Goal: Task Accomplishment & Management: Complete application form

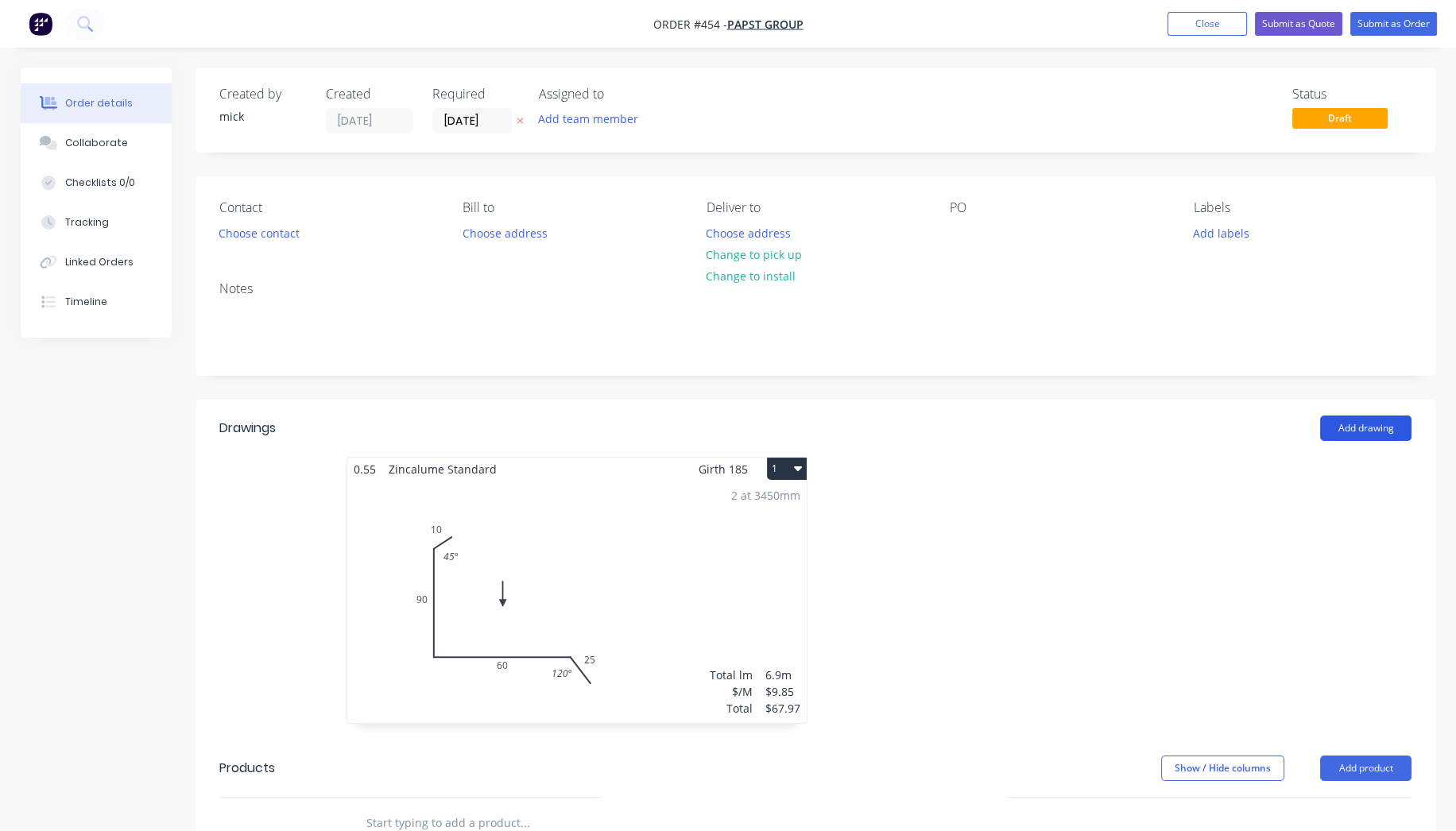
click at [1393, 425] on button "Add drawing" at bounding box center [1366, 429] width 91 height 25
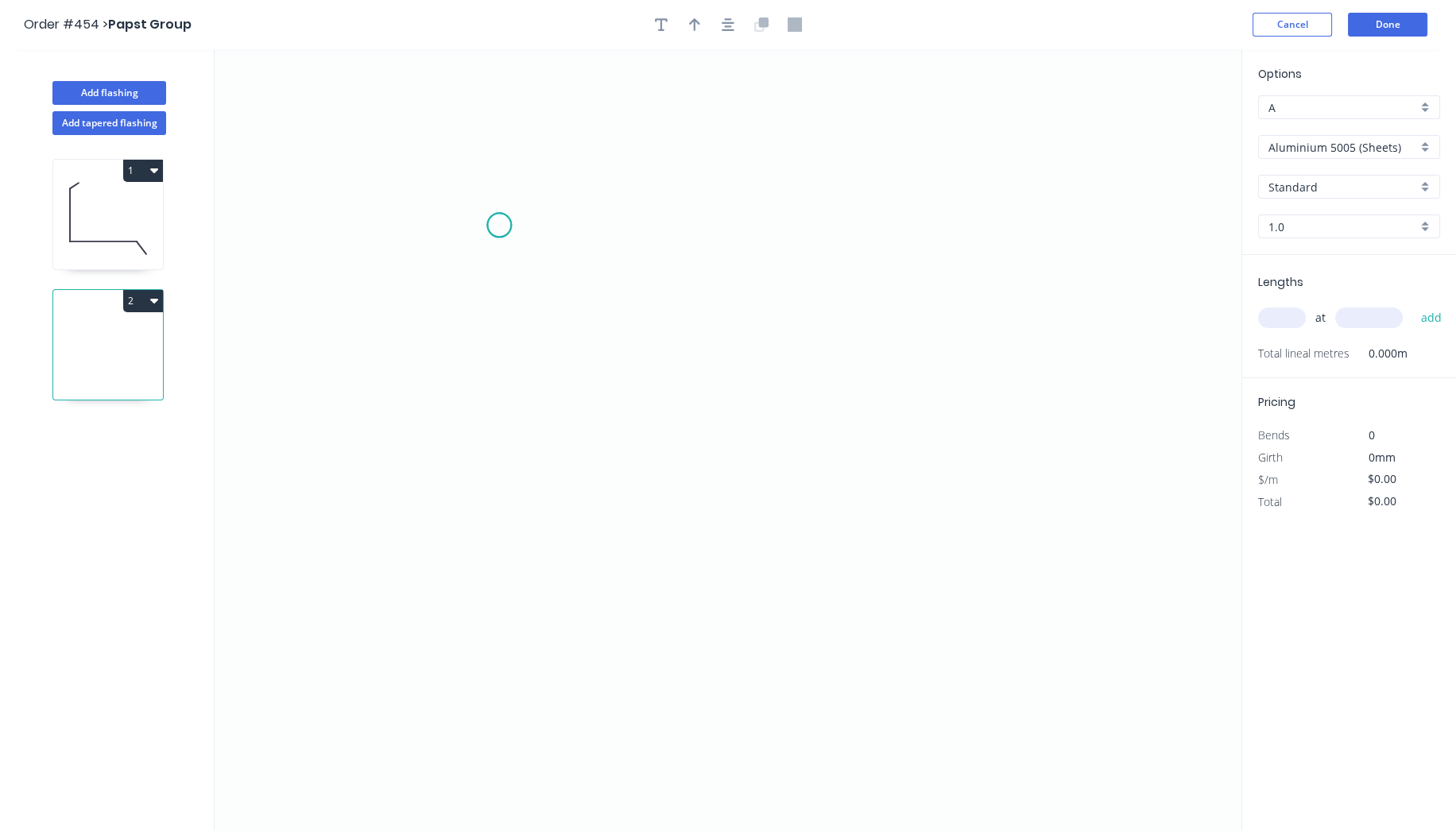
click at [499, 225] on icon "0" at bounding box center [728, 440] width 1026 height 781
click at [493, 537] on icon "0" at bounding box center [728, 440] width 1026 height 781
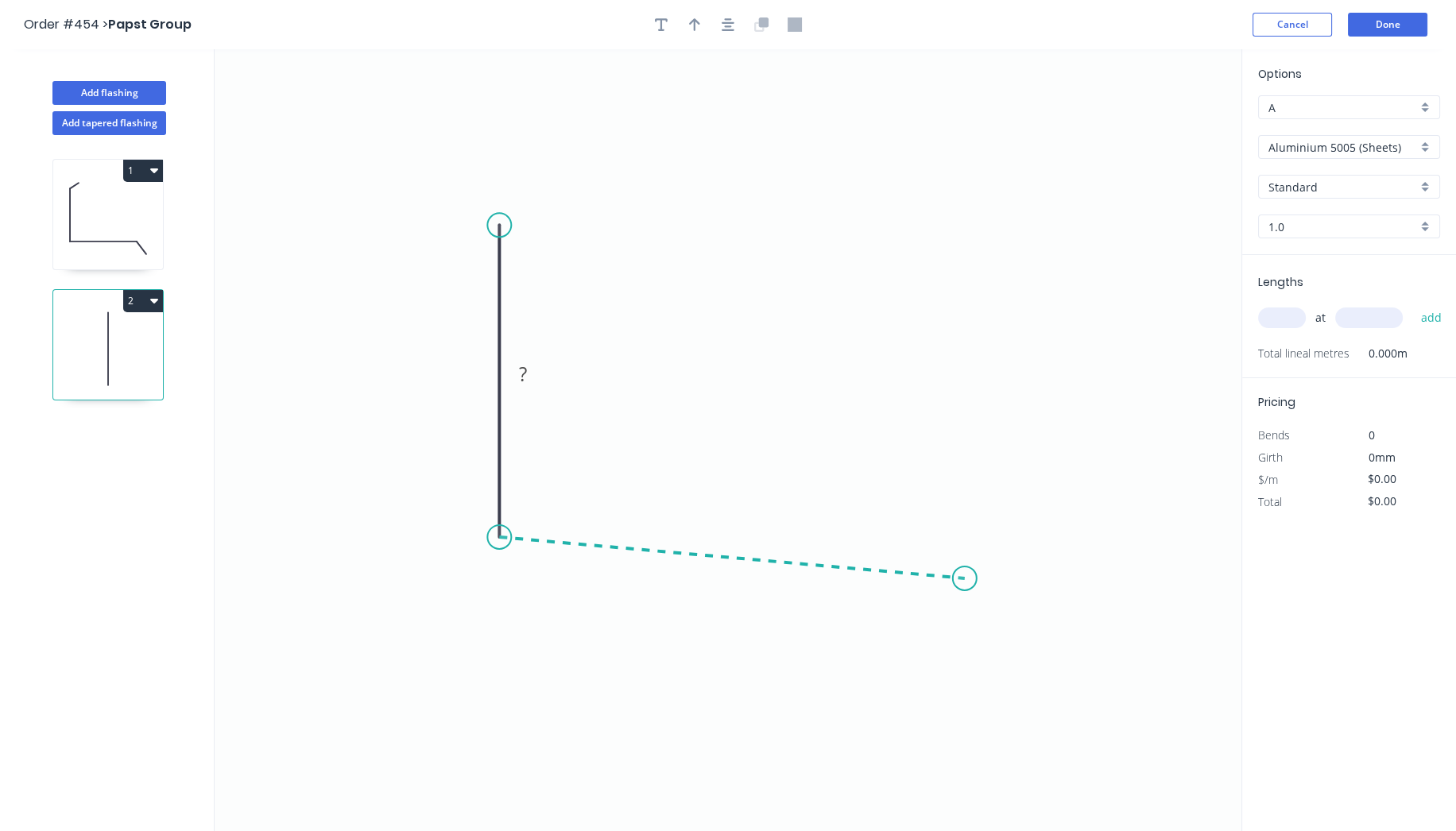
click at [965, 578] on icon "0 ?" at bounding box center [728, 440] width 1026 height 781
click at [1018, 646] on icon "0 ? ? ? º" at bounding box center [728, 440] width 1026 height 781
click at [1018, 646] on circle at bounding box center [1018, 646] width 24 height 24
click at [503, 217] on circle at bounding box center [499, 225] width 24 height 24
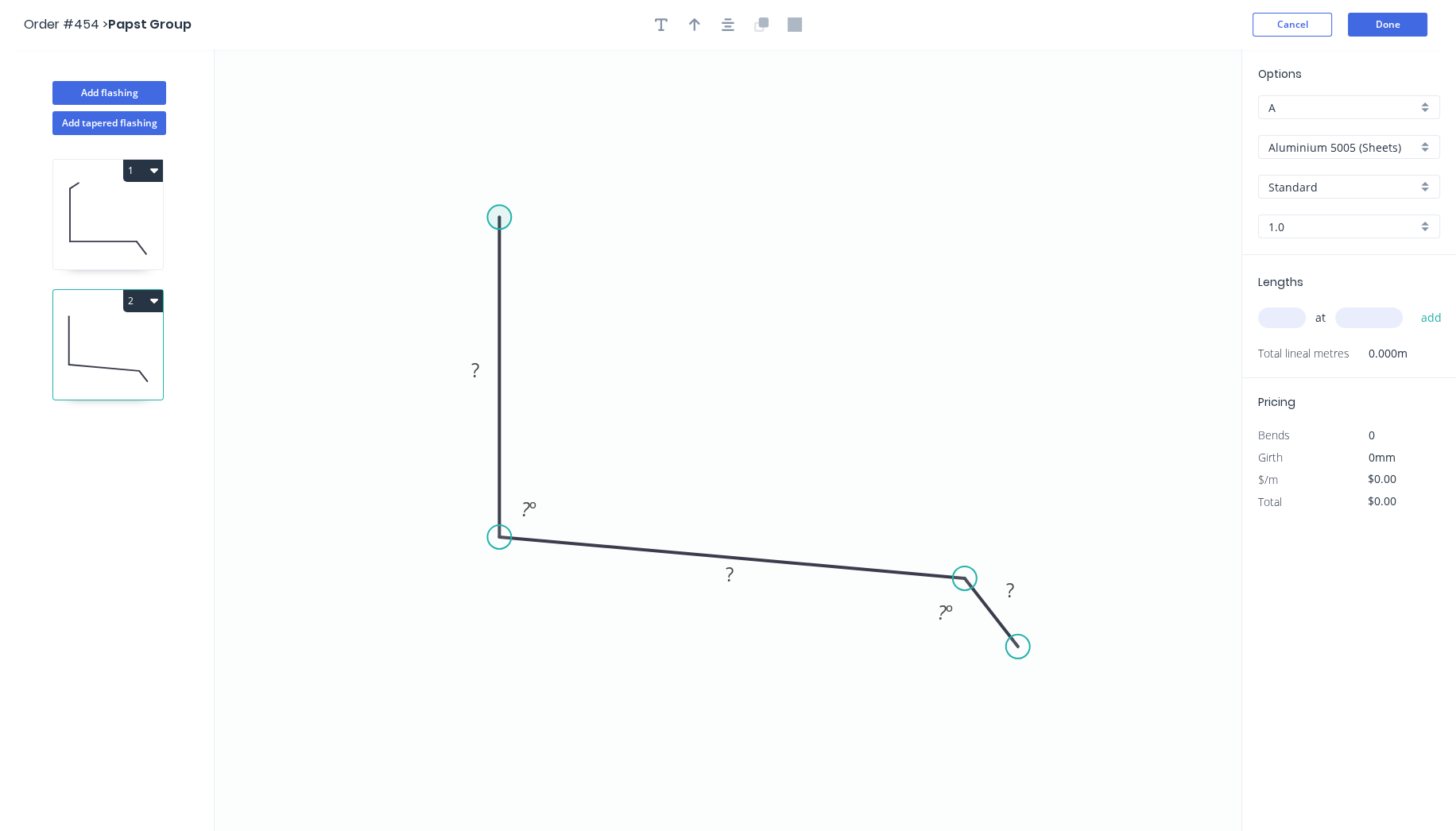
click at [506, 212] on circle at bounding box center [499, 217] width 24 height 24
click at [541, 178] on icon "0 ? ? ? ? º ? º" at bounding box center [728, 440] width 1026 height 781
click at [541, 178] on circle at bounding box center [540, 175] width 24 height 24
click at [541, 177] on circle at bounding box center [540, 175] width 24 height 24
click at [534, 255] on div "Show angle" at bounding box center [590, 271] width 159 height 33
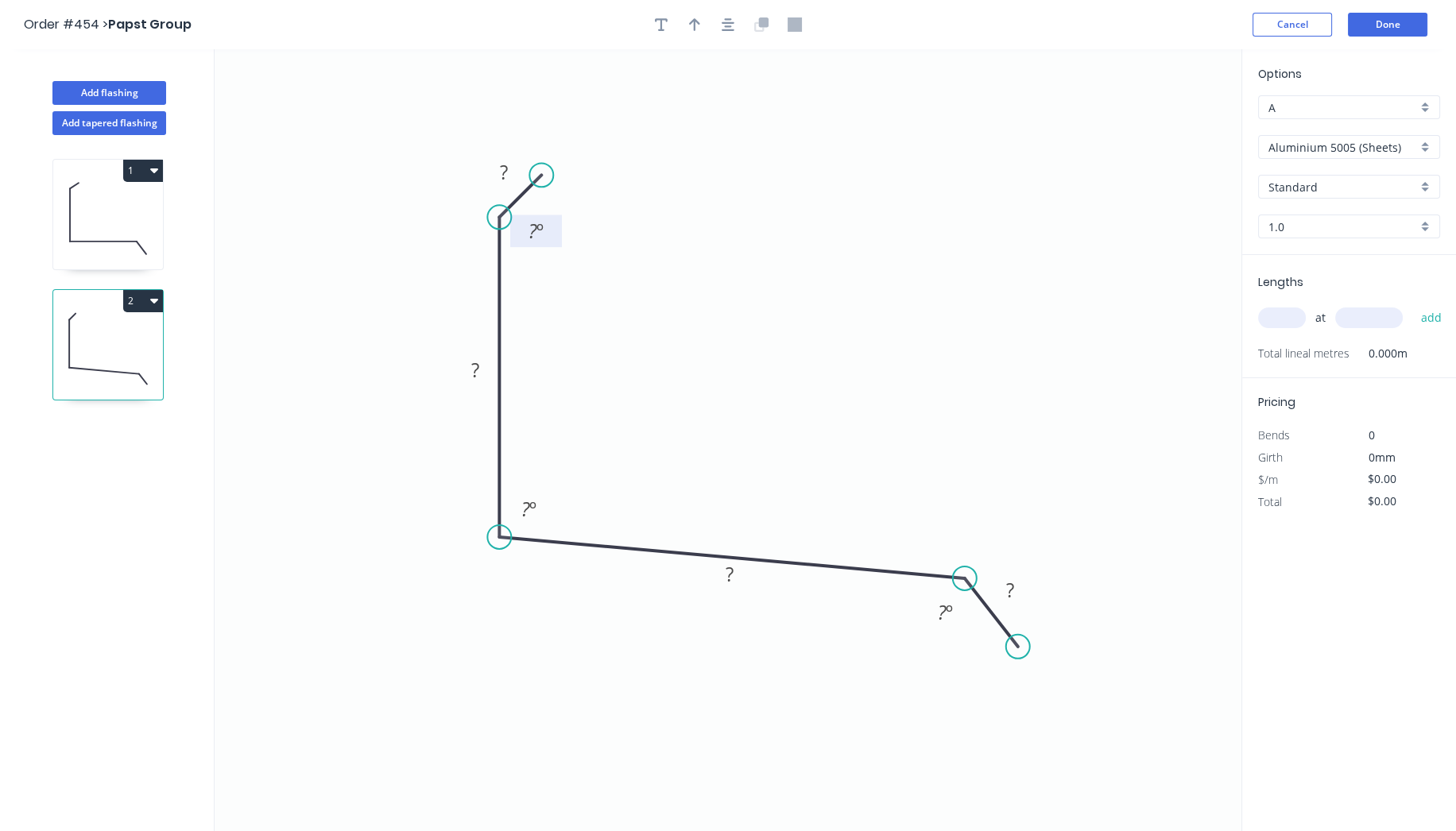
click at [534, 232] on tspan "?" at bounding box center [533, 230] width 9 height 26
click at [506, 176] on tspan "?" at bounding box center [503, 172] width 8 height 26
click at [486, 369] on rect at bounding box center [475, 370] width 32 height 22
click at [630, 360] on icon "0 10 90 ? ? 45 º ? º ? º" at bounding box center [728, 440] width 1026 height 781
click at [529, 503] on tspan "º" at bounding box center [532, 508] width 7 height 26
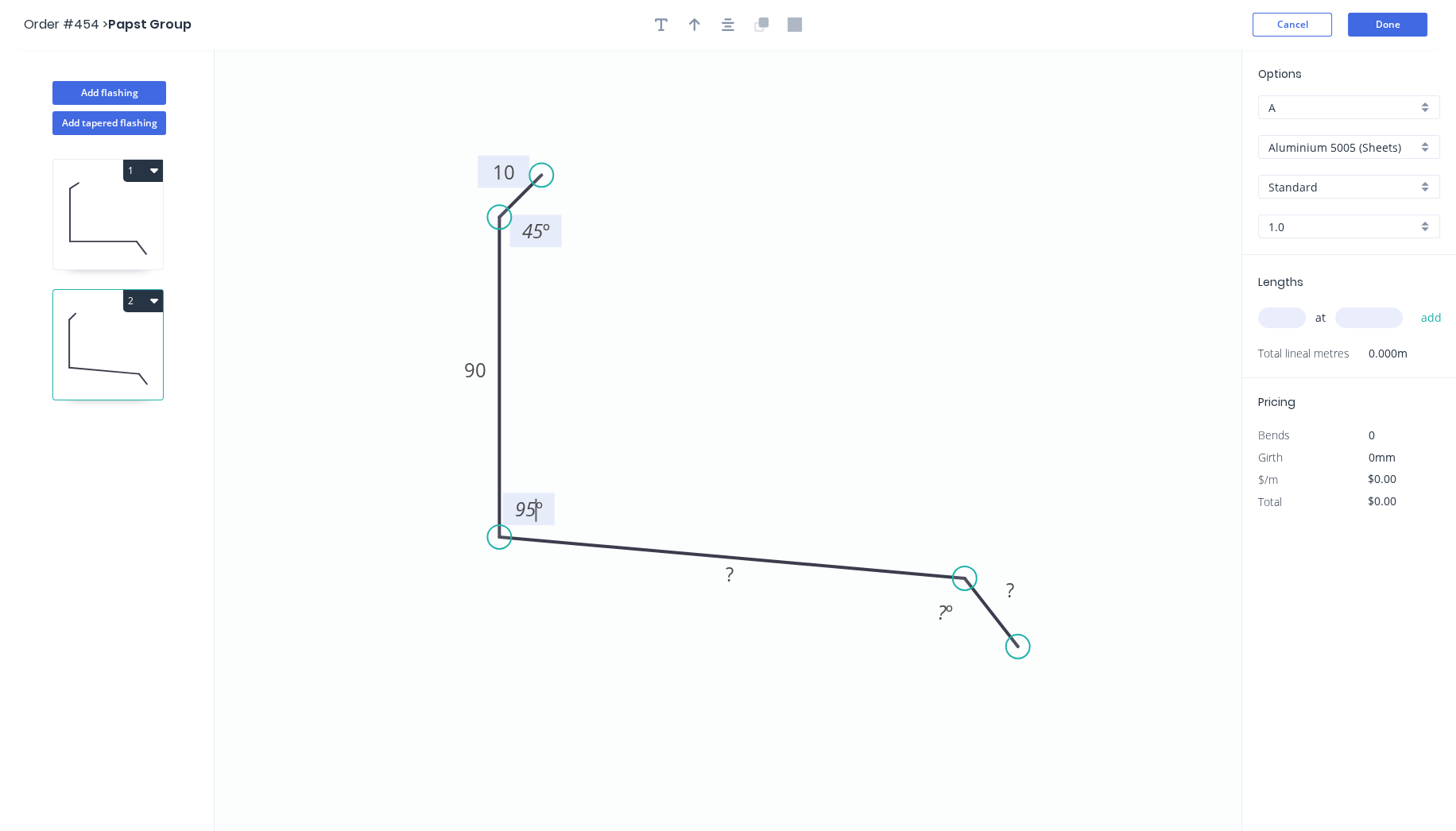
click at [846, 415] on icon "0 10 90 ? ? 45 º 95 º ? º" at bounding box center [728, 440] width 1026 height 781
click at [740, 580] on rect at bounding box center [729, 574] width 32 height 22
click at [1073, 425] on icon "0 10 90 200 ? 45 º 95 º ? º" at bounding box center [728, 440] width 1026 height 781
click at [952, 609] on tspan "º" at bounding box center [949, 611] width 7 height 26
click at [1017, 594] on rect at bounding box center [1010, 591] width 32 height 22
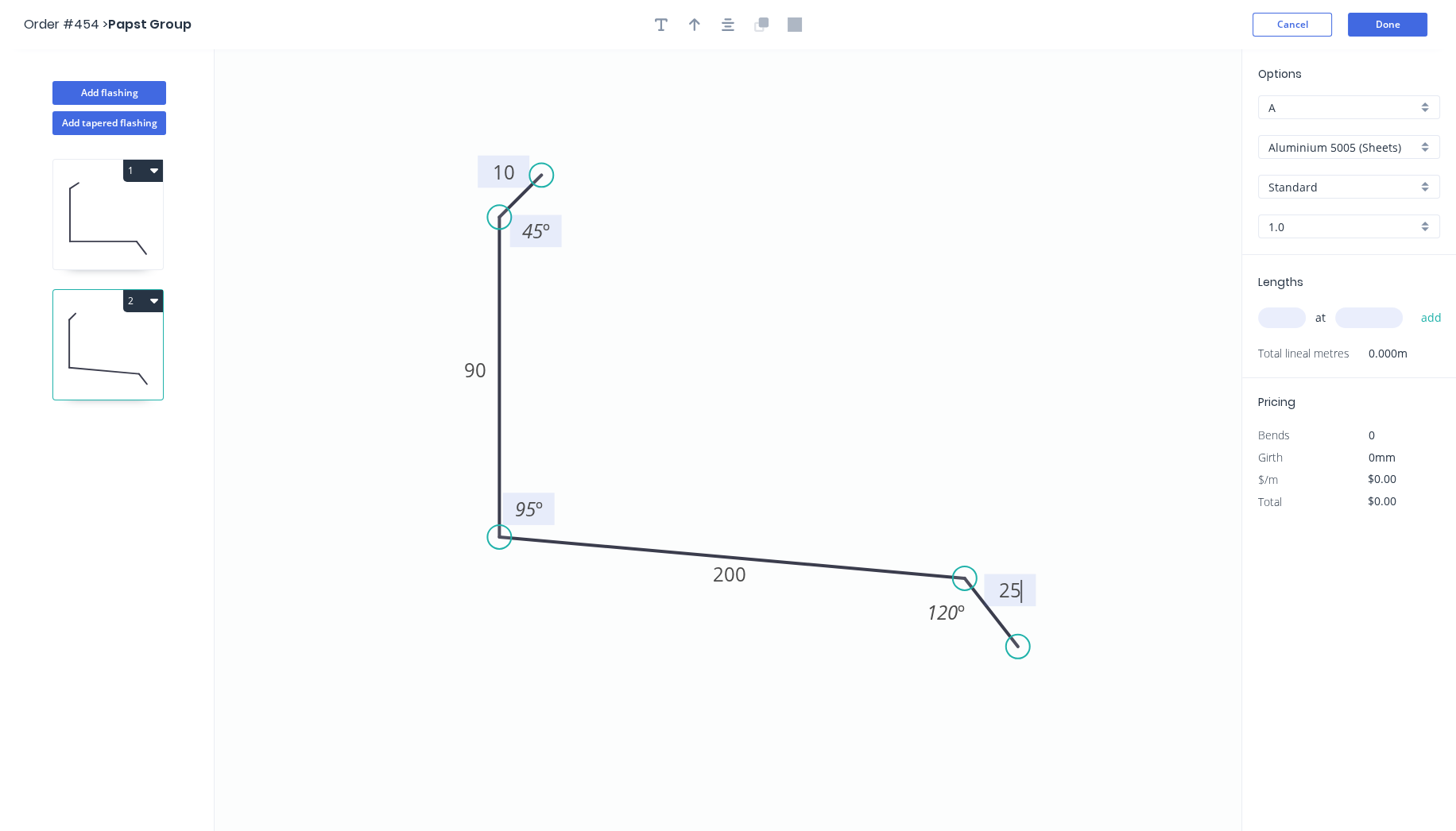
click at [1077, 433] on icon "0 10 90 200 25 45 º 95 º 120 º" at bounding box center [728, 440] width 1026 height 781
click at [1333, 154] on input "Aluminium 5005 (Sheets)" at bounding box center [1342, 147] width 149 height 17
click at [1323, 311] on div "Zincalume" at bounding box center [1349, 321] width 181 height 28
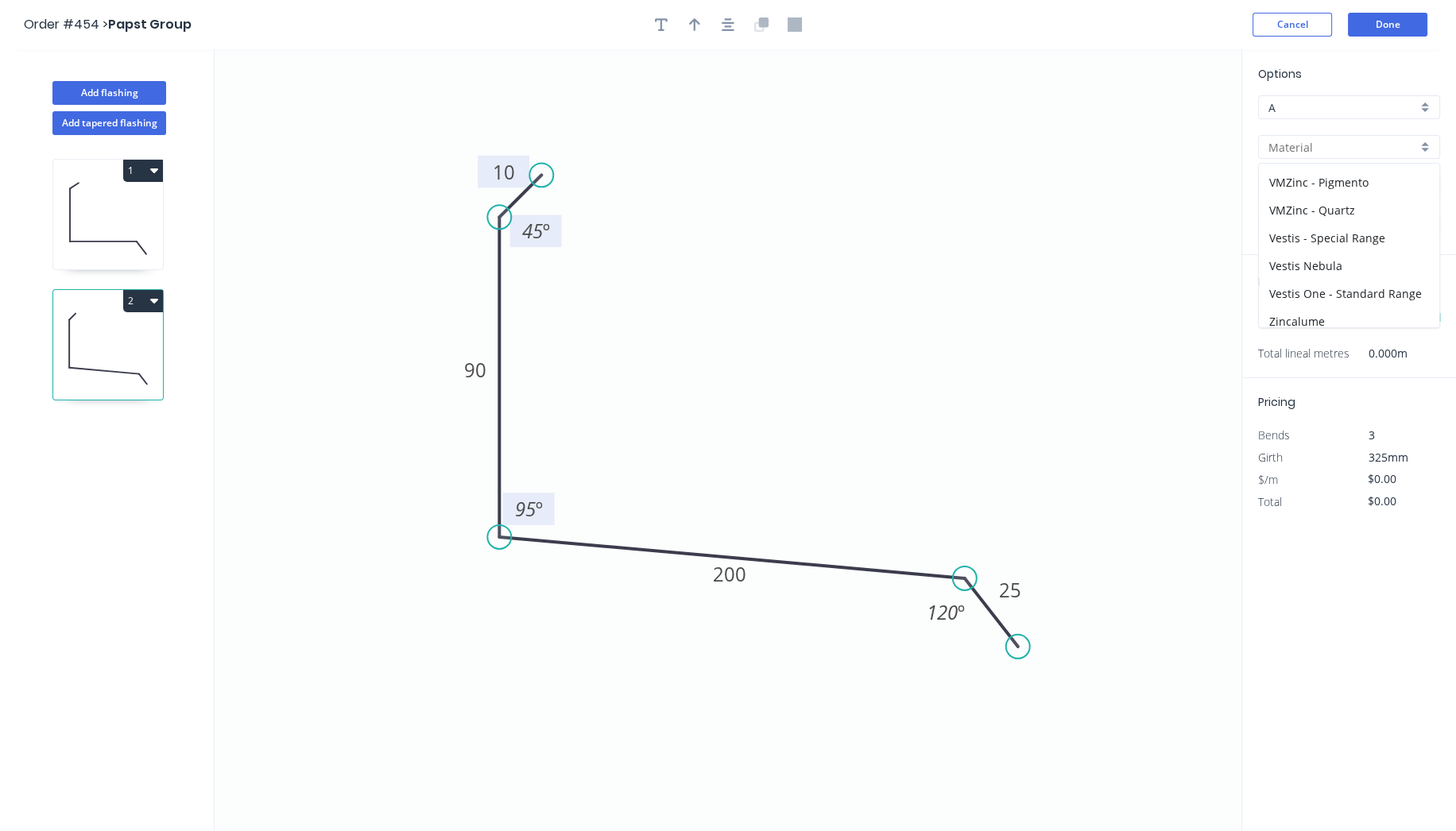
type input "Zincalume"
type input "$15.67"
click at [1341, 233] on input "1.0" at bounding box center [1342, 226] width 149 height 17
click at [1323, 262] on div "0.55" at bounding box center [1349, 257] width 181 height 28
type input "0.55"
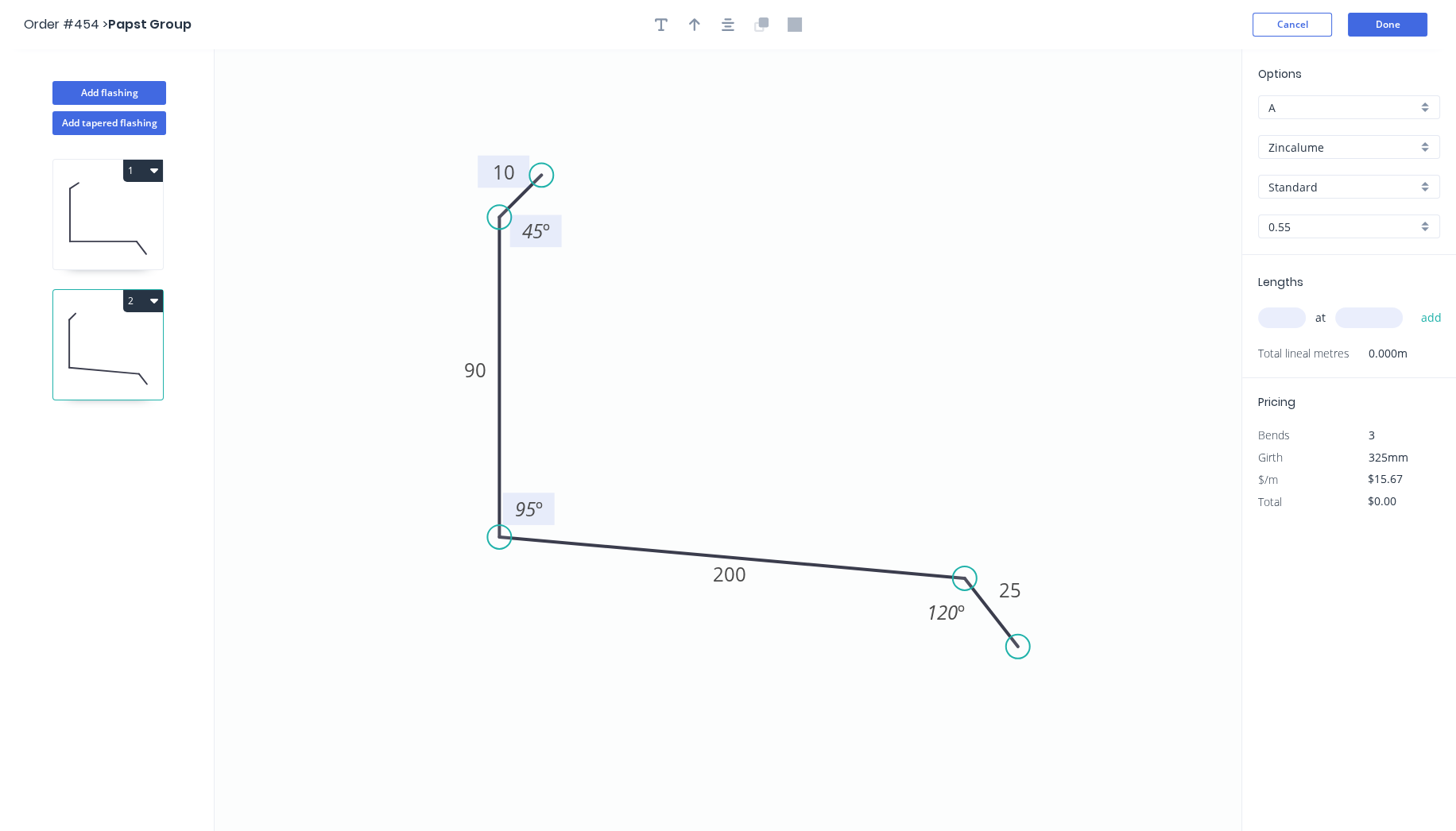
type input "$12.56"
click at [1274, 320] on input "text" at bounding box center [1281, 317] width 48 height 20
type input "1"
type input "1400"
click at [1431, 316] on button "add" at bounding box center [1431, 318] width 37 height 27
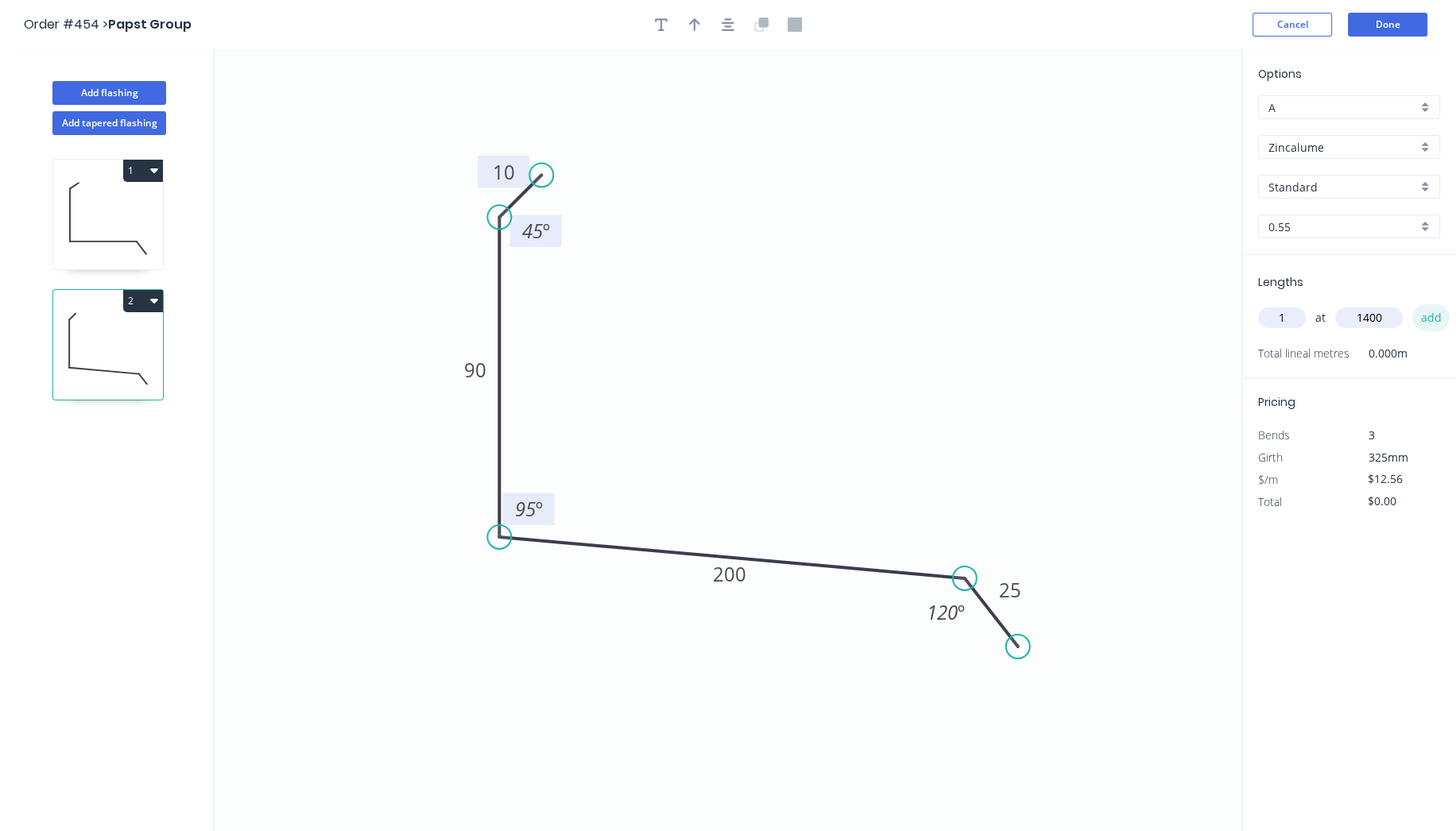
type input "$17.58"
click at [694, 25] on icon "button" at bounding box center [694, 24] width 11 height 13
drag, startPoint x: 1165, startPoint y: 127, endPoint x: 704, endPoint y: 418, distance: 545.2
click at [704, 418] on icon at bounding box center [704, 399] width 15 height 51
click at [1397, 16] on button "Done" at bounding box center [1388, 24] width 80 height 24
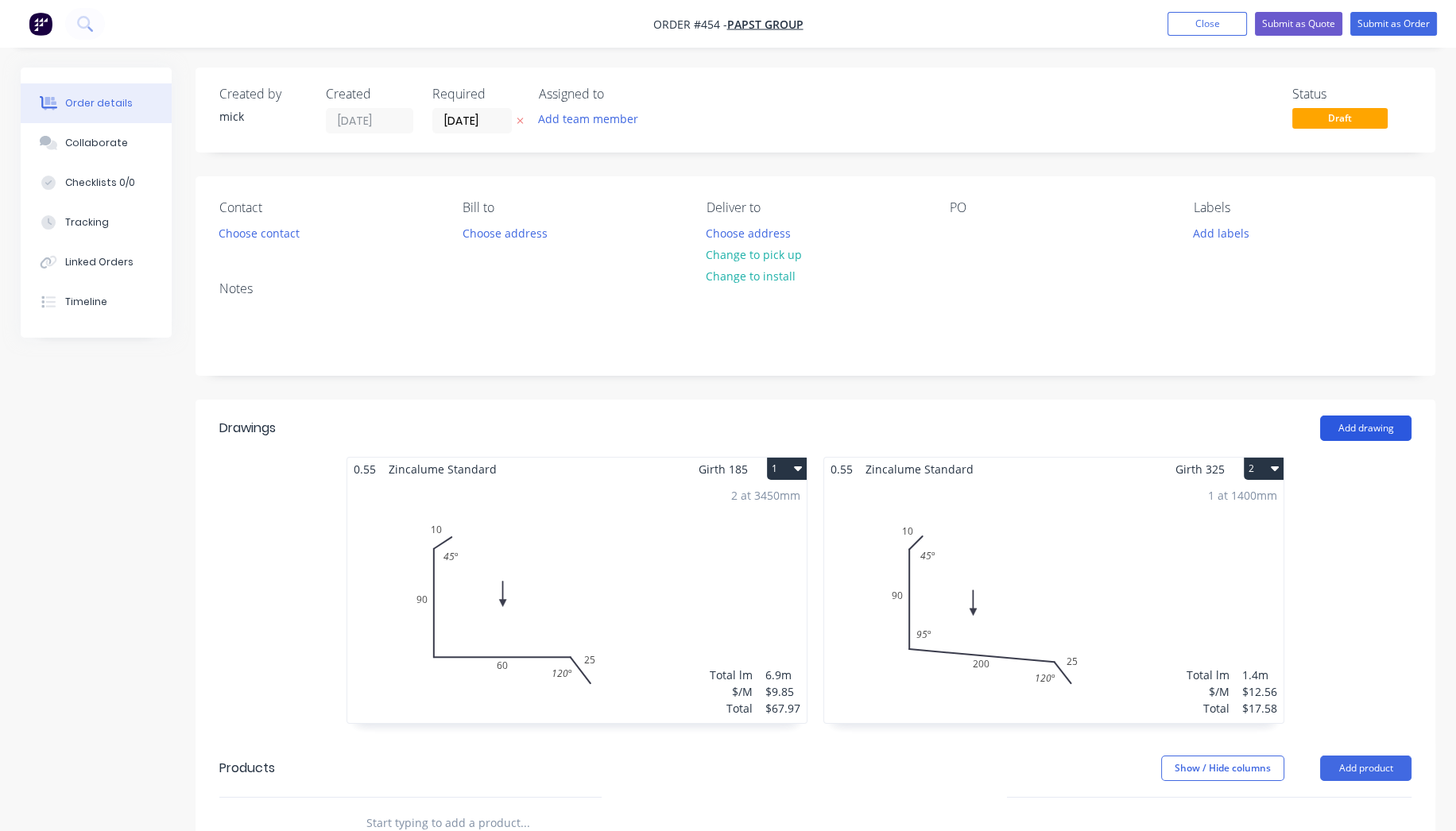
click at [1337, 423] on button "Add drawing" at bounding box center [1366, 429] width 91 height 25
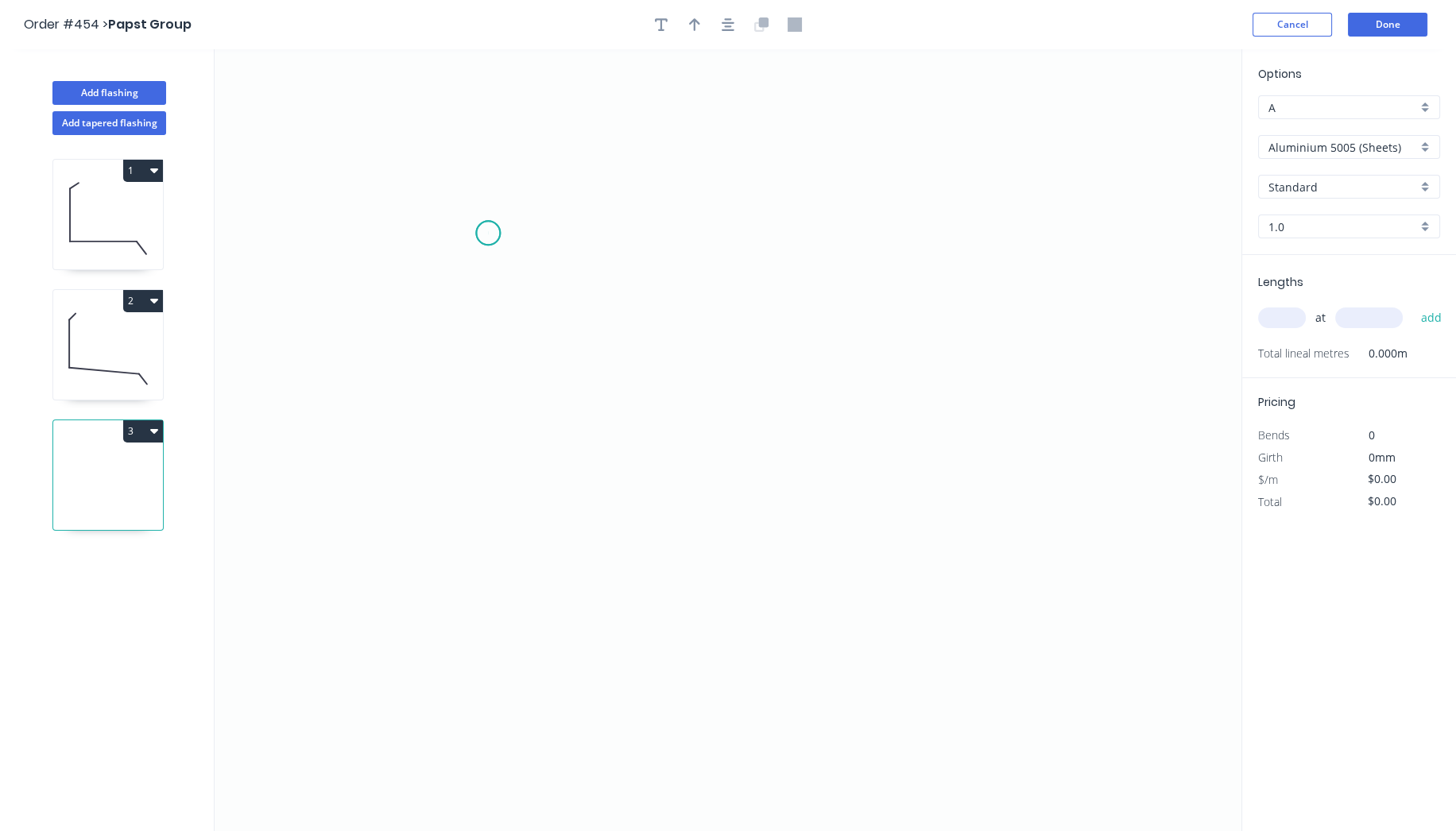
click at [488, 233] on icon "0" at bounding box center [728, 440] width 1026 height 781
click at [496, 544] on icon "0" at bounding box center [728, 440] width 1026 height 781
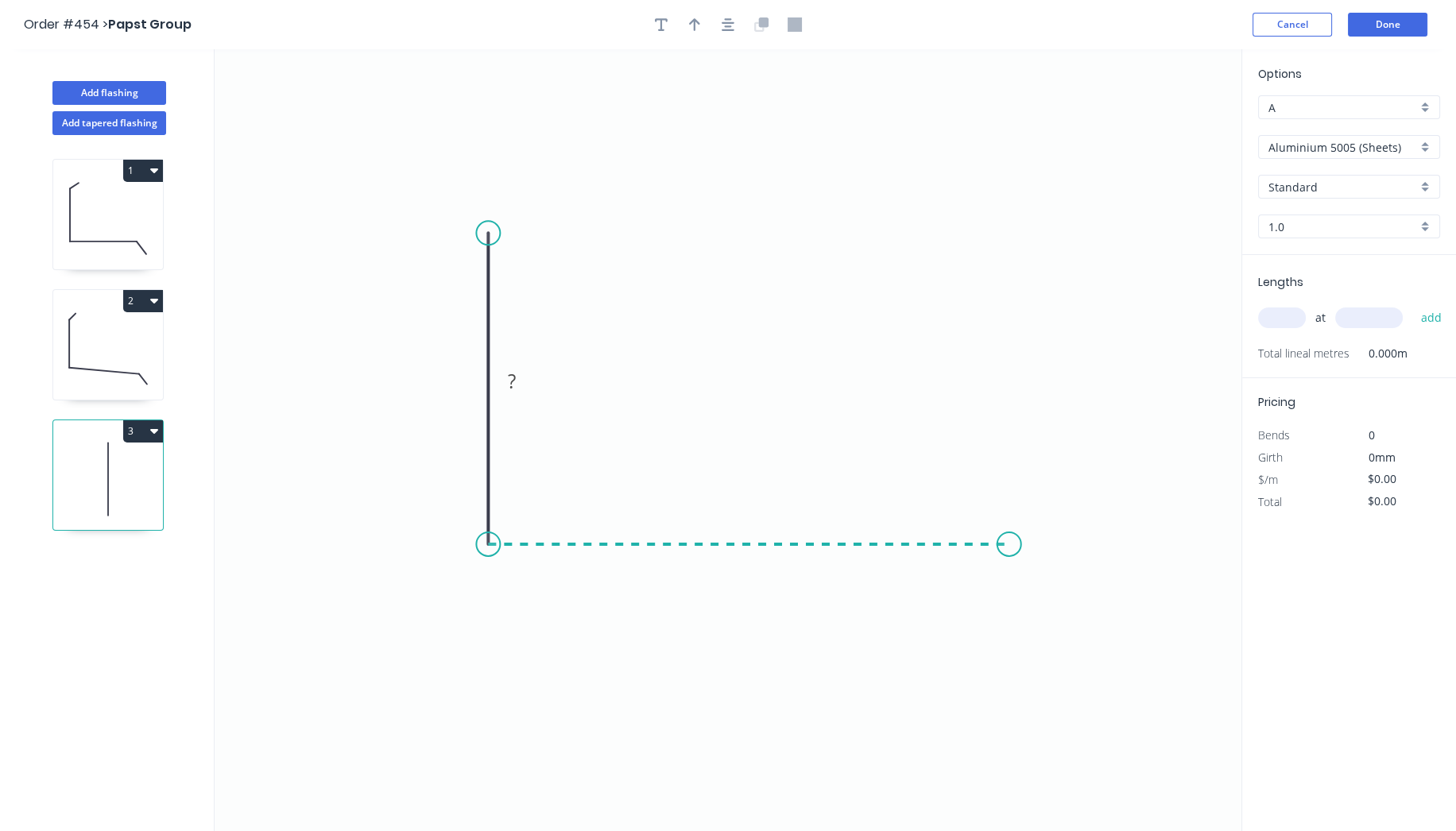
click at [1009, 535] on icon "0 ?" at bounding box center [728, 440] width 1026 height 781
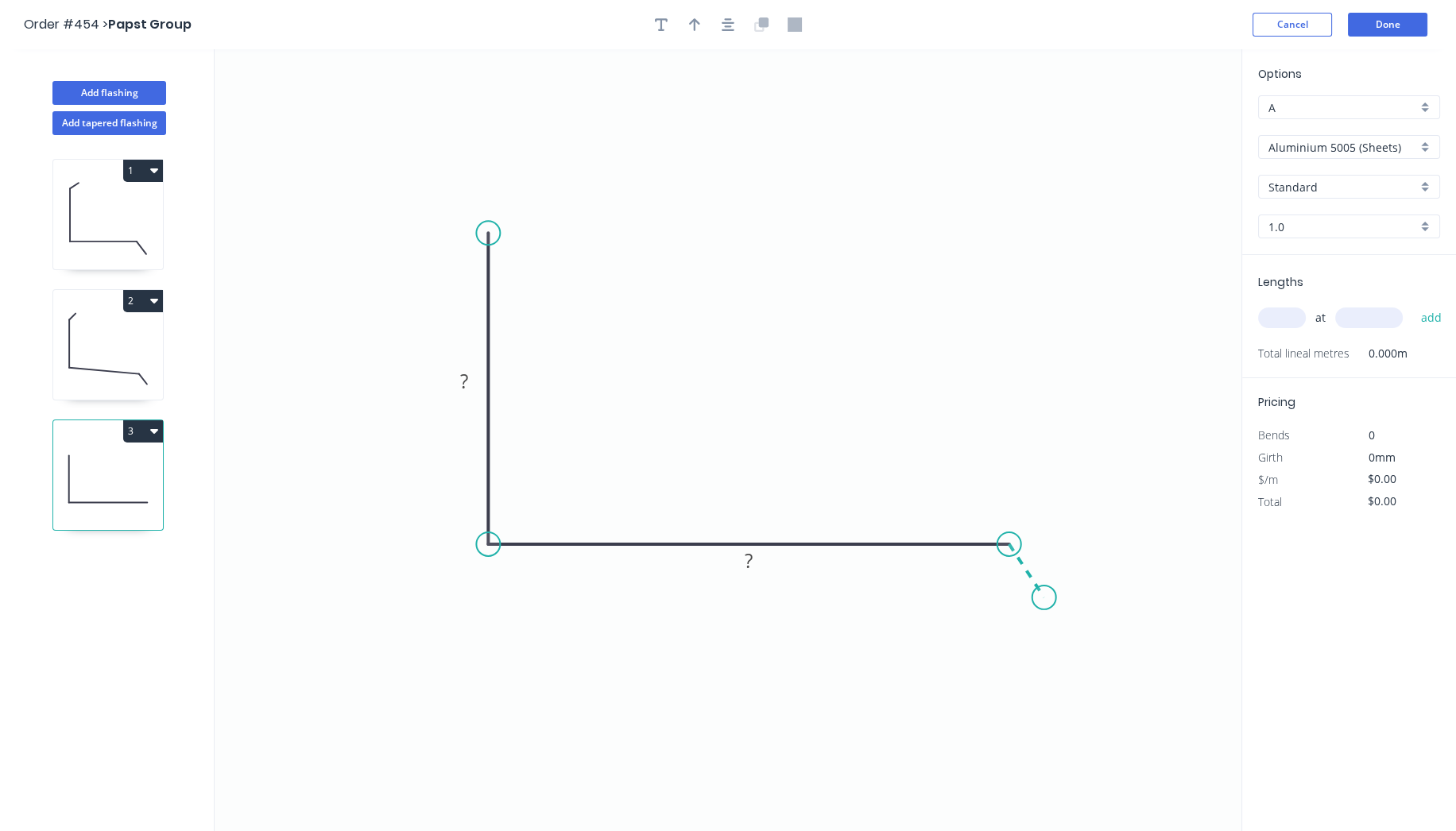
click at [1044, 598] on icon "0 ? ?" at bounding box center [728, 440] width 1026 height 781
click at [1044, 598] on circle at bounding box center [1044, 598] width 24 height 24
click at [465, 381] on tspan "?" at bounding box center [464, 381] width 8 height 26
click at [760, 569] on rect at bounding box center [748, 562] width 32 height 22
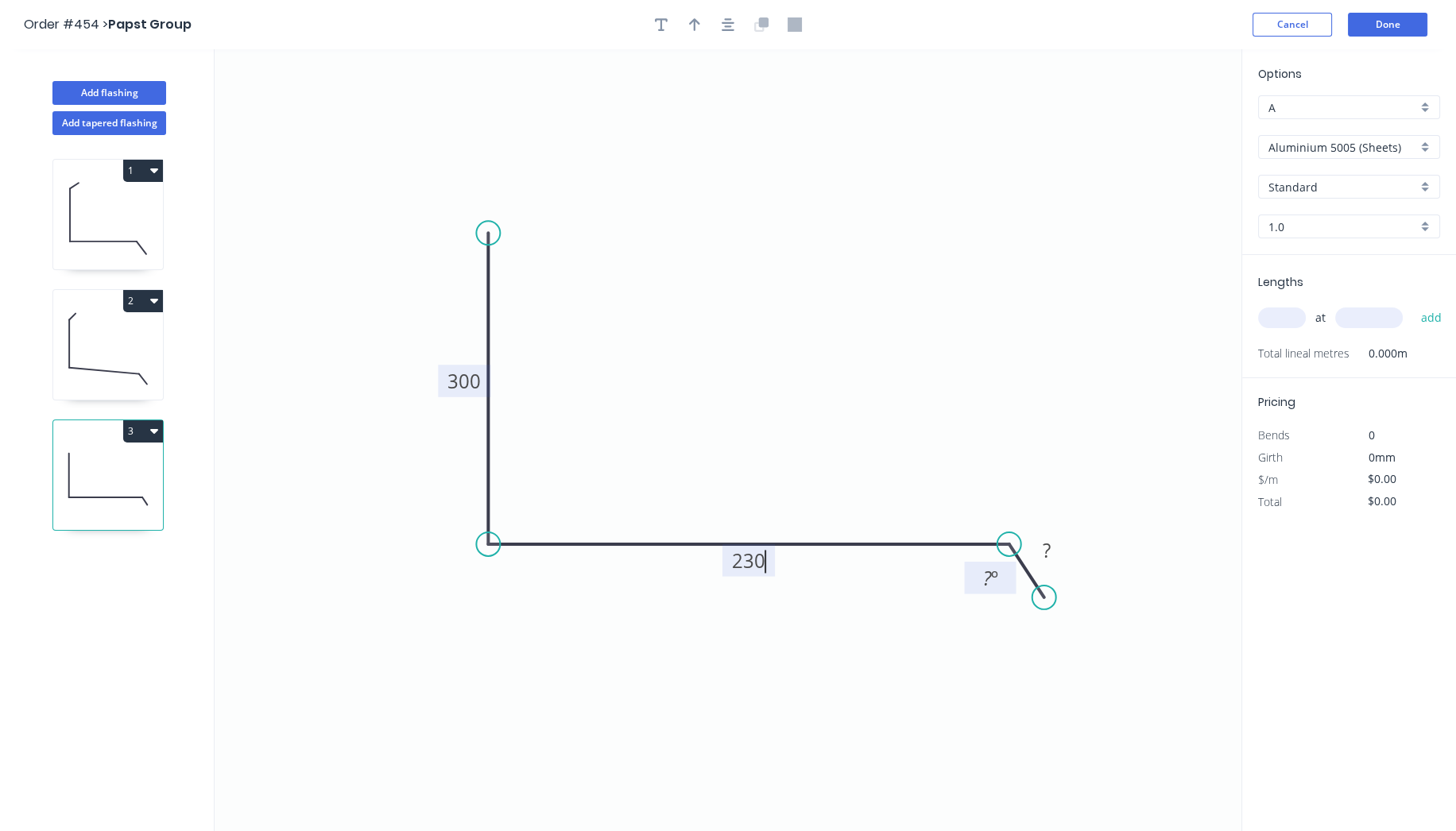
click at [993, 584] on tspan "º" at bounding box center [993, 577] width 7 height 26
click at [1060, 550] on rect at bounding box center [1046, 551] width 32 height 22
click at [727, 30] on icon "button" at bounding box center [727, 24] width 13 height 15
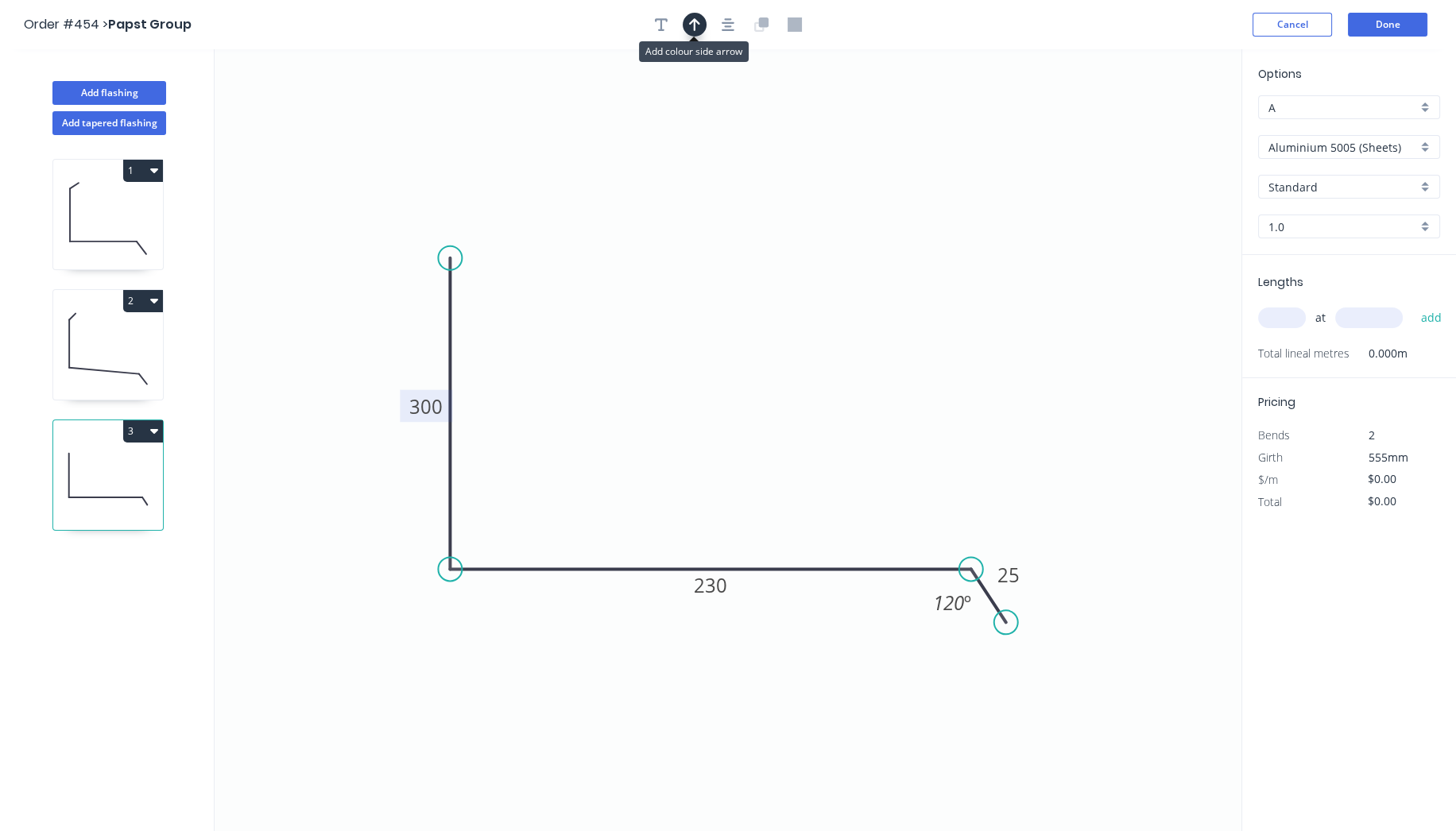
click at [695, 28] on icon "button" at bounding box center [694, 24] width 11 height 15
drag, startPoint x: 1156, startPoint y: 128, endPoint x: 825, endPoint y: 360, distance: 404.2
click at [795, 368] on icon "0 300 230 25 120 º" at bounding box center [728, 440] width 1026 height 781
drag, startPoint x: 821, startPoint y: 277, endPoint x: 712, endPoint y: 418, distance: 178.2
click at [712, 418] on icon at bounding box center [712, 399] width 15 height 51
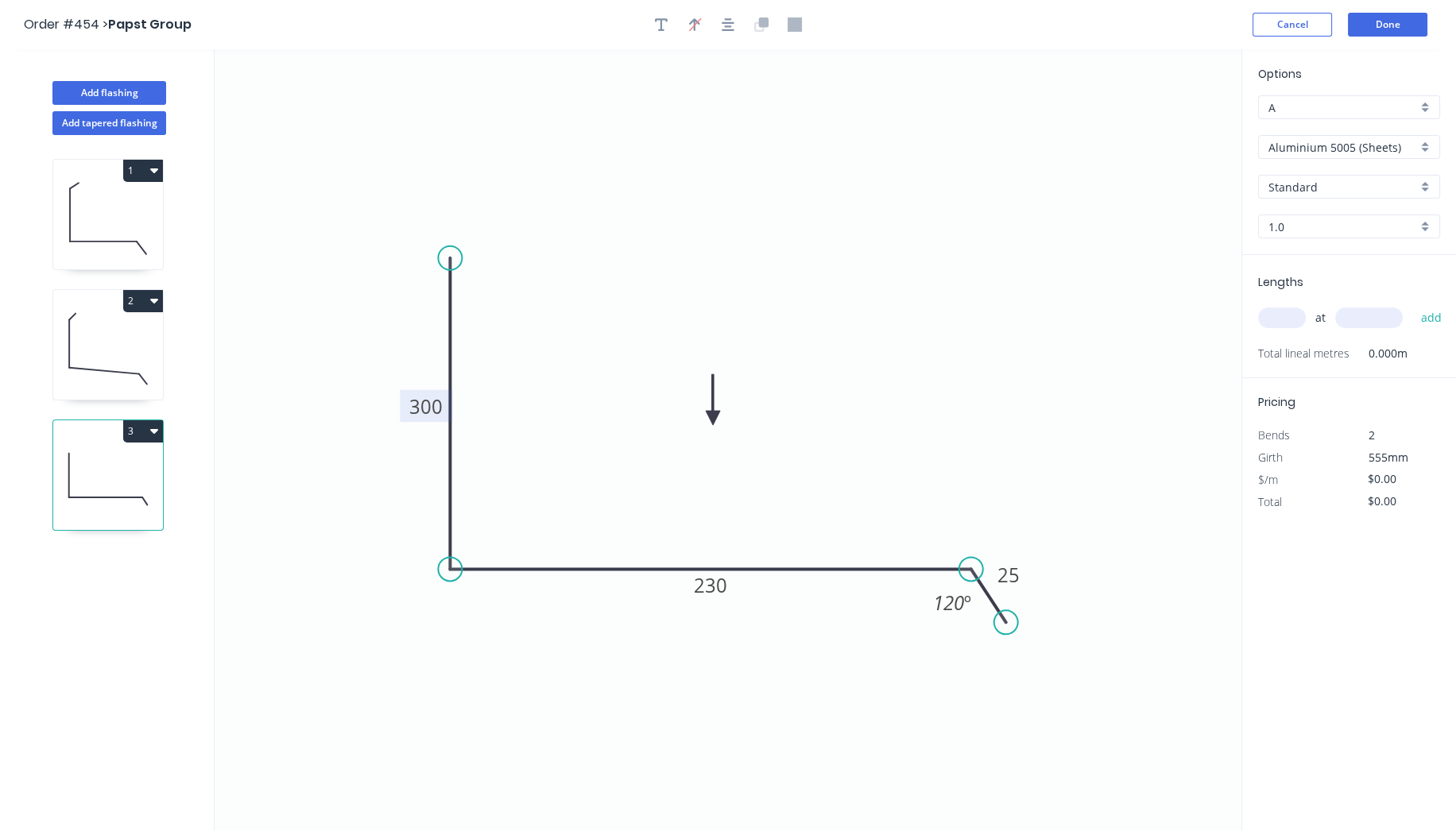
click at [1300, 146] on input "Aluminium 5005 (Sheets)" at bounding box center [1342, 147] width 149 height 17
click at [1357, 315] on div "Zincalume" at bounding box center [1349, 321] width 181 height 28
type input "Zincalume"
type input "$18.50"
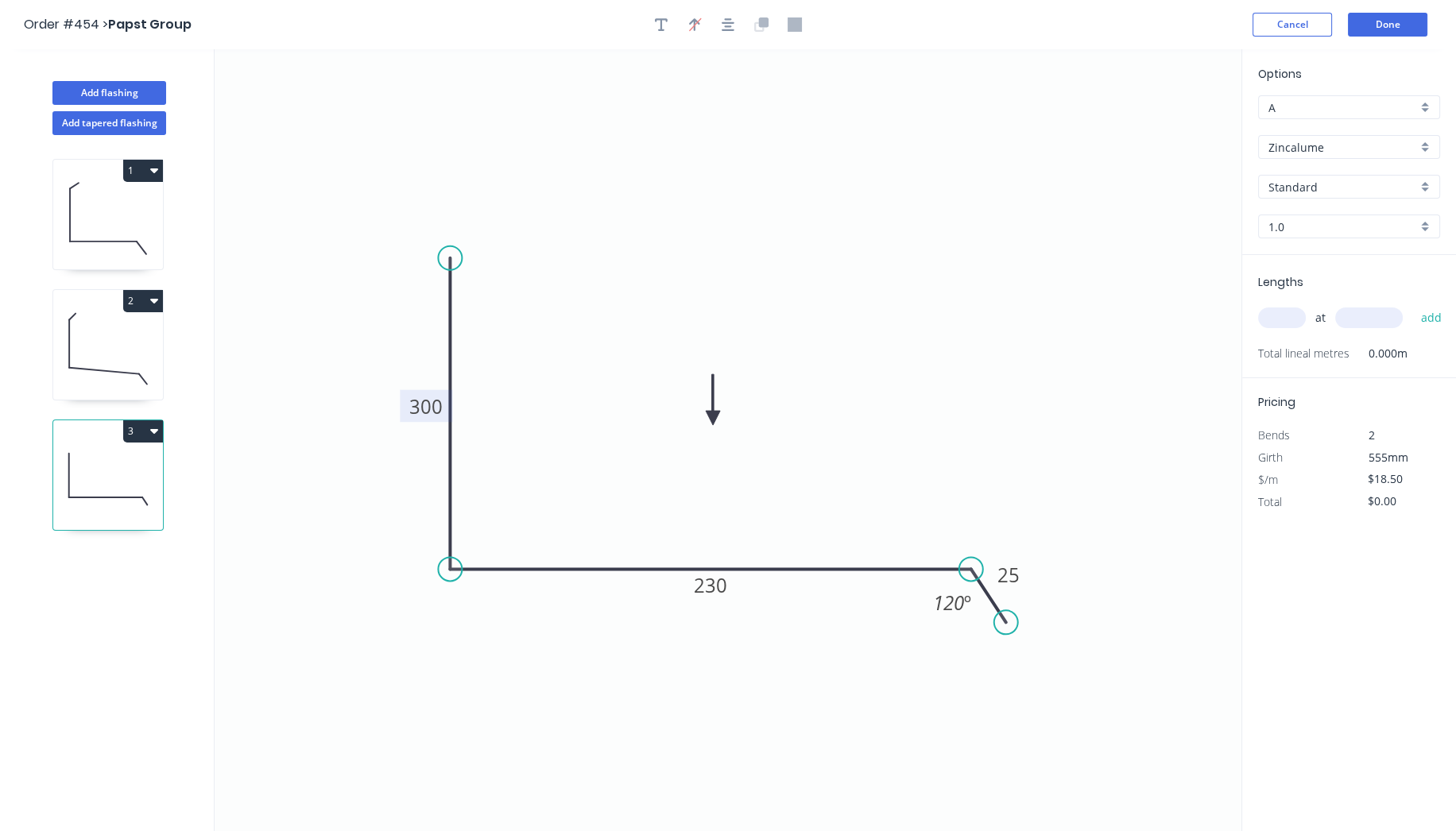
click at [1348, 219] on input "1.0" at bounding box center [1342, 226] width 149 height 17
click at [1331, 271] on div "0.75" at bounding box center [1349, 285] width 181 height 28
type input "0.75"
type input "$15.74"
click at [1322, 233] on input "0.75" at bounding box center [1342, 226] width 149 height 17
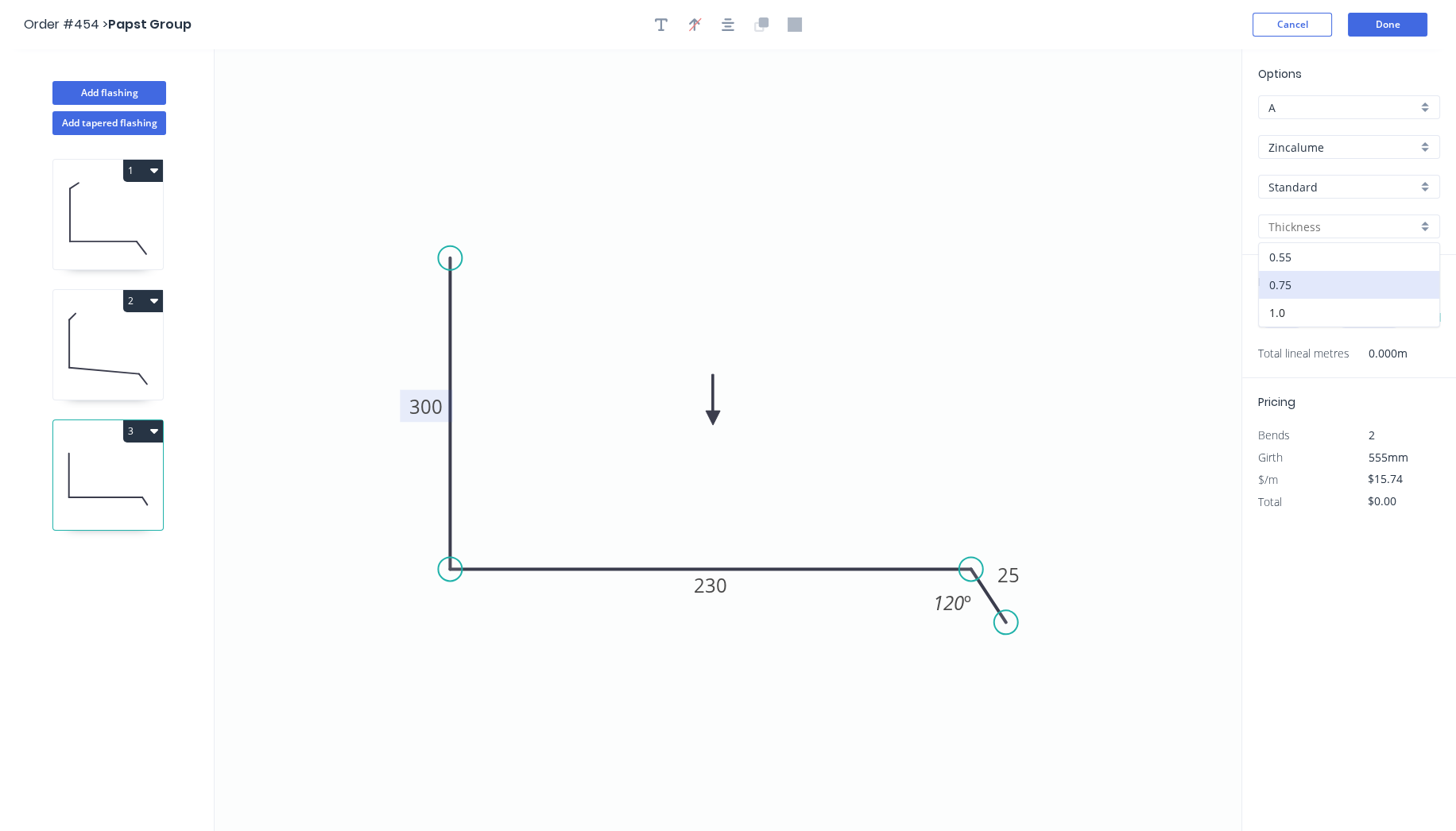
click at [1309, 243] on div "0.55" at bounding box center [1349, 257] width 181 height 28
type input "0.55"
type input "$13.83"
click at [1292, 313] on input "text" at bounding box center [1281, 317] width 48 height 20
type input "2"
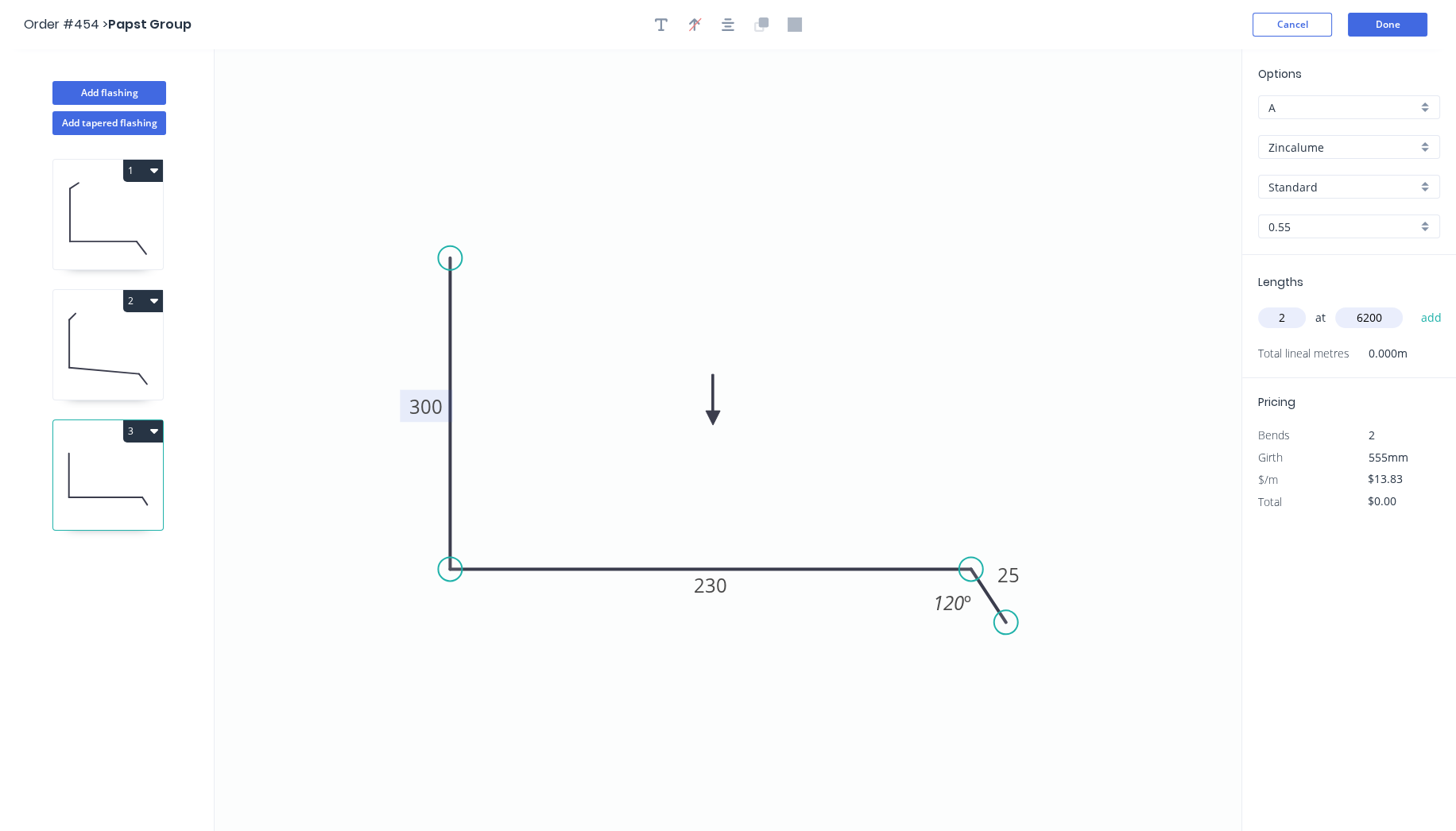
type input "6200"
click at [1412, 304] on button "add" at bounding box center [1431, 318] width 37 height 27
type input "$171.49"
click at [1399, 19] on button "Done" at bounding box center [1388, 24] width 80 height 24
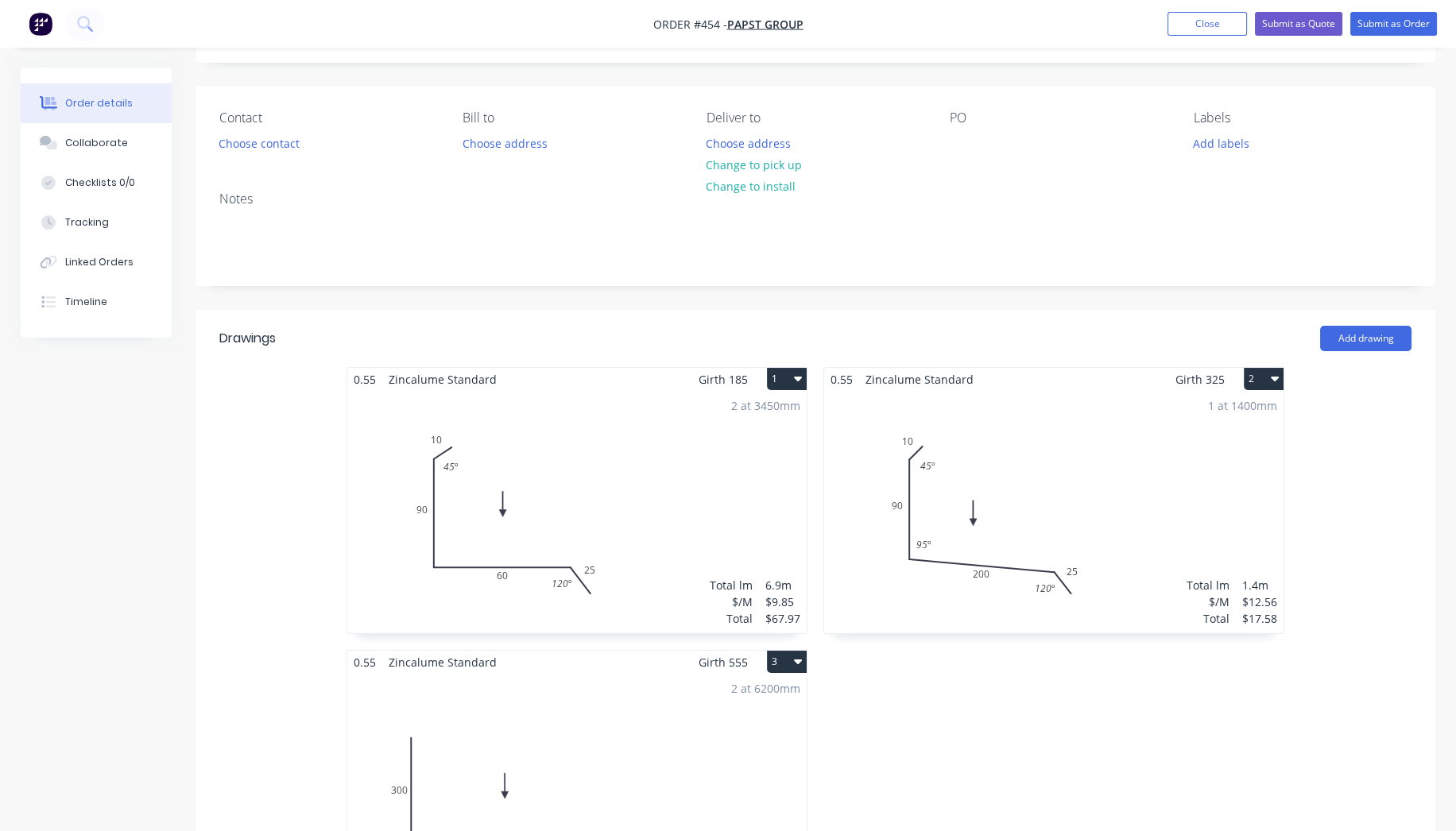
scroll to position [88, 0]
click at [1366, 333] on button "Add drawing" at bounding box center [1366, 340] width 91 height 25
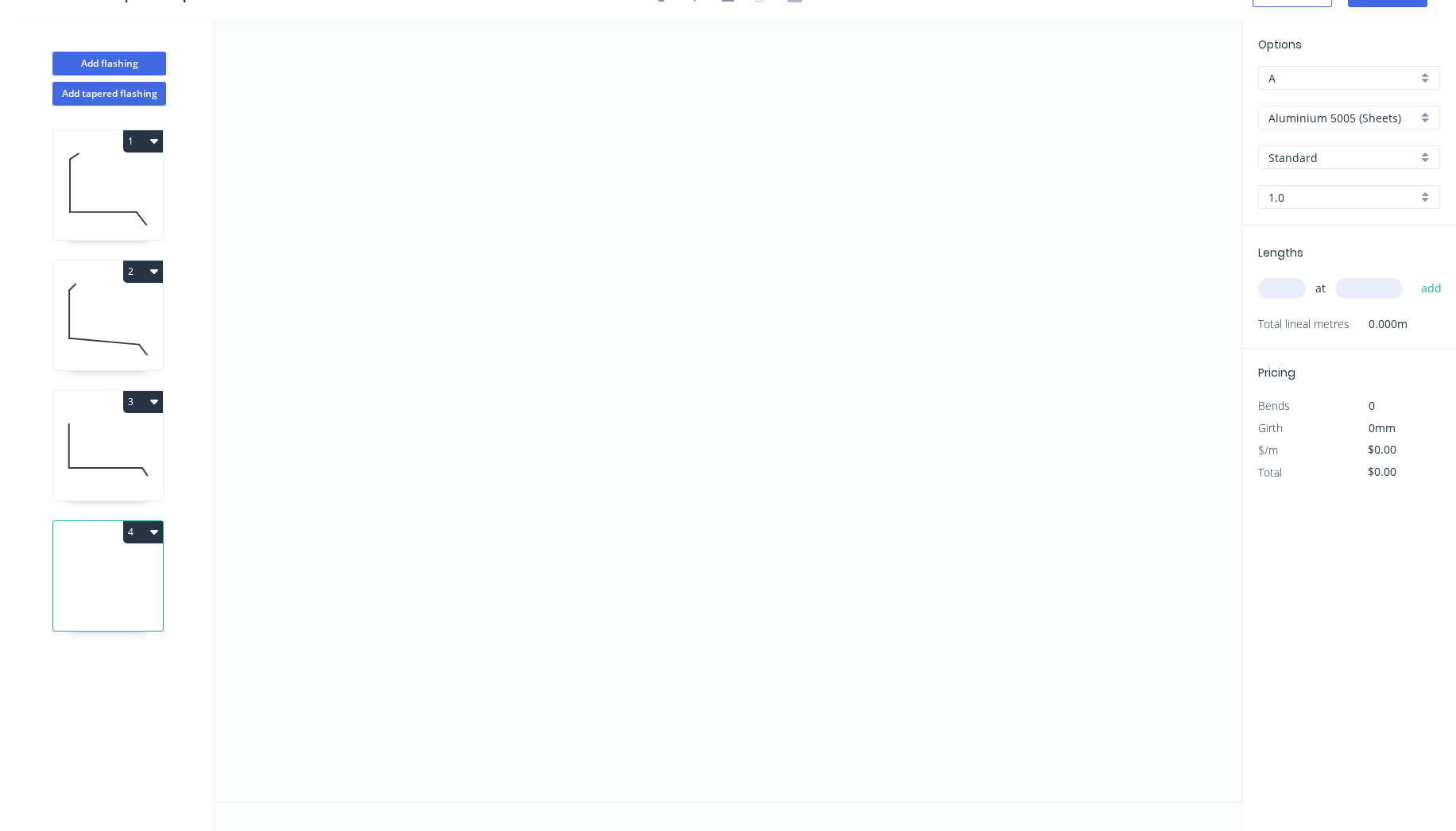
scroll to position [28, 0]
click at [446, 185] on icon "0" at bounding box center [728, 412] width 1026 height 781
click at [450, 450] on icon "0" at bounding box center [728, 412] width 1026 height 781
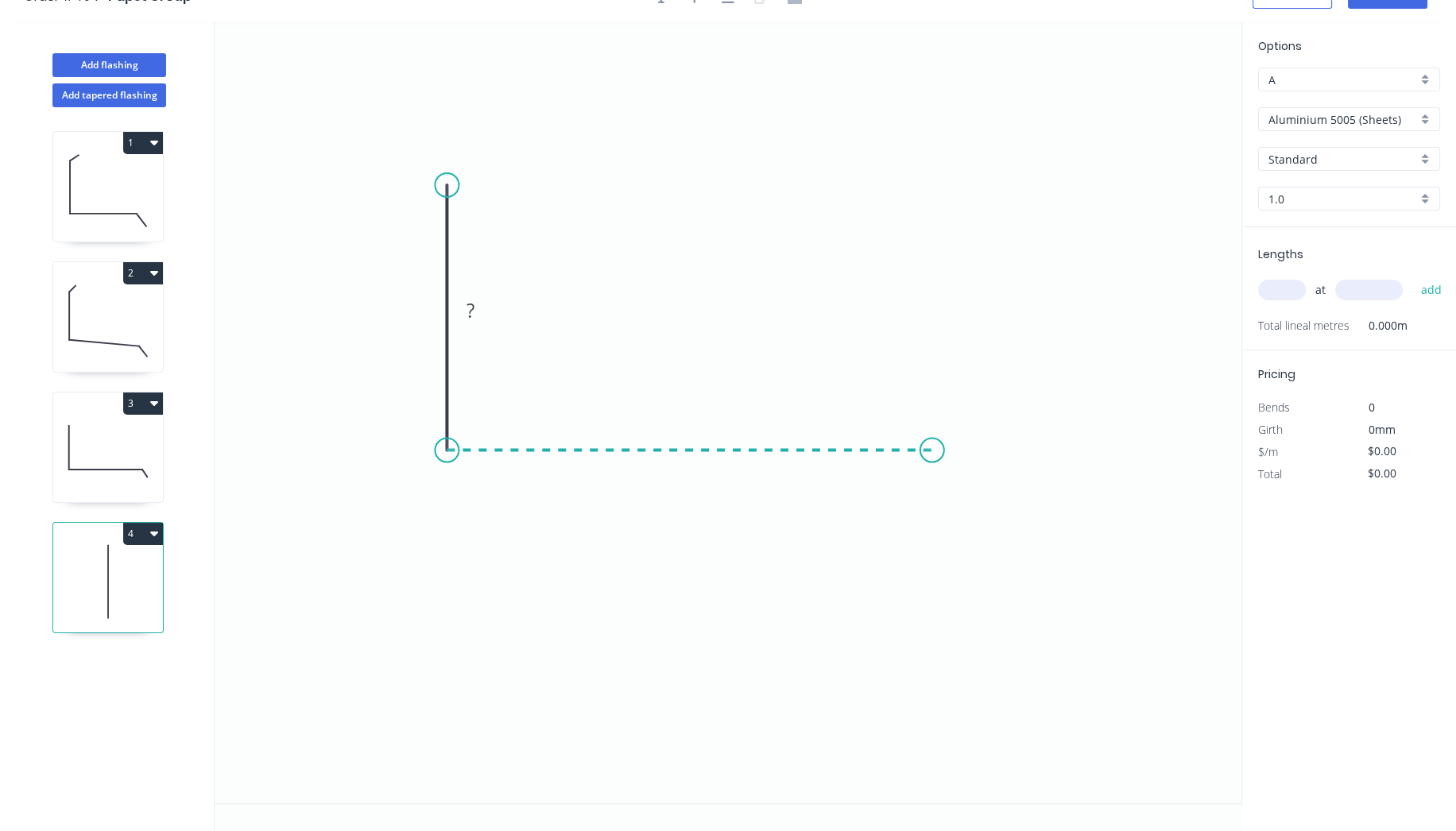
click at [933, 459] on icon "0 ?" at bounding box center [728, 412] width 1026 height 781
click at [972, 531] on icon "0 ? ?" at bounding box center [728, 412] width 1026 height 781
click at [972, 531] on circle at bounding box center [972, 531] width 24 height 24
click at [425, 309] on tspan "?" at bounding box center [423, 310] width 8 height 26
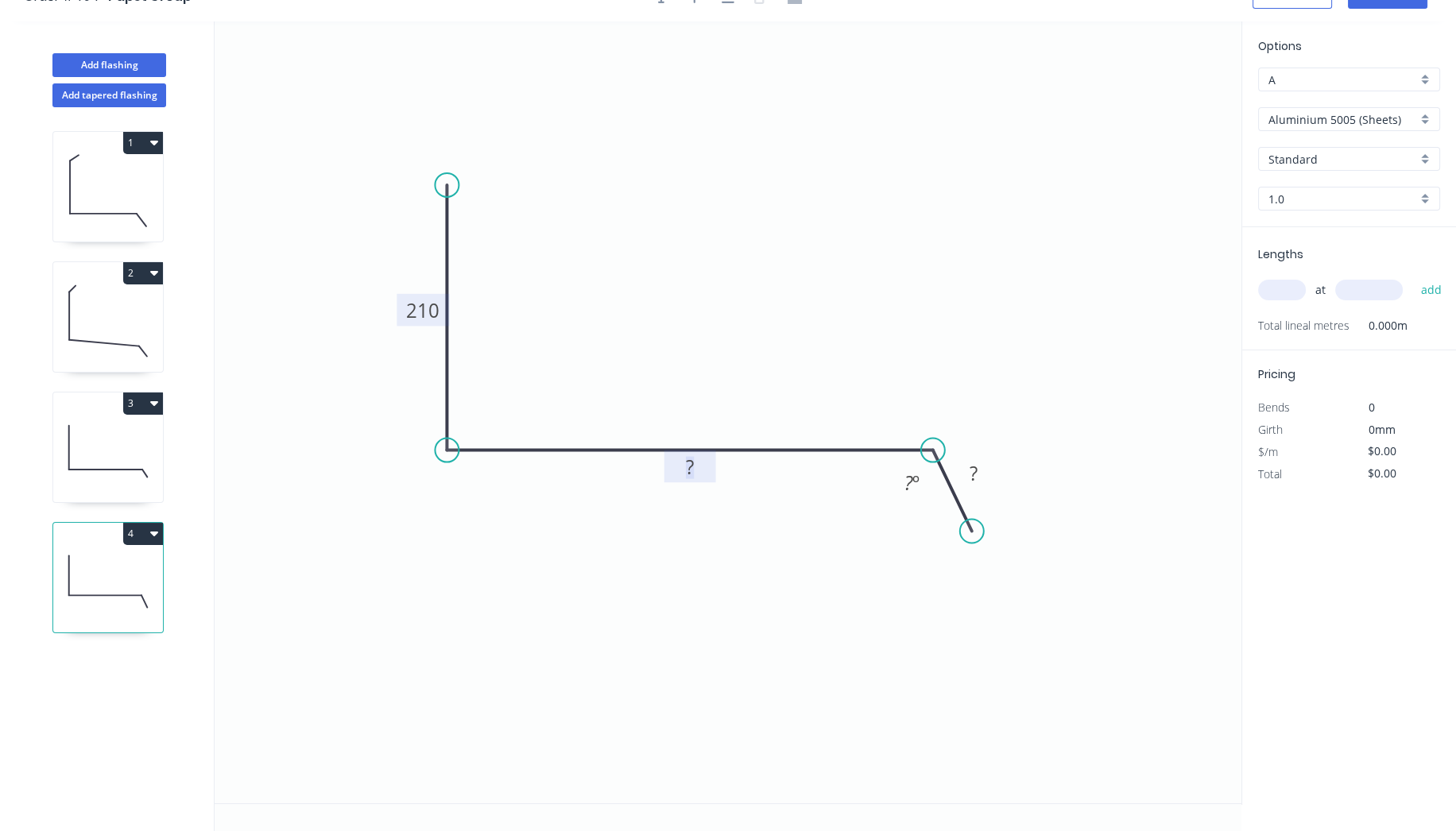
click at [704, 467] on rect at bounding box center [689, 467] width 32 height 22
click at [921, 486] on rect at bounding box center [911, 483] width 32 height 22
click at [1072, 310] on icon "0 210 245 25 120 º" at bounding box center [728, 412] width 1026 height 781
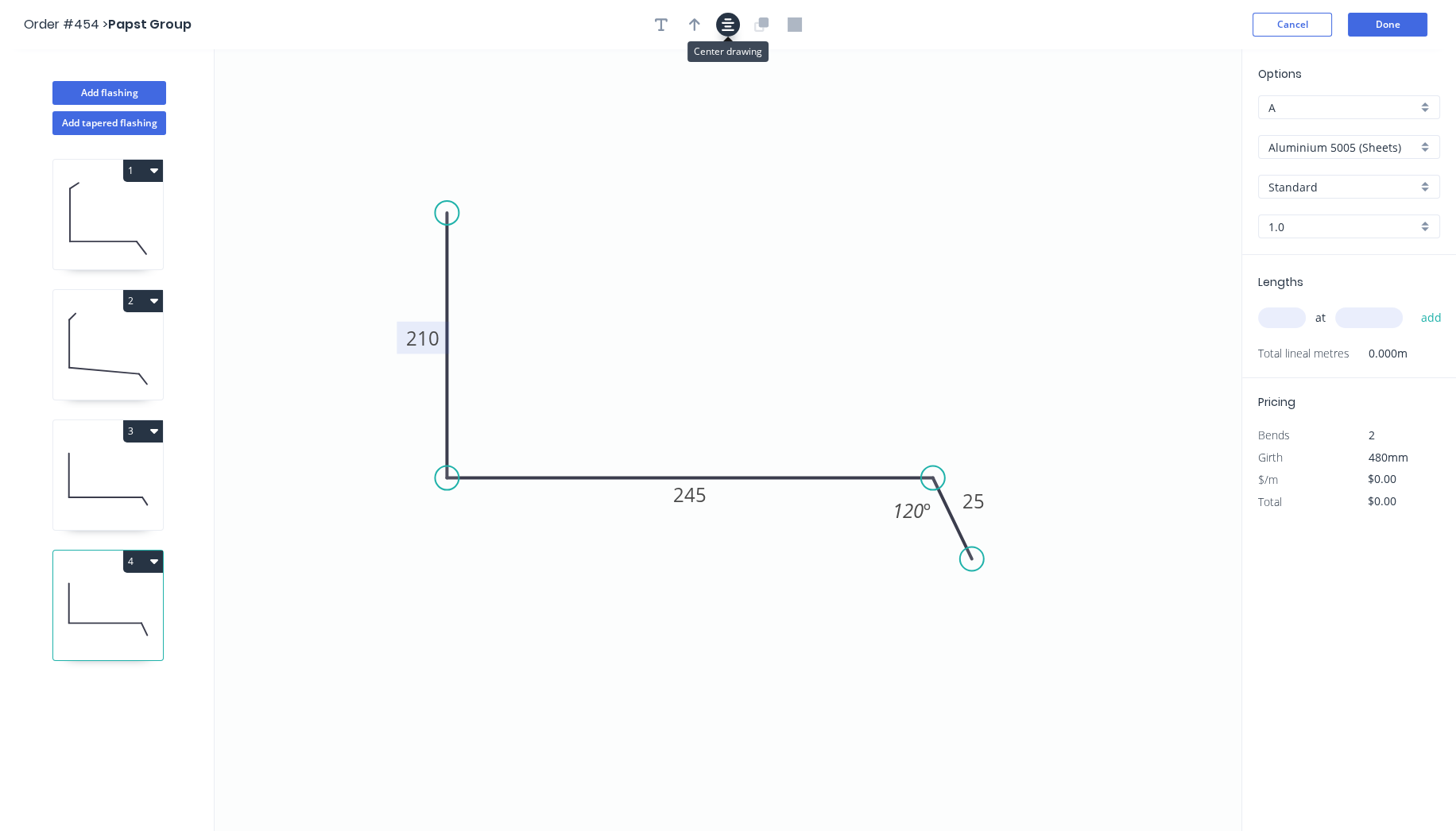
click at [730, 16] on button "button" at bounding box center [728, 24] width 24 height 24
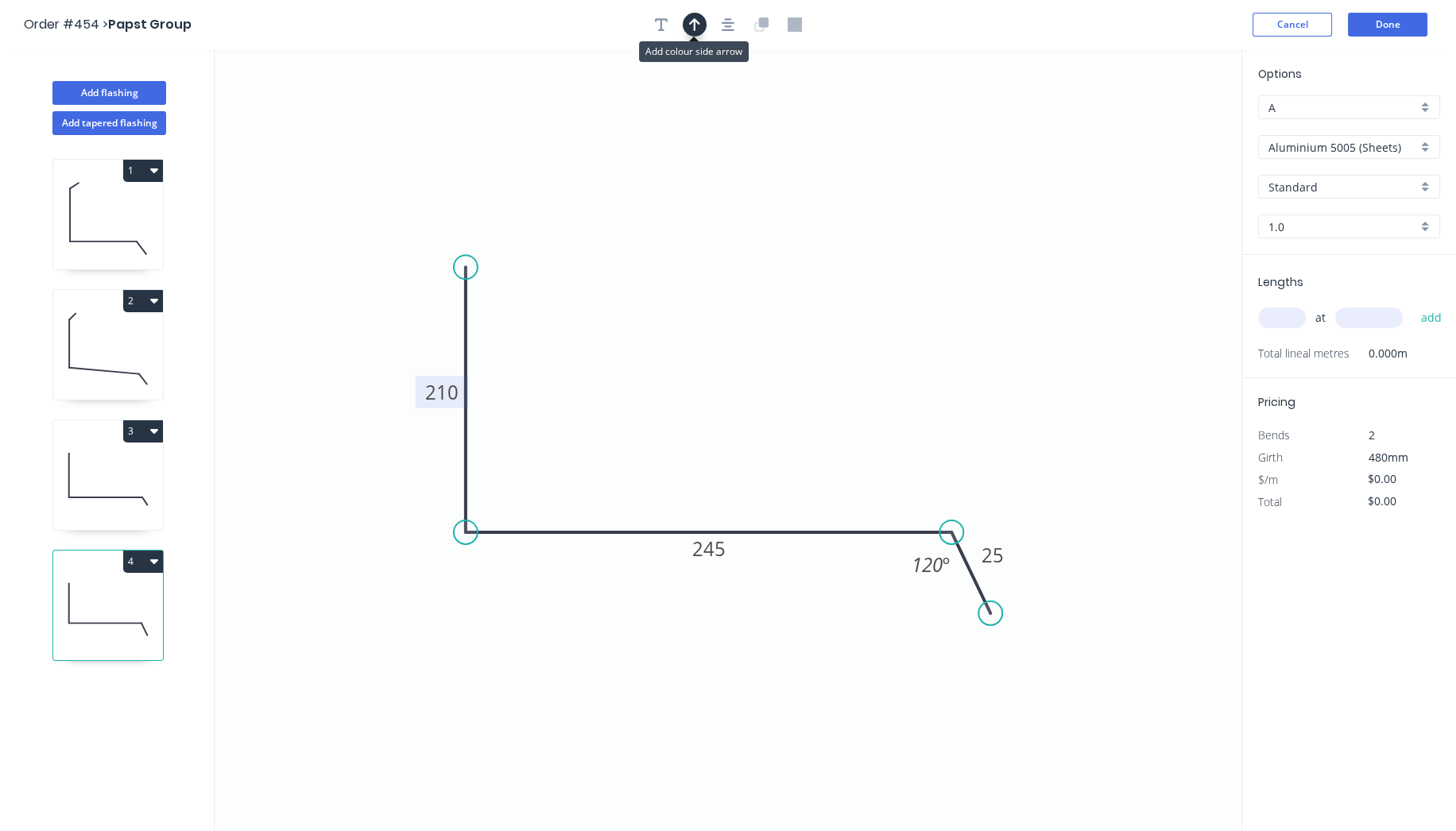
click at [692, 23] on icon "button" at bounding box center [694, 24] width 11 height 15
drag, startPoint x: 1161, startPoint y: 128, endPoint x: 647, endPoint y: 421, distance: 591.6
click at [647, 421] on icon at bounding box center [647, 402] width 15 height 51
click at [1301, 229] on input "1.0" at bounding box center [1342, 226] width 149 height 17
click at [1312, 151] on input "Aluminium 5005 (Sheets)" at bounding box center [1342, 147] width 149 height 17
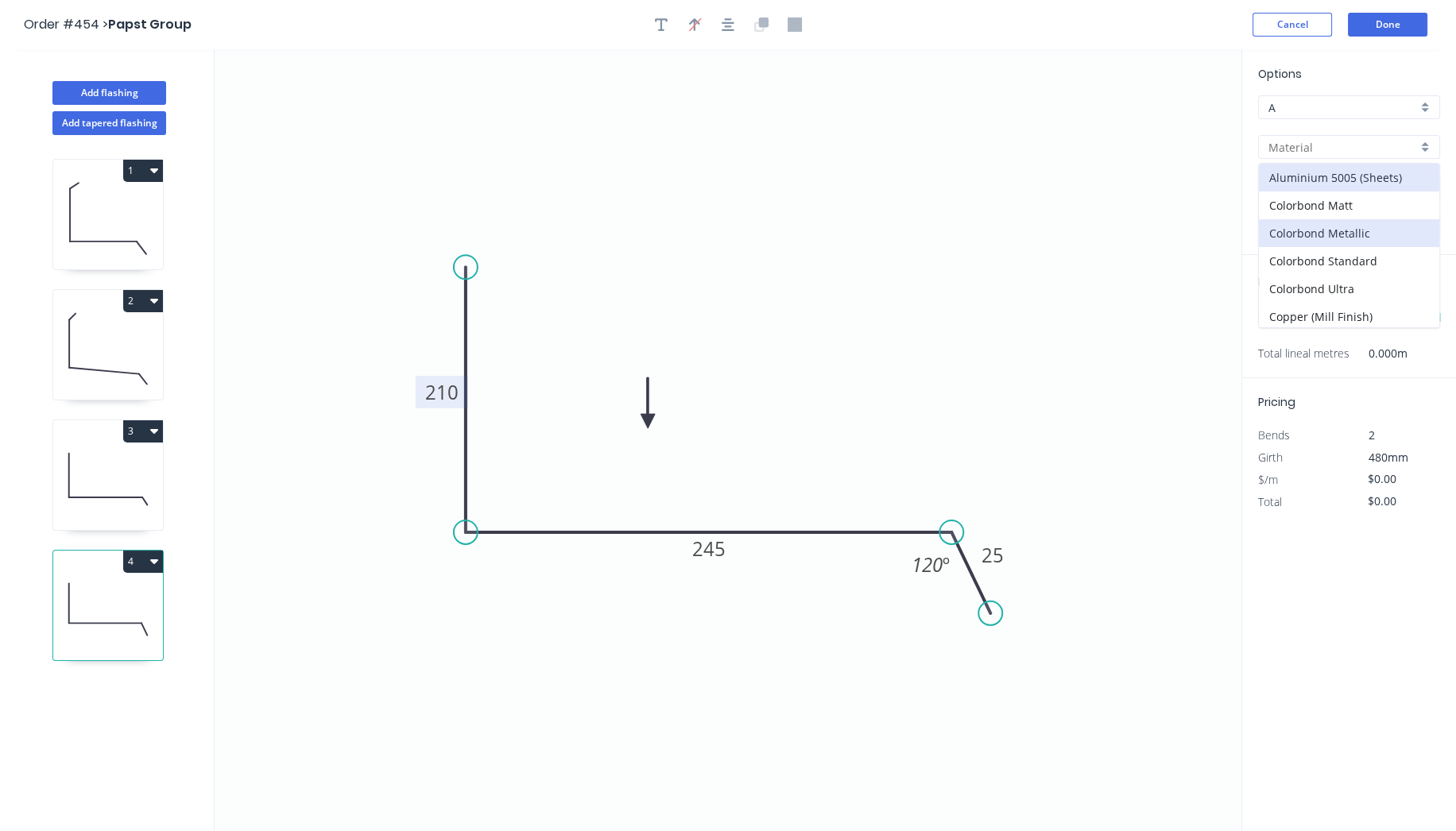
scroll to position [301, 0]
click at [1326, 316] on div "Zincalume" at bounding box center [1349, 321] width 181 height 28
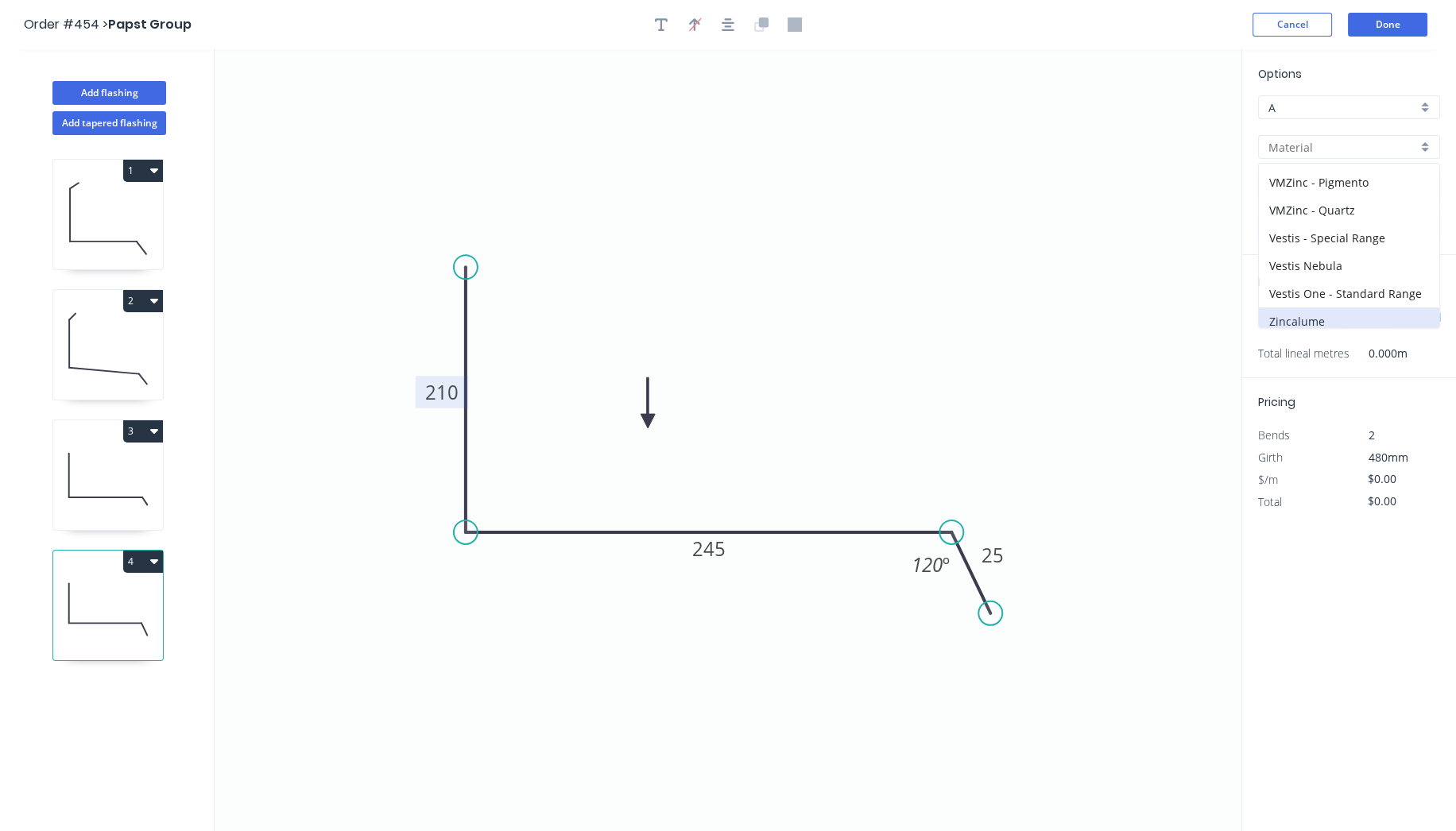
type input "Zincalume"
type input "1.0"
type input "$16.37"
click at [1318, 220] on input "1.0" at bounding box center [1342, 226] width 149 height 17
click at [1318, 263] on div "0.55" at bounding box center [1349, 257] width 181 height 28
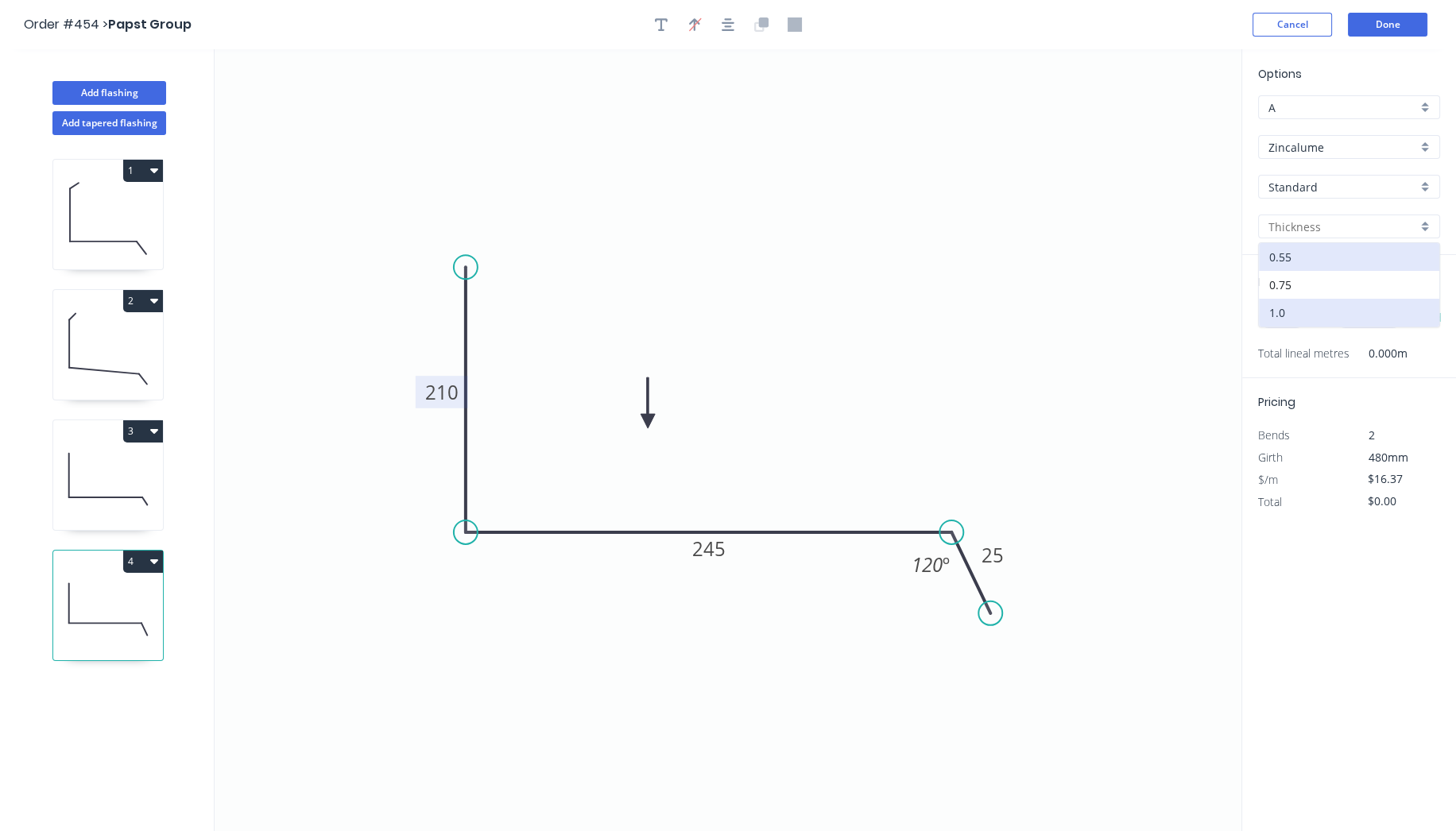
type input "0.55"
type input "$12.48"
click at [1277, 321] on input "text" at bounding box center [1281, 317] width 48 height 20
type input "1"
type input "1600"
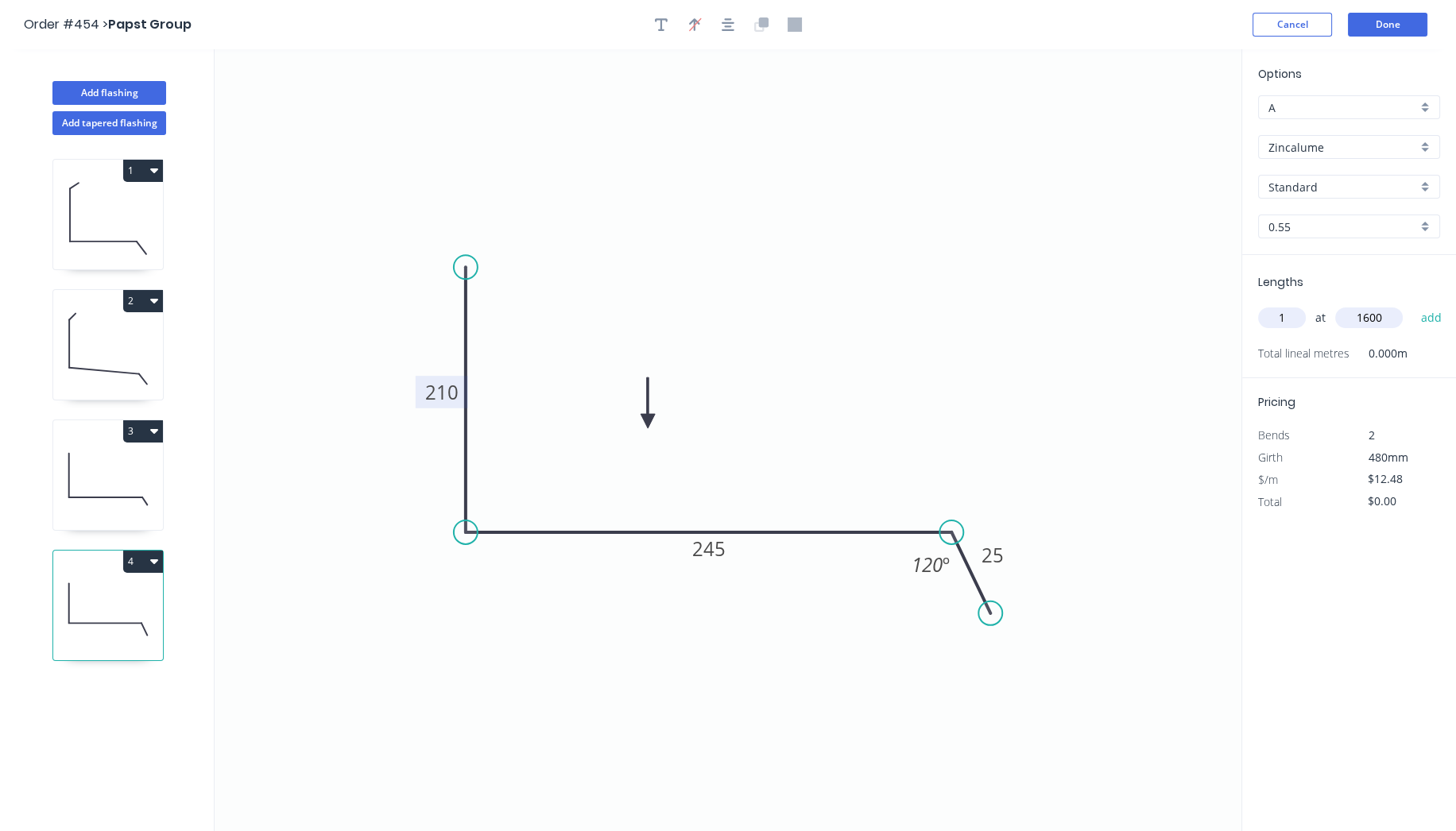
click at [1412, 304] on button "add" at bounding box center [1431, 318] width 37 height 27
type input "$19.97"
click at [1404, 20] on button "Done" at bounding box center [1388, 24] width 80 height 24
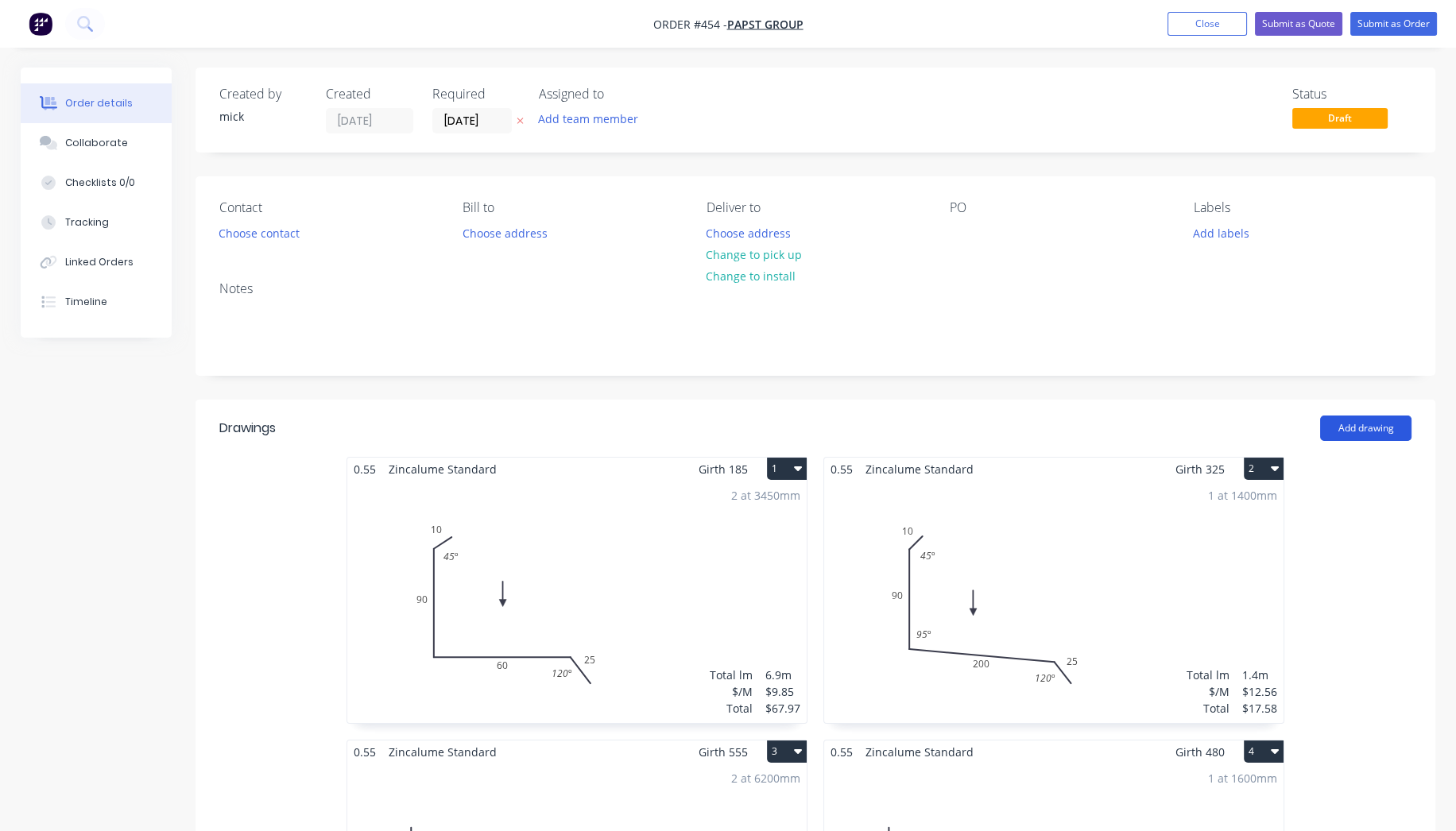
click at [1367, 434] on button "Add drawing" at bounding box center [1366, 429] width 91 height 25
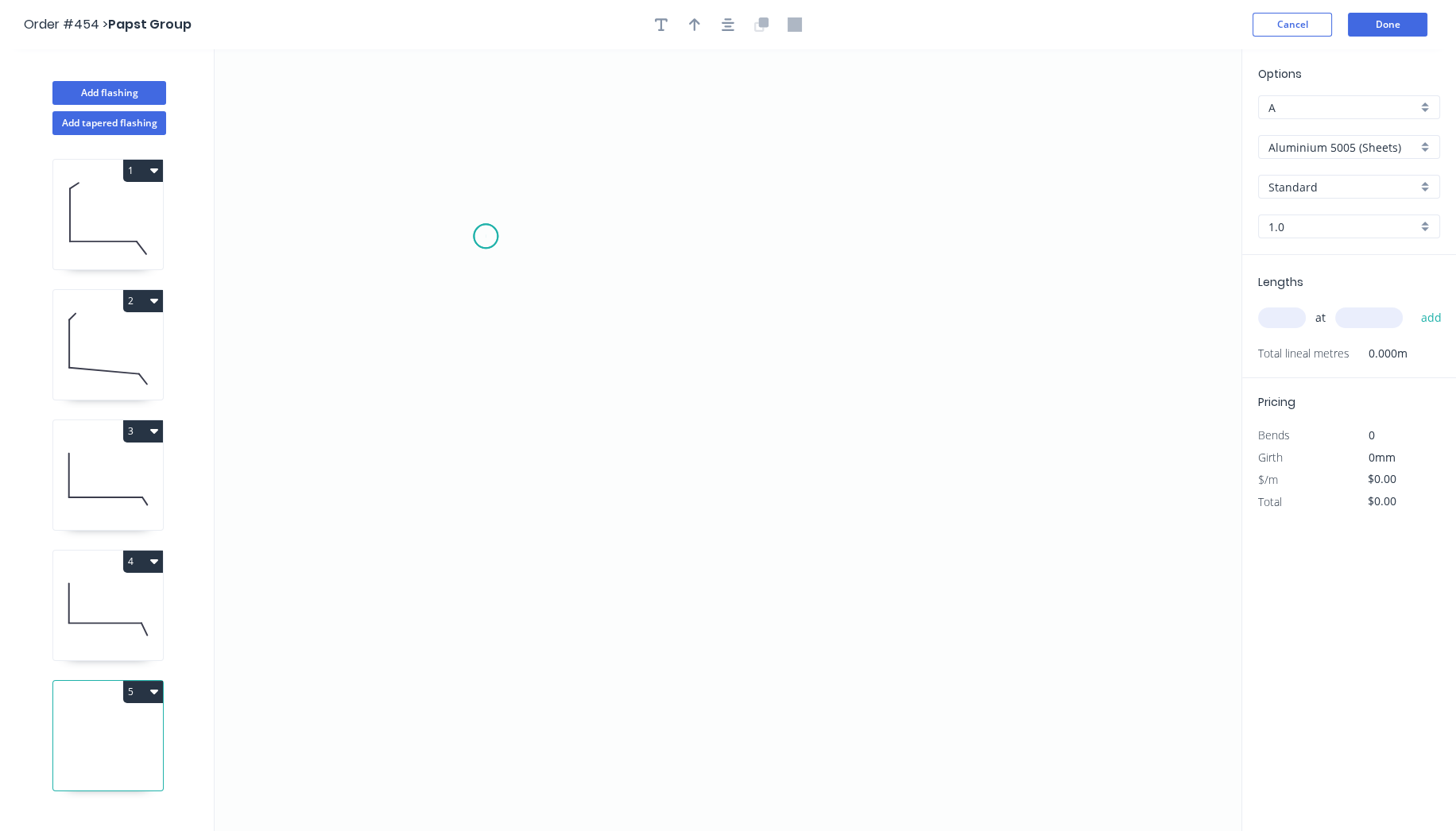
click at [486, 236] on icon "0" at bounding box center [728, 440] width 1026 height 781
click at [487, 494] on icon "0" at bounding box center [728, 440] width 1026 height 781
click at [910, 490] on icon "0 ?" at bounding box center [728, 440] width 1026 height 781
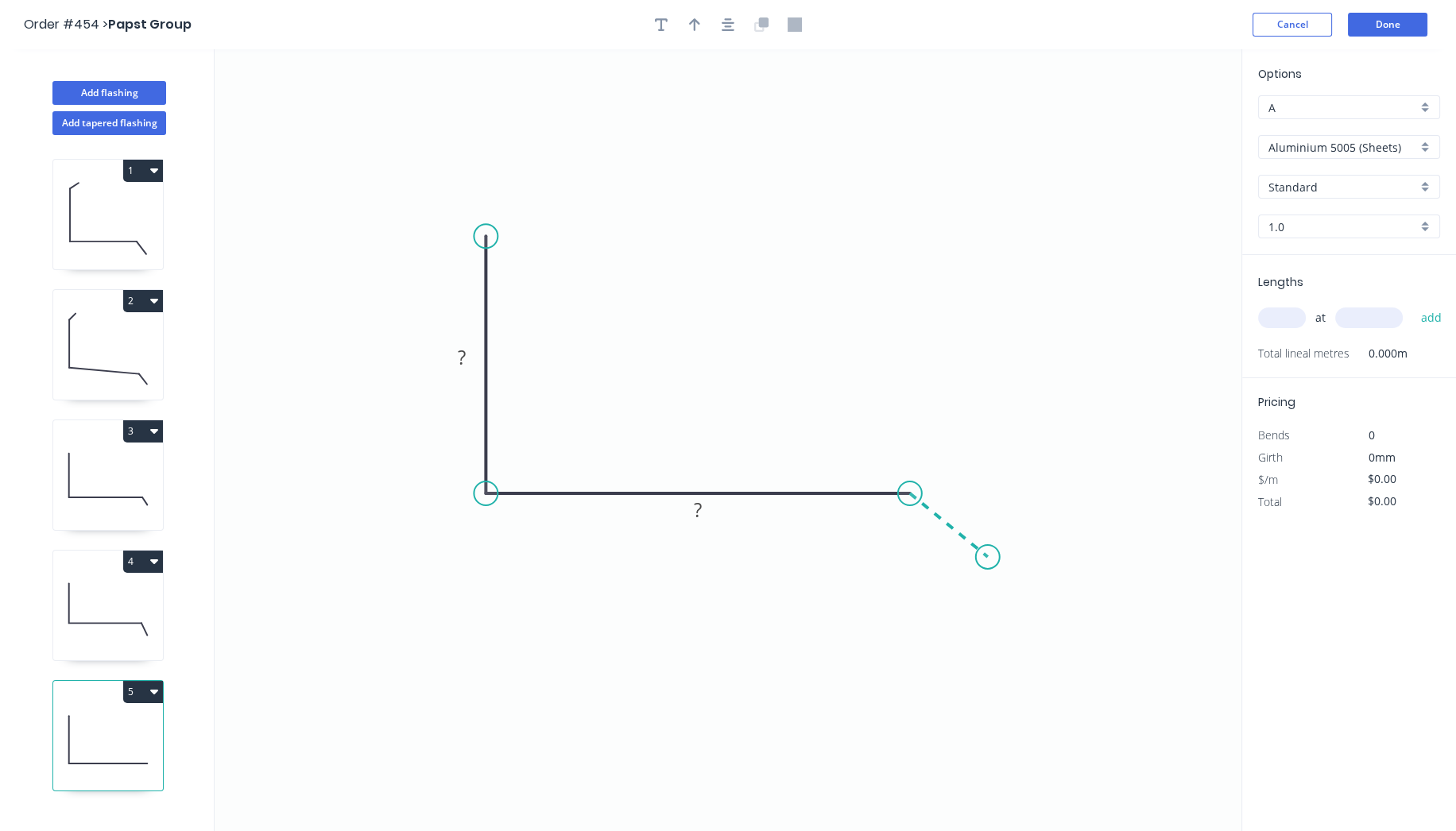
click at [988, 557] on icon "0 ? ?" at bounding box center [728, 440] width 1026 height 781
click at [988, 557] on circle at bounding box center [988, 557] width 24 height 24
click at [990, 562] on circle at bounding box center [988, 557] width 24 height 24
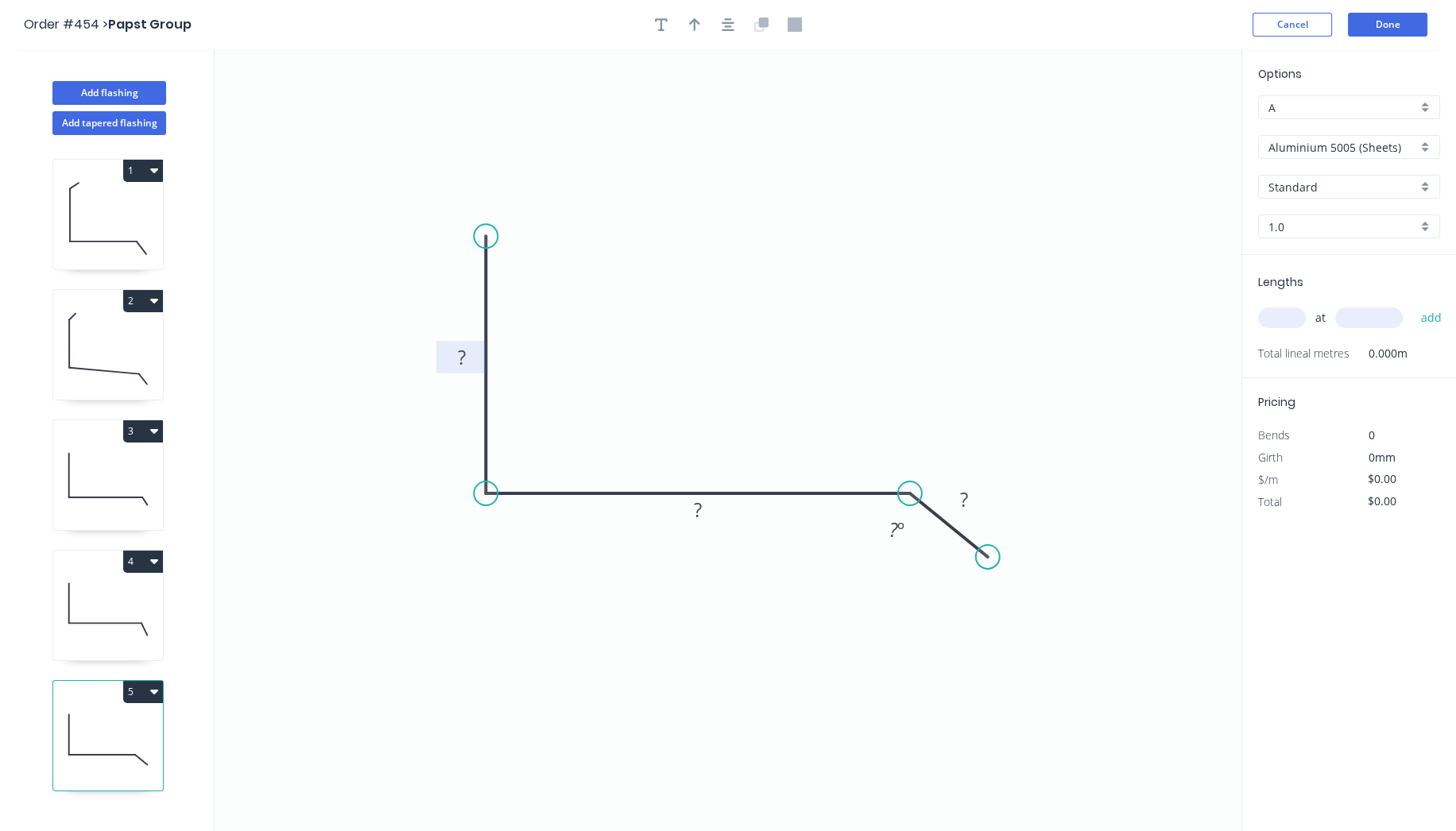
click at [467, 350] on rect at bounding box center [462, 358] width 32 height 22
click at [1343, 145] on input "Aluminium 5005 (Sheets)" at bounding box center [1342, 147] width 149 height 17
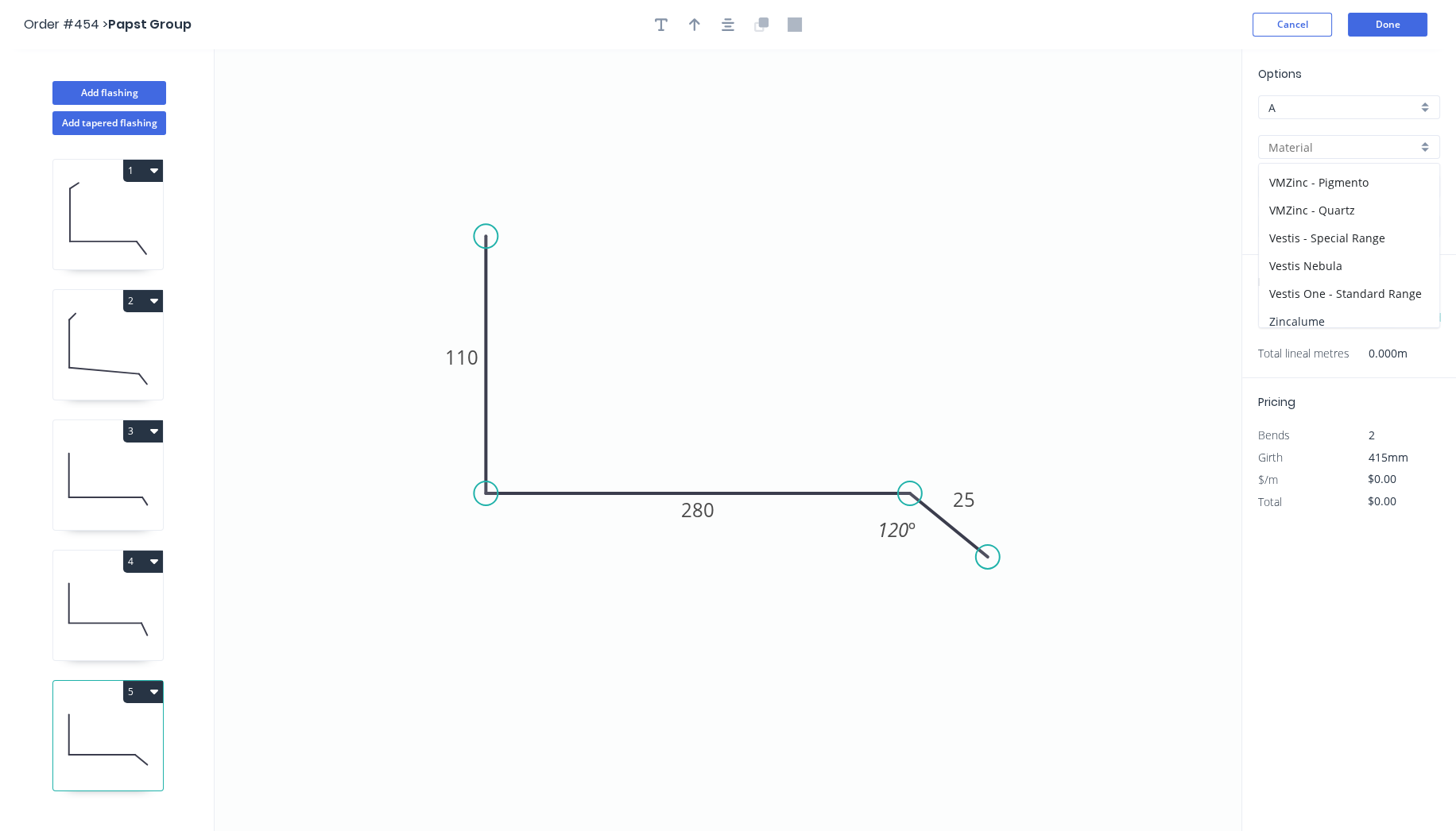
click at [1335, 316] on div "Zincalume" at bounding box center [1349, 321] width 181 height 28
type input "Zincalume"
type input "$16.37"
click at [1330, 228] on input "1.0" at bounding box center [1342, 226] width 149 height 17
click at [1310, 259] on div "0.55" at bounding box center [1349, 257] width 181 height 28
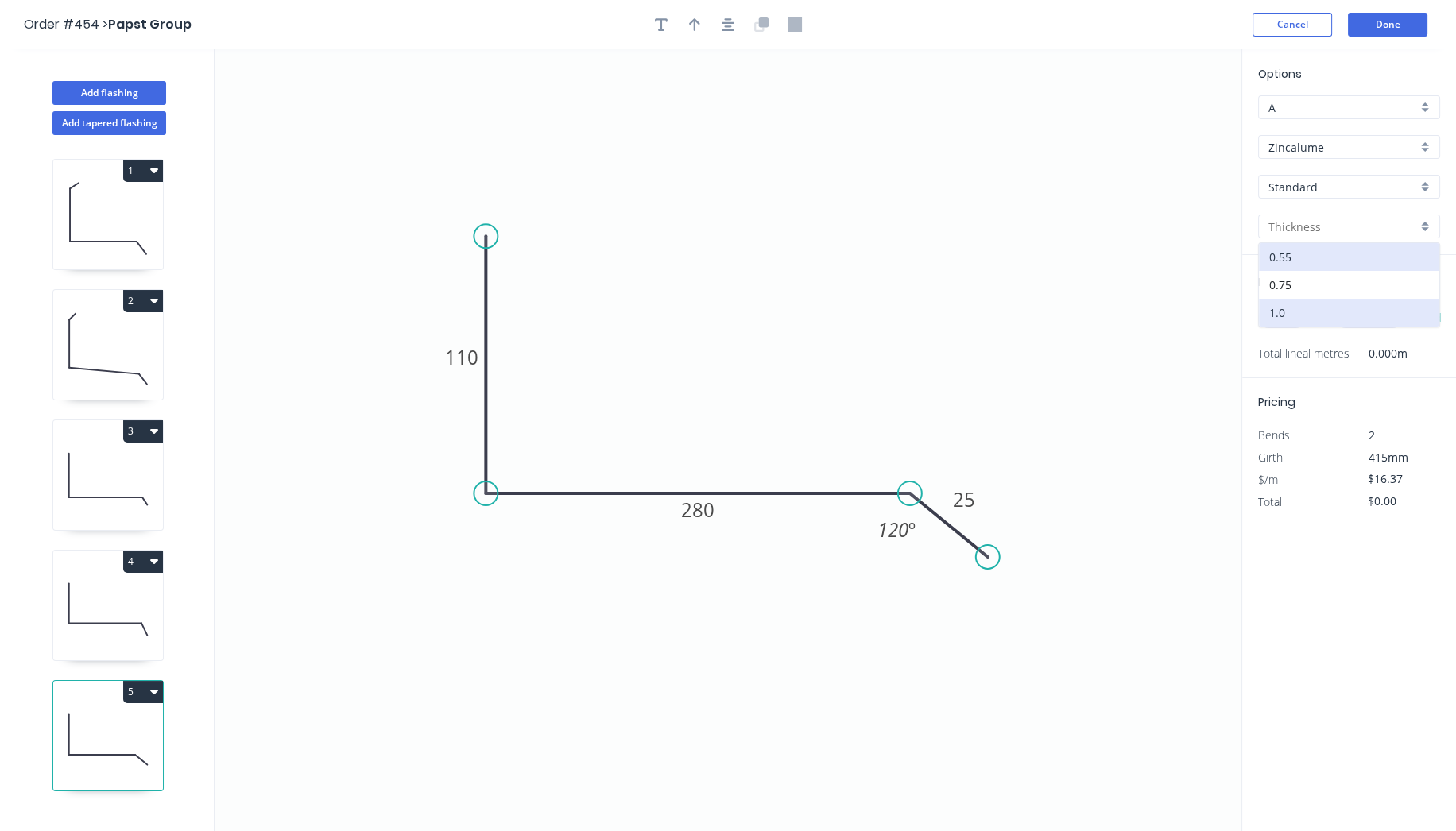
type input "0.55"
type input "$12.48"
click at [1286, 313] on input "text" at bounding box center [1281, 317] width 48 height 20
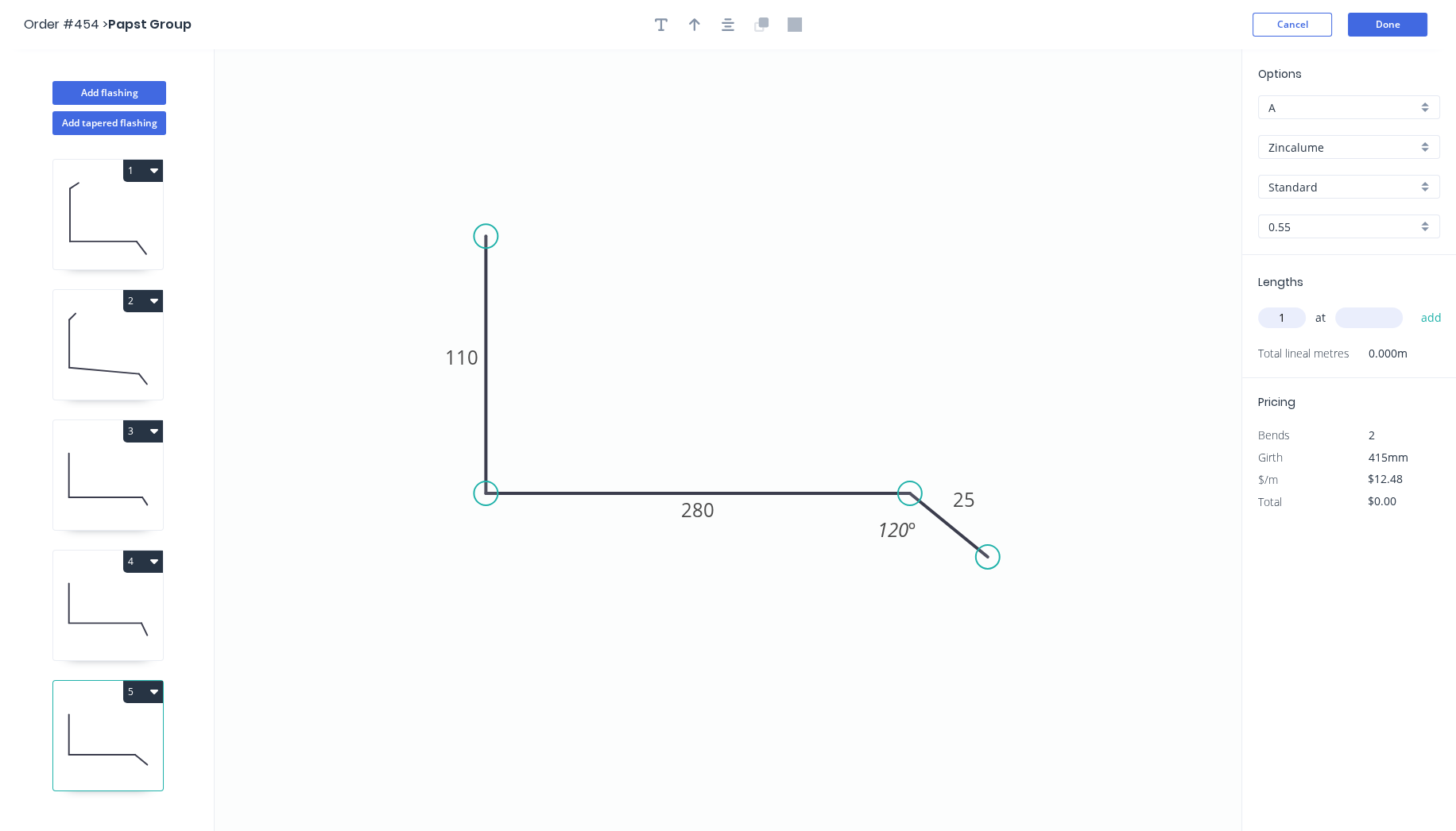
type input "1"
type input "1600"
click at [1412, 304] on button "add" at bounding box center [1431, 318] width 37 height 27
type input "$19.97"
click at [1391, 24] on button "Done" at bounding box center [1388, 24] width 80 height 24
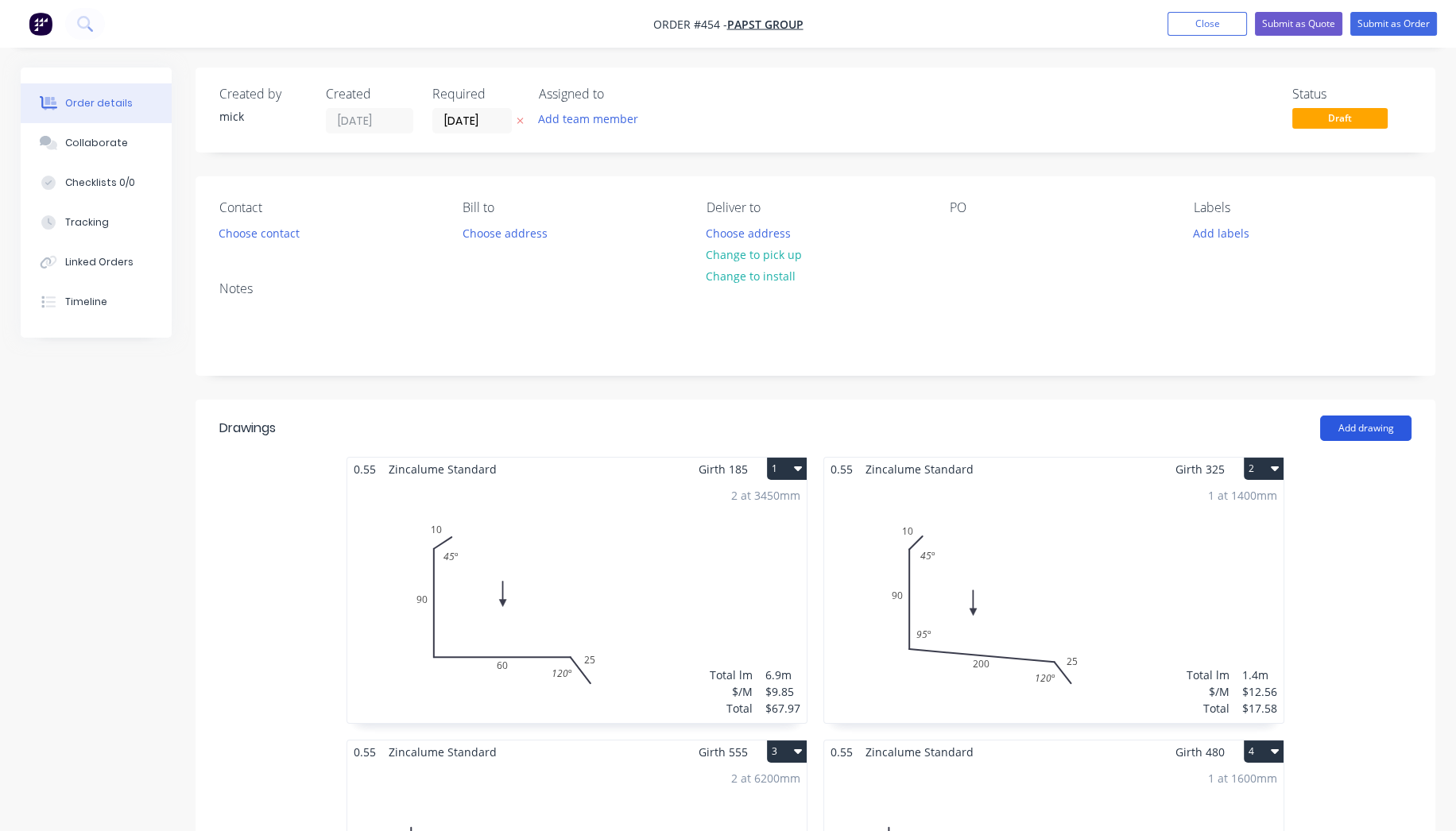
click at [1389, 428] on button "Add drawing" at bounding box center [1366, 429] width 91 height 25
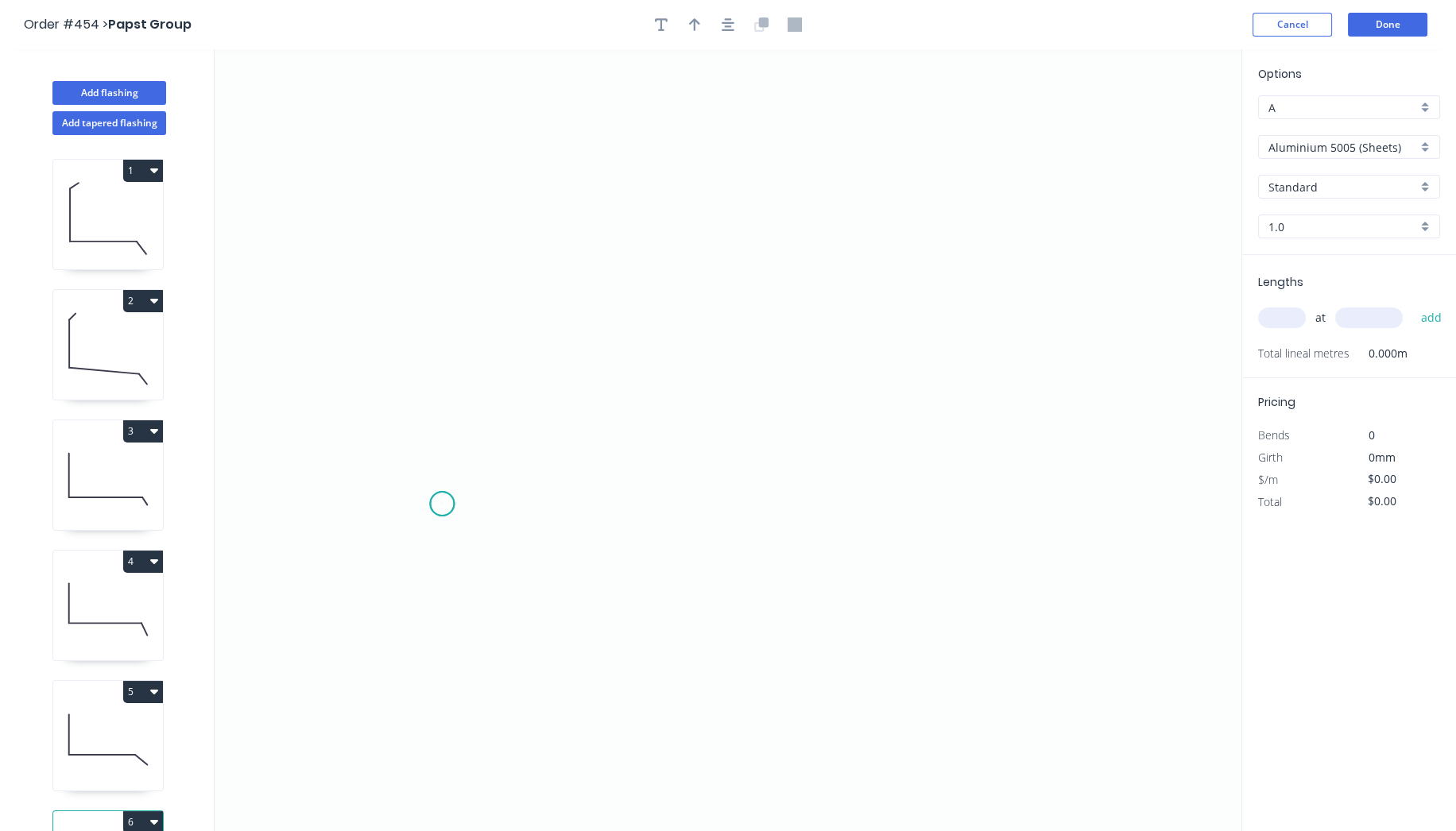
click at [442, 503] on icon "0" at bounding box center [728, 440] width 1026 height 781
click at [465, 238] on icon "0" at bounding box center [728, 440] width 1026 height 781
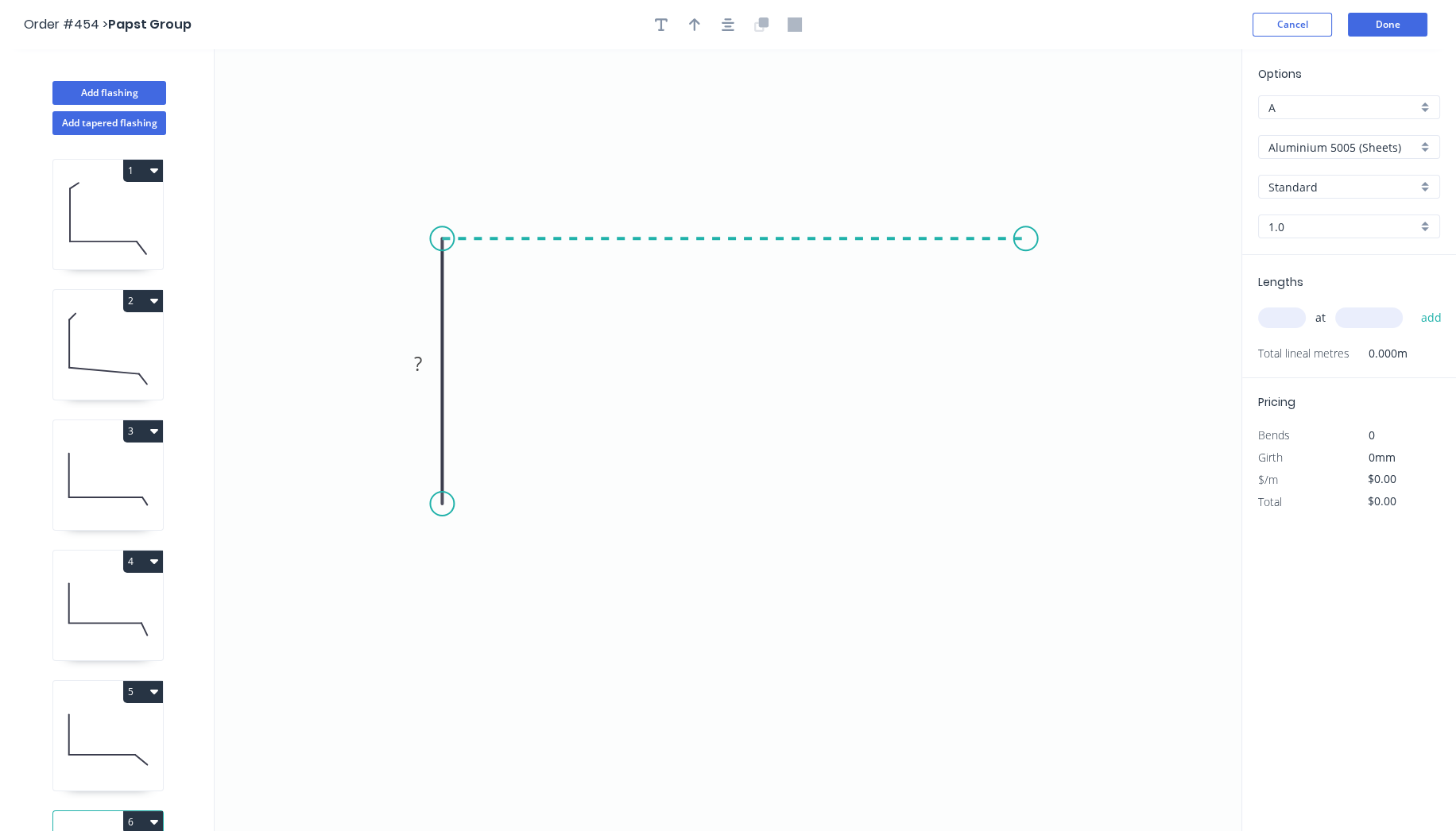
click at [1025, 255] on icon "0 ?" at bounding box center [728, 440] width 1026 height 781
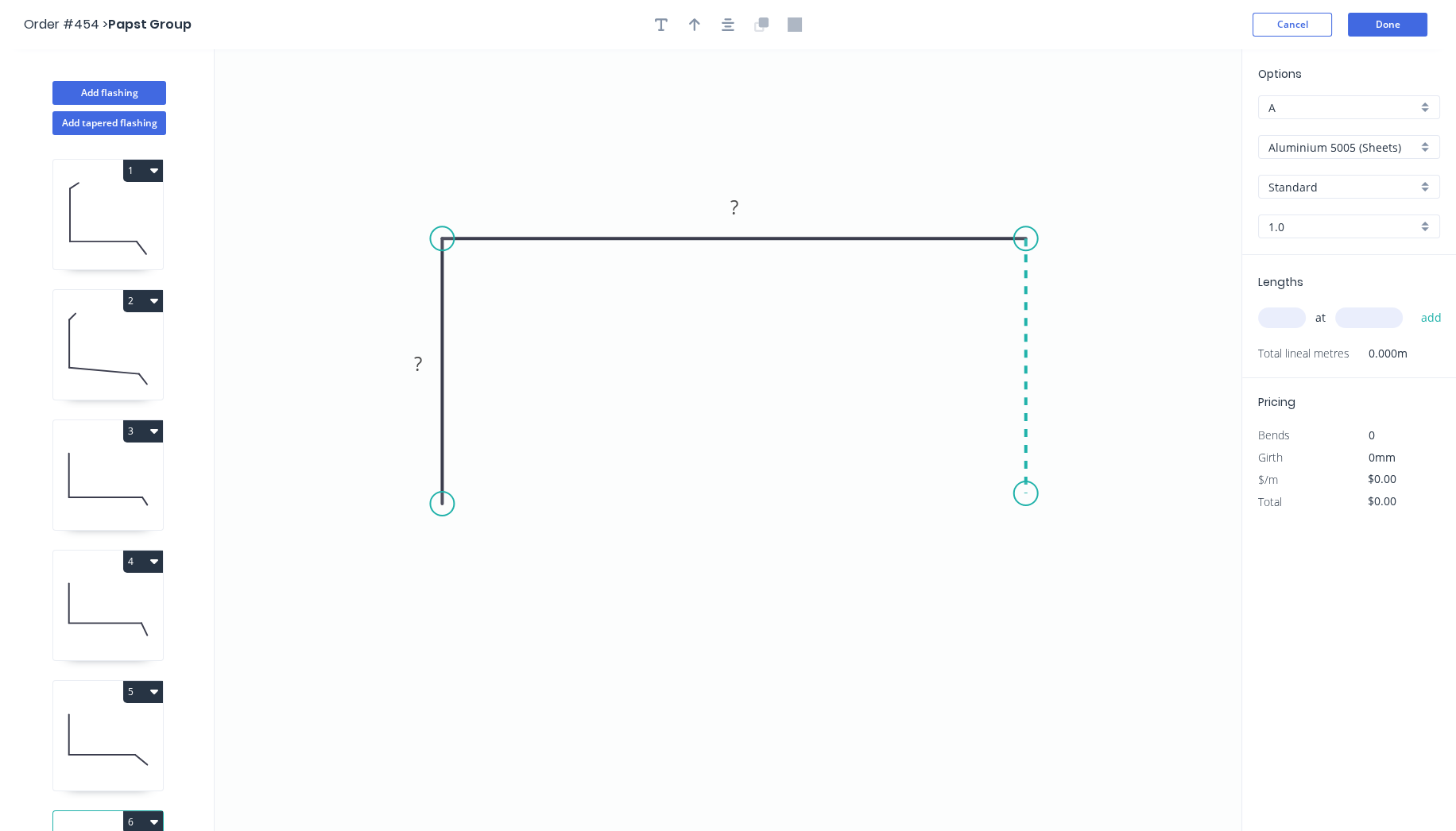
click at [1020, 494] on icon "0 ? ?" at bounding box center [728, 440] width 1026 height 781
click at [1020, 494] on circle at bounding box center [1025, 493] width 24 height 24
click at [492, 540] on div "Crush & Fold" at bounding box center [520, 554] width 159 height 33
click at [1037, 537] on div "Crush & Fold" at bounding box center [1103, 545] width 159 height 33
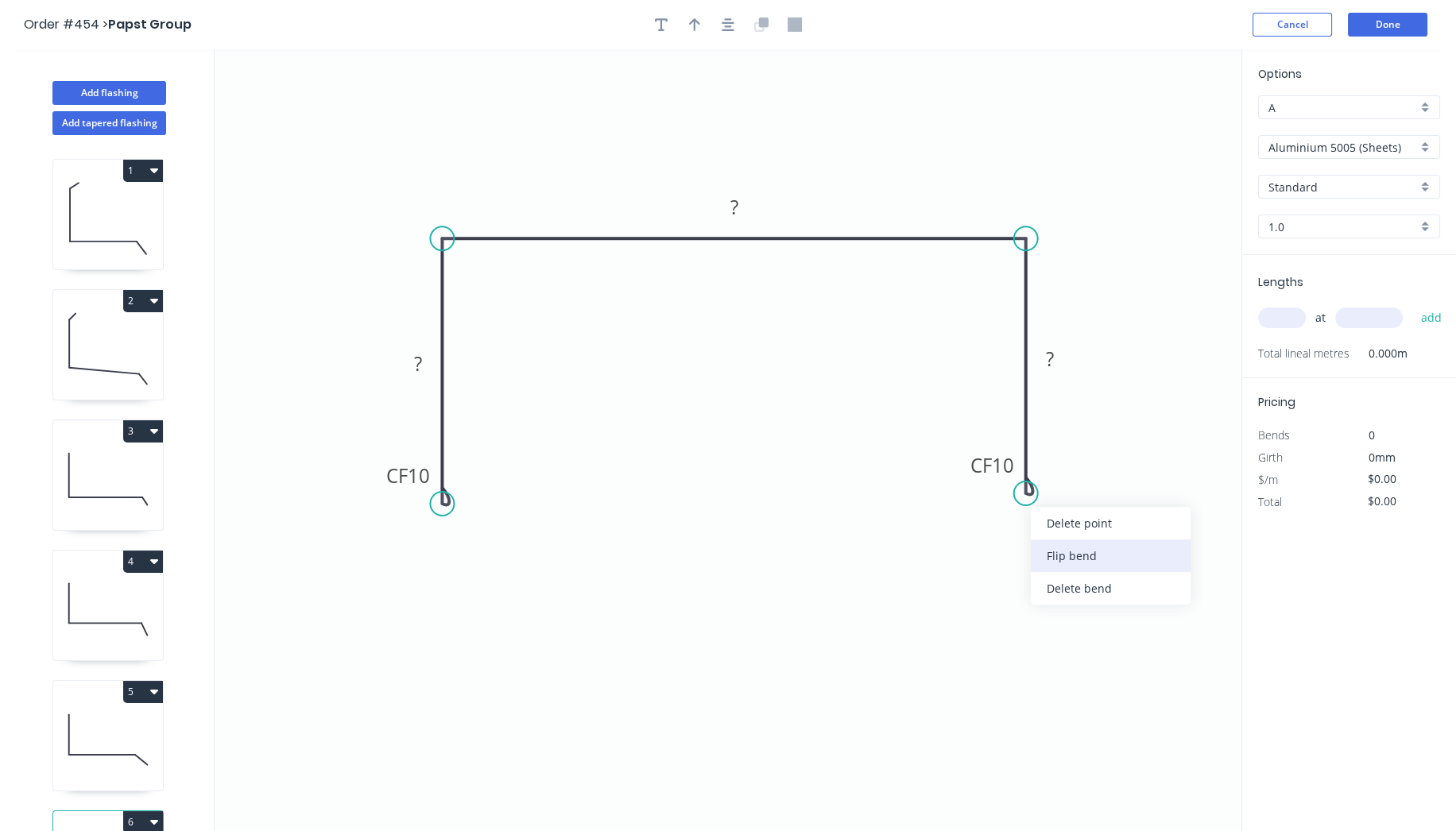
click at [1054, 543] on div "Flip bend" at bounding box center [1110, 556] width 159 height 33
click at [425, 363] on rect at bounding box center [418, 364] width 32 height 22
click at [513, 612] on icon "0 CF 10 75 105 CF 10 75" at bounding box center [728, 440] width 1026 height 781
click at [1383, 144] on input "Aluminium 5005 (Sheets)" at bounding box center [1342, 147] width 149 height 17
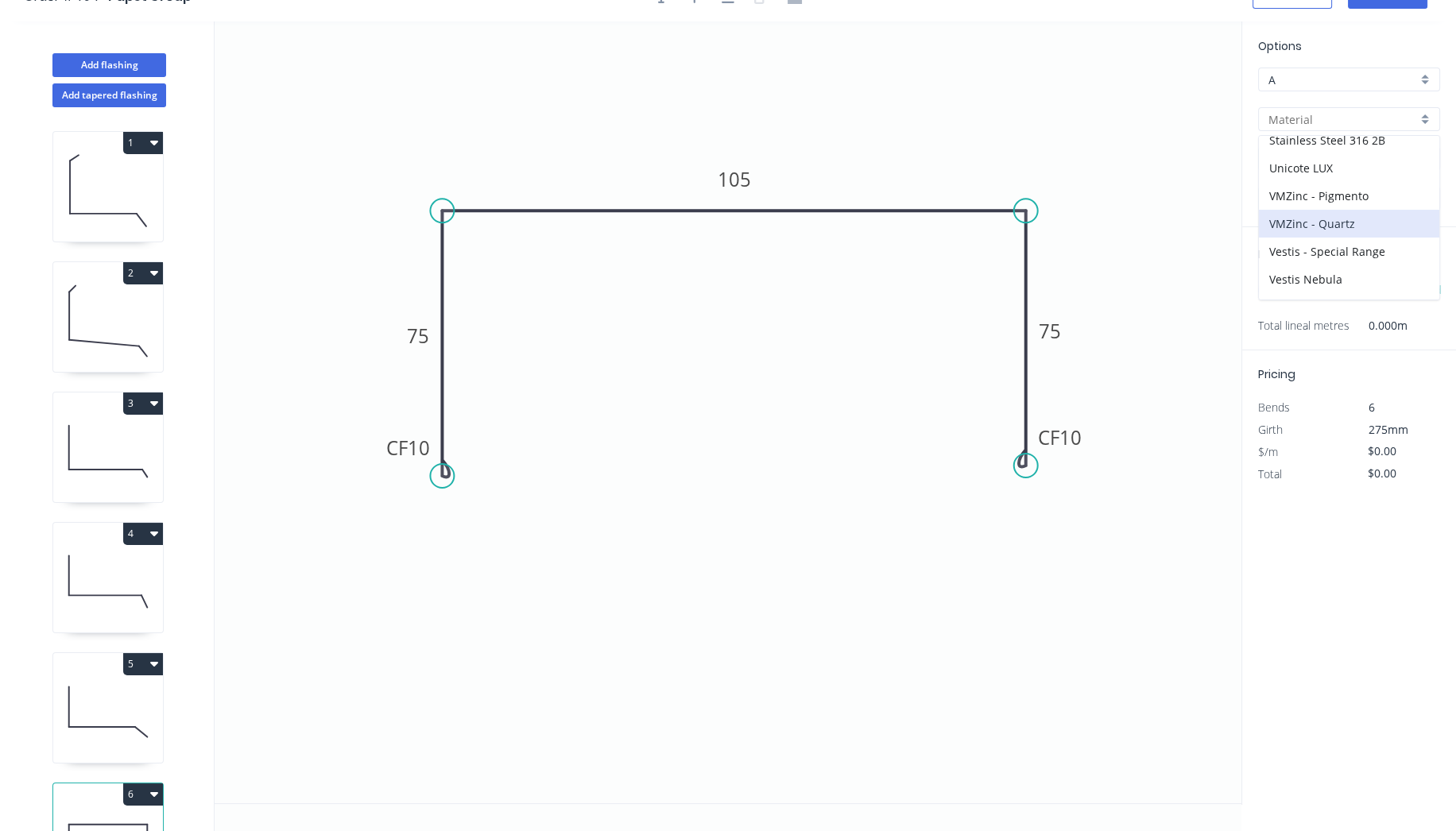
scroll to position [301, 0]
click at [1339, 292] on div "Zincalume" at bounding box center [1349, 294] width 181 height 28
type input "Zincalume"
type input "$17.82"
click at [1307, 190] on input "1.0" at bounding box center [1342, 198] width 149 height 17
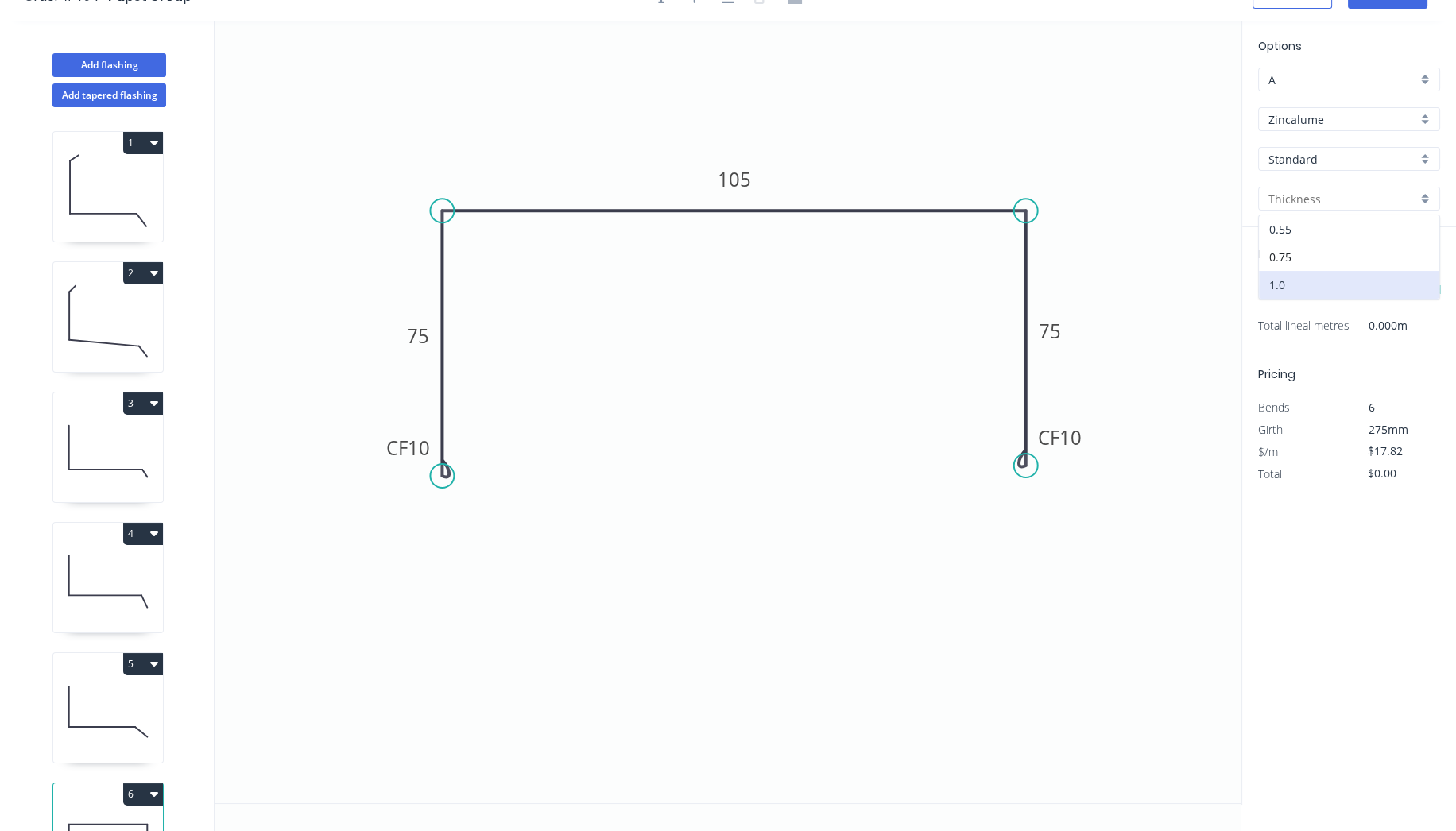
click at [1303, 225] on div "0.55" at bounding box center [1349, 229] width 181 height 28
type input "0.55"
type input "$15.49"
click at [1292, 277] on div "at add" at bounding box center [1350, 291] width 185 height 27
click at [1289, 281] on input "text" at bounding box center [1281, 290] width 48 height 20
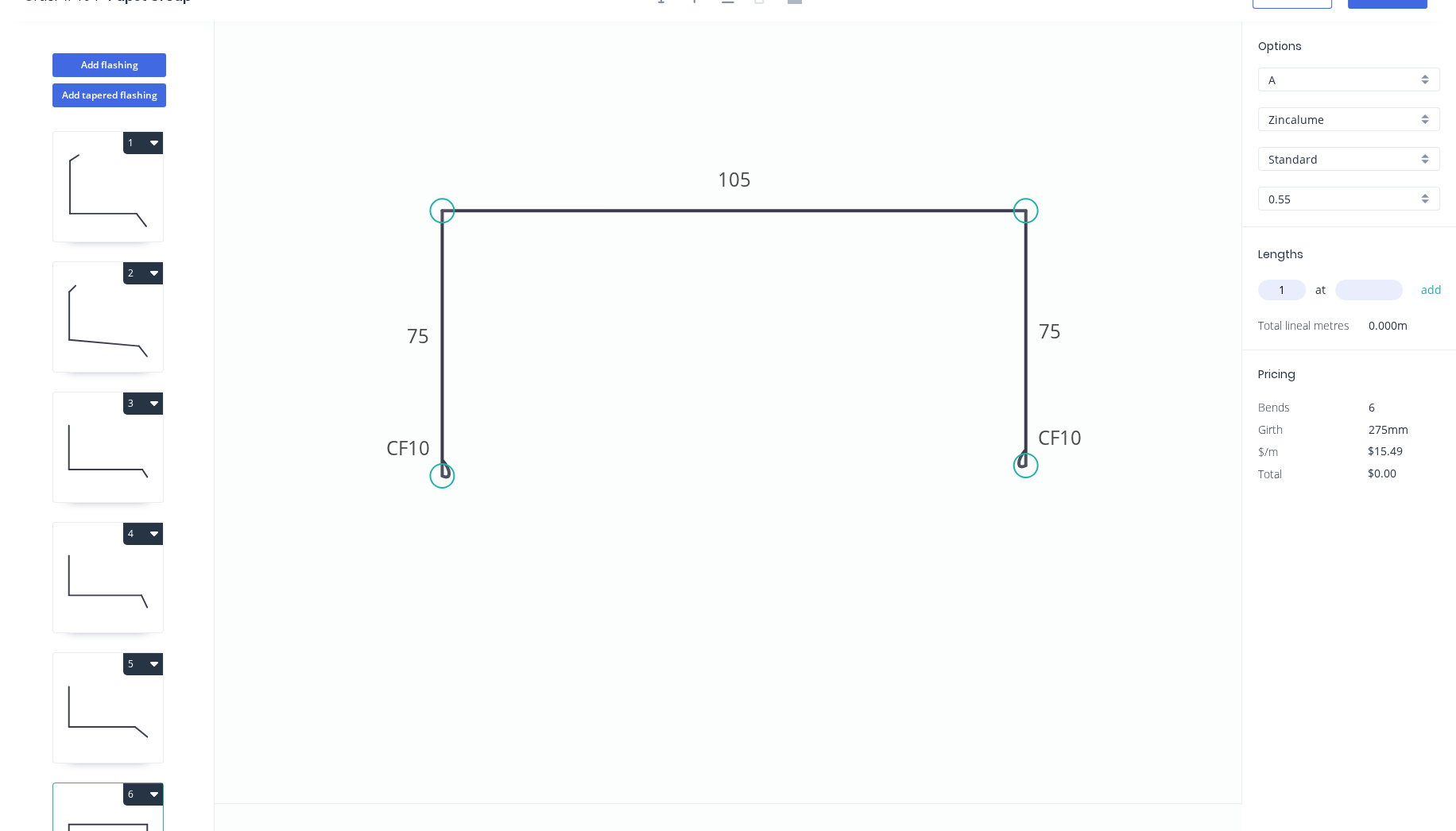
type input "1"
type input "2200"
click at [1412, 277] on button "add" at bounding box center [1431, 291] width 37 height 27
type input "$34.08"
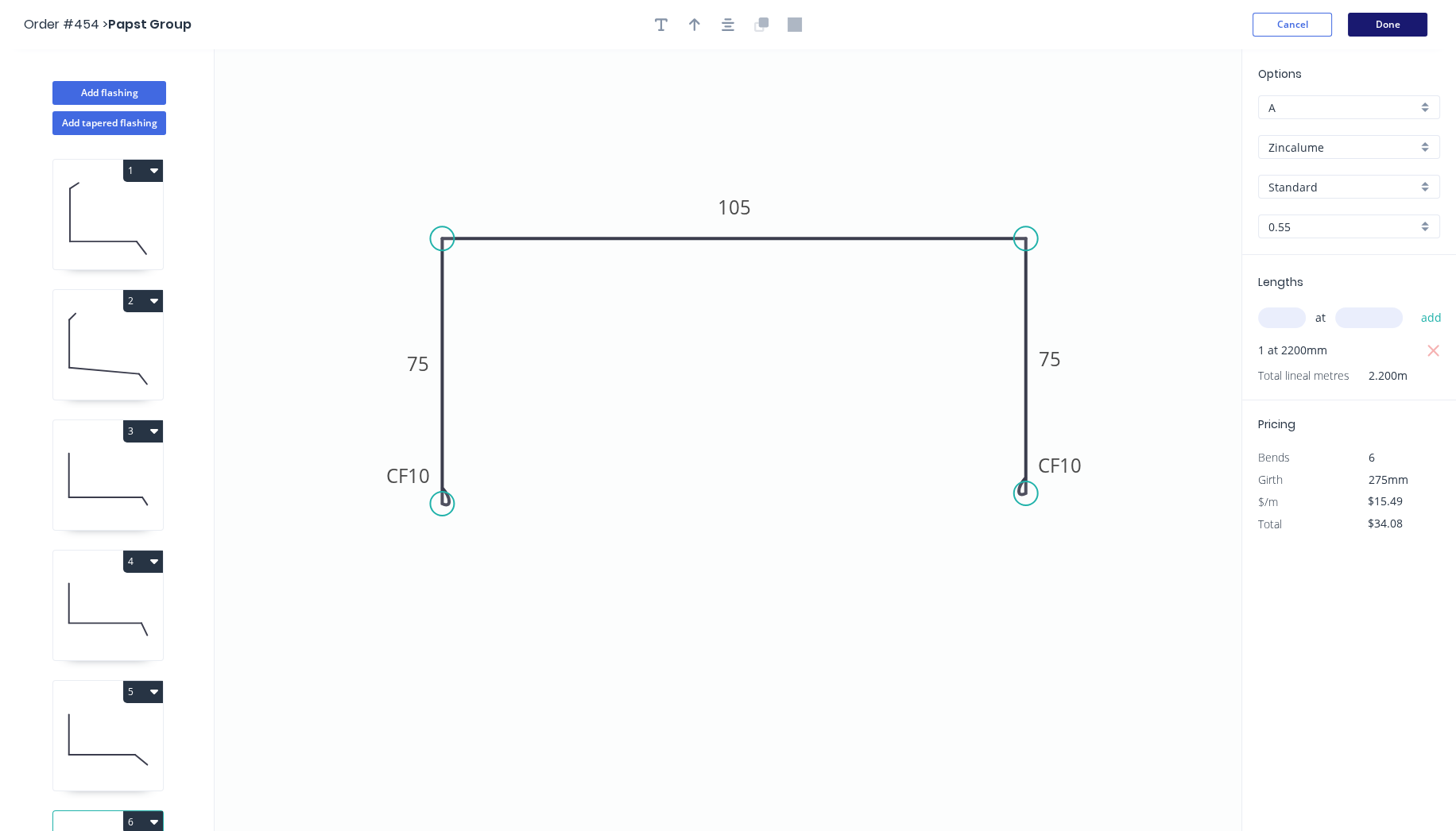
click at [1401, 31] on button "Done" at bounding box center [1388, 24] width 80 height 24
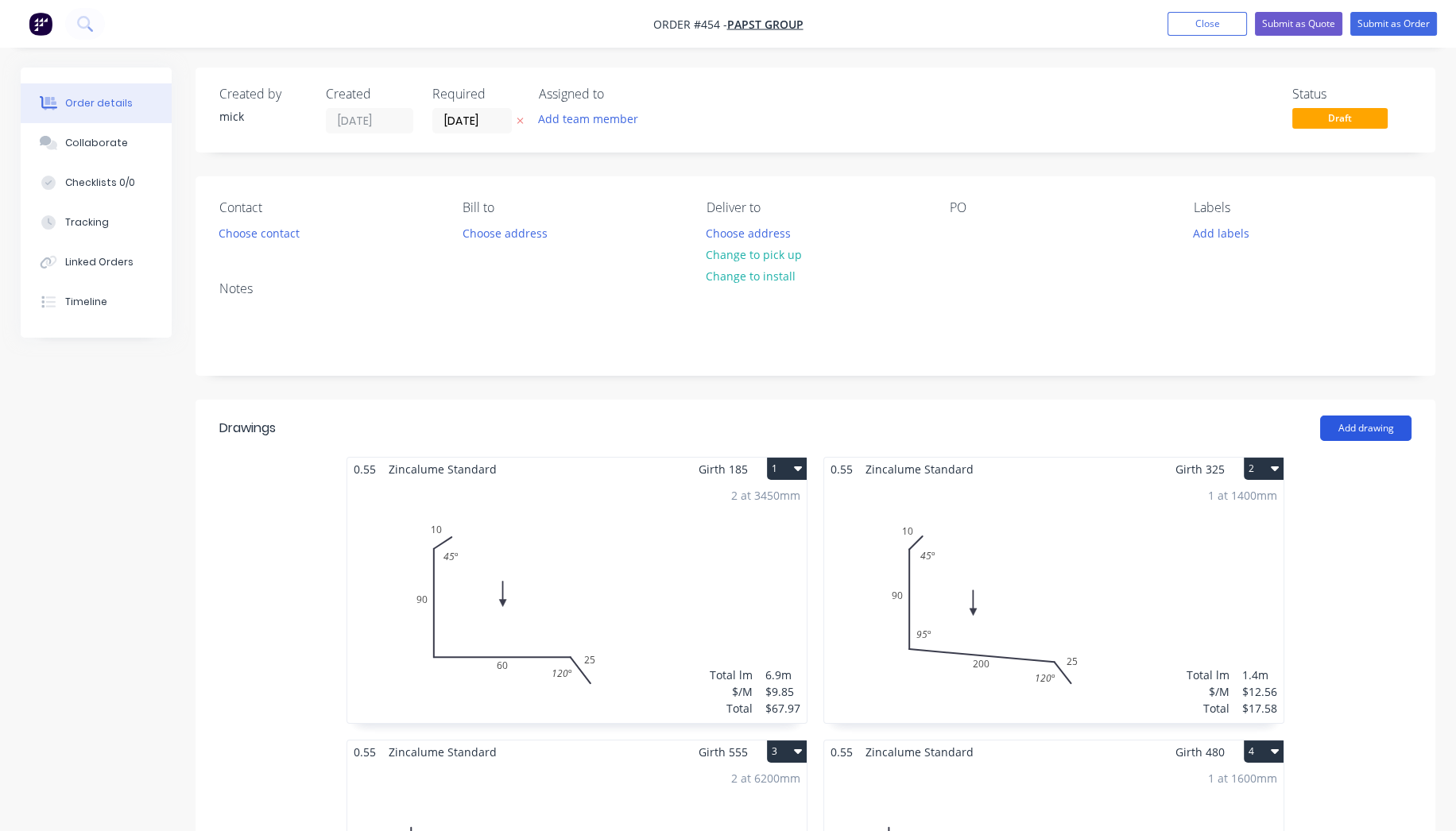
click at [1388, 419] on button "Add drawing" at bounding box center [1366, 429] width 91 height 25
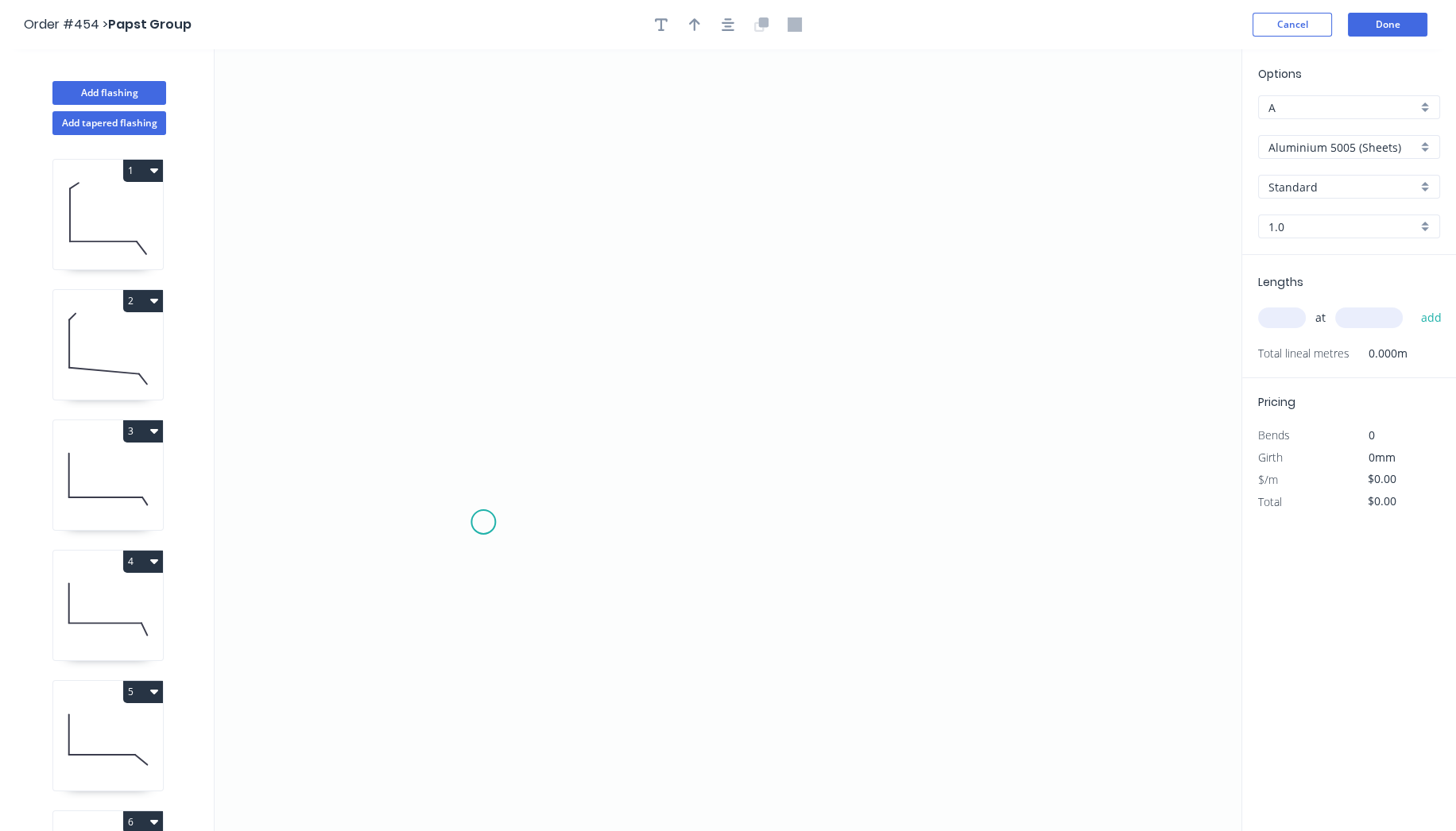
click at [483, 522] on icon "0" at bounding box center [728, 440] width 1026 height 781
click at [492, 216] on icon "0" at bounding box center [728, 440] width 1026 height 781
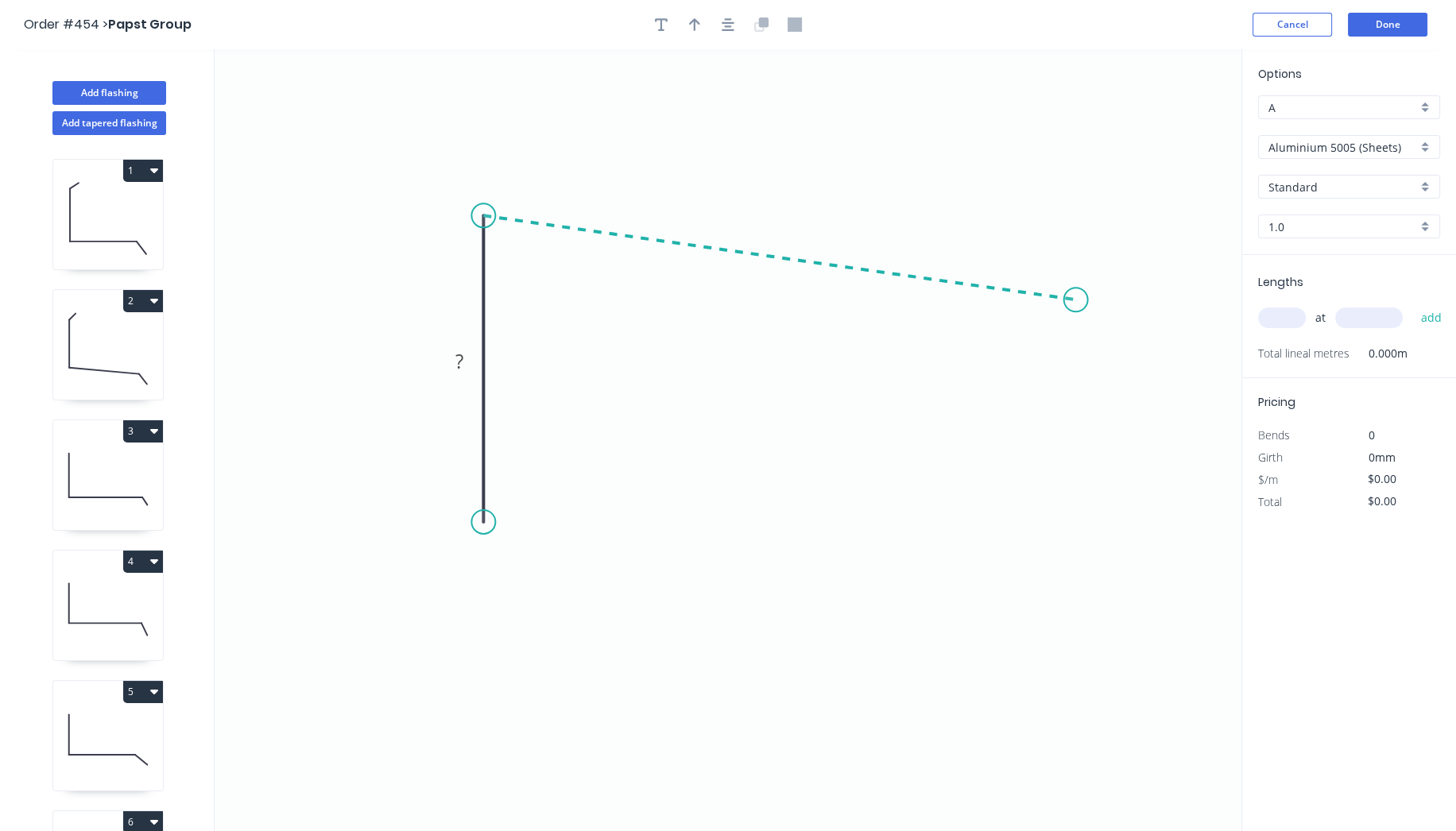
click at [1076, 299] on icon "0 ?" at bounding box center [728, 440] width 1026 height 781
click at [1134, 375] on icon "0 ? ? ? º" at bounding box center [728, 440] width 1026 height 781
click at [1134, 375] on circle at bounding box center [1133, 375] width 24 height 24
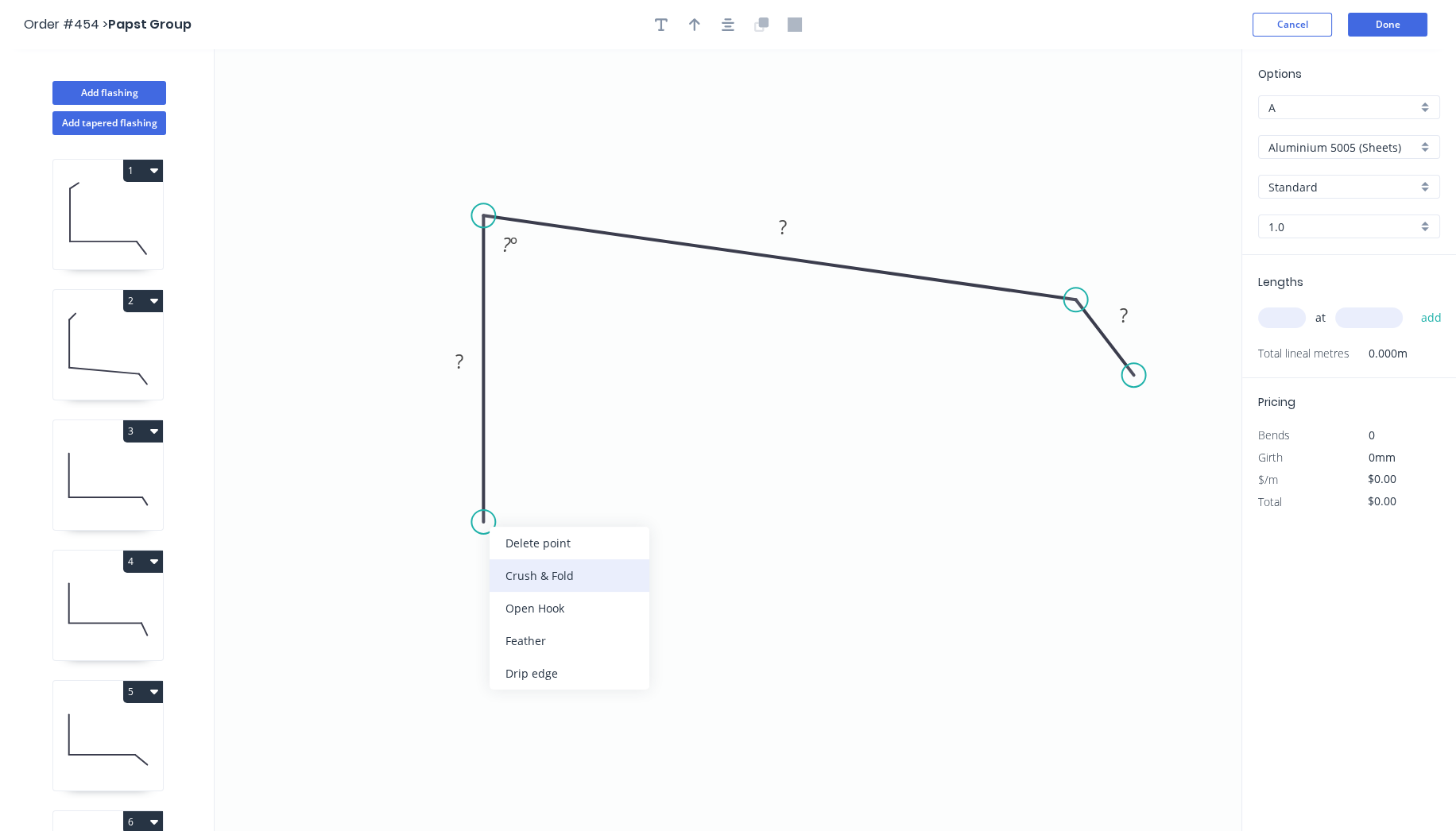
click at [537, 581] on div "Crush & Fold" at bounding box center [570, 576] width 159 height 33
click at [468, 369] on rect at bounding box center [459, 362] width 32 height 22
click at [508, 243] on tspan "?" at bounding box center [506, 244] width 9 height 26
click at [793, 224] on rect at bounding box center [782, 227] width 32 height 22
click at [1140, 319] on rect at bounding box center [1123, 315] width 52 height 33
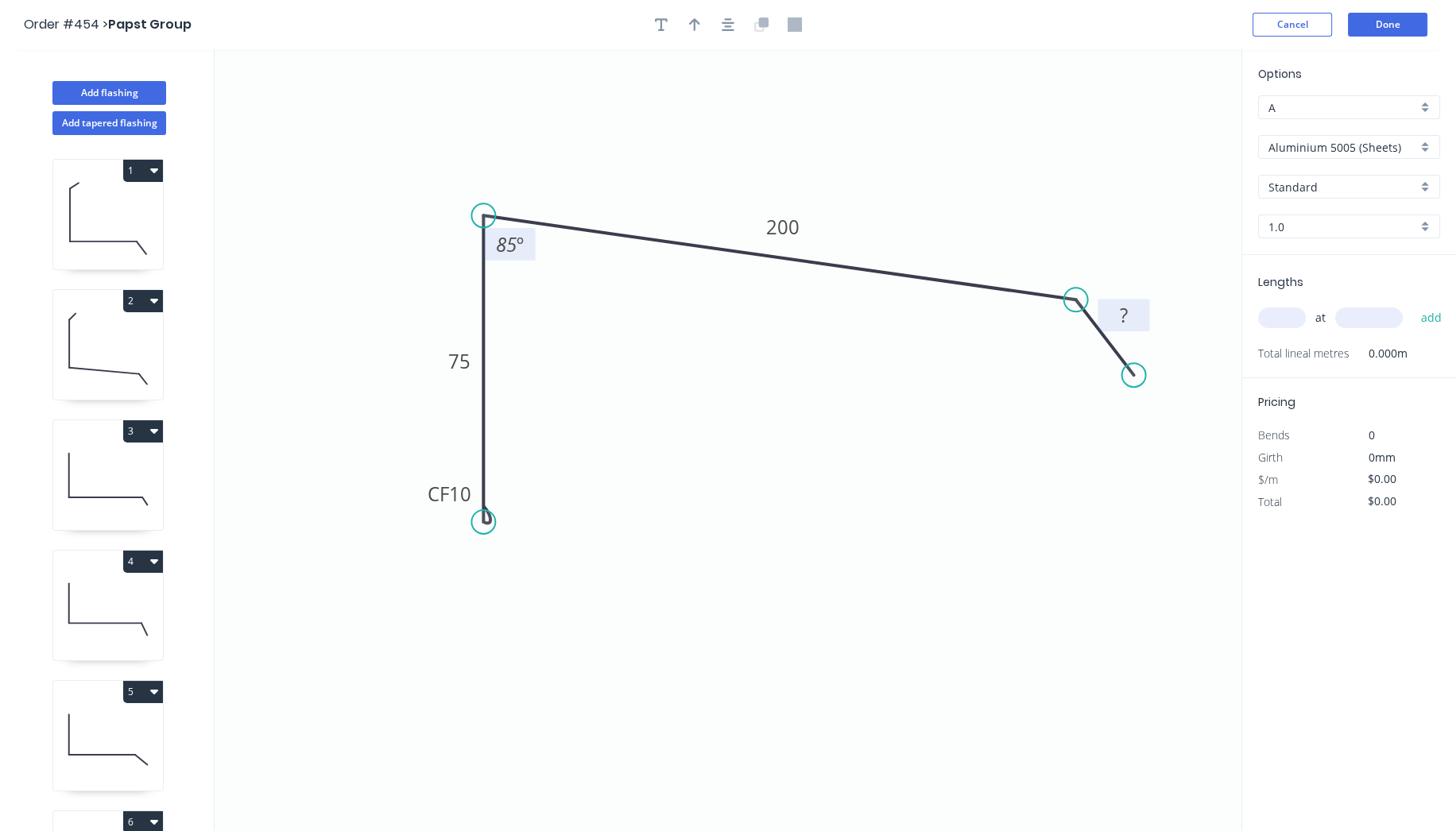
click at [1133, 316] on rect at bounding box center [1124, 316] width 32 height 22
click at [1109, 350] on div "Show angle" at bounding box center [1149, 352] width 159 height 33
click at [1069, 340] on rect at bounding box center [1055, 333] width 32 height 22
click at [895, 438] on icon "0 CF 10 75 200 25 85 º 120 º" at bounding box center [728, 440] width 1026 height 781
click at [730, 26] on icon "button" at bounding box center [727, 24] width 13 height 13
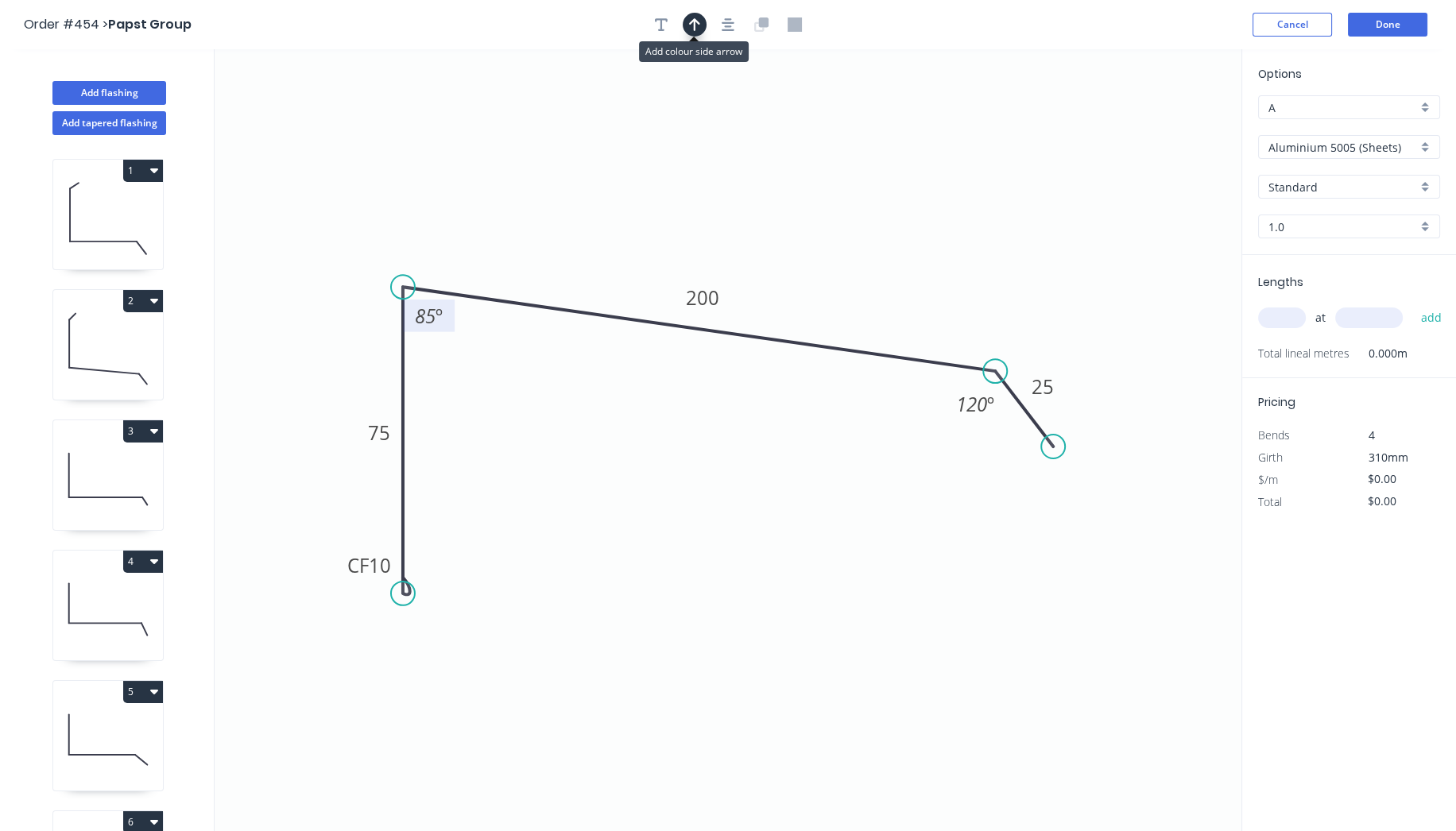
click at [695, 24] on icon "button" at bounding box center [694, 24] width 11 height 13
drag, startPoint x: 1161, startPoint y: 121, endPoint x: 569, endPoint y: 205, distance: 597.9
click at [569, 205] on icon at bounding box center [569, 187] width 15 height 51
click at [1362, 135] on div "Aluminium 5005 (Sheets)" at bounding box center [1348, 147] width 182 height 24
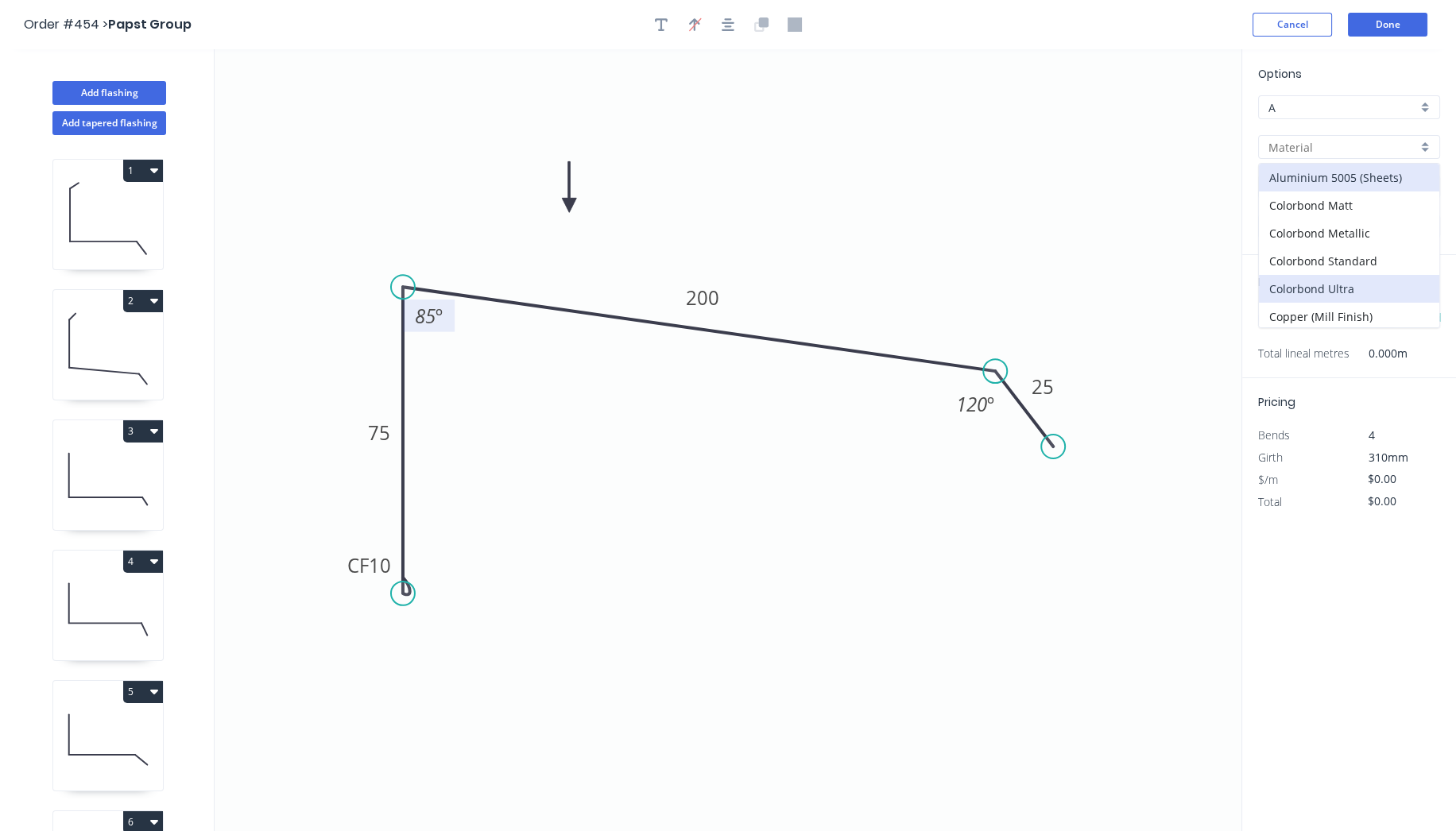
scroll to position [301, 0]
click at [1336, 308] on div "Zincalume" at bounding box center [1349, 321] width 181 height 28
type input "Zincalume"
type input "$17.10"
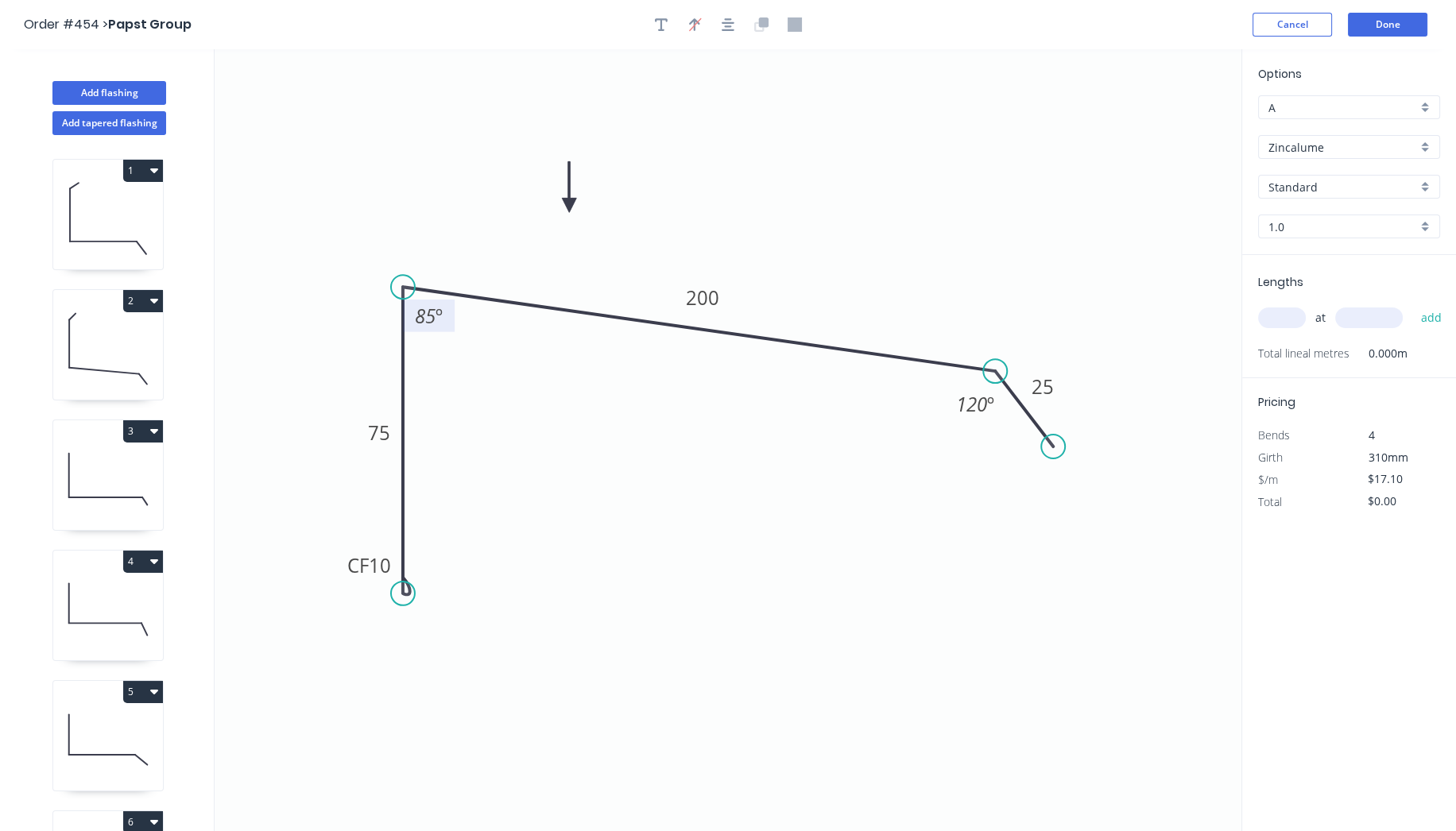
click at [1311, 215] on div "1.0" at bounding box center [1348, 226] width 182 height 24
click at [1312, 244] on div "0.55" at bounding box center [1349, 257] width 181 height 28
type input "0.55"
type input "$13.98"
click at [1292, 322] on input "text" at bounding box center [1281, 317] width 48 height 20
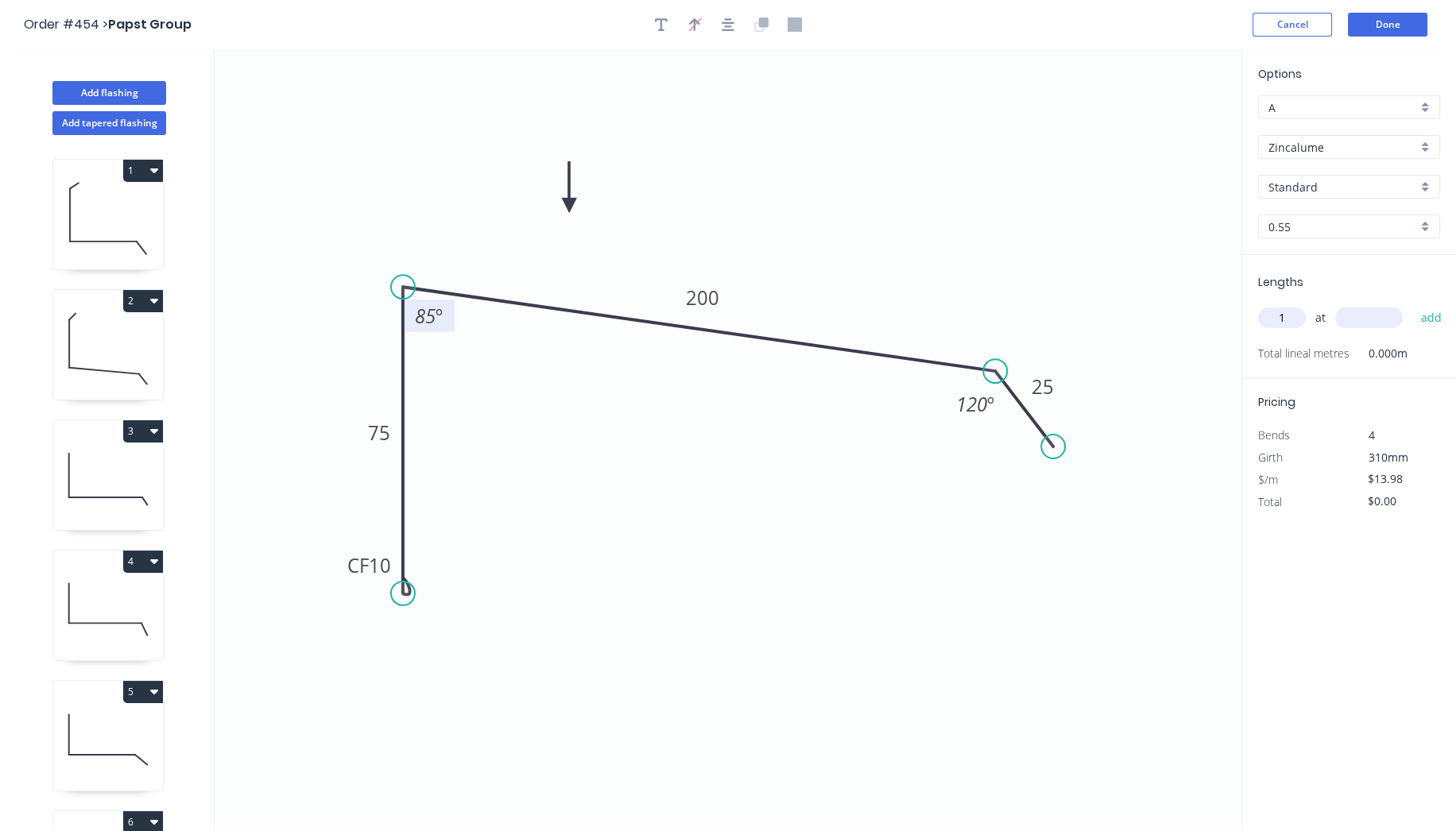
type input "1"
type input "5700"
click at [1412, 304] on button "add" at bounding box center [1431, 318] width 37 height 27
type input "$79.69"
click at [1385, 22] on button "Done" at bounding box center [1388, 24] width 80 height 24
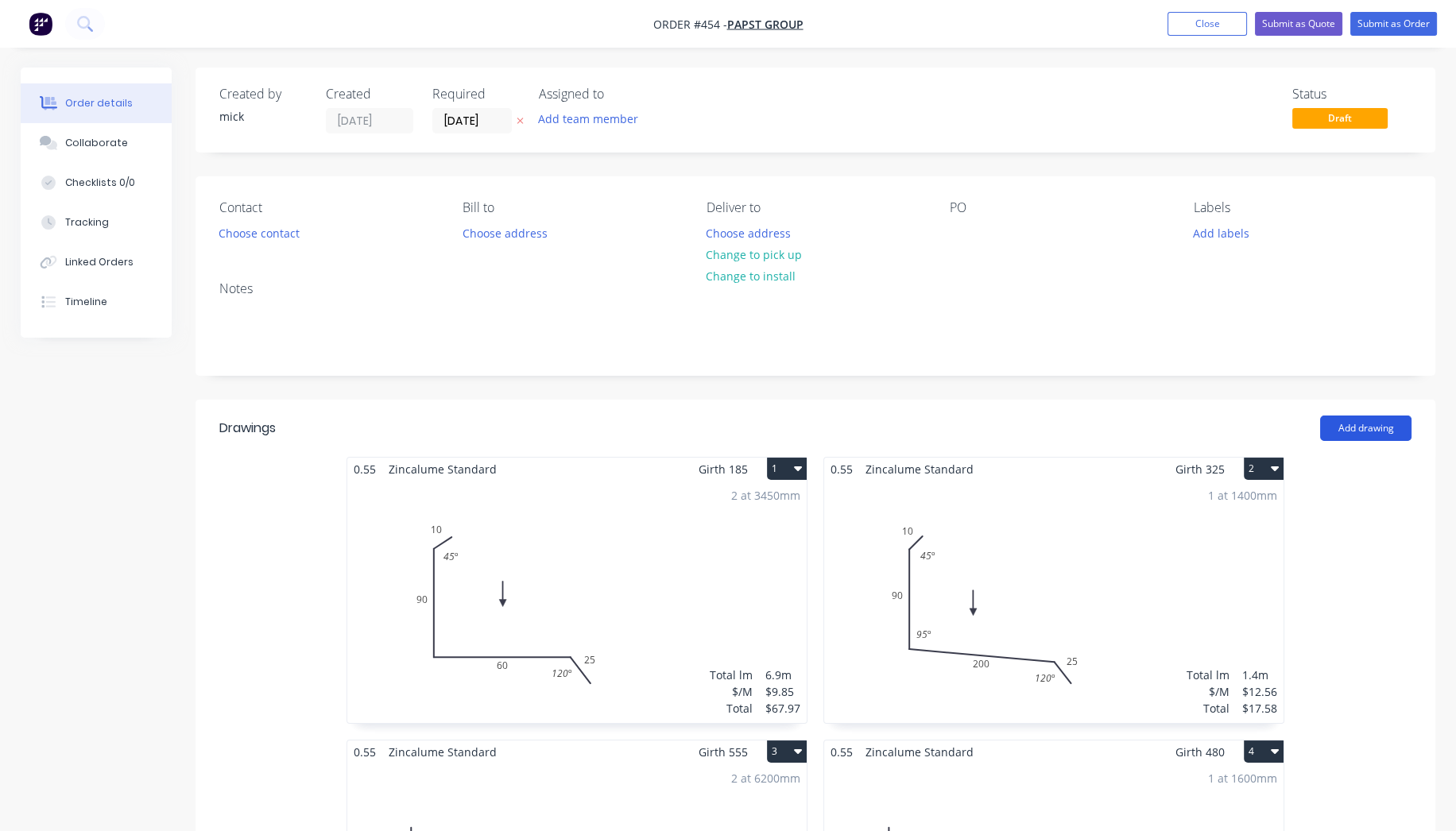
click at [1387, 421] on button "Add drawing" at bounding box center [1366, 429] width 91 height 25
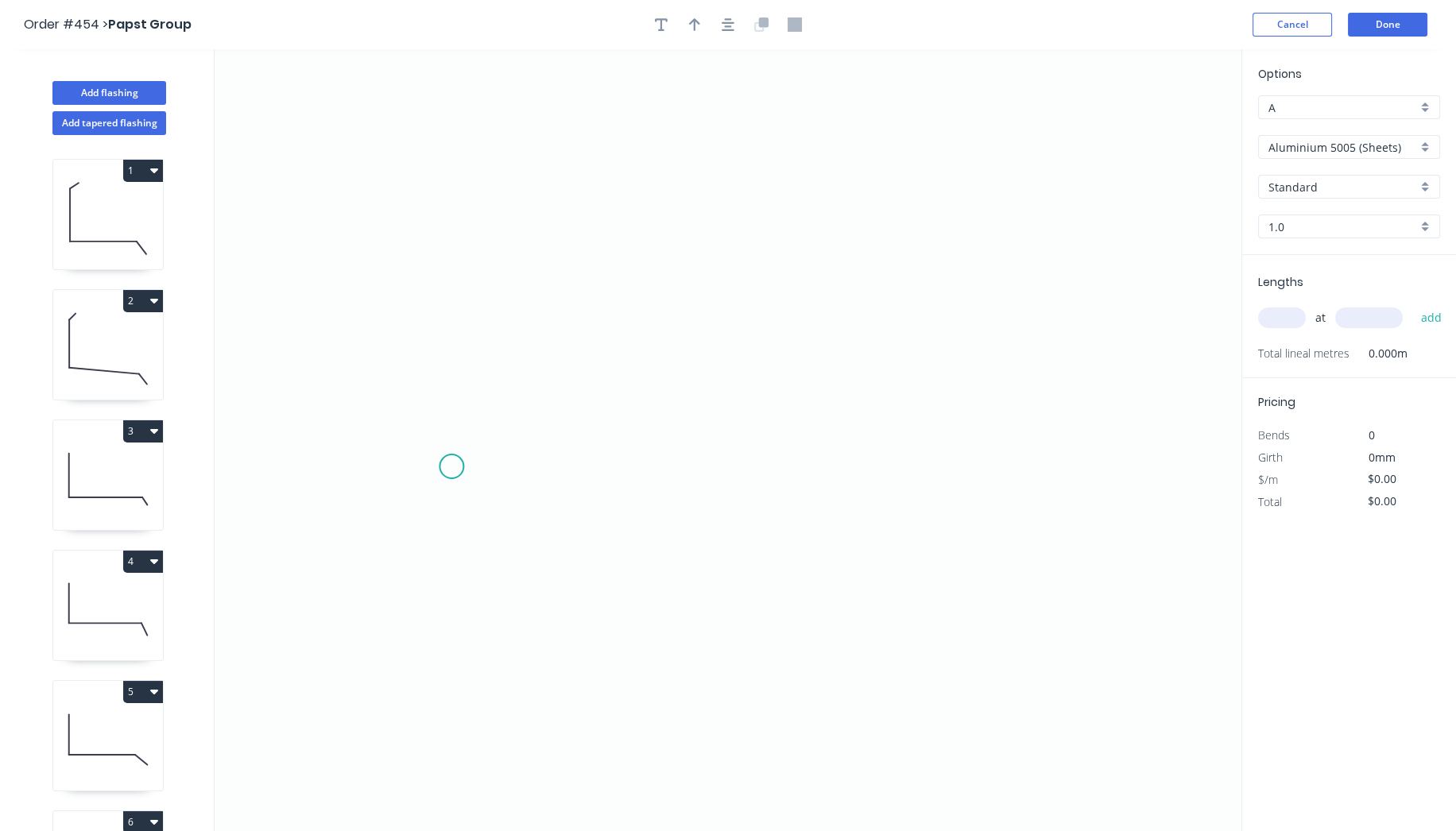
click at [452, 467] on icon "0" at bounding box center [728, 440] width 1026 height 781
click at [463, 171] on icon "0" at bounding box center [728, 440] width 1026 height 781
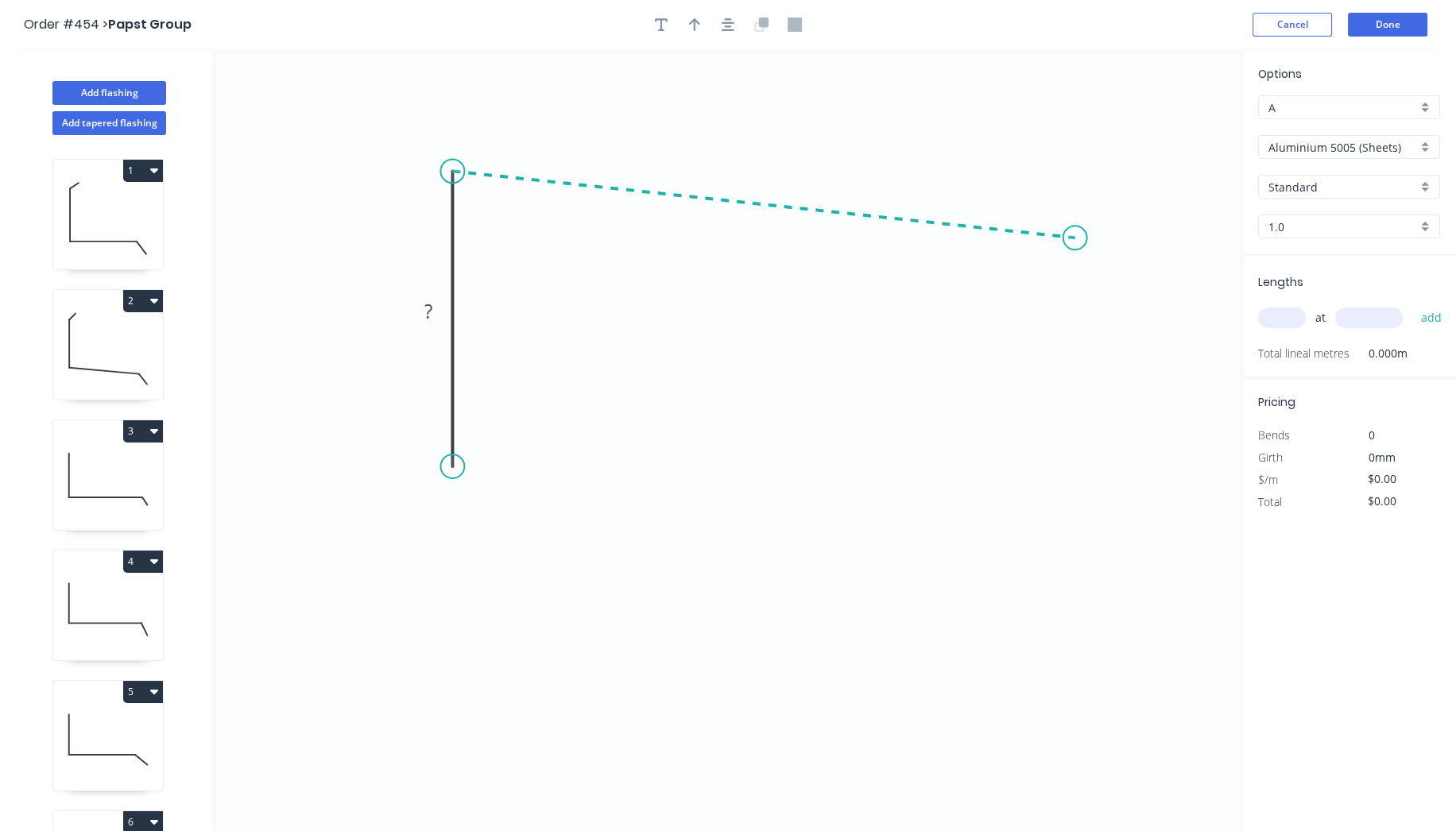
click at [1076, 237] on icon "0 ?" at bounding box center [728, 440] width 1026 height 781
click at [1134, 318] on icon "0 ? ? ? º" at bounding box center [728, 440] width 1026 height 781
click at [1134, 318] on circle at bounding box center [1133, 318] width 24 height 24
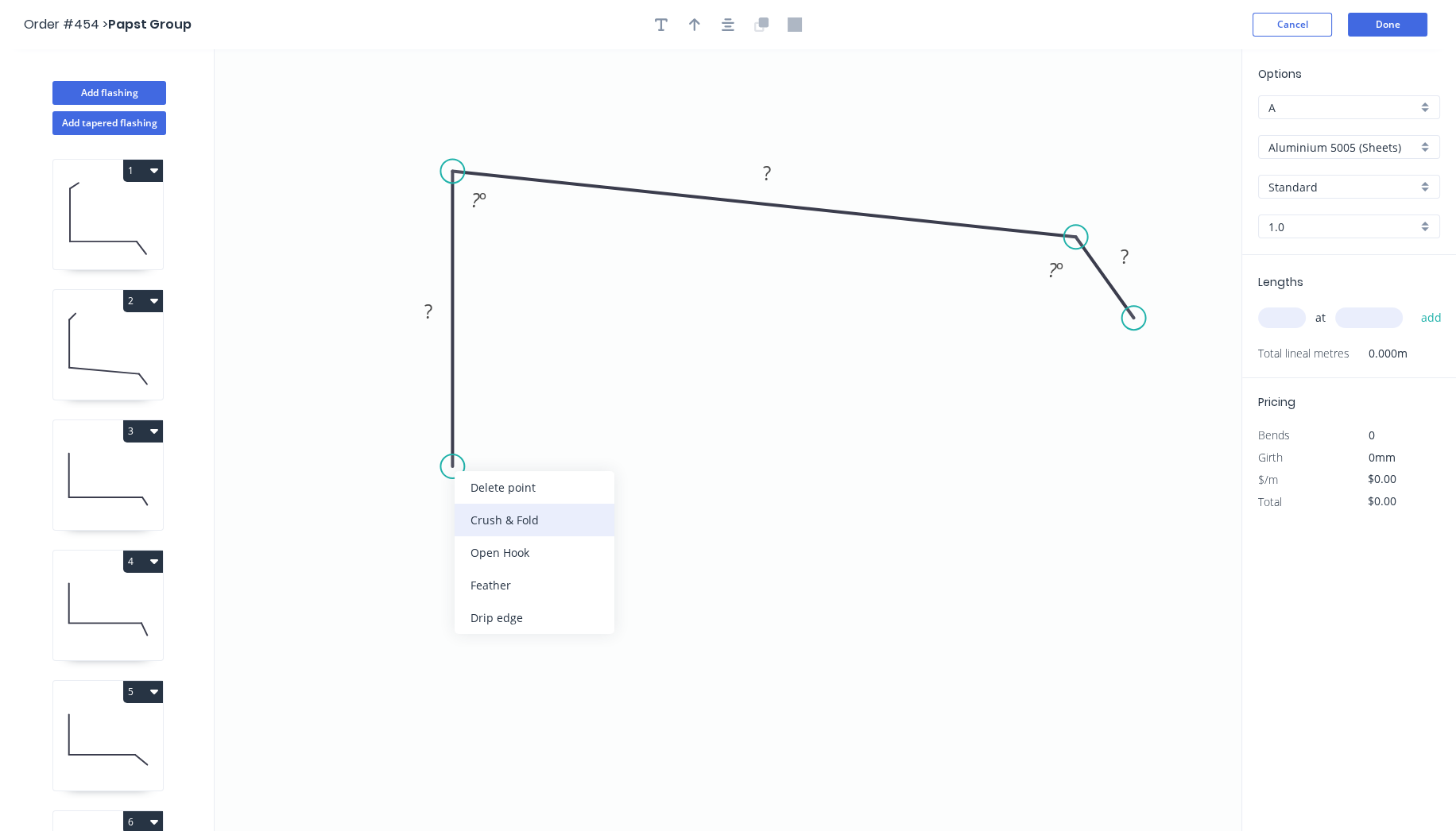
click at [549, 518] on div "Crush & Fold" at bounding box center [535, 520] width 159 height 33
click at [435, 310] on rect at bounding box center [428, 312] width 32 height 22
click at [812, 560] on icon "0 CF 10 75 305 25 85 º 120 º" at bounding box center [728, 440] width 1026 height 781
click at [731, 25] on icon "button" at bounding box center [727, 24] width 13 height 15
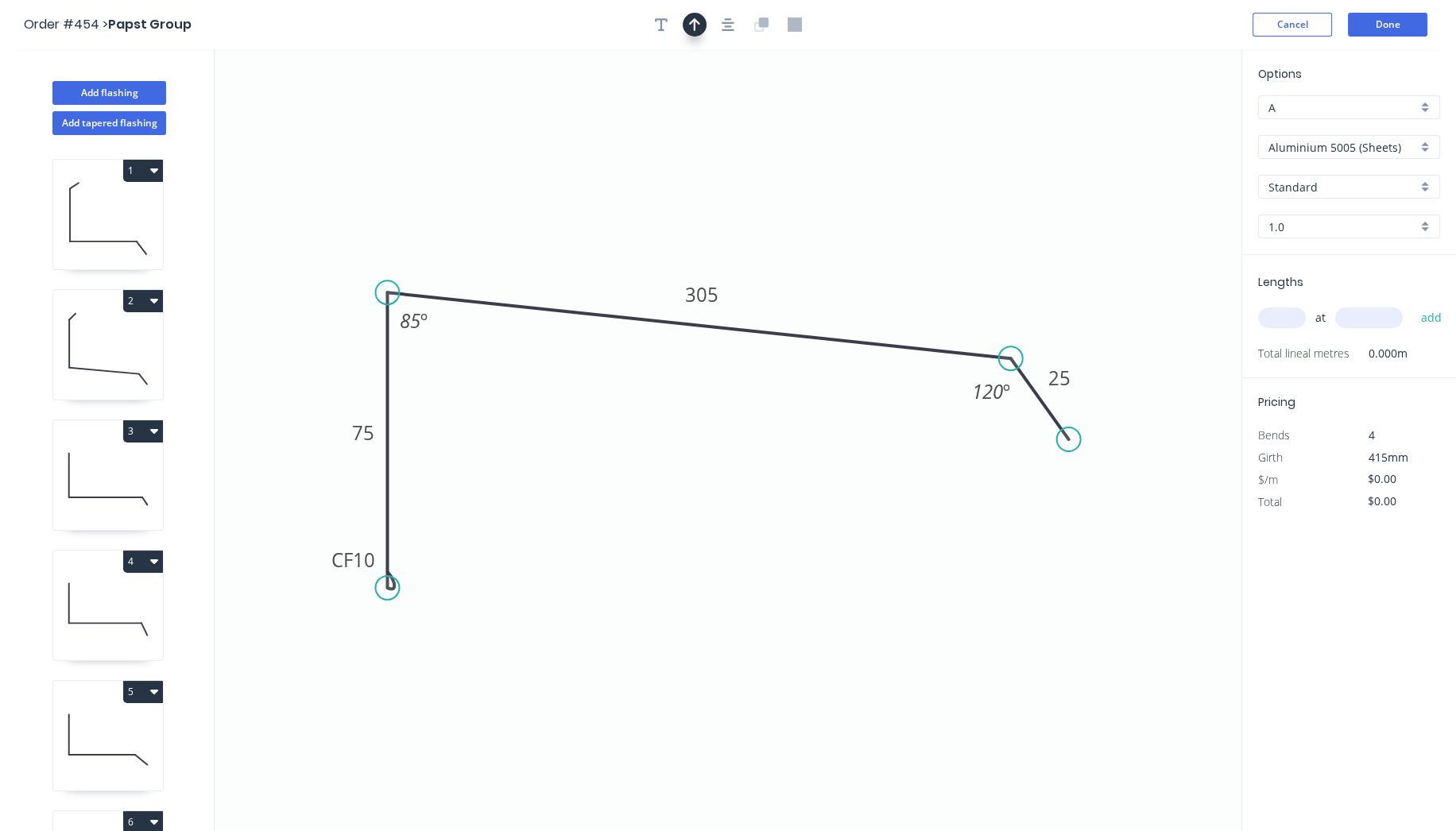
click at [697, 16] on button "button" at bounding box center [694, 24] width 24 height 24
drag, startPoint x: 1156, startPoint y: 128, endPoint x: 1021, endPoint y: 205, distance: 155.4
click at [778, 218] on icon "0 CF 10 75 305 25 85 º 120 º" at bounding box center [728, 440] width 1026 height 781
drag, startPoint x: 1158, startPoint y: 120, endPoint x: 969, endPoint y: 185, distance: 199.9
click at [720, 176] on icon "0 CF 10 75 305 25 85 º 120 º" at bounding box center [728, 440] width 1026 height 781
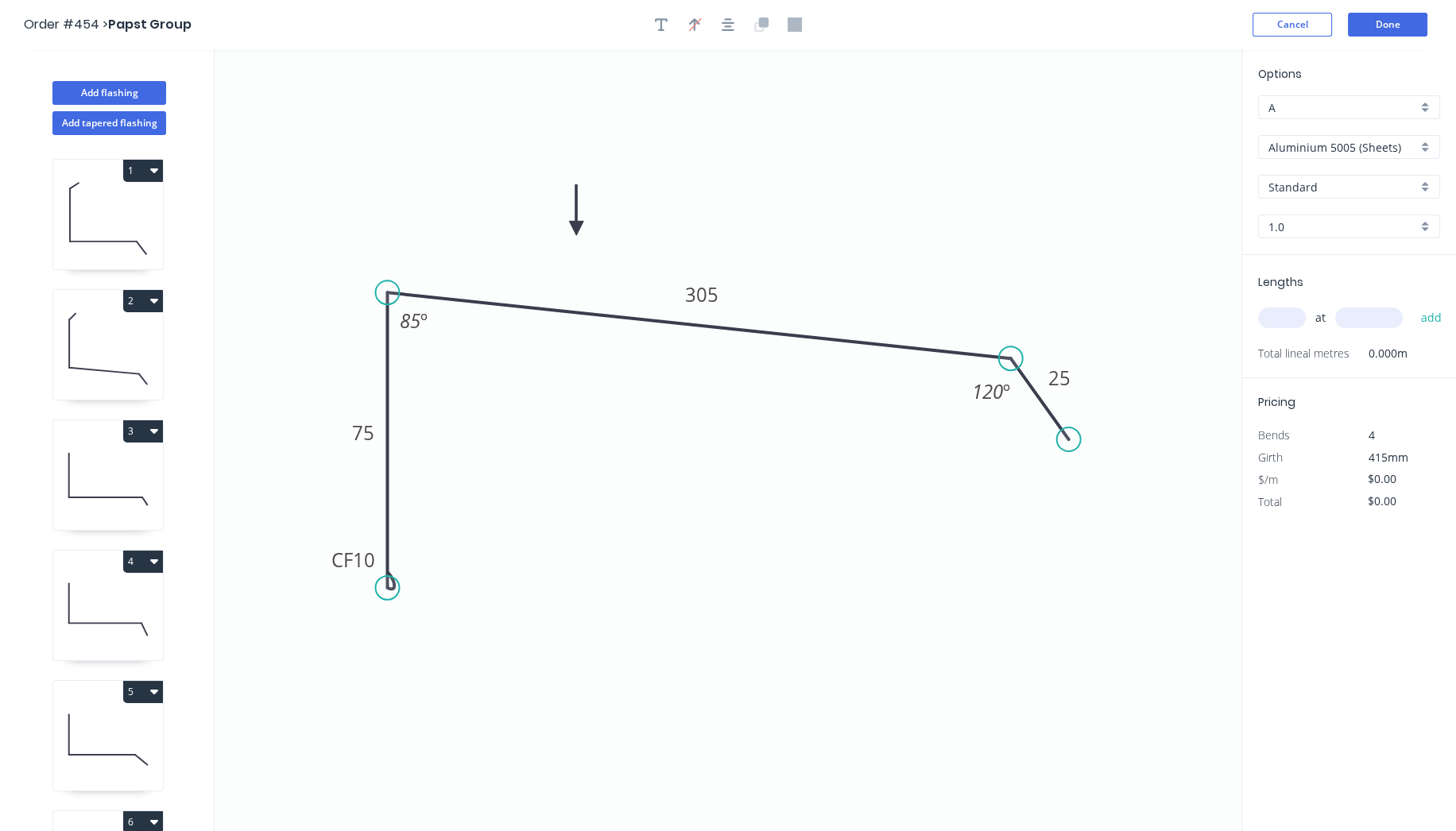
drag, startPoint x: 1161, startPoint y: 123, endPoint x: 576, endPoint y: 228, distance: 594.3
click at [576, 228] on icon at bounding box center [575, 210] width 15 height 51
click at [1398, 140] on input "Aluminium 5005 (Sheets)" at bounding box center [1342, 147] width 149 height 17
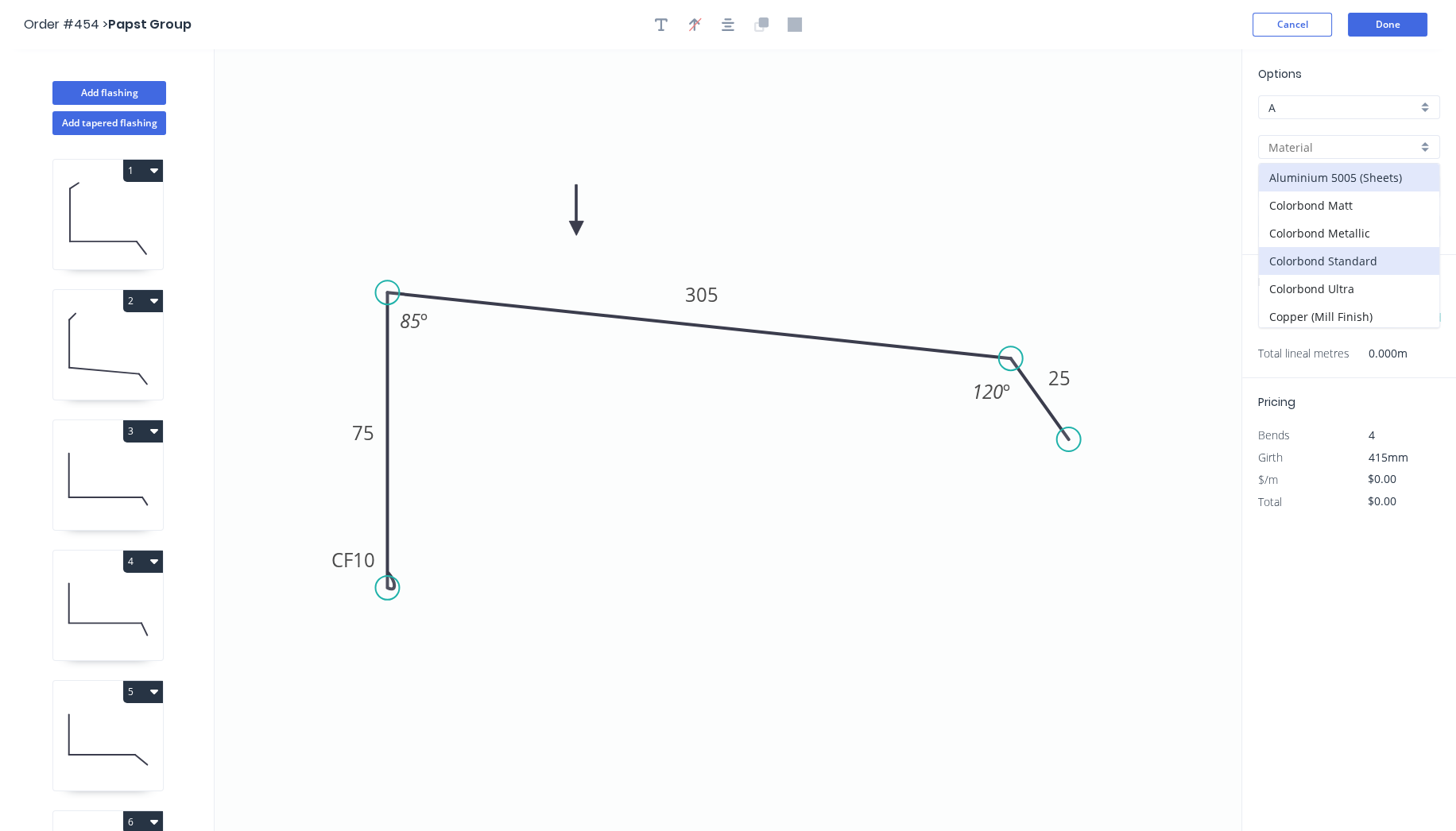
scroll to position [301, 0]
click at [1345, 307] on div "Zincalume" at bounding box center [1349, 321] width 181 height 28
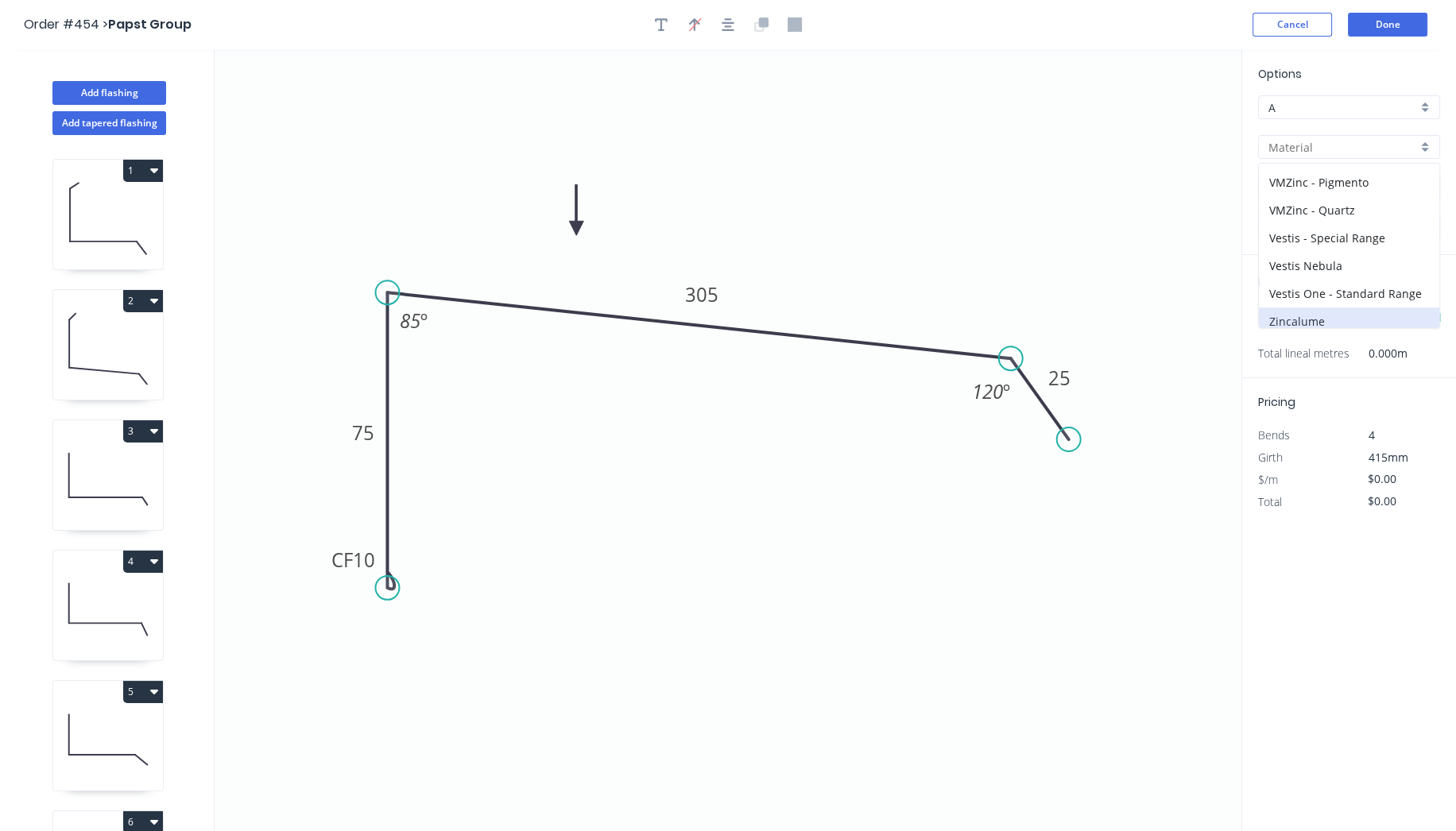
type input "Zincalume"
type input "$19.23"
click at [1344, 226] on input "1.0" at bounding box center [1342, 226] width 149 height 17
click at [1340, 257] on div "0.55" at bounding box center [1349, 257] width 181 height 28
type input "0.55"
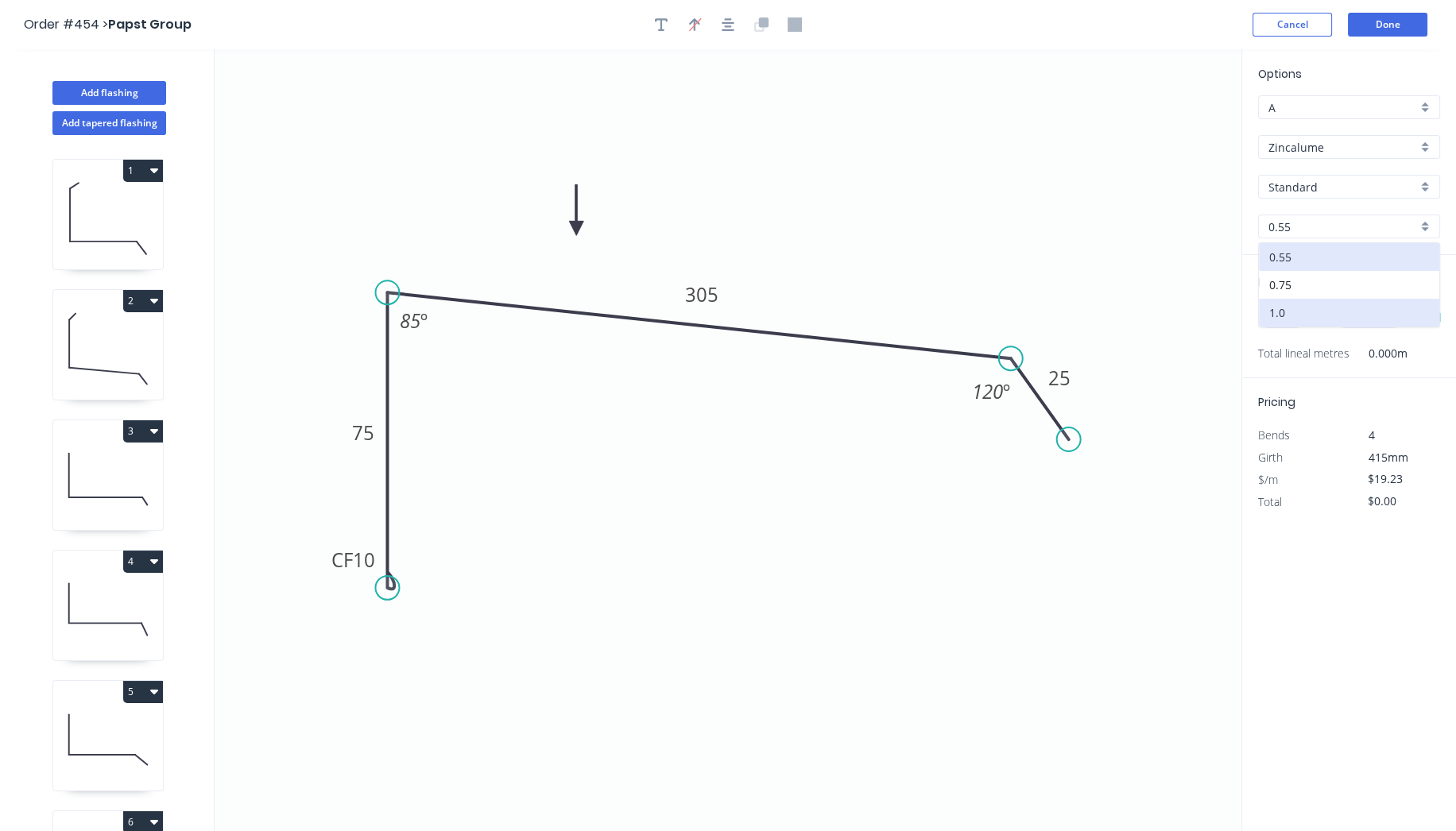
type input "$15.34"
click at [1287, 320] on input "text" at bounding box center [1281, 317] width 48 height 20
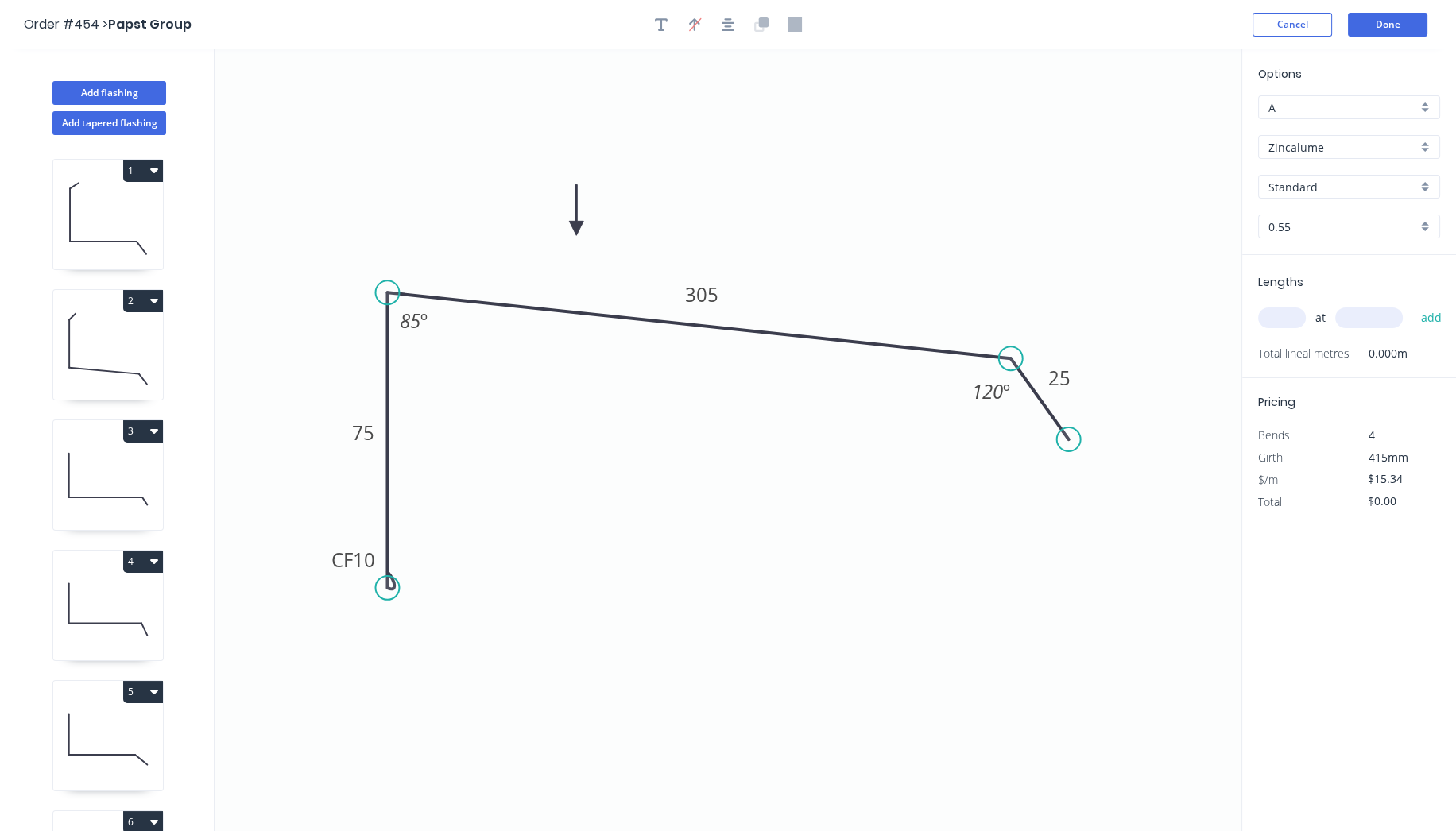
click at [1287, 320] on input "text" at bounding box center [1281, 317] width 48 height 20
type input "1"
type input "2700"
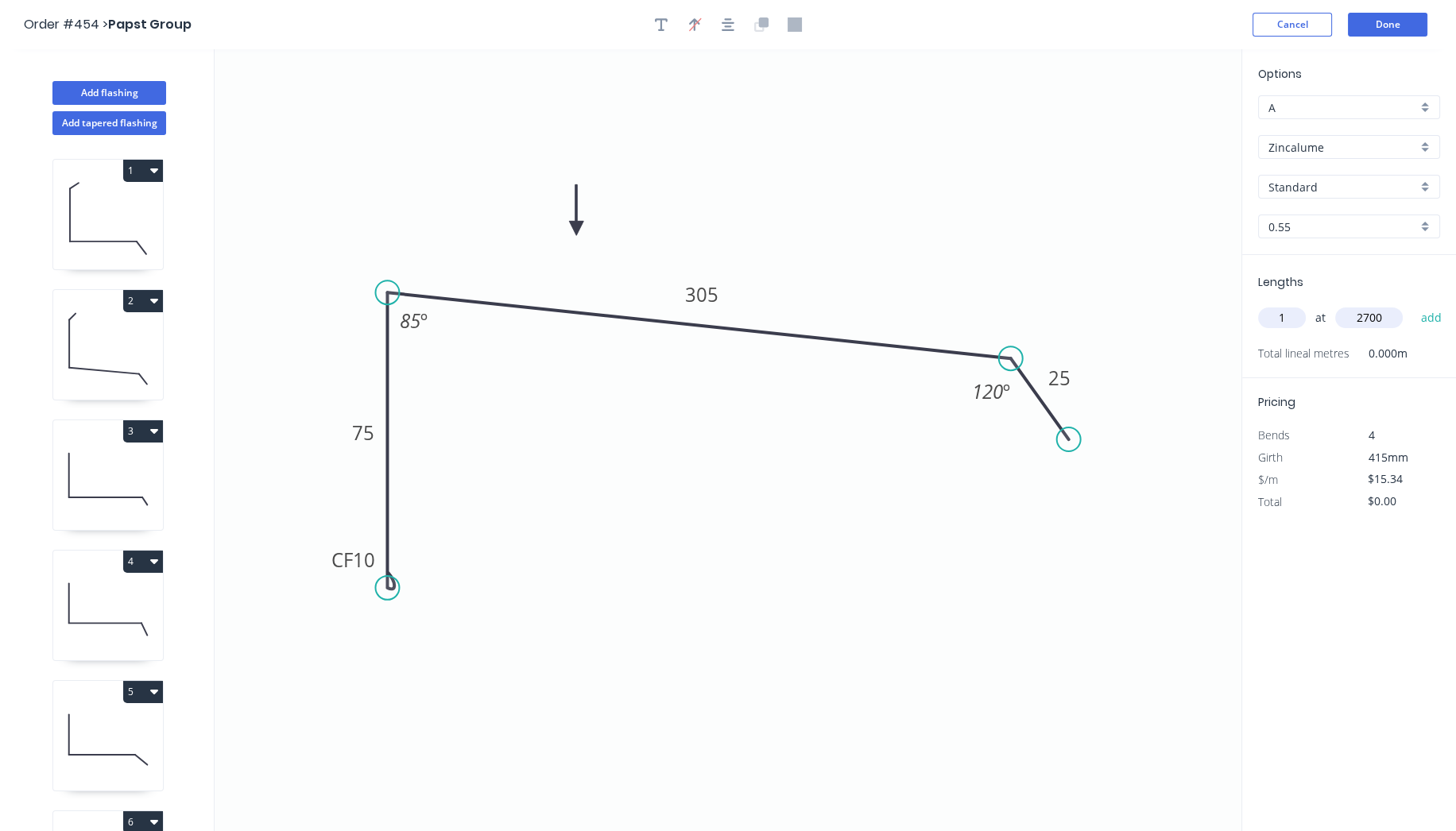
click at [1412, 304] on button "add" at bounding box center [1431, 318] width 37 height 27
type input "$41.42"
click at [1387, 25] on button "Done" at bounding box center [1388, 24] width 80 height 24
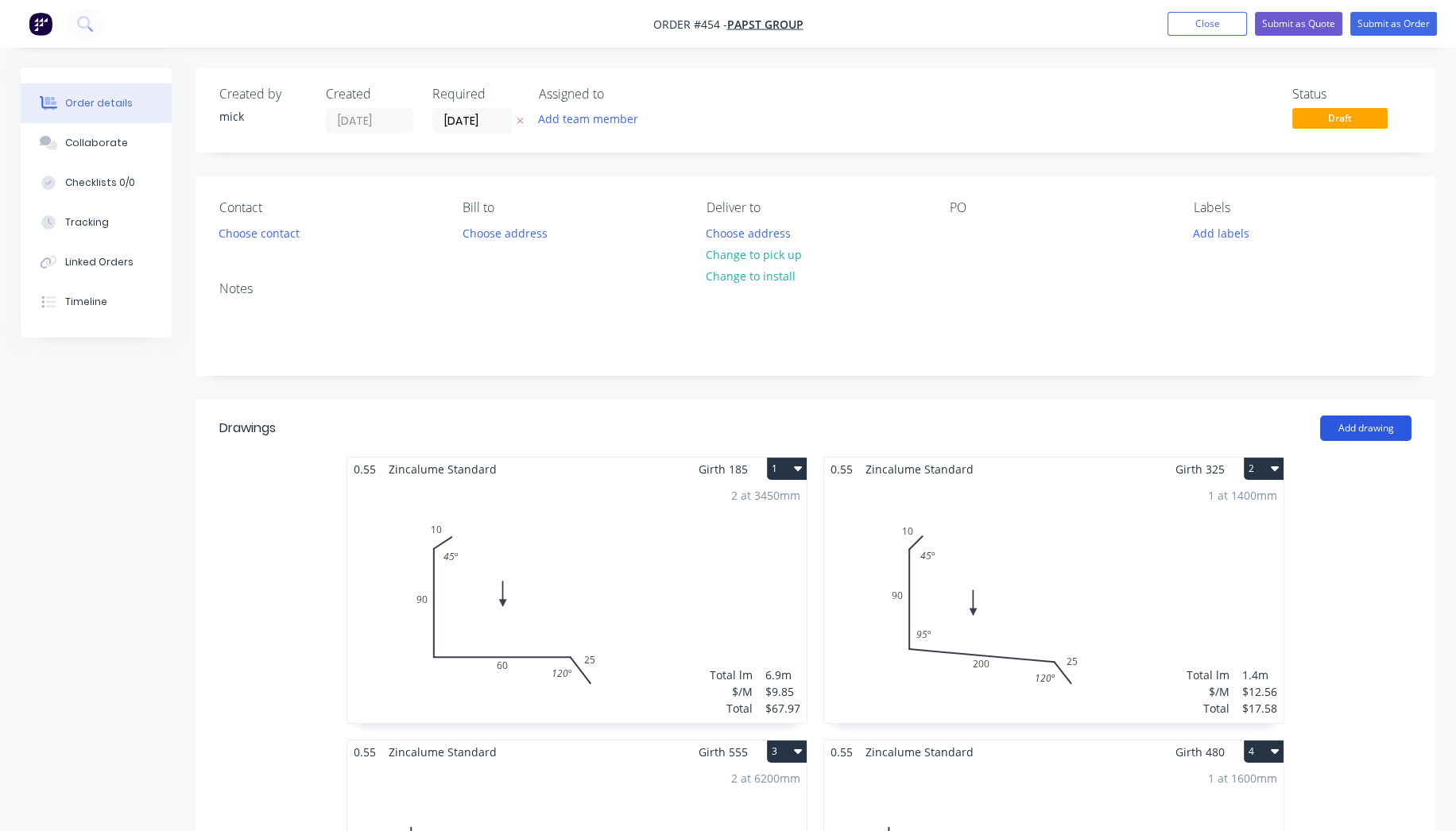
click at [1339, 432] on button "Add drawing" at bounding box center [1366, 429] width 91 height 25
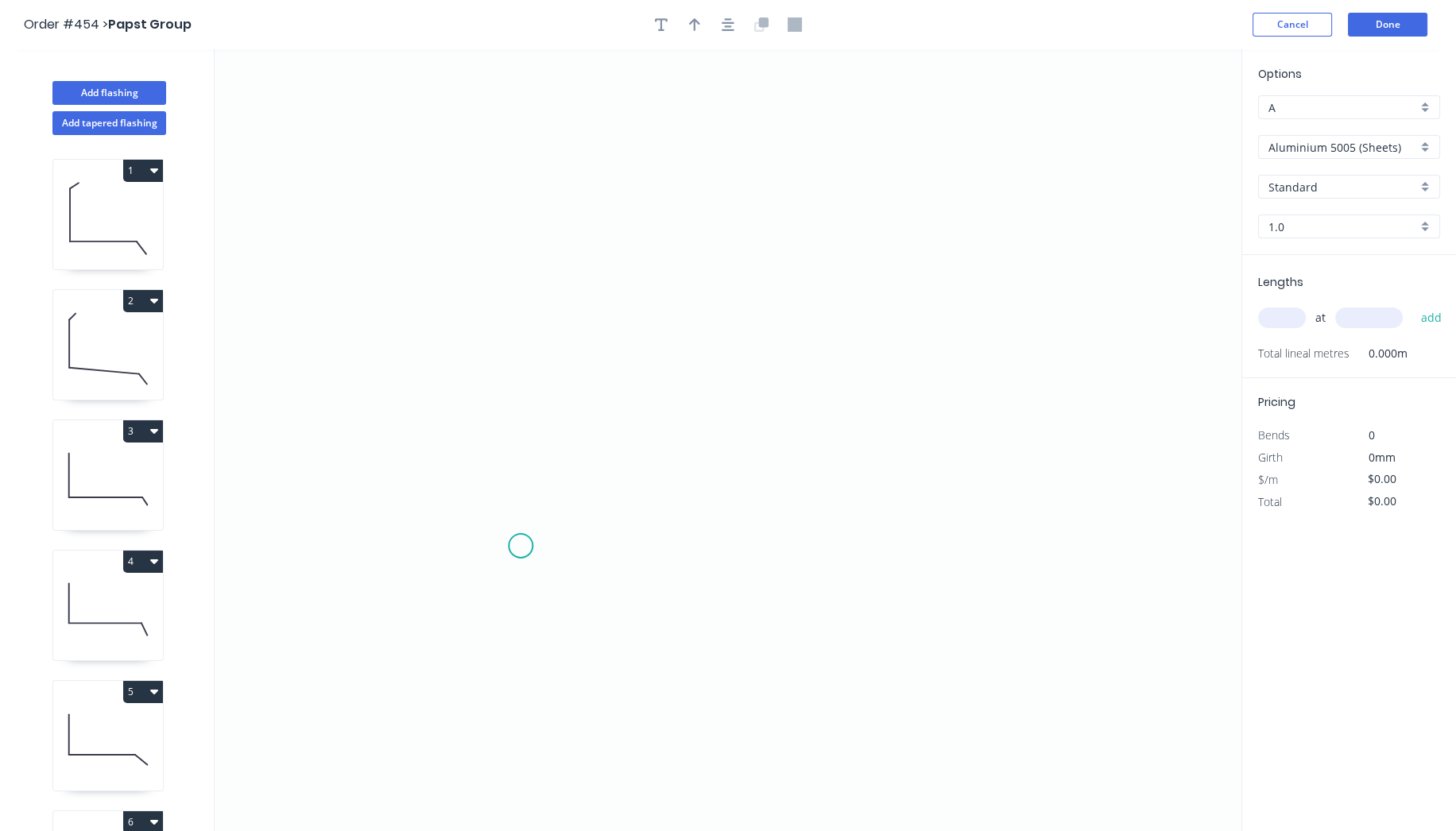
click at [520, 546] on icon "0" at bounding box center [728, 440] width 1026 height 781
click at [520, 222] on icon at bounding box center [520, 383] width 0 height 325
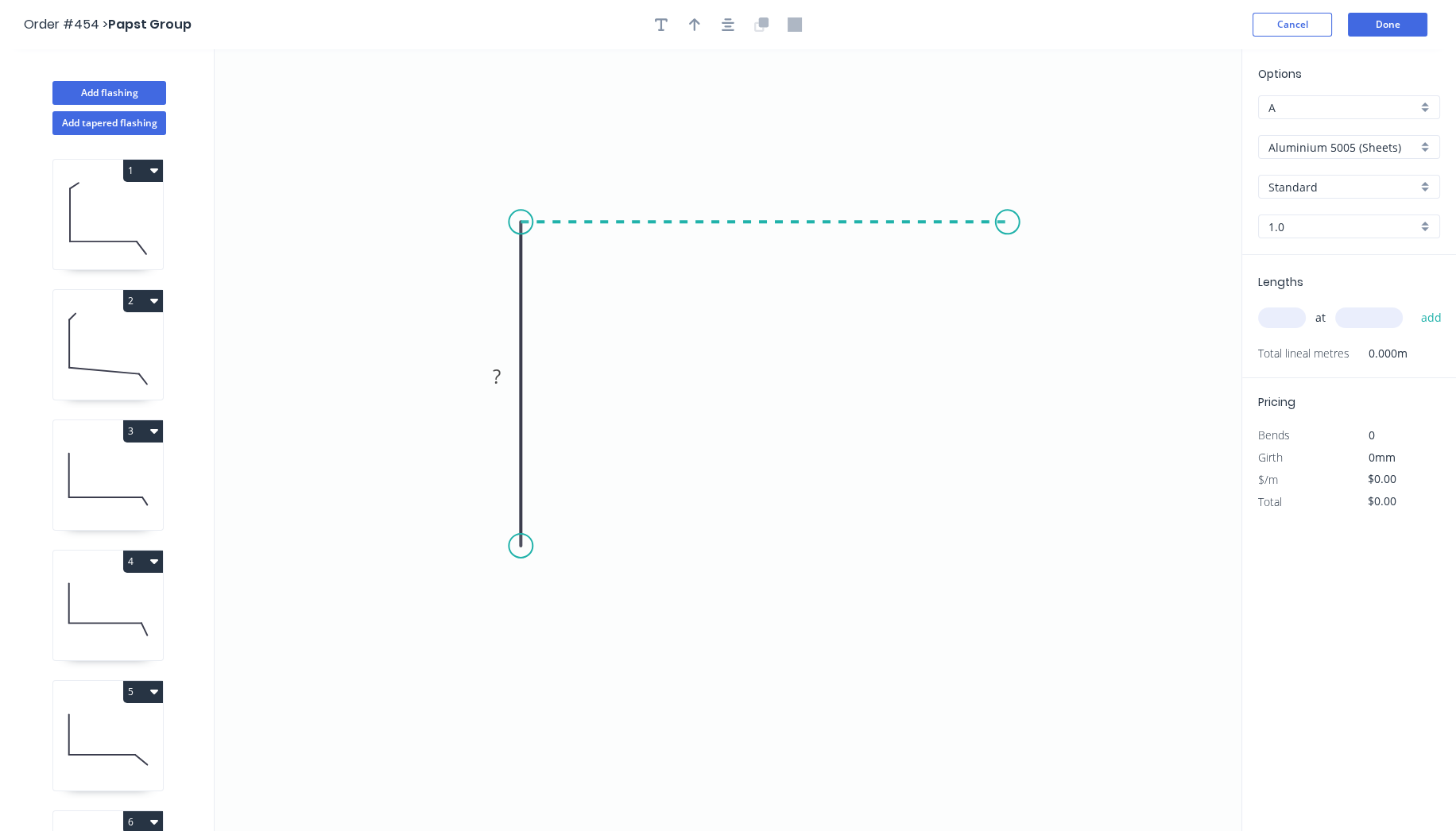
click at [1009, 242] on icon "0 ?" at bounding box center [728, 440] width 1026 height 781
click at [1004, 448] on icon "0 ? ?" at bounding box center [728, 440] width 1026 height 781
click at [1004, 448] on circle at bounding box center [1009, 448] width 24 height 24
click at [1013, 451] on circle at bounding box center [1009, 448] width 24 height 24
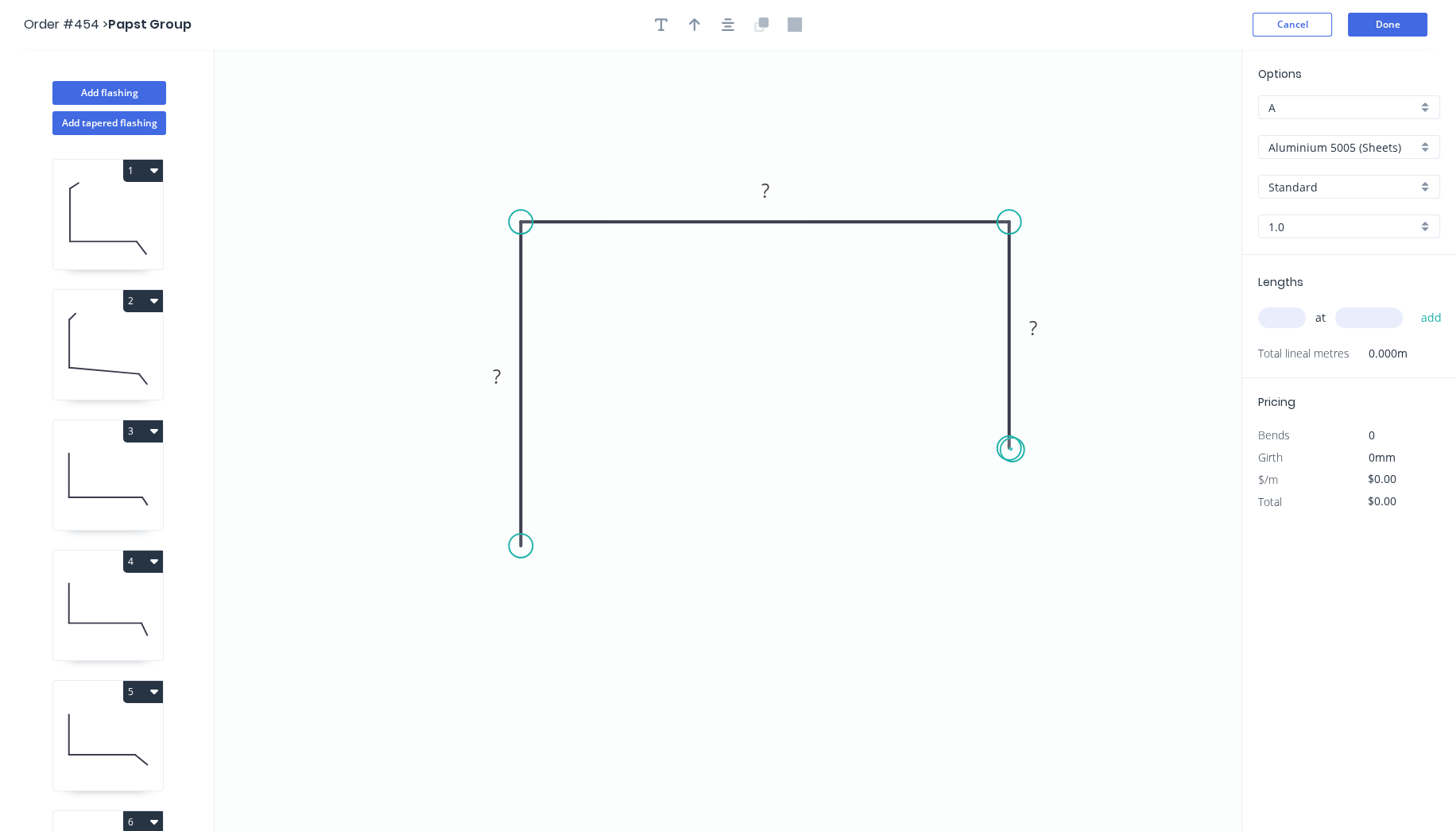
click at [1013, 450] on circle at bounding box center [1009, 448] width 24 height 24
click at [536, 584] on div "Crush & Fold" at bounding box center [602, 598] width 159 height 33
click at [506, 378] on rect at bounding box center [497, 377] width 32 height 22
click at [1037, 496] on div "Crush & Fold" at bounding box center [1084, 494] width 159 height 33
click at [1044, 489] on div "Flip bend" at bounding box center [1090, 500] width 159 height 33
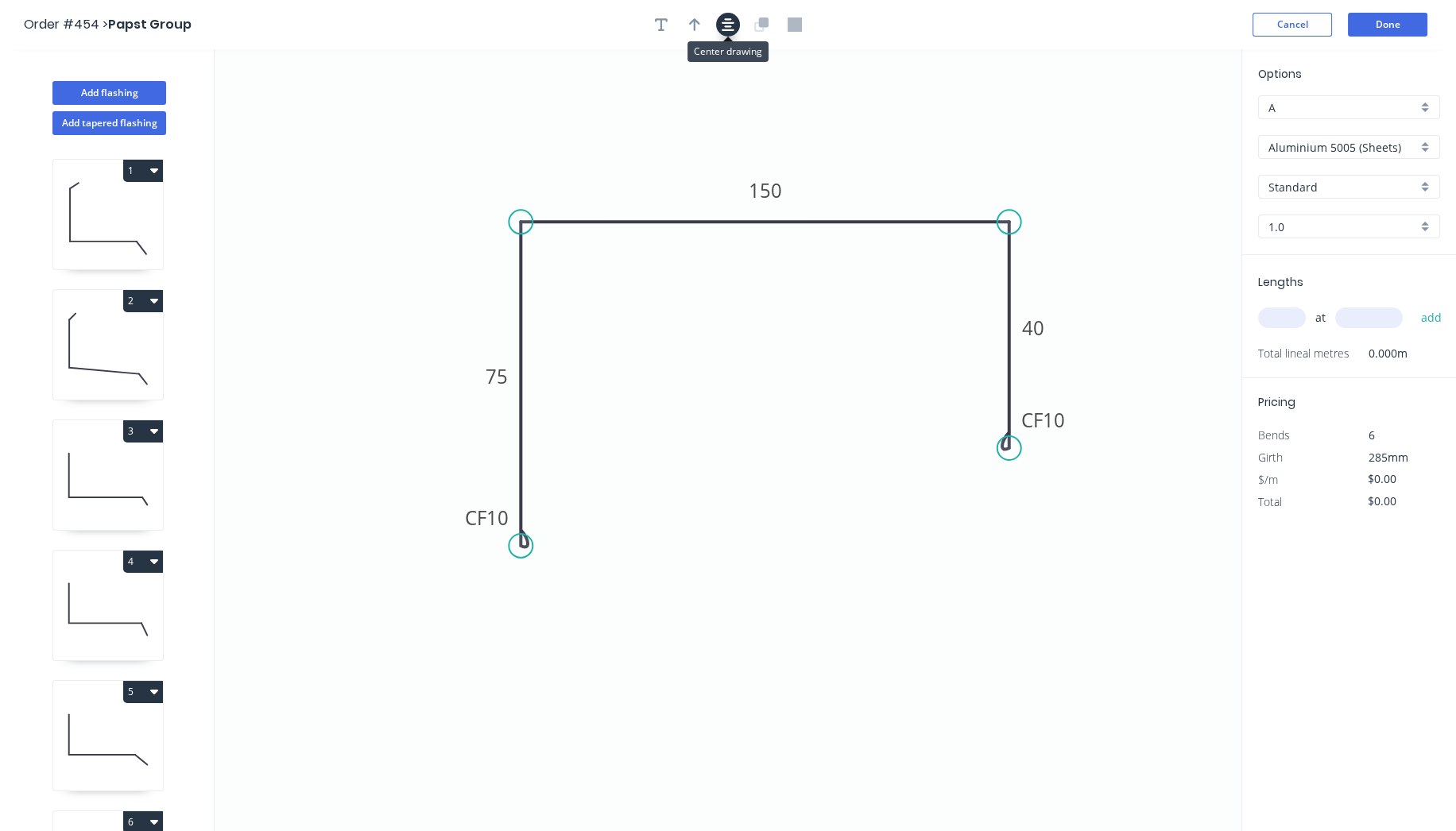
click at [730, 35] on button "button" at bounding box center [728, 24] width 24 height 24
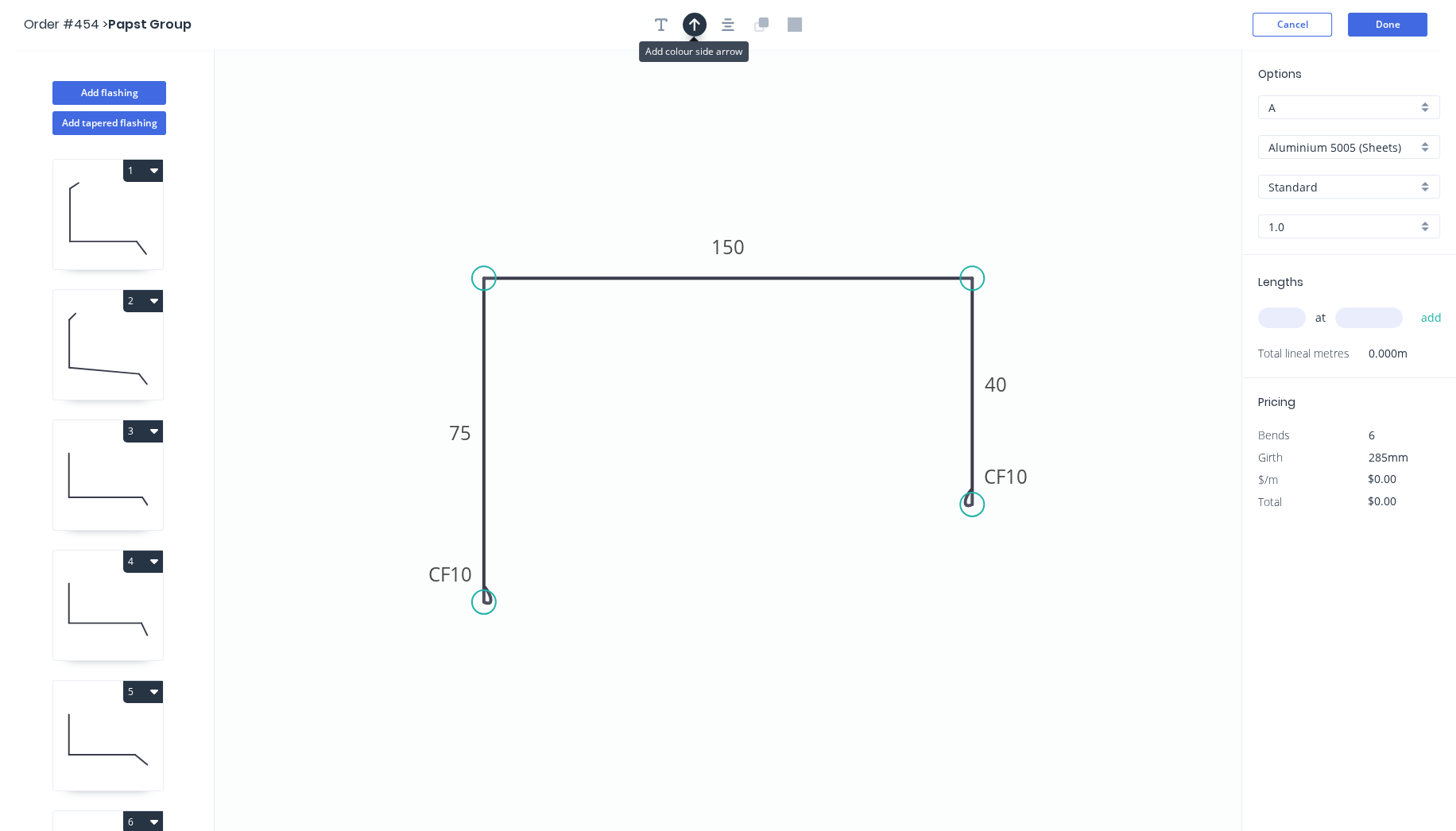
click at [689, 28] on icon "button" at bounding box center [694, 24] width 11 height 15
drag, startPoint x: 1158, startPoint y: 123, endPoint x: 581, endPoint y: 186, distance: 580.4
click at [581, 186] on icon at bounding box center [580, 167] width 15 height 51
click at [1335, 156] on div "Aluminium 5005 (Sheets)" at bounding box center [1348, 147] width 182 height 24
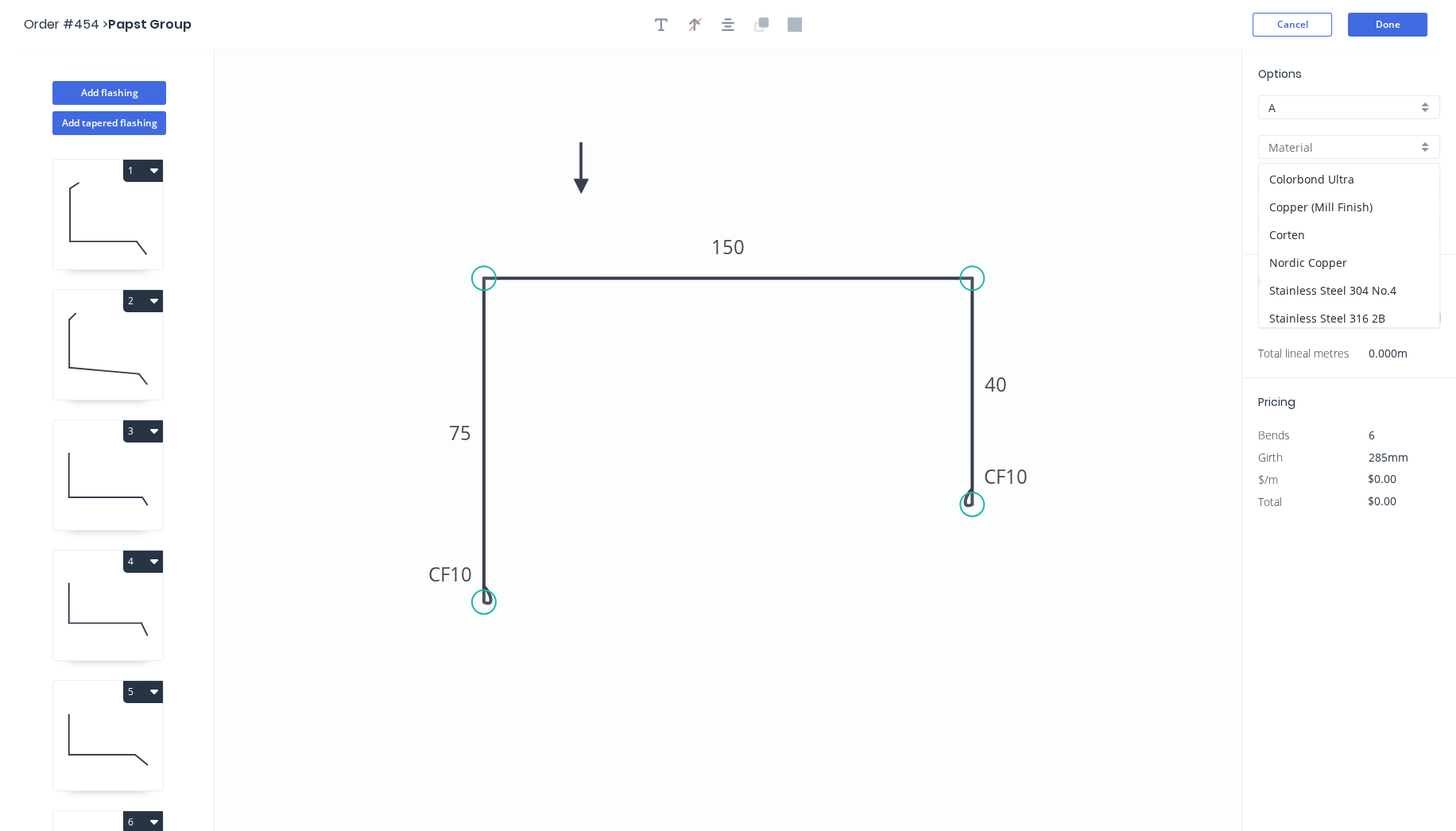
scroll to position [301, 0]
click at [1341, 320] on div "Zincalume" at bounding box center [1349, 321] width 181 height 28
type input "Zincalume"
type input "$17.82"
click at [1352, 225] on input "1.0" at bounding box center [1342, 226] width 149 height 17
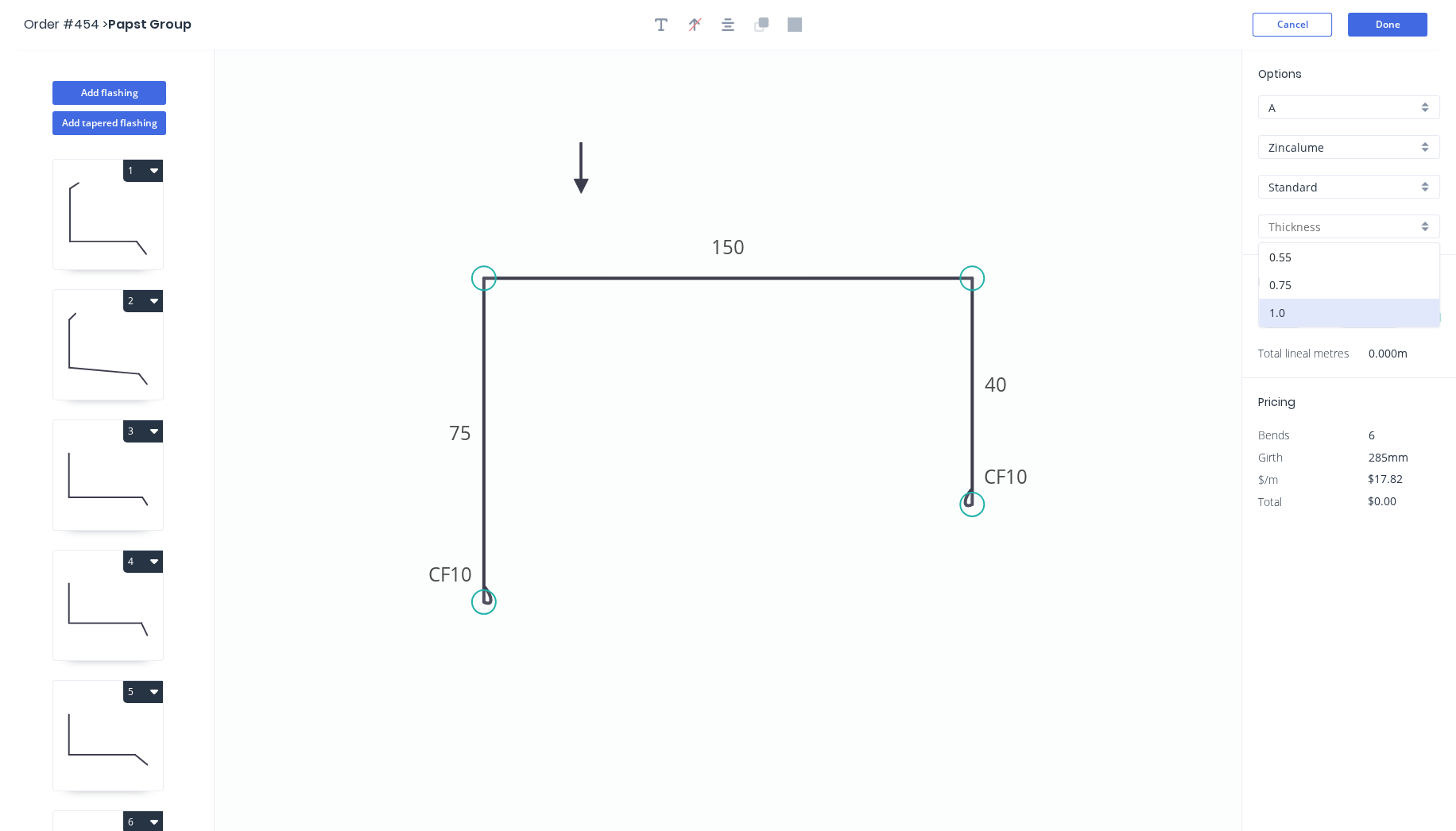
click at [1347, 271] on div "0.75" at bounding box center [1349, 285] width 181 height 28
type input "0.75"
type input "$16.44"
click at [1349, 227] on input "0.75" at bounding box center [1342, 226] width 149 height 17
click at [1331, 251] on div "0.55" at bounding box center [1349, 257] width 181 height 28
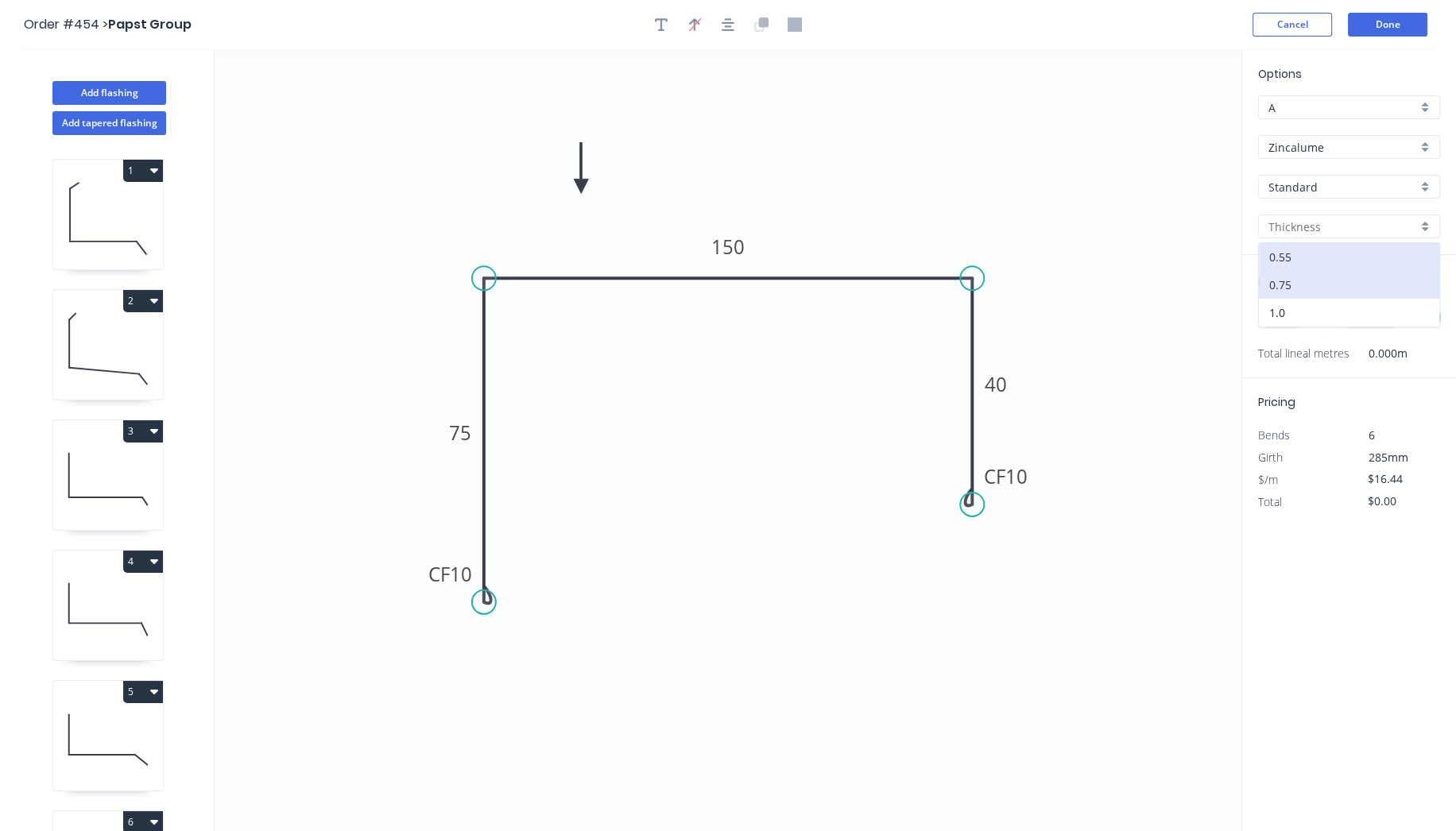
type input "0.55"
type input "$15.49"
click at [1375, 11] on header "Order #454 > Papst Group Cancel Done" at bounding box center [728, 24] width 1456 height 50
click at [1392, 20] on button "Done" at bounding box center [1388, 24] width 80 height 24
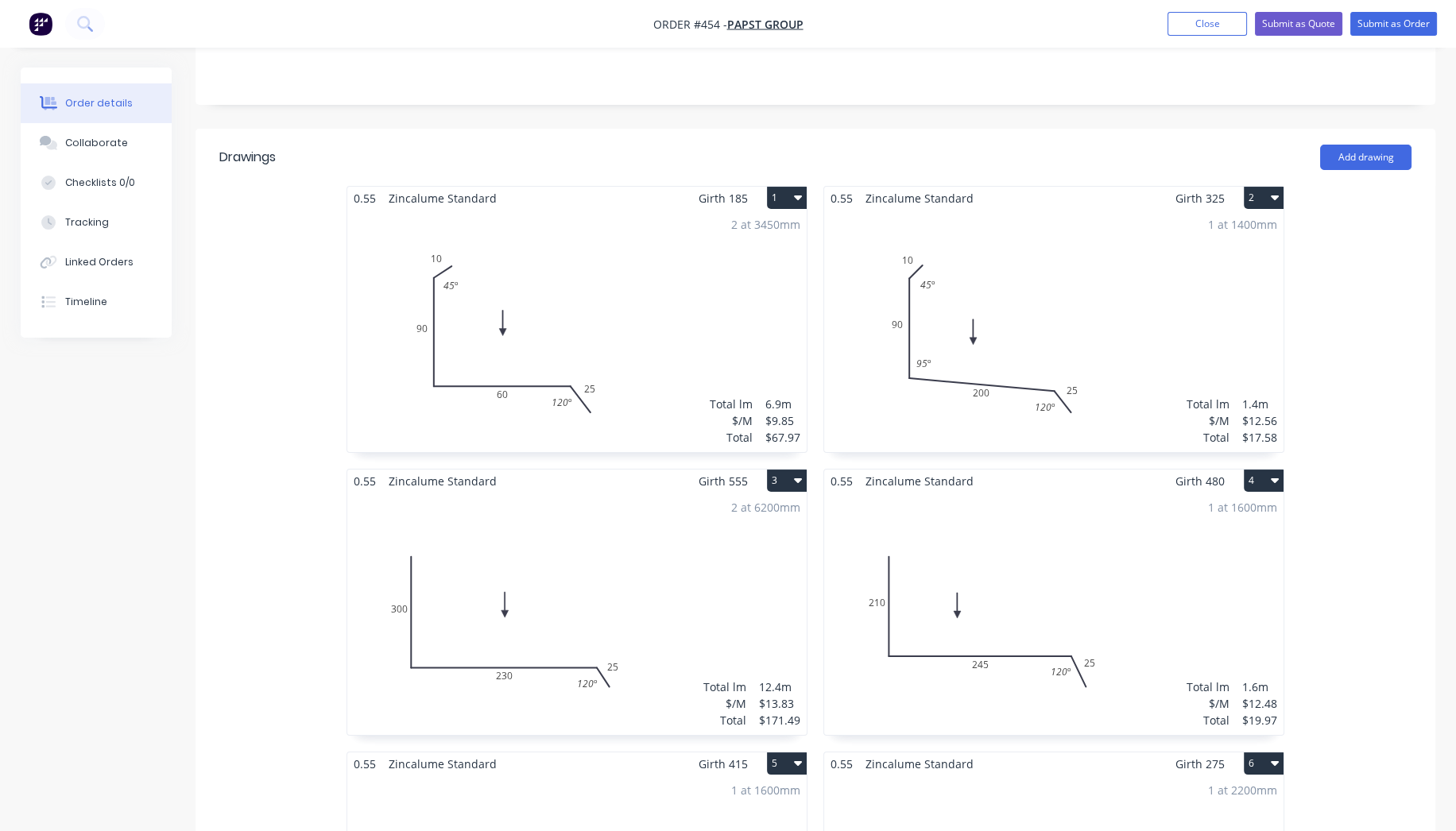
scroll to position [176, 0]
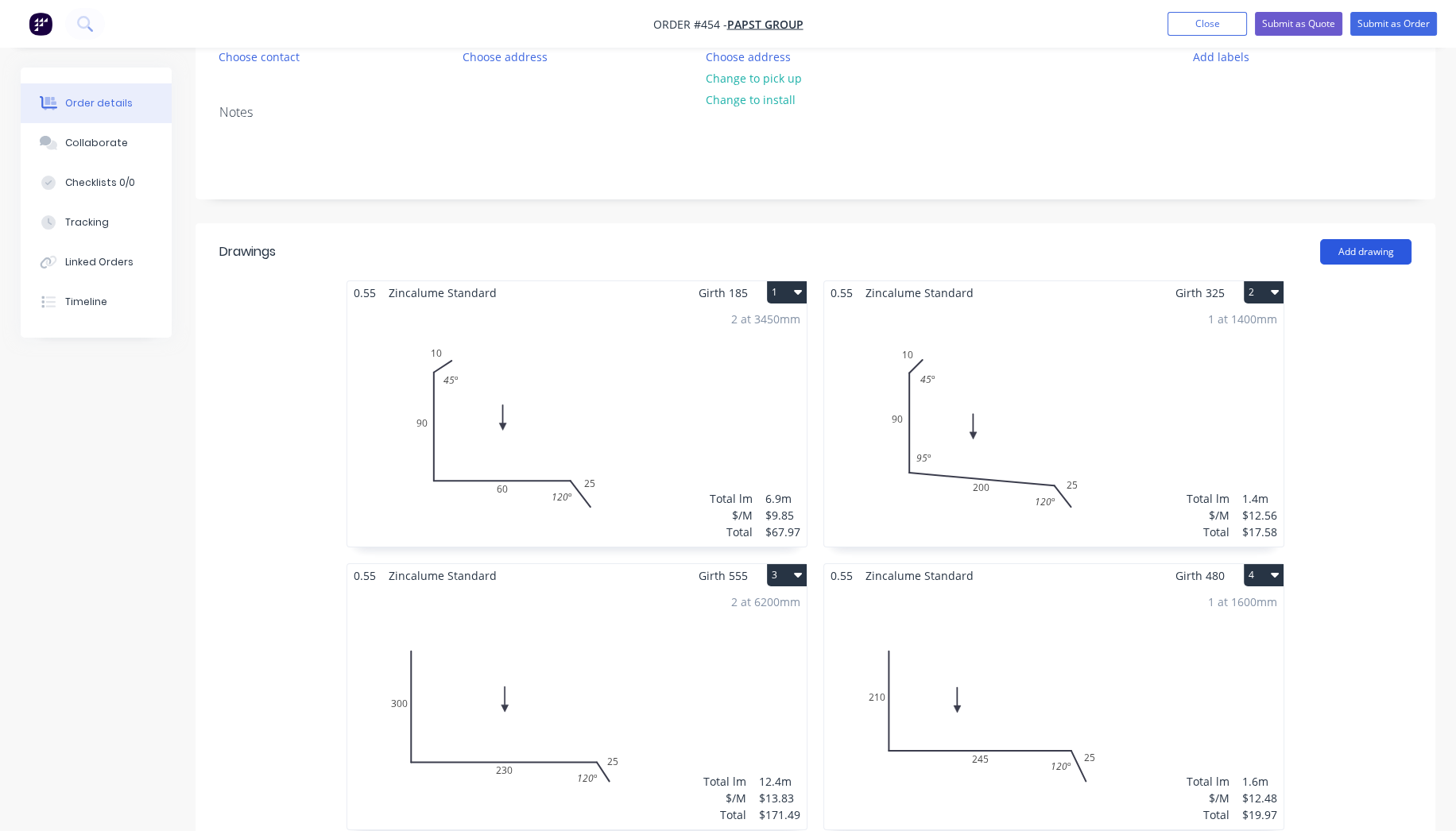
click at [1336, 252] on button "Add drawing" at bounding box center [1366, 252] width 91 height 25
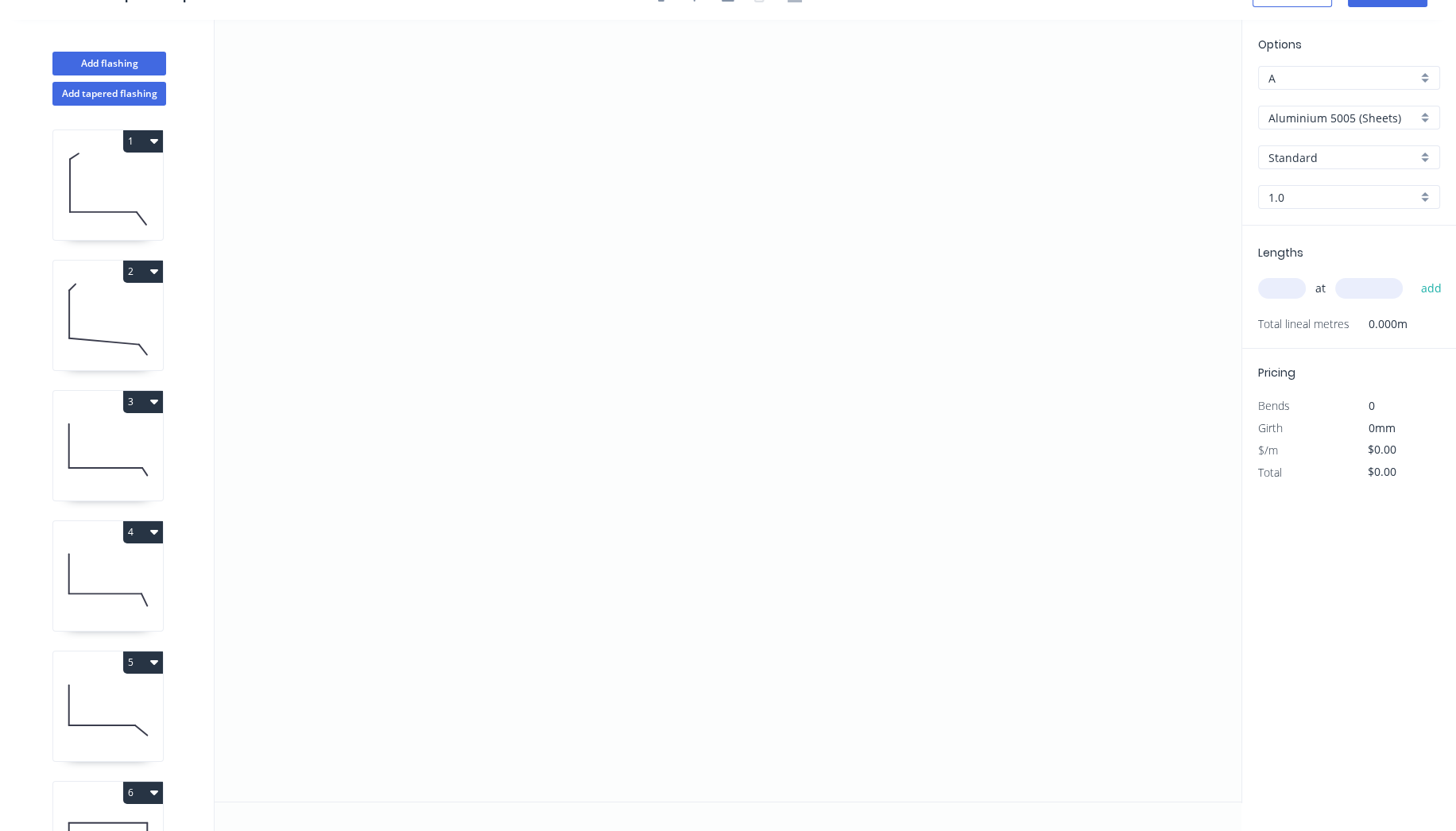
scroll to position [28, 0]
click at [98, 91] on button "Add tapered flashing" at bounding box center [109, 95] width 114 height 24
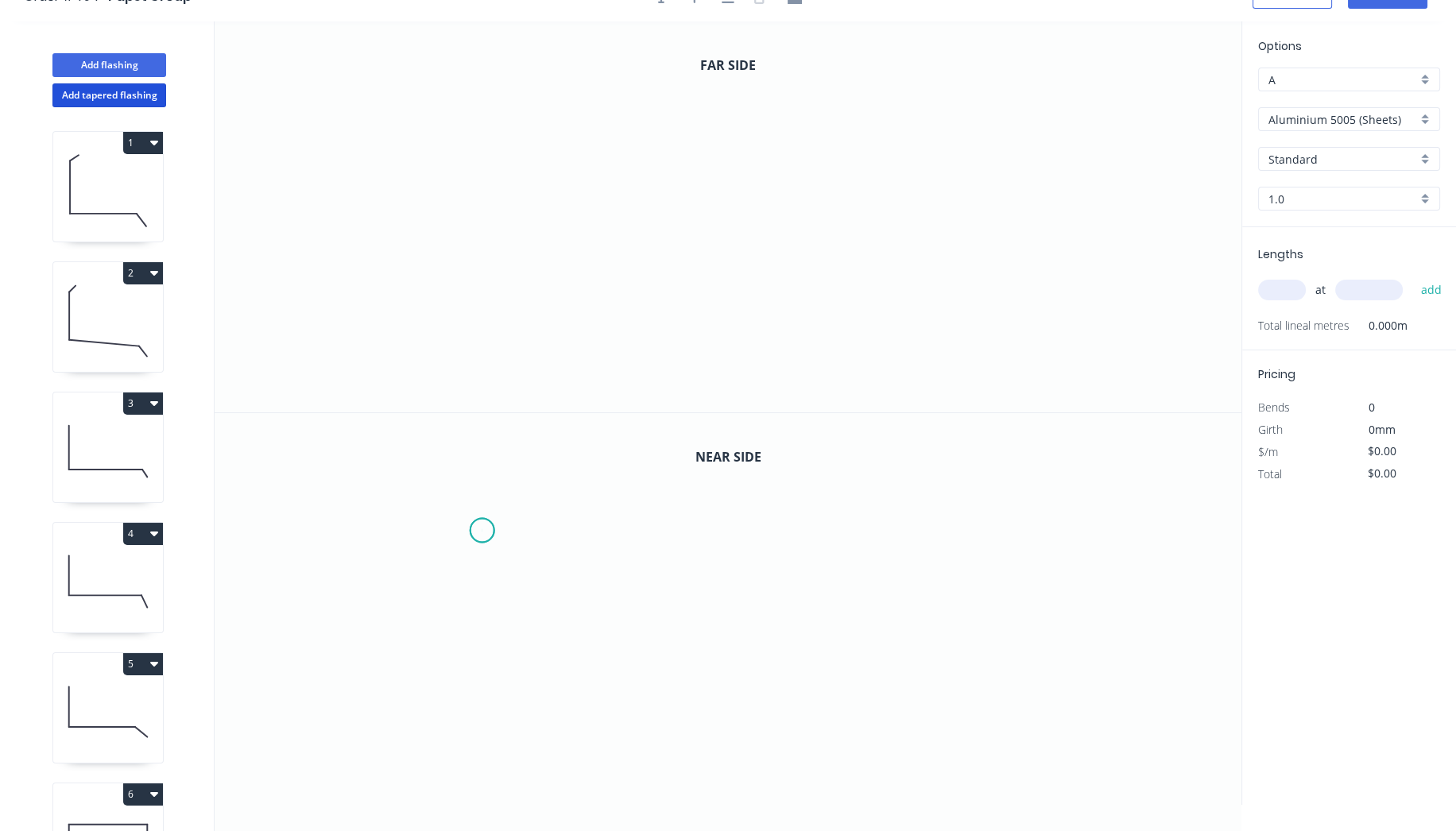
click at [482, 529] on icon "0" at bounding box center [728, 608] width 1026 height 392
click at [472, 669] on icon "0" at bounding box center [728, 608] width 1026 height 392
click at [939, 711] on icon "0 ?" at bounding box center [728, 608] width 1026 height 392
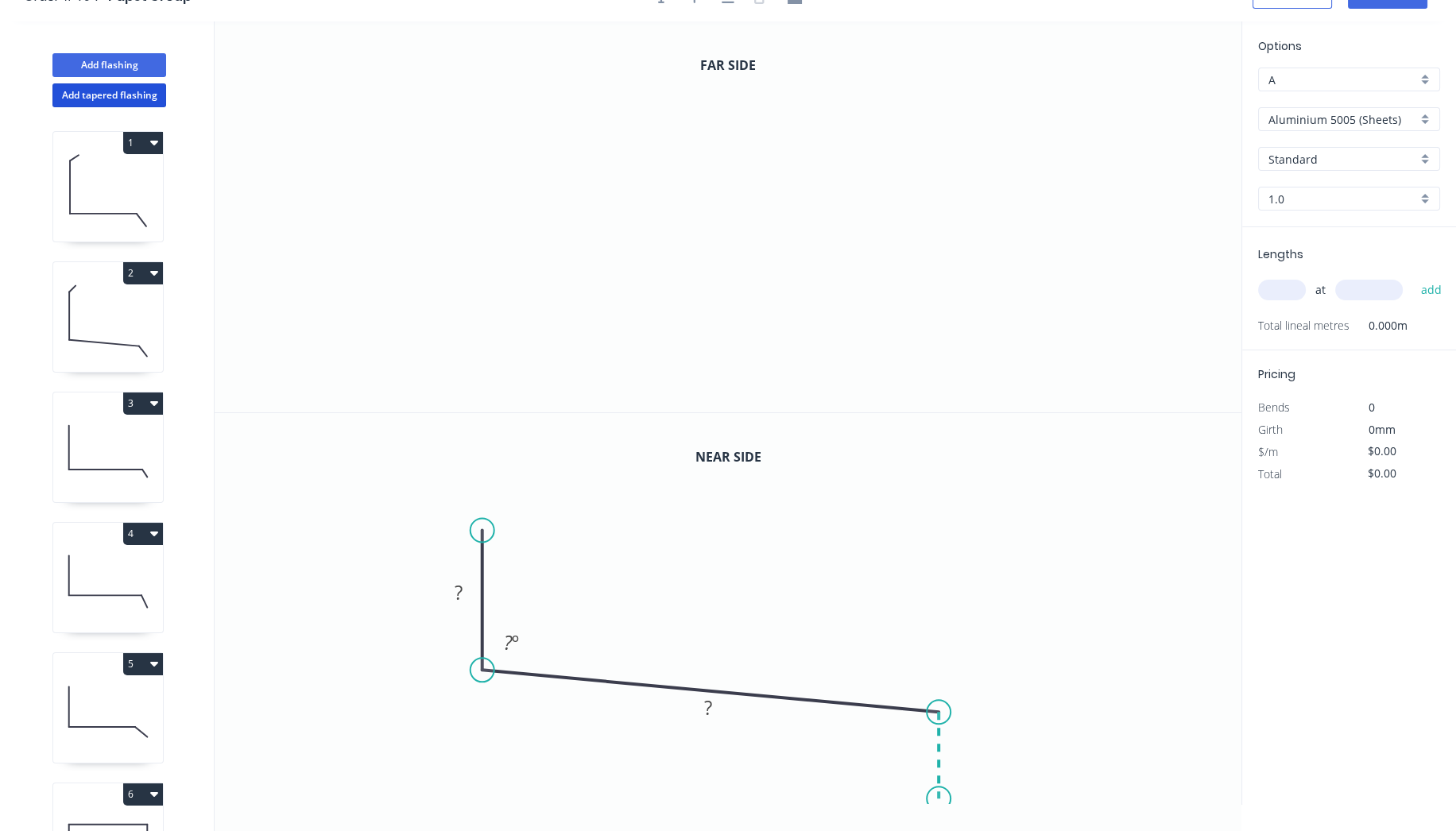
click at [943, 798] on icon "0 ? ? ? º" at bounding box center [728, 608] width 1026 height 392
click at [974, 725] on div "Crush & Fold" at bounding box center [1019, 722] width 159 height 33
click at [955, 785] on div "Flip bend" at bounding box center [1015, 787] width 159 height 33
click at [939, 766] on icon at bounding box center [935, 749] width 7 height 87
click at [1060, 632] on icon "0 ? ? CF 10 ? ? º ? º" at bounding box center [728, 608] width 1026 height 392
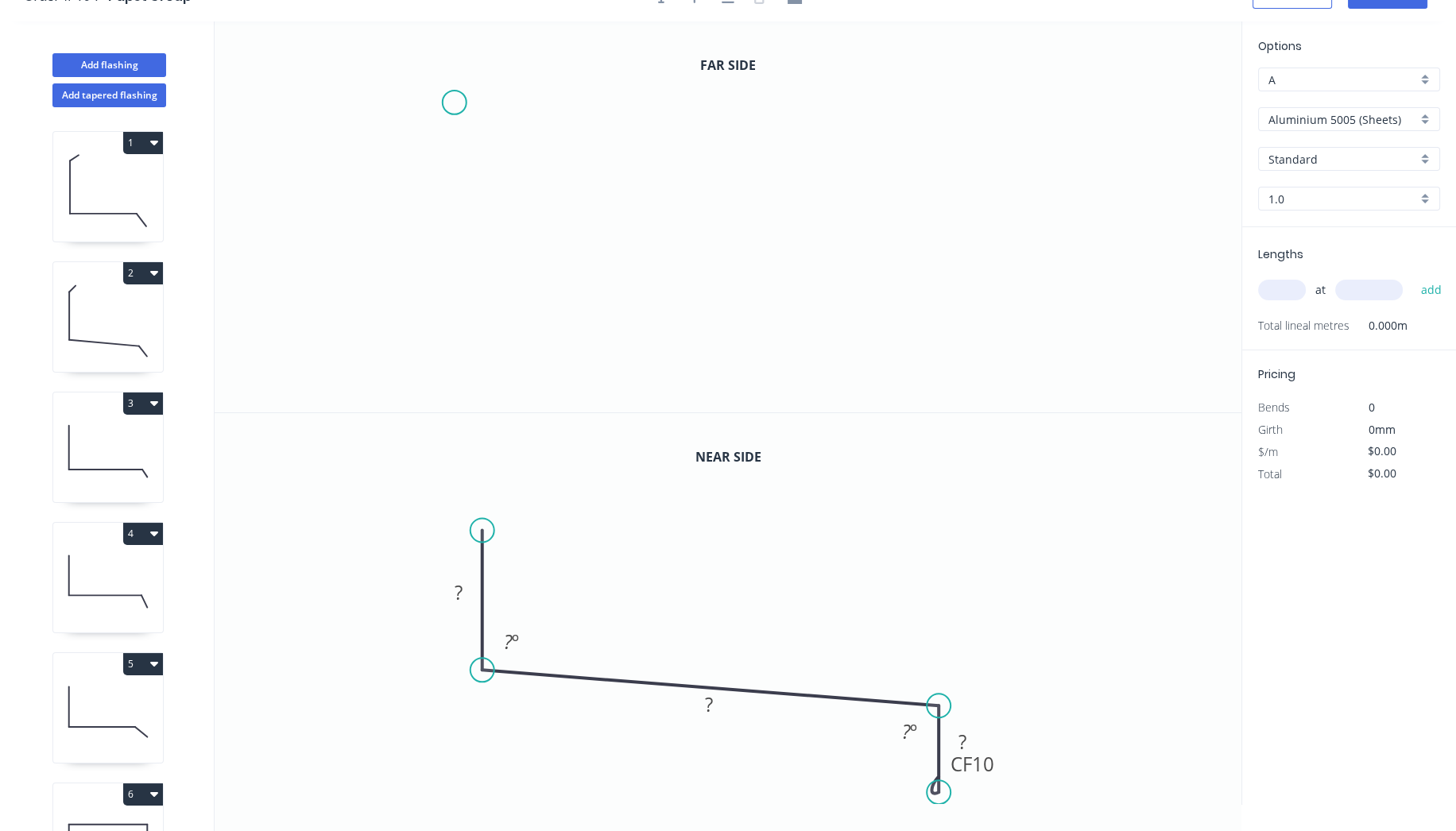
click at [454, 101] on icon "0" at bounding box center [728, 217] width 1026 height 391
click at [460, 220] on icon "0" at bounding box center [728, 217] width 1026 height 391
click at [976, 266] on icon "0 ?" at bounding box center [728, 217] width 1026 height 391
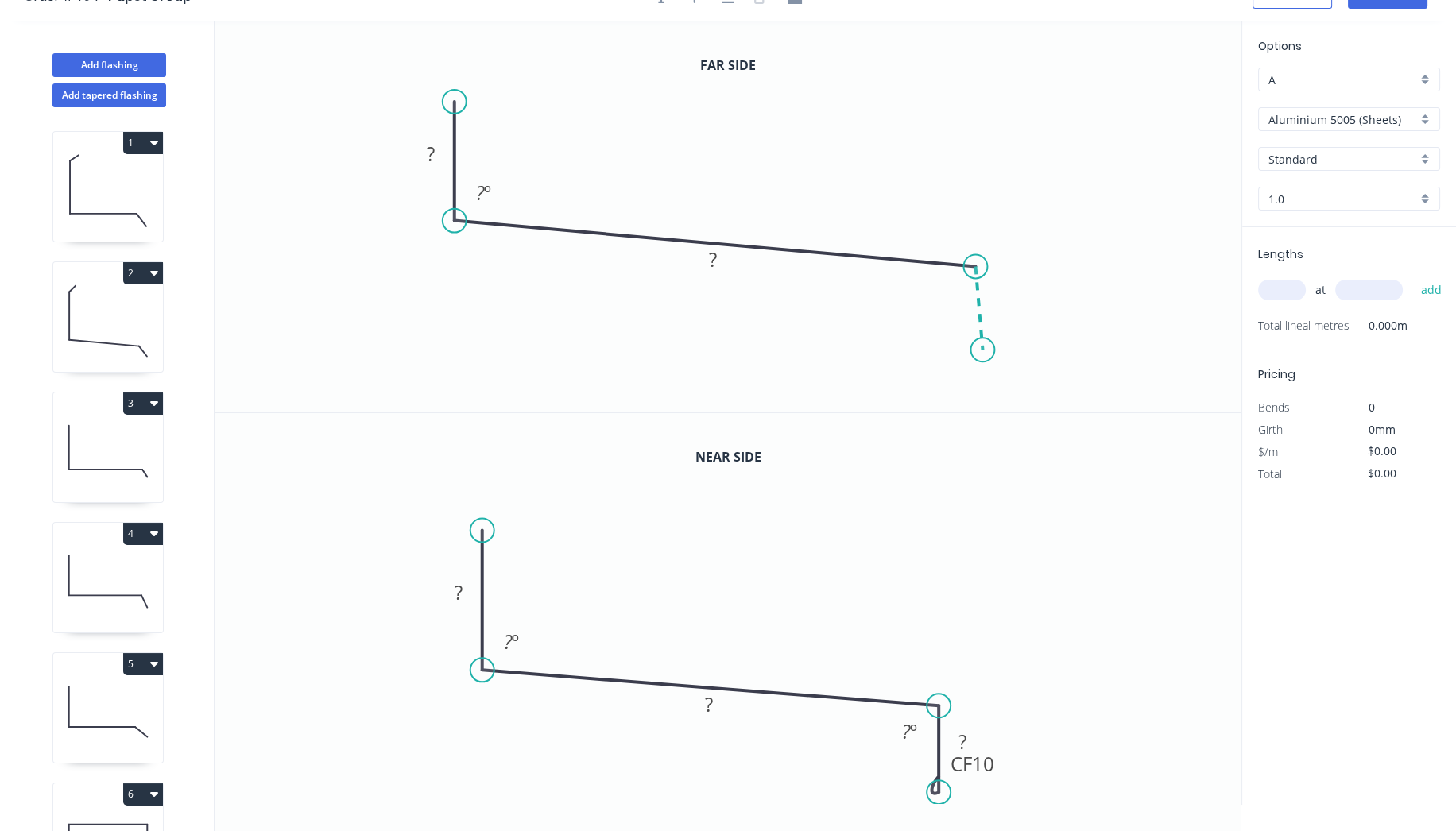
click at [983, 350] on icon "0 ? ? ? º" at bounding box center [728, 217] width 1026 height 391
click at [983, 351] on circle at bounding box center [982, 349] width 24 height 24
click at [1001, 368] on div "Delete point" at bounding box center [1060, 364] width 159 height 33
click at [978, 270] on circle at bounding box center [975, 266] width 24 height 24
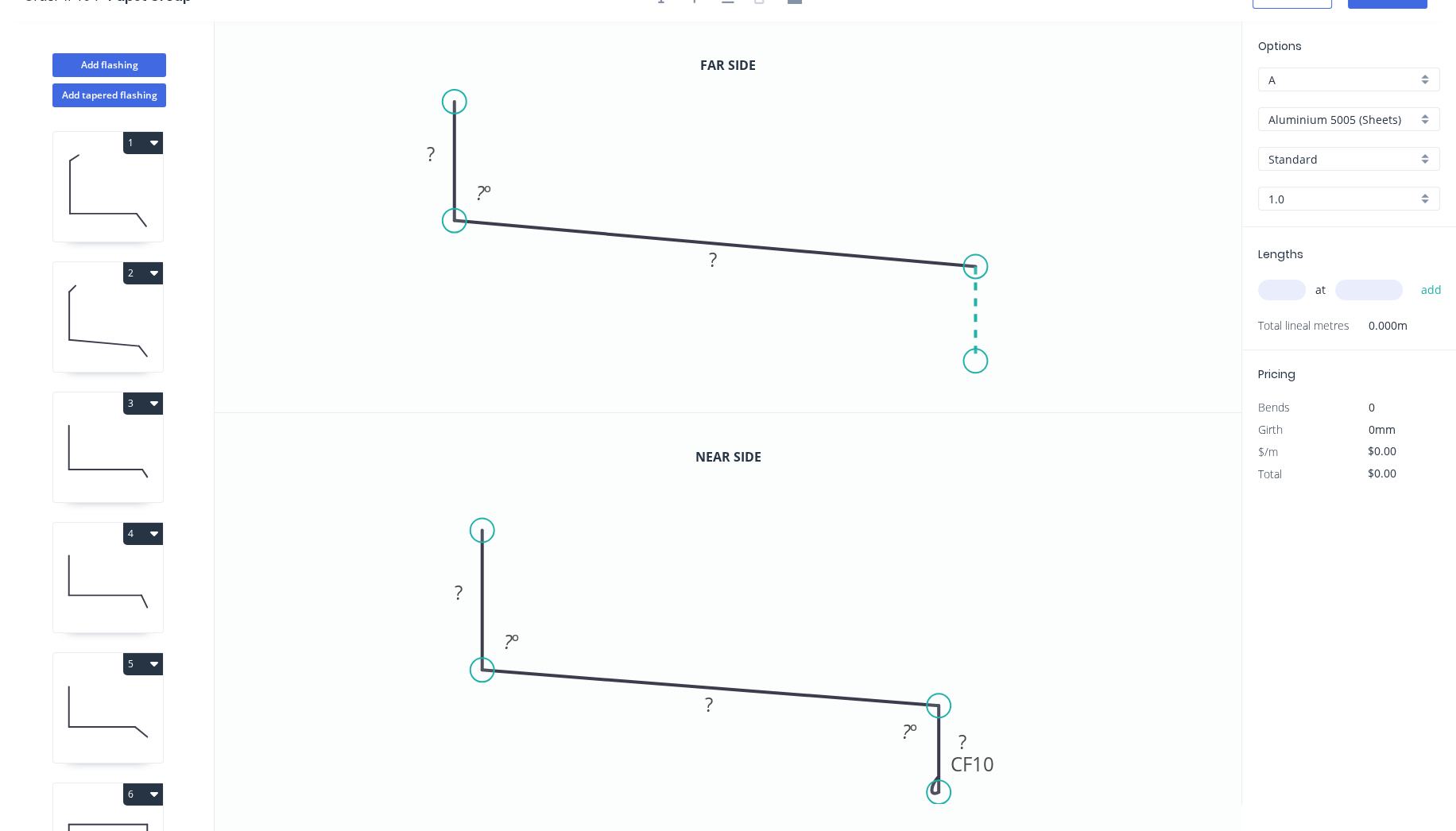
click at [978, 360] on icon "0 ? ? ? º" at bounding box center [728, 217] width 1026 height 391
click at [1014, 415] on div "Crush & Fold" at bounding box center [1057, 414] width 159 height 33
click at [1016, 402] on div "Flip bend" at bounding box center [1064, 414] width 159 height 33
click at [459, 100] on circle at bounding box center [454, 101] width 24 height 24
click at [460, 95] on circle at bounding box center [454, 101] width 24 height 24
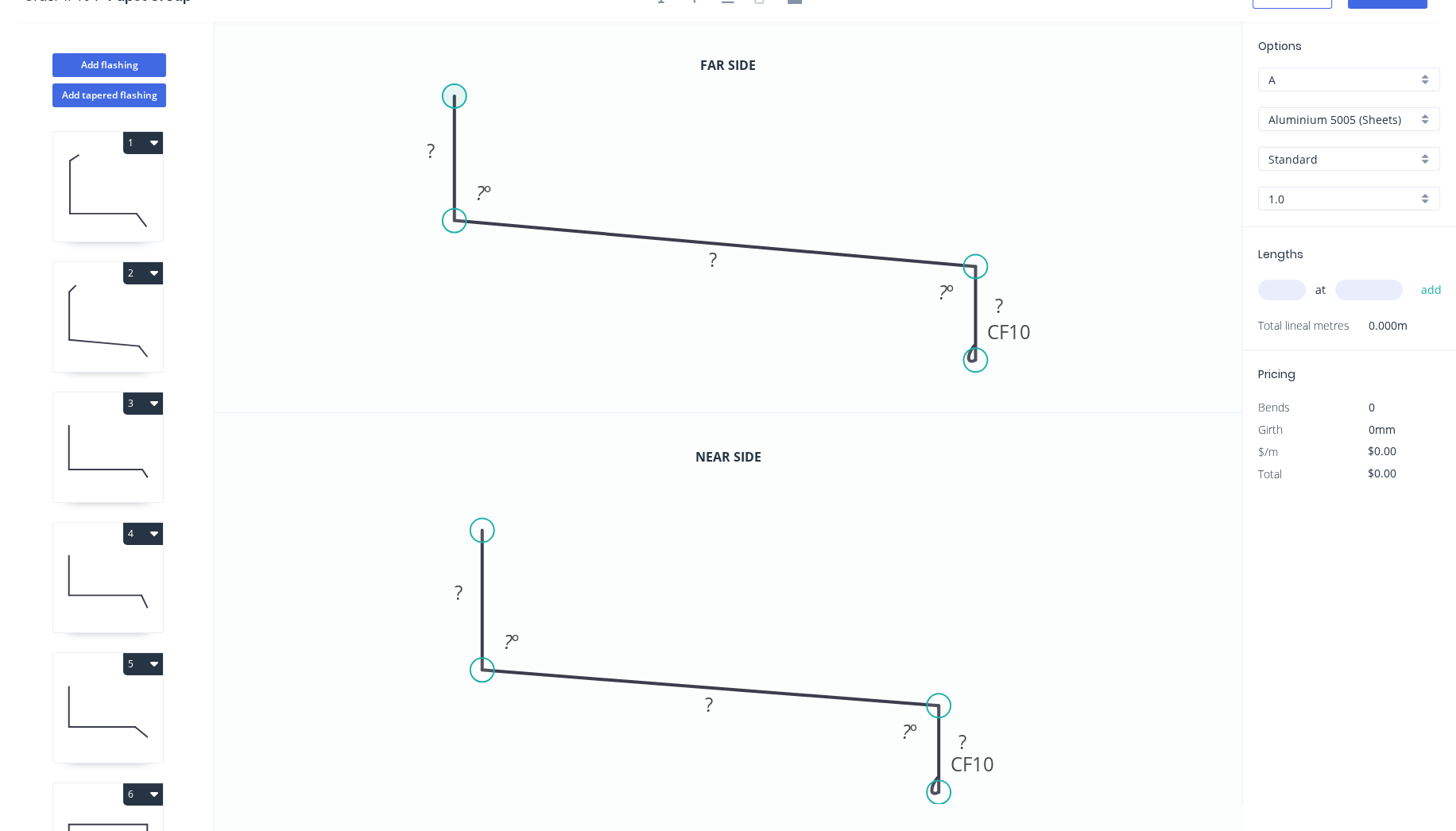
click at [461, 93] on circle at bounding box center [454, 96] width 24 height 24
click at [495, 67] on icon "0 ? ? CF 10 ? ? º ? º" at bounding box center [728, 217] width 1026 height 391
click at [495, 67] on circle at bounding box center [495, 68] width 24 height 24
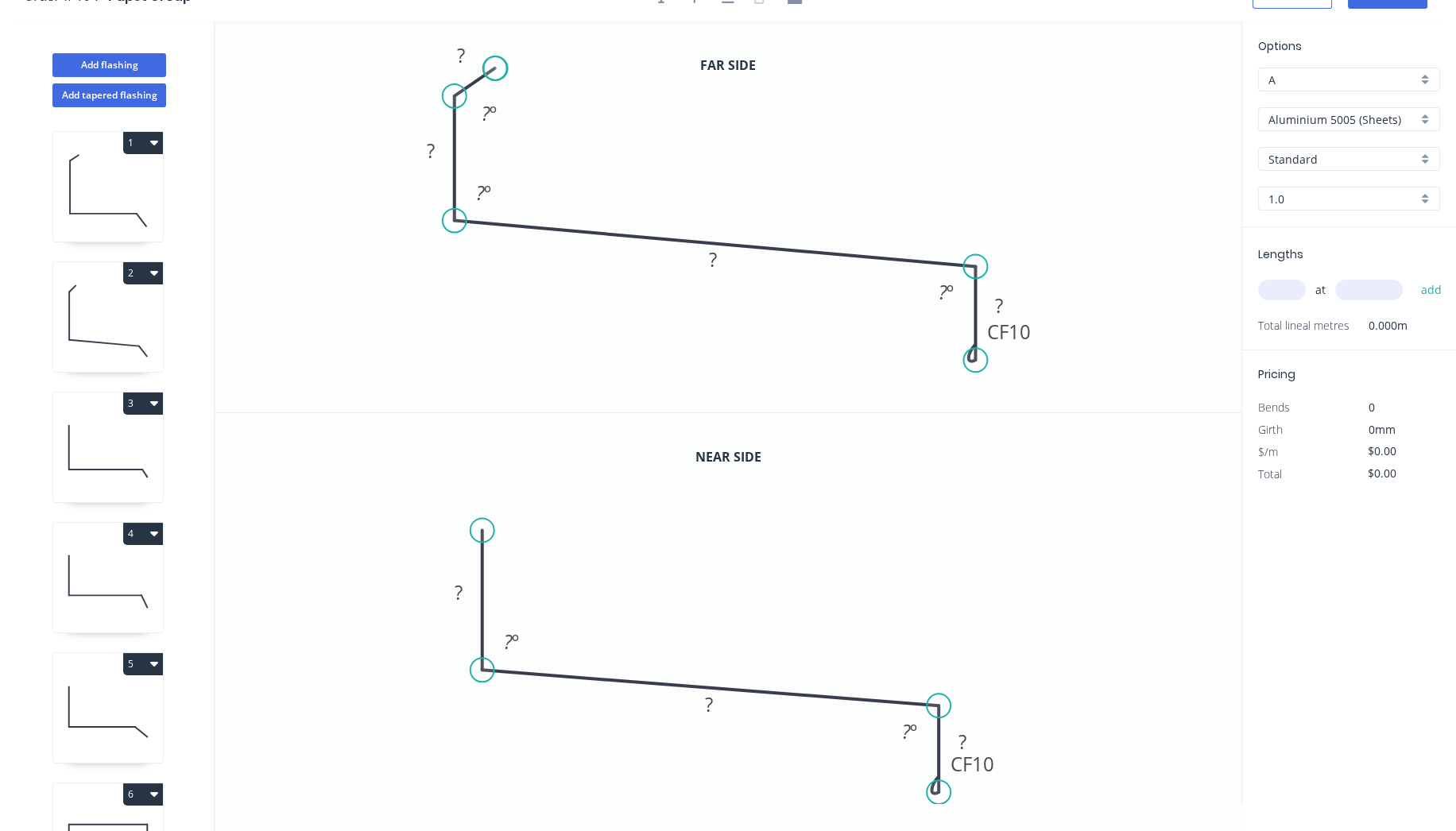
click at [495, 67] on circle at bounding box center [495, 68] width 24 height 24
click at [482, 525] on circle at bounding box center [482, 530] width 24 height 24
click at [527, 501] on icon "0 ? ? CF 10 ? ? º ? º" at bounding box center [728, 608] width 1026 height 392
click at [526, 501] on circle at bounding box center [527, 502] width 24 height 24
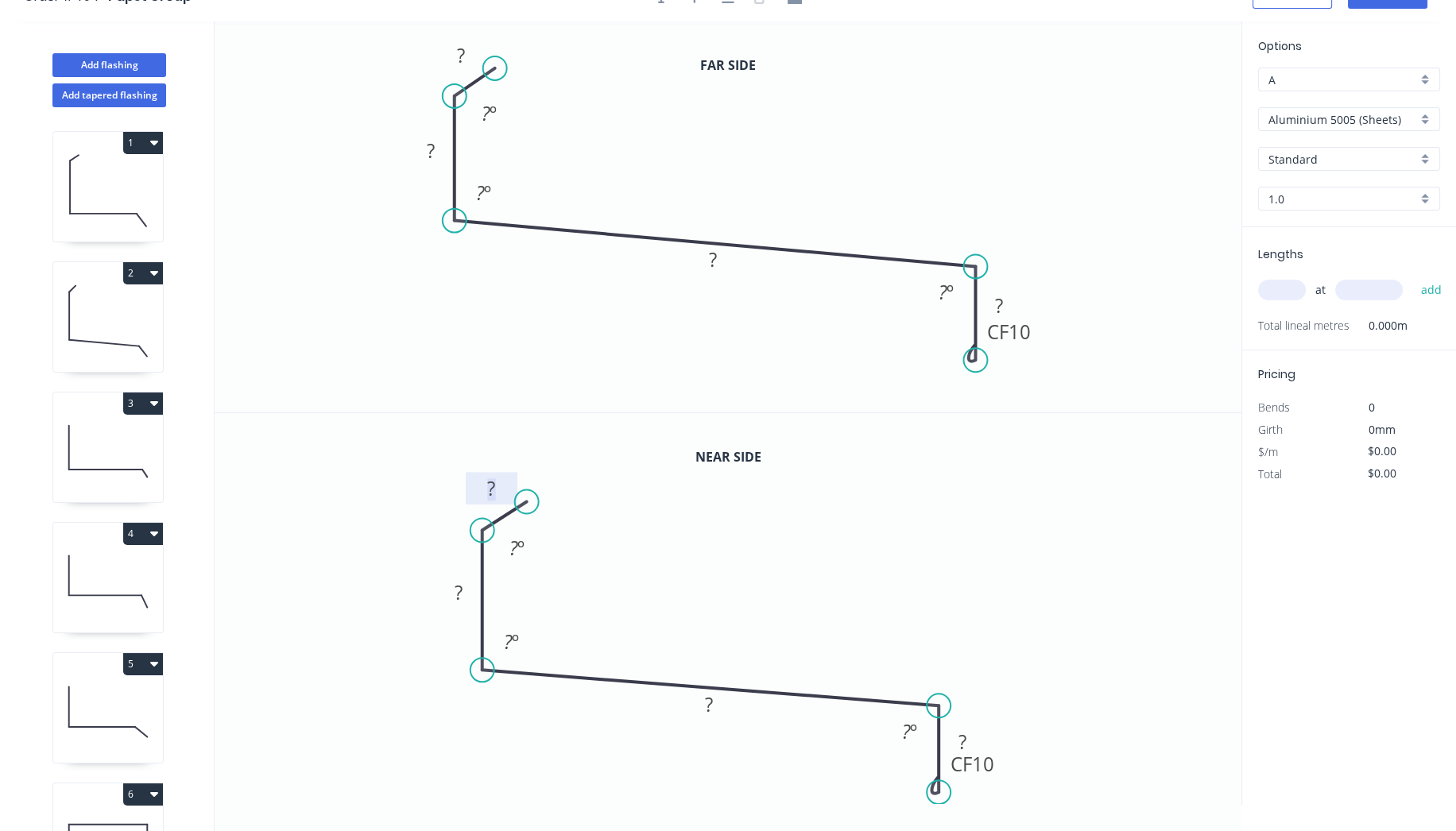
click at [505, 485] on rect at bounding box center [492, 489] width 32 height 22
click at [940, 776] on div "Hide angle" at bounding box center [979, 783] width 159 height 33
click at [716, 709] on rect at bounding box center [709, 706] width 32 height 22
drag, startPoint x: 998, startPoint y: 778, endPoint x: 1022, endPoint y: 805, distance: 36.1
click at [1022, 805] on div "Far side 0 ? ? ? CF 10 ? ? º ? º ? º Near side 0 10 90 100 CF 10 ? 45 º 95 º" at bounding box center [728, 427] width 1026 height 812
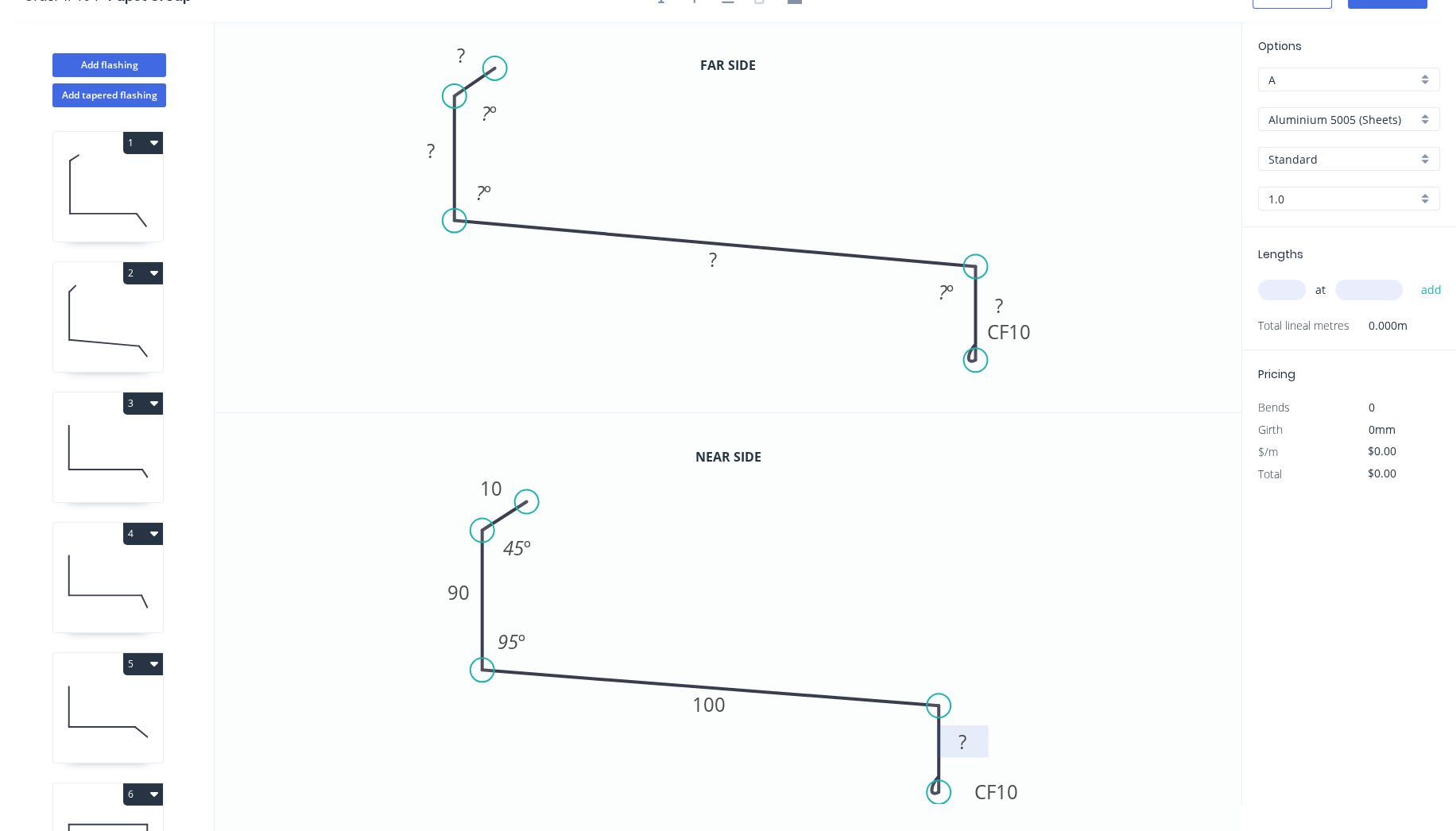
click at [969, 739] on rect at bounding box center [963, 743] width 32 height 22
click at [468, 52] on rect at bounding box center [461, 56] width 32 height 22
click at [990, 352] on div "Hide angle" at bounding box center [1027, 350] width 159 height 33
drag, startPoint x: 1032, startPoint y: 338, endPoint x: 1065, endPoint y: 365, distance: 42.6
click at [1065, 365] on rect at bounding box center [1041, 359] width 63 height 33
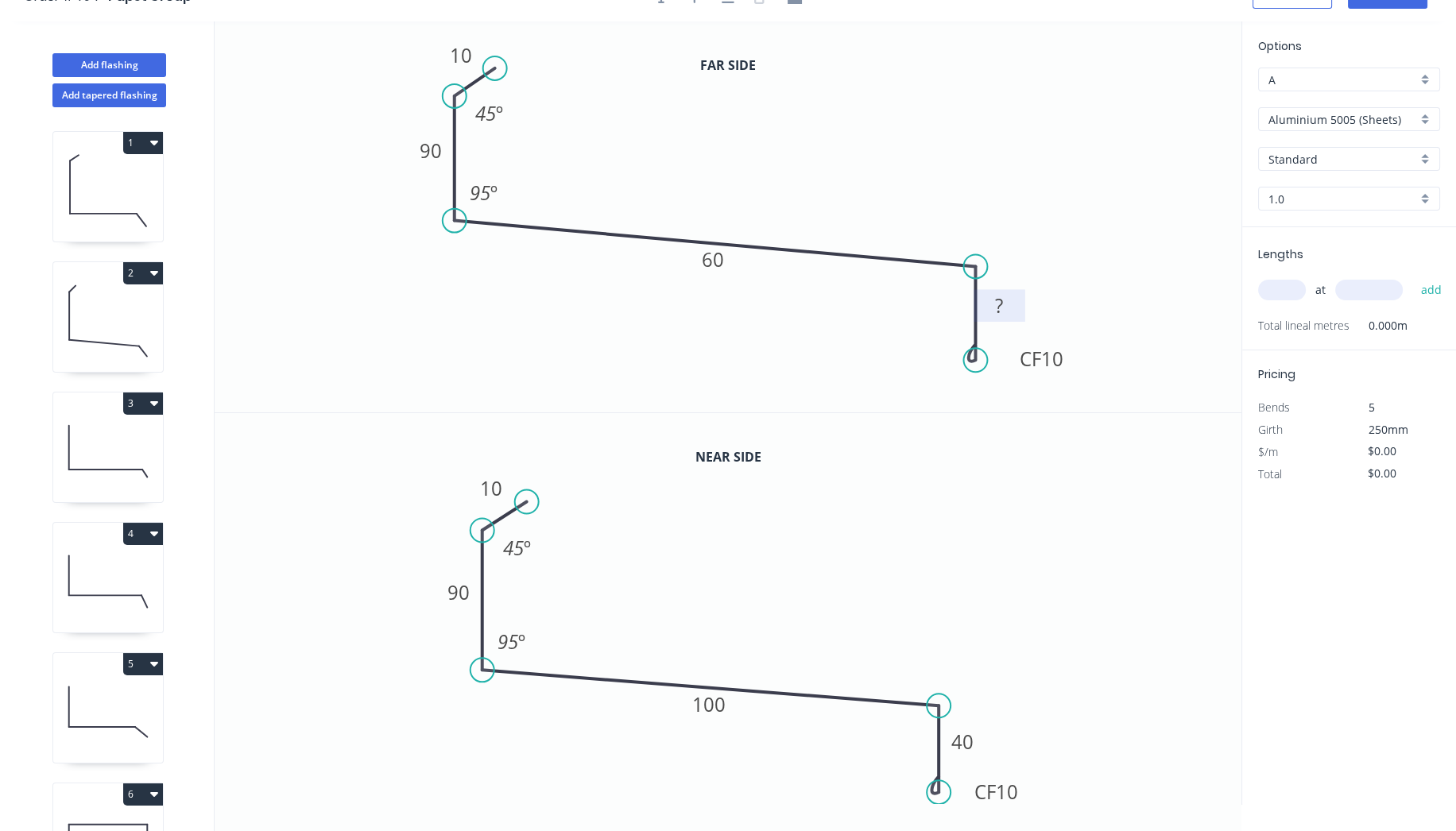
click at [1004, 301] on rect at bounding box center [998, 306] width 32 height 22
click at [1033, 208] on icon "0 10 90 60 CF 10 40 45 º 95 º" at bounding box center [728, 217] width 1026 height 391
click at [1402, 199] on input "1.0" at bounding box center [1342, 198] width 149 height 17
click at [1352, 118] on input "Aluminium 5005 (Sheets)" at bounding box center [1342, 119] width 149 height 17
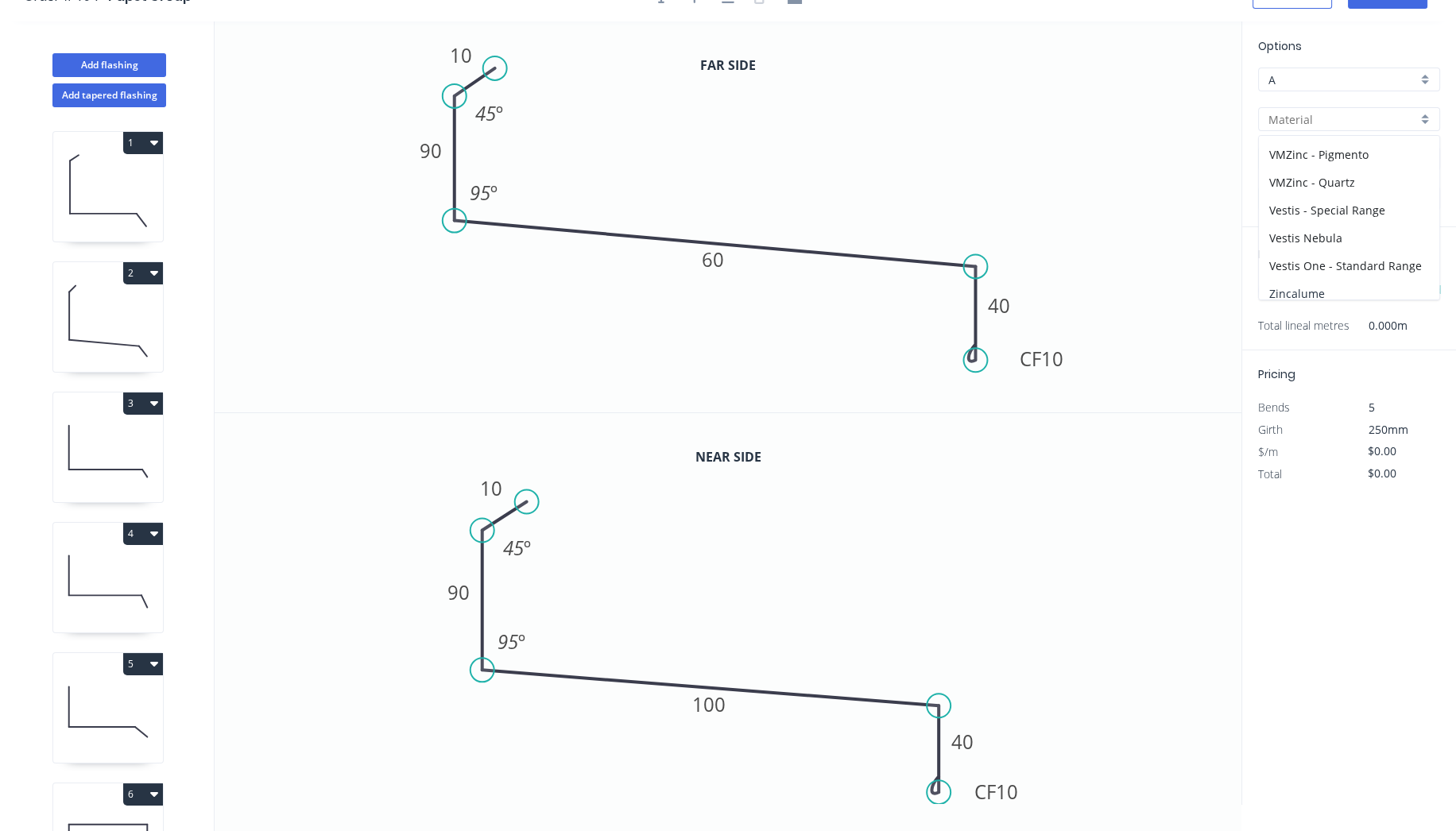
click at [1311, 281] on div "Zincalume" at bounding box center [1349, 294] width 181 height 28
type input "Zincalume"
type input "1.0"
type input "$18.39"
click at [1334, 199] on input "1.0" at bounding box center [1342, 198] width 149 height 17
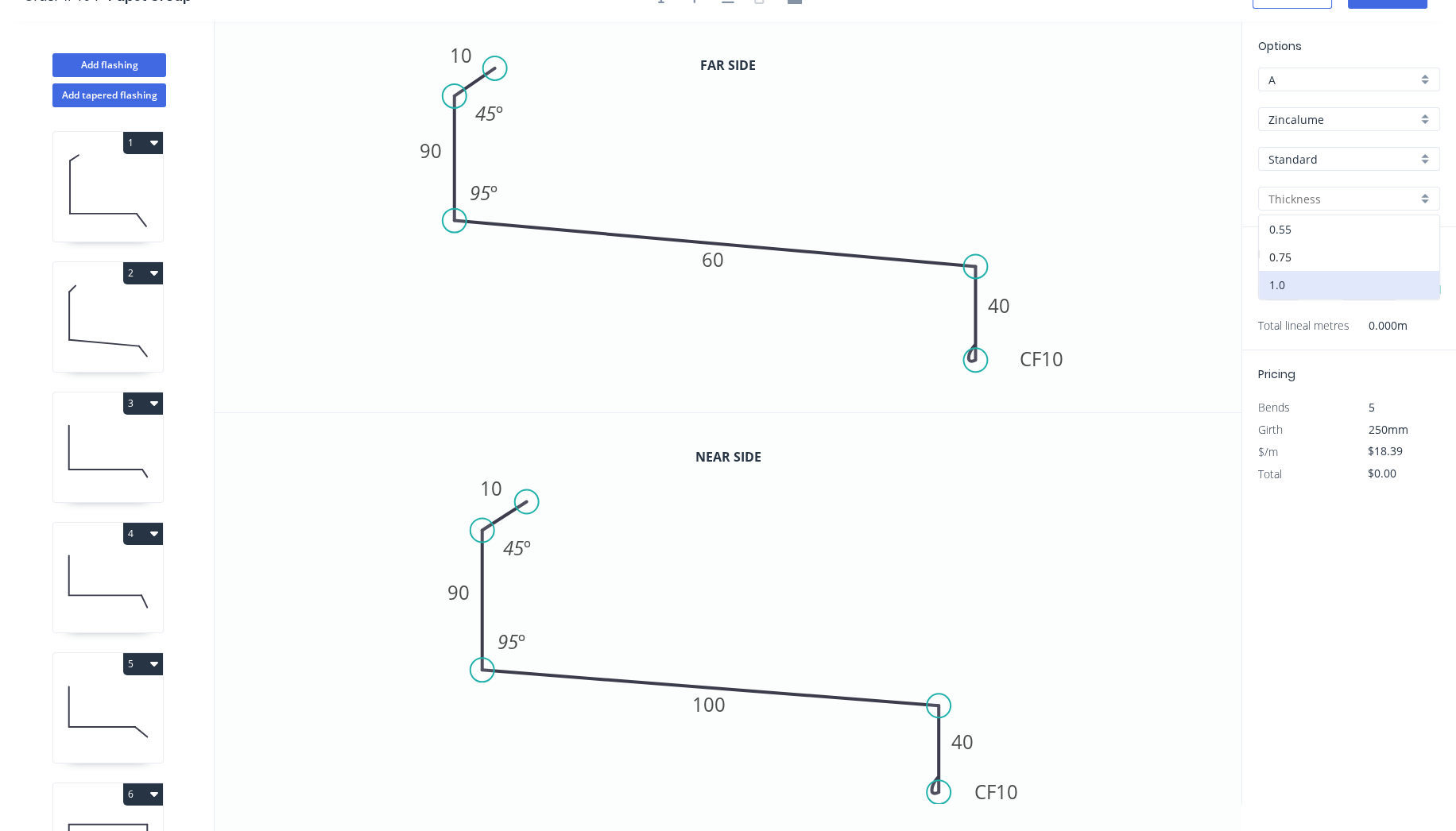
click at [1324, 228] on div "0.55" at bounding box center [1349, 229] width 181 height 28
type input "0.55"
type input "$16.06"
click at [1285, 285] on input "text" at bounding box center [1281, 290] width 48 height 20
type input "1"
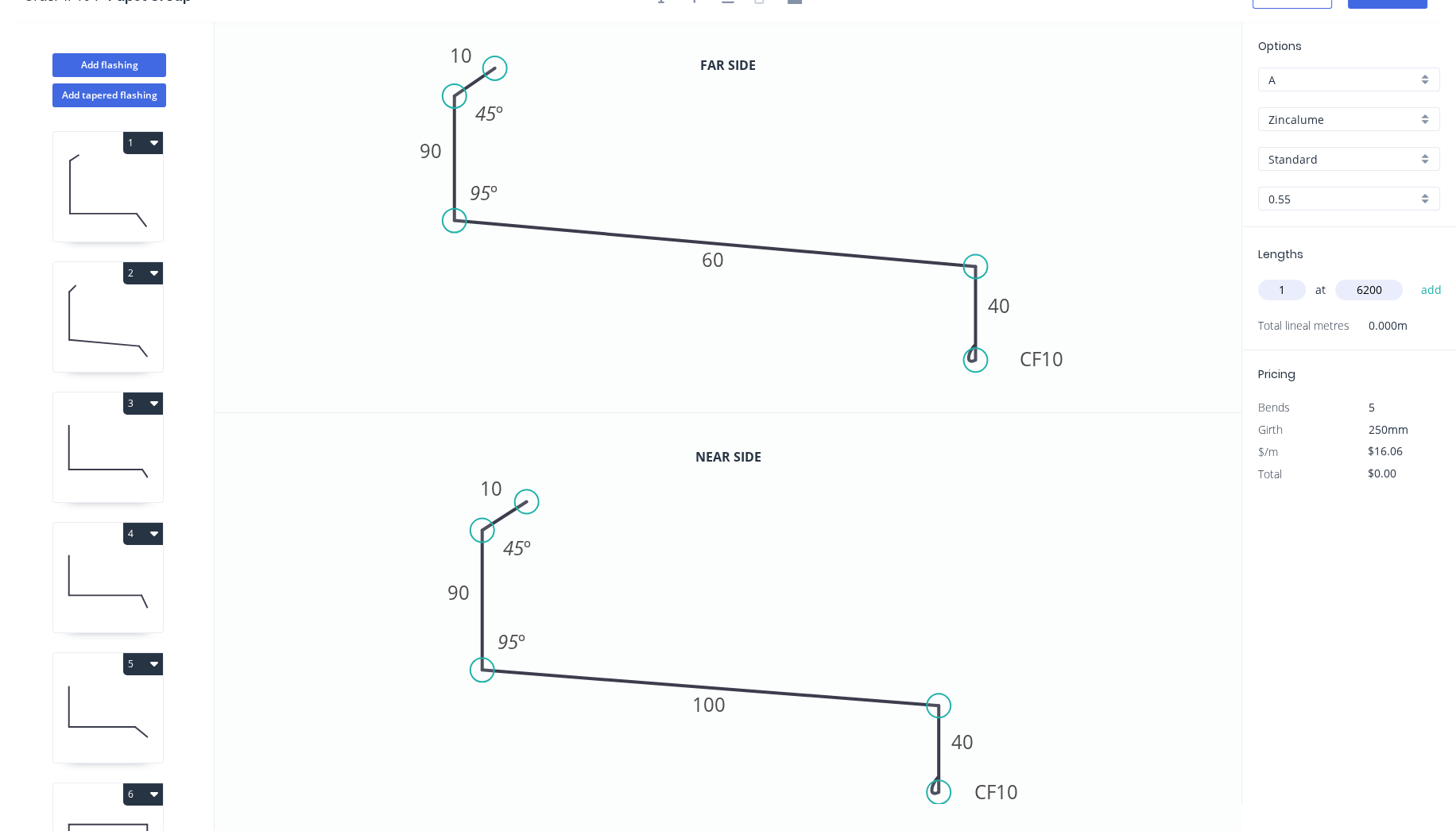
type input "6200"
click at [1412, 277] on button "add" at bounding box center [1431, 291] width 37 height 27
type input "$99.57"
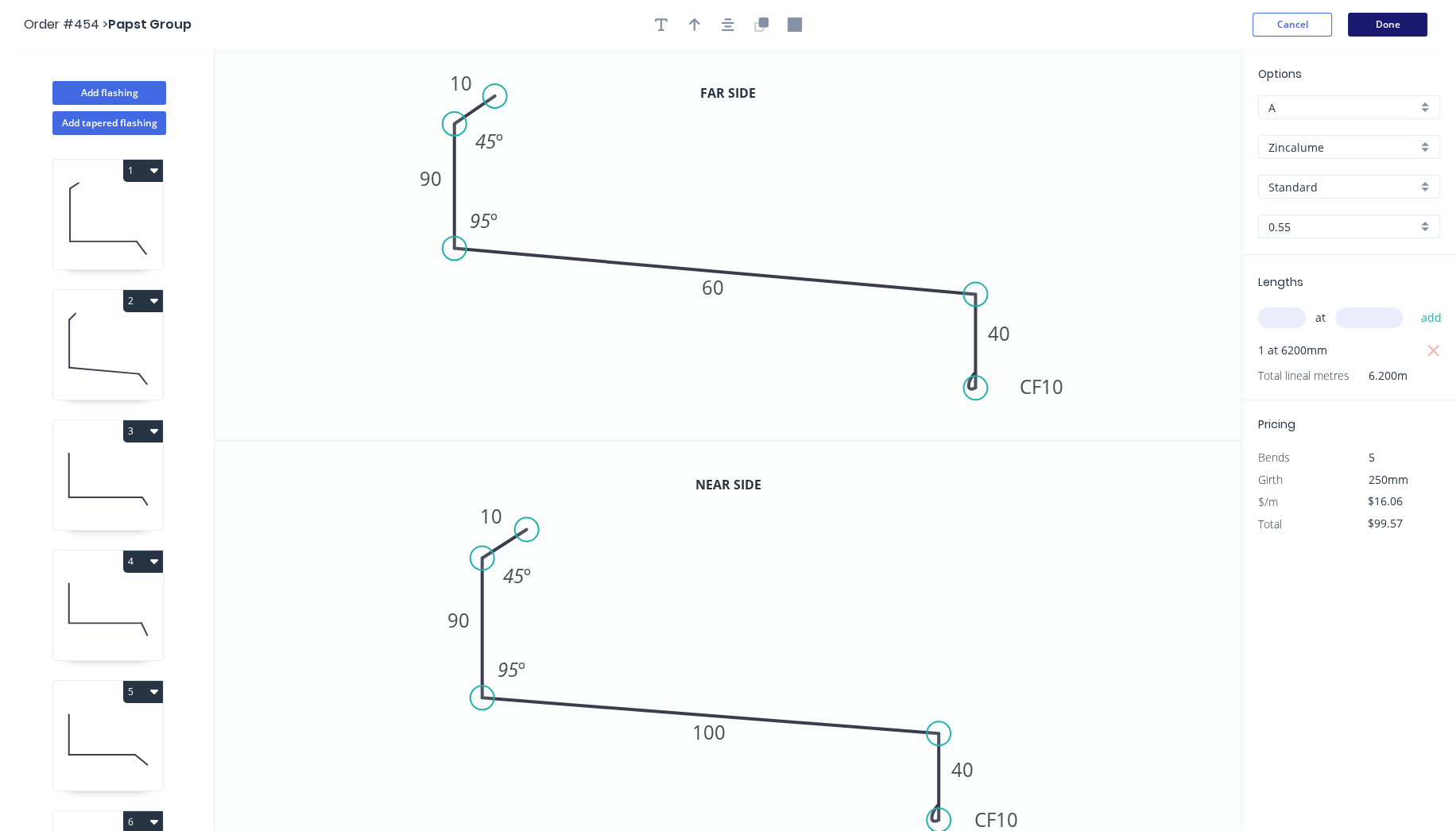
click at [1382, 21] on button "Done" at bounding box center [1388, 24] width 80 height 24
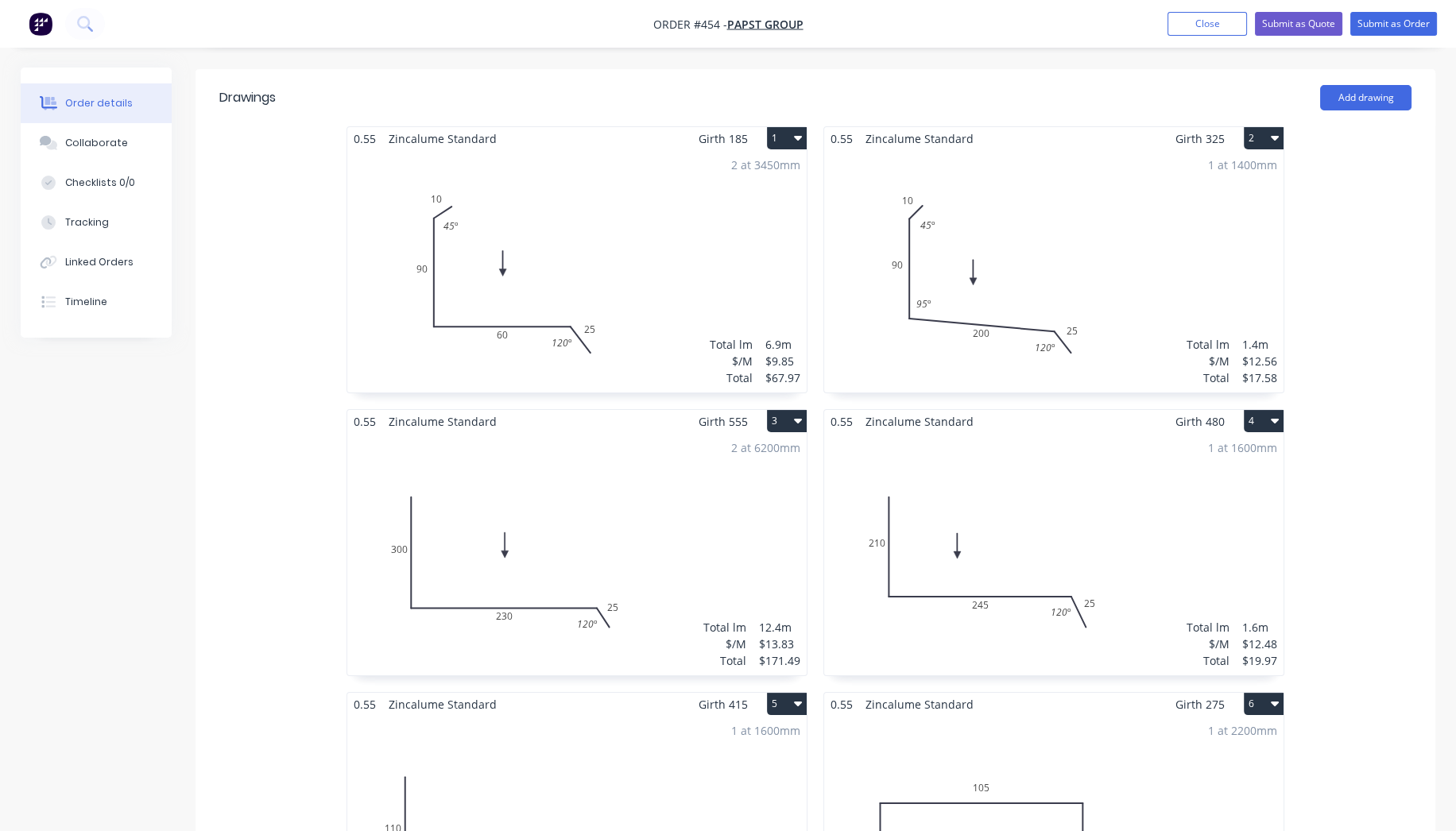
scroll to position [353, 0]
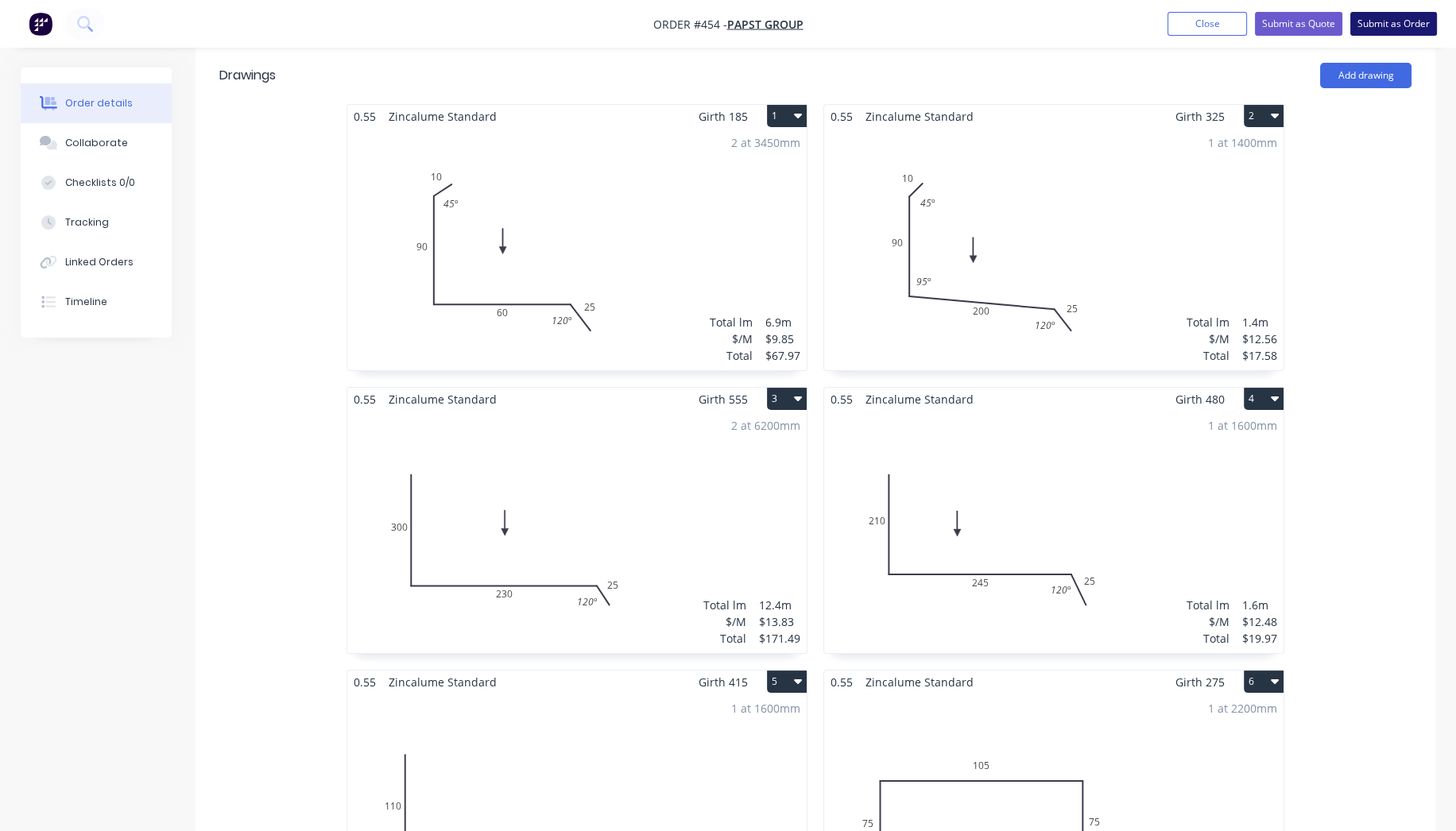
click at [1401, 25] on button "Submit as Order" at bounding box center [1393, 23] width 87 height 24
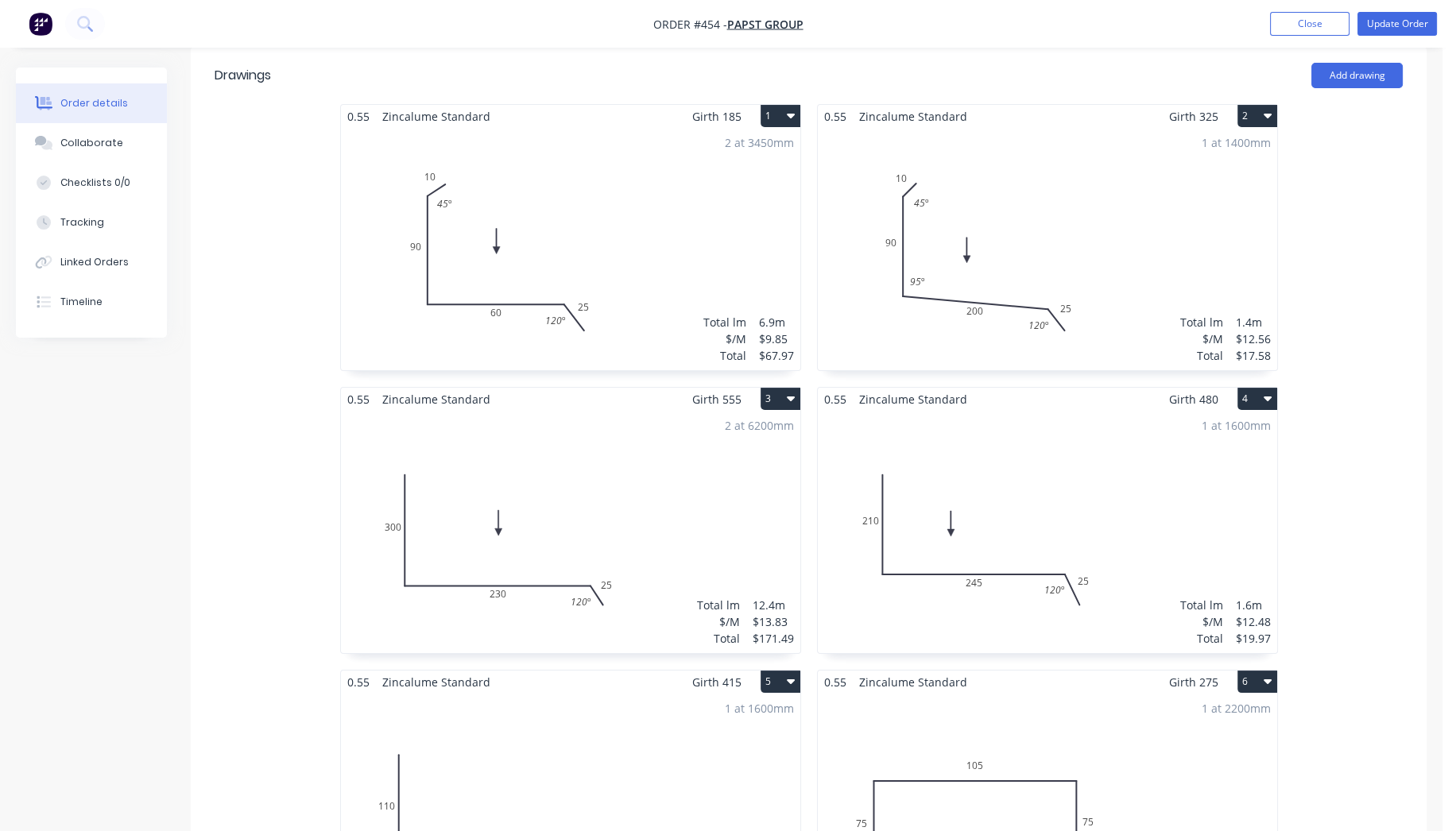
scroll to position [0, 0]
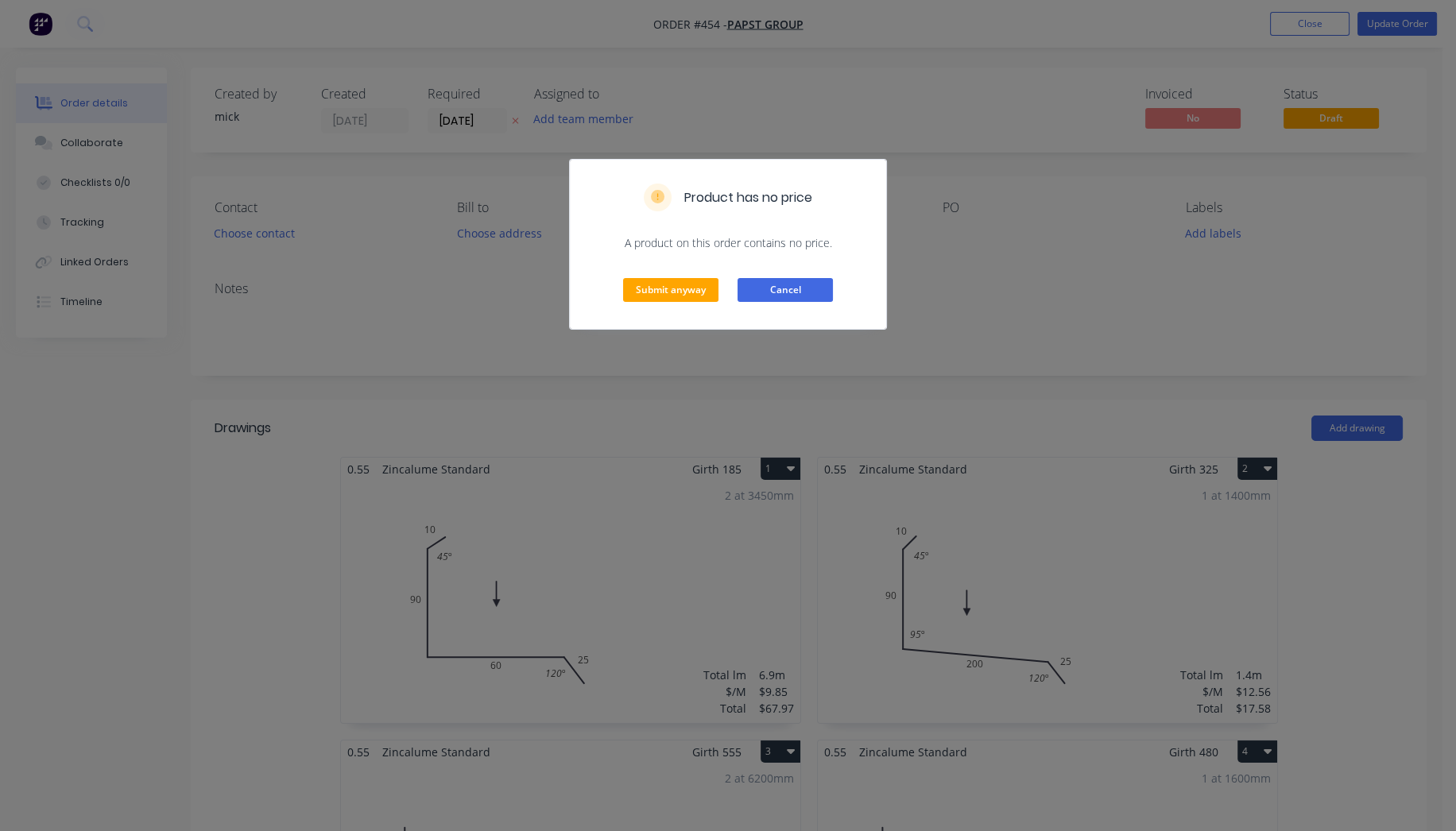
click at [780, 292] on button "Cancel" at bounding box center [785, 290] width 95 height 24
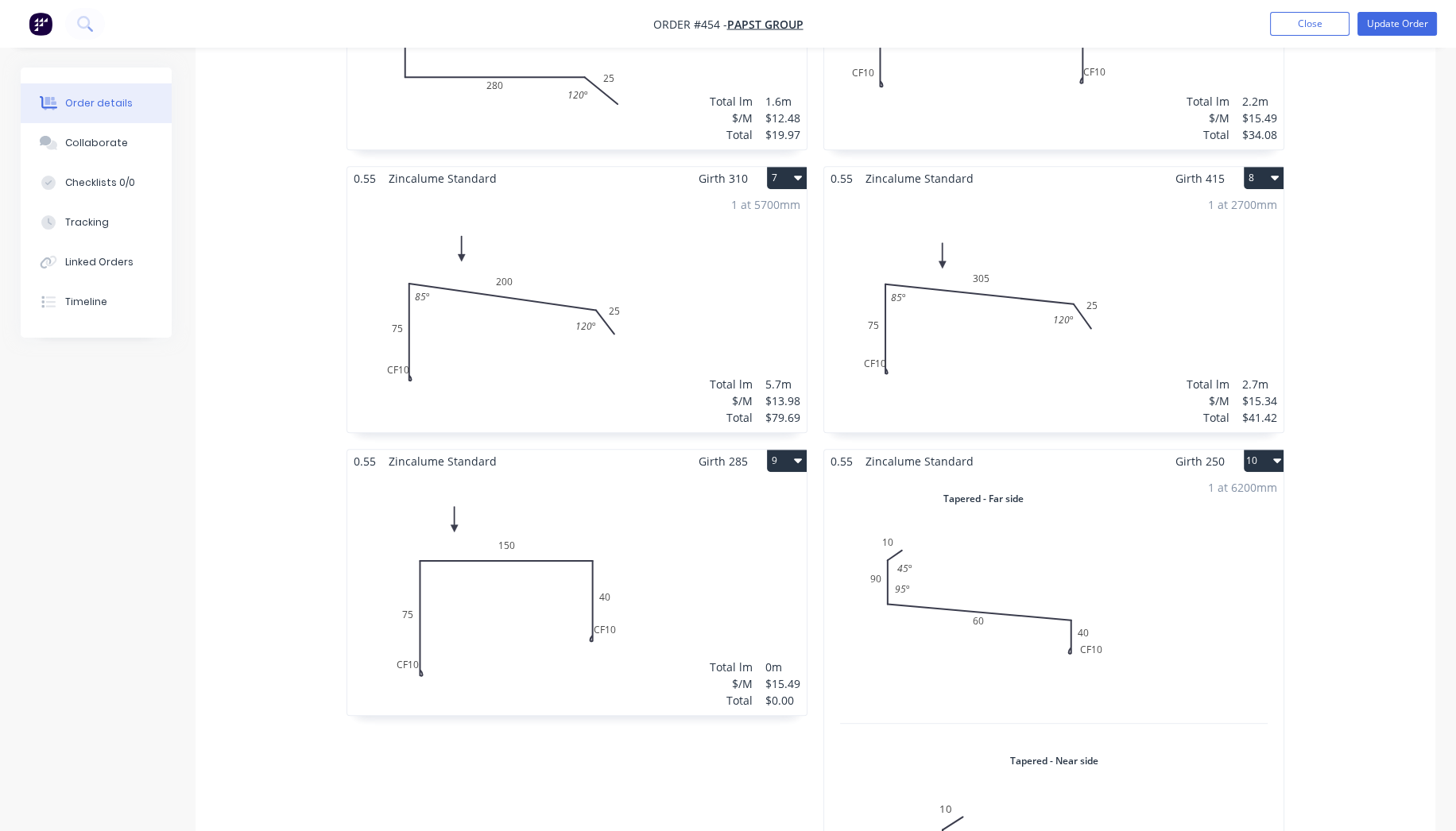
scroll to position [1148, 0]
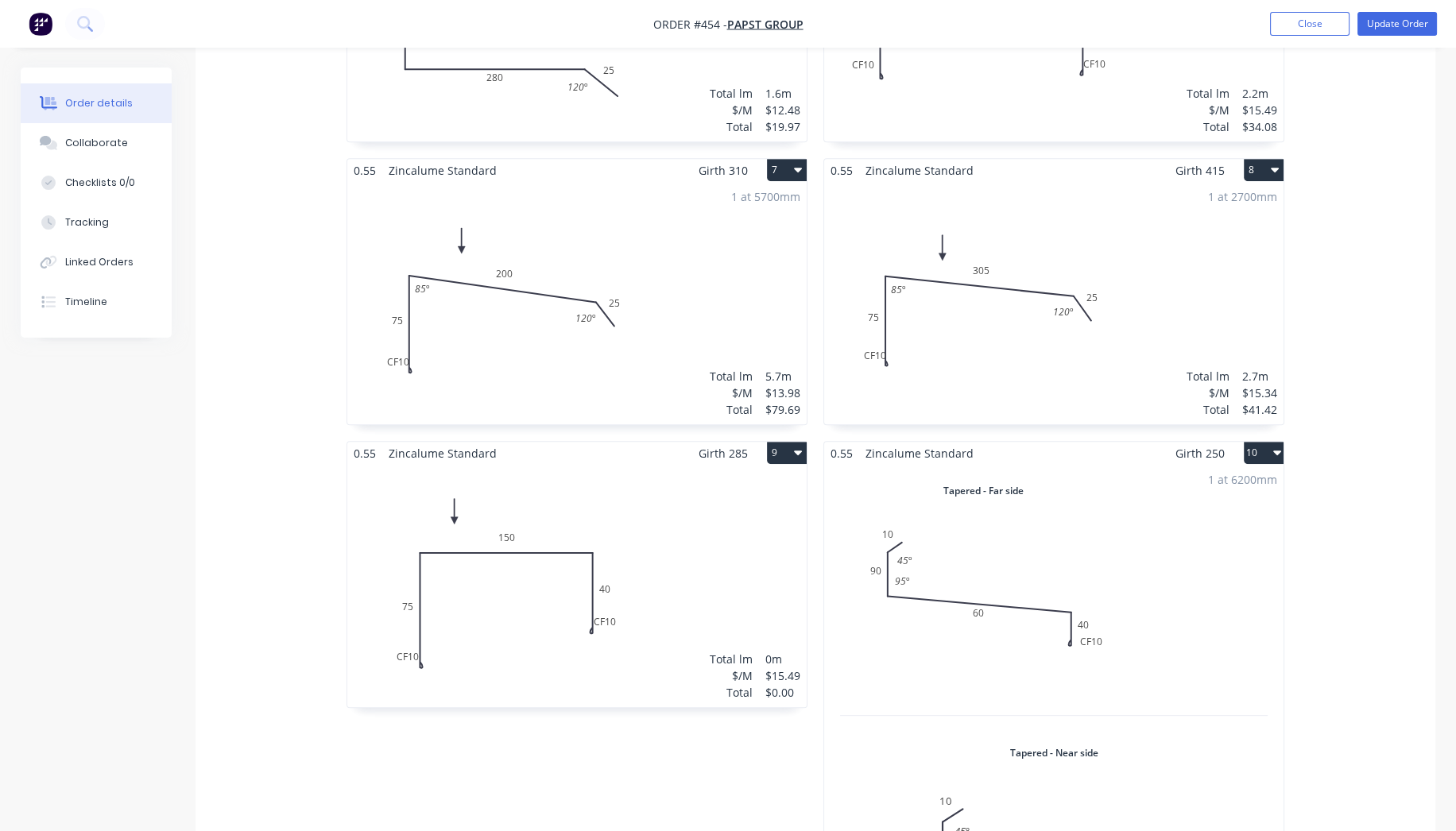
click at [639, 593] on div "Total lm $/M Total 0m $15.49 $0.00" at bounding box center [576, 585] width 460 height 242
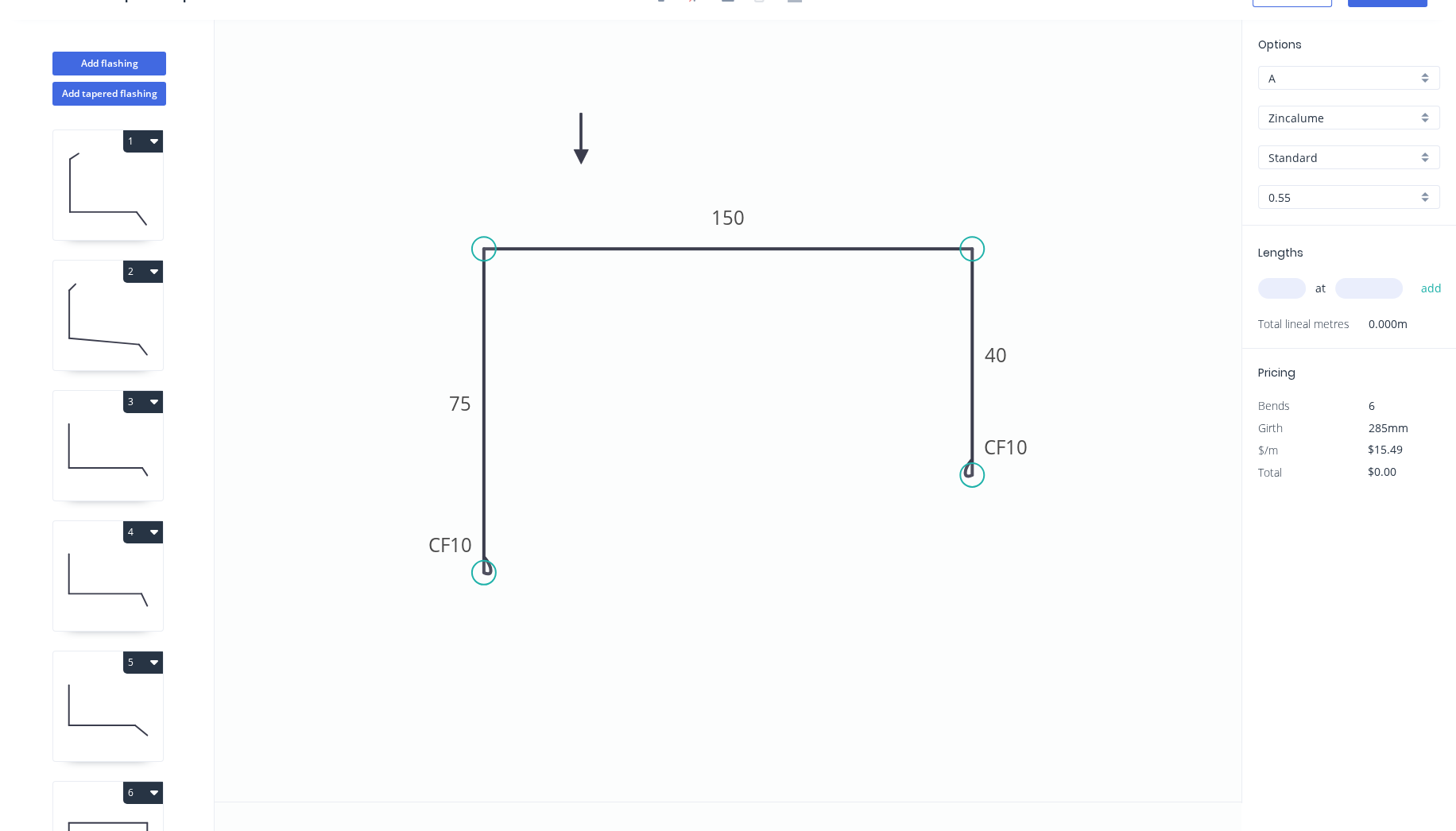
scroll to position [28, 0]
click at [1275, 290] on input "text" at bounding box center [1281, 290] width 48 height 20
type input "1"
type input "2200"
click at [1412, 277] on button "add" at bounding box center [1431, 291] width 37 height 27
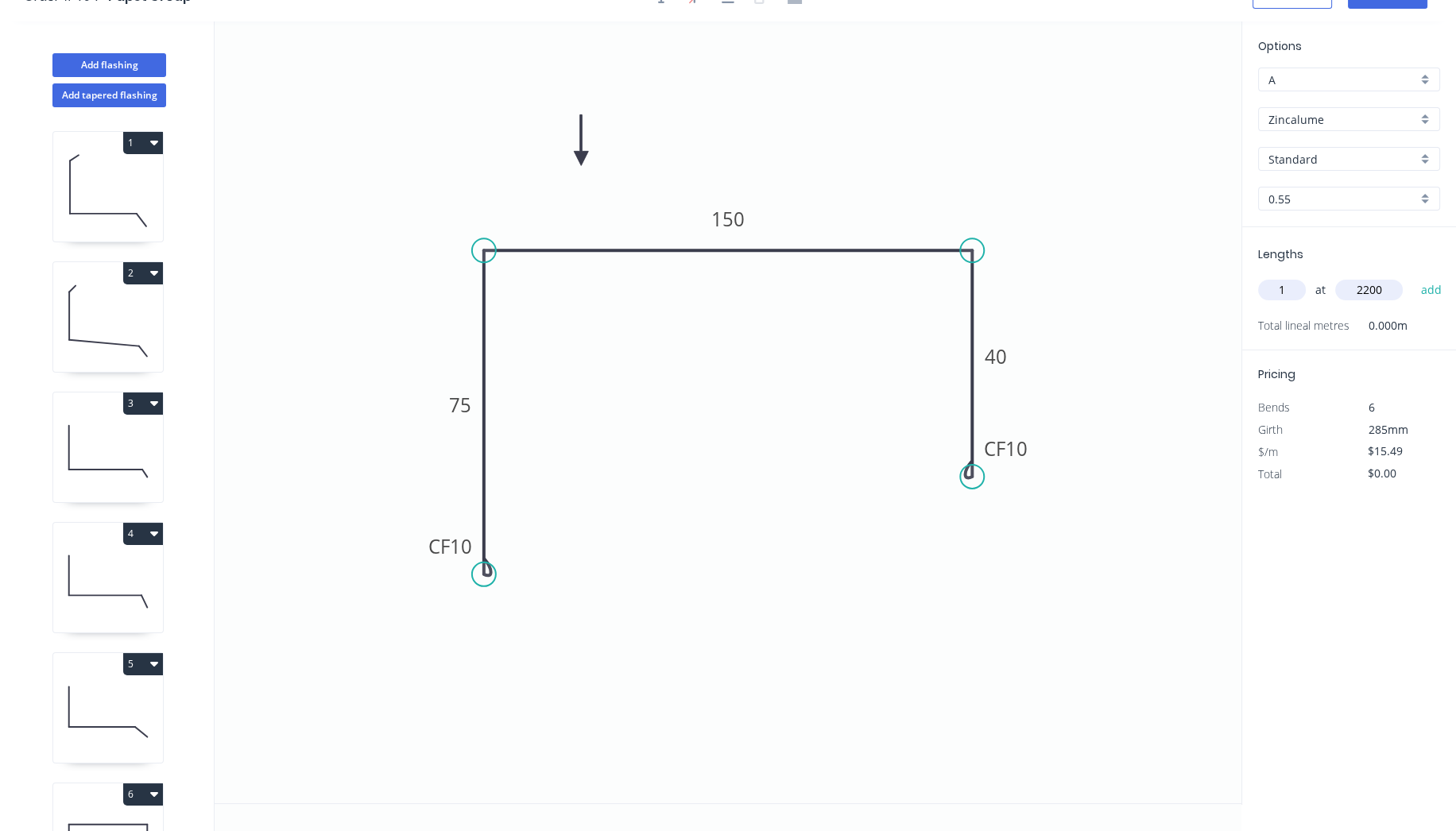
type input "$34.08"
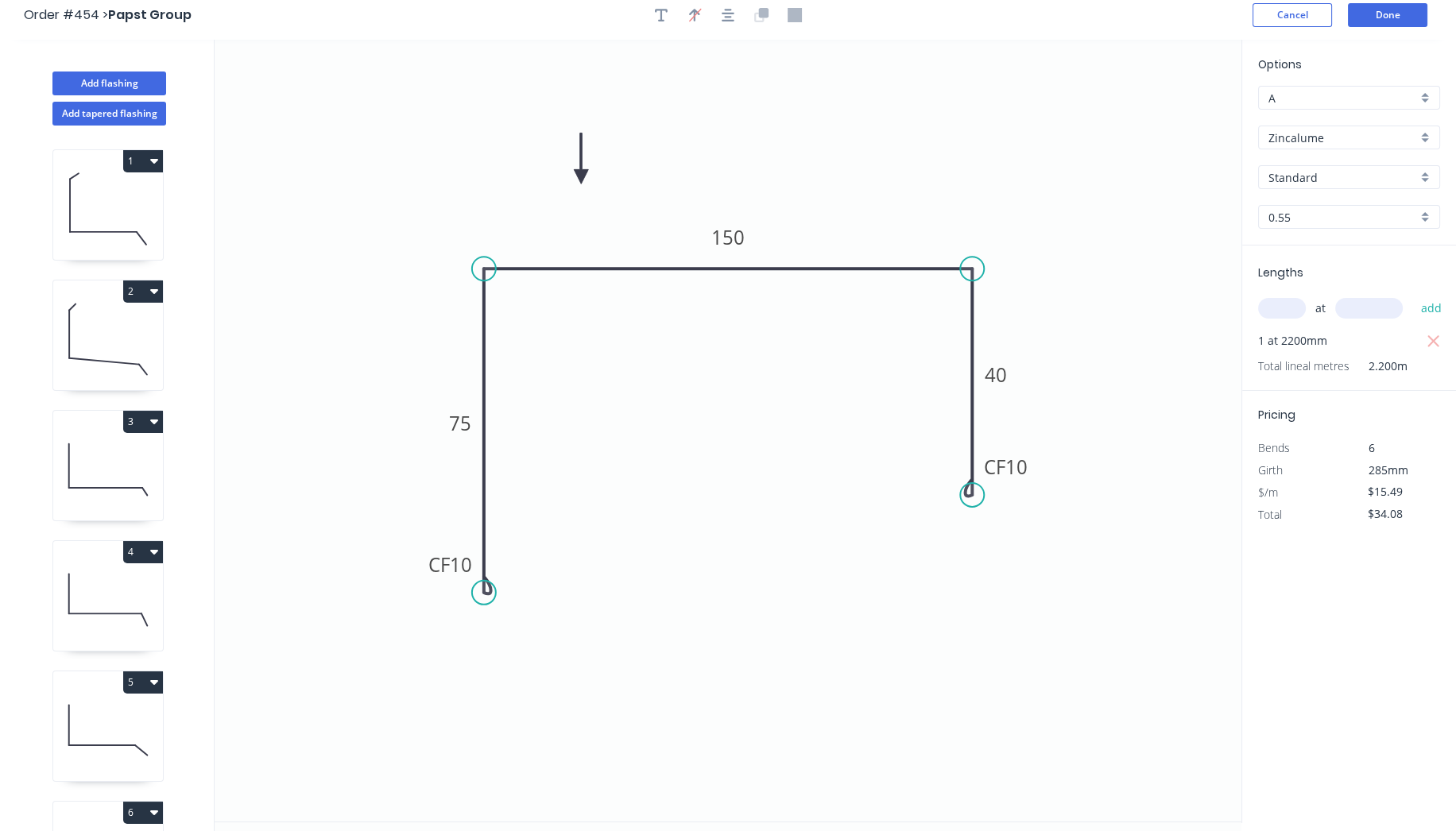
scroll to position [0, 0]
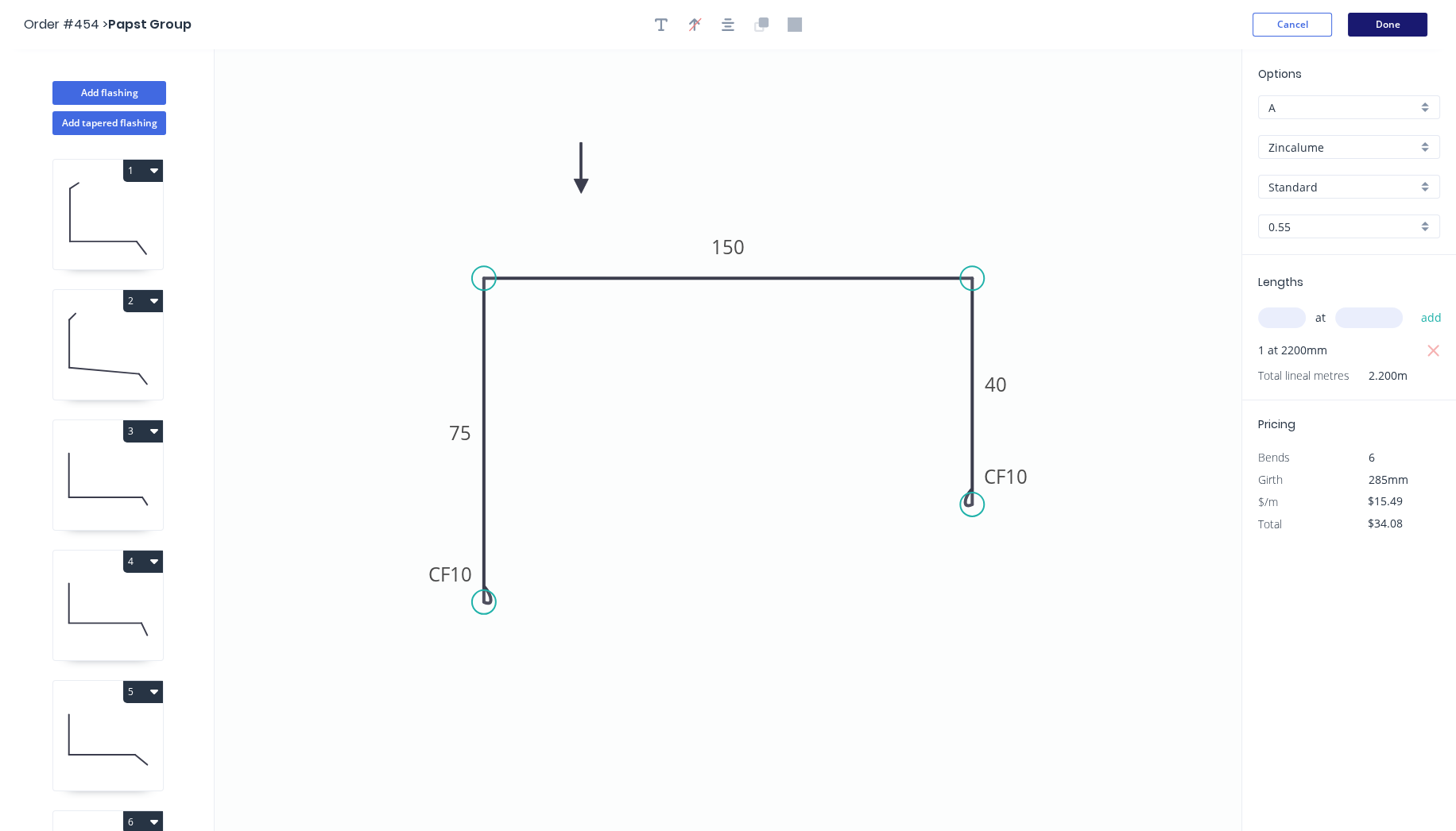
click at [1371, 24] on button "Done" at bounding box center [1388, 24] width 80 height 24
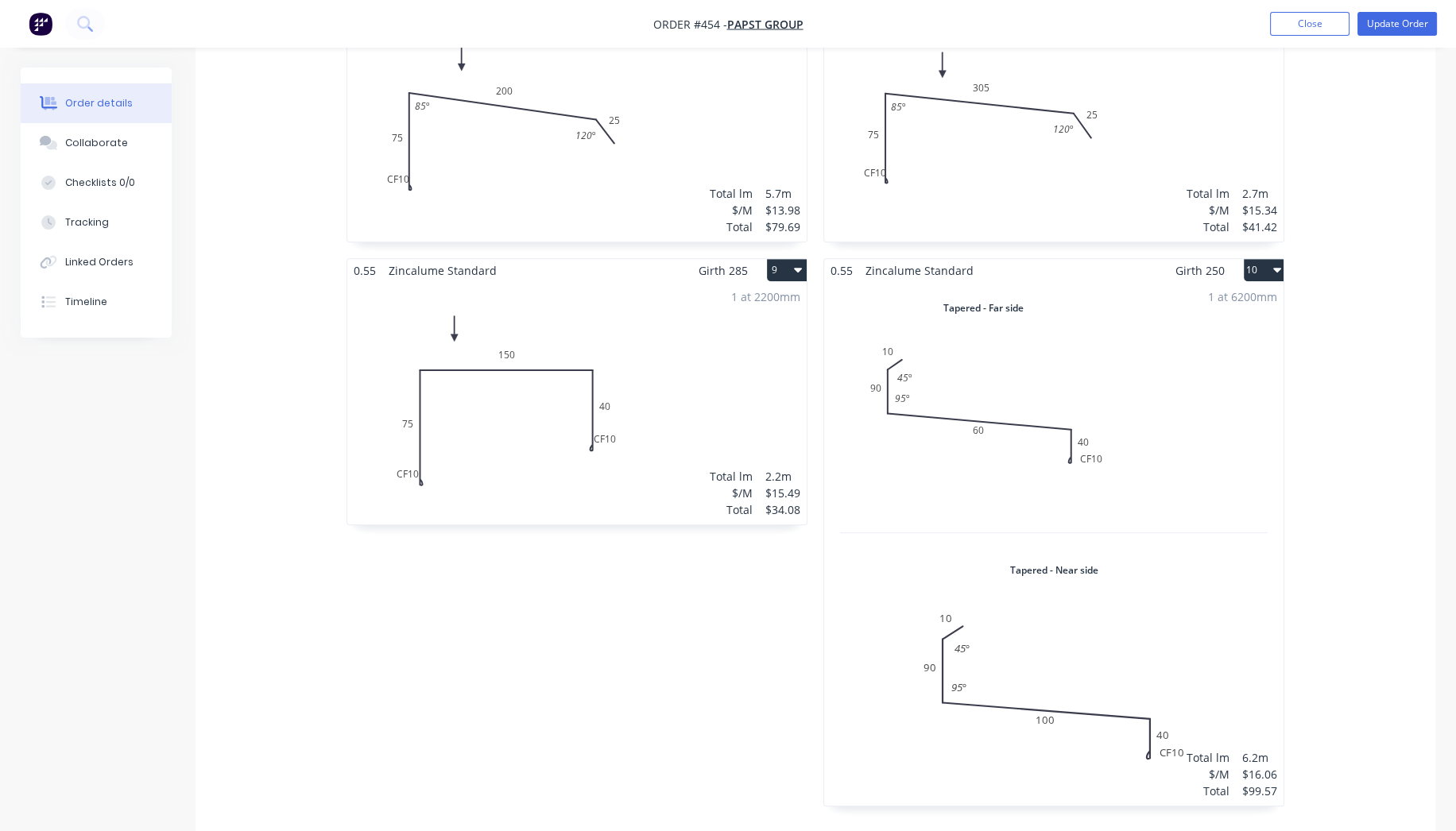
scroll to position [1059, 0]
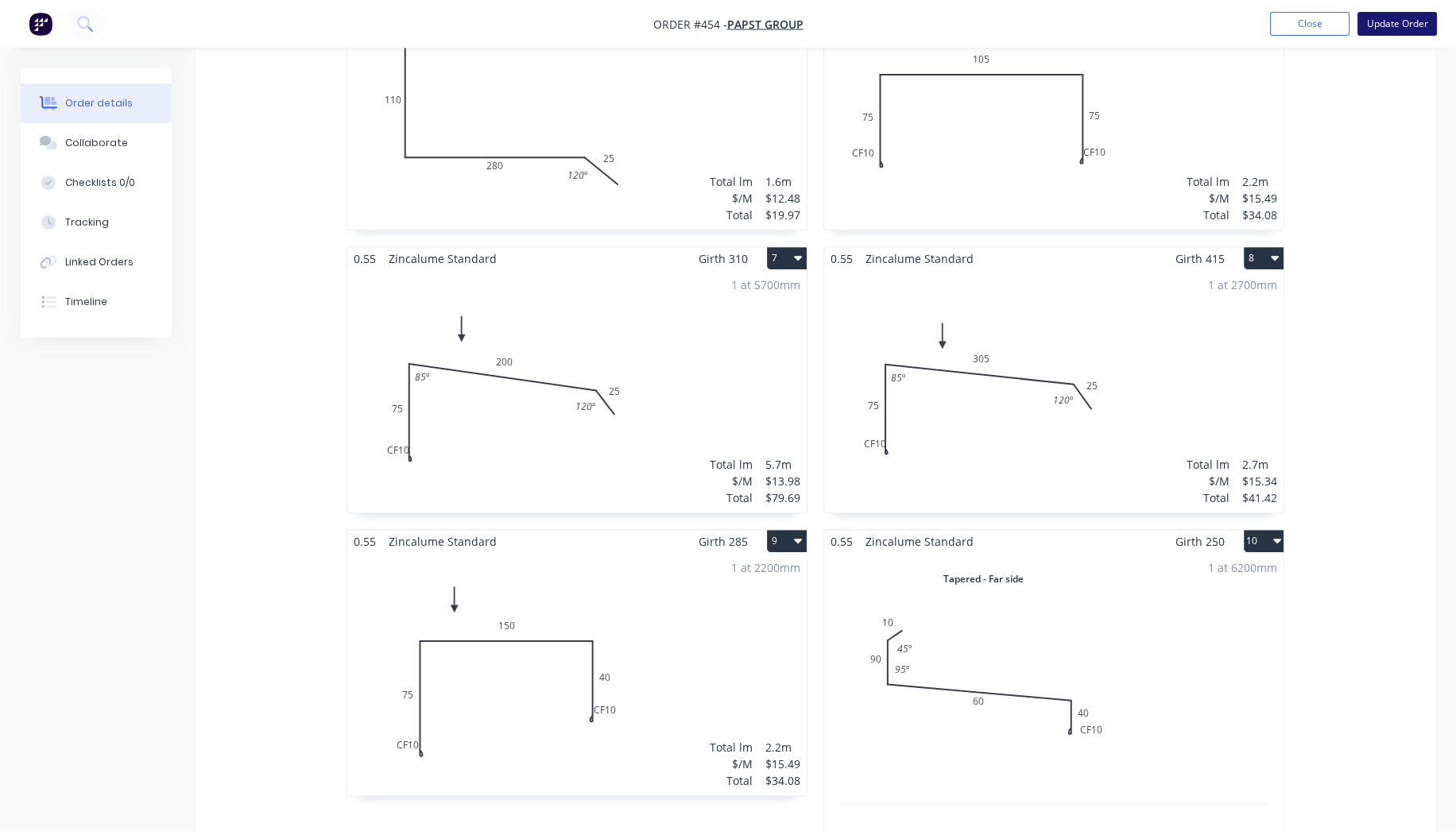
click at [1403, 15] on button "Update Order" at bounding box center [1397, 23] width 80 height 24
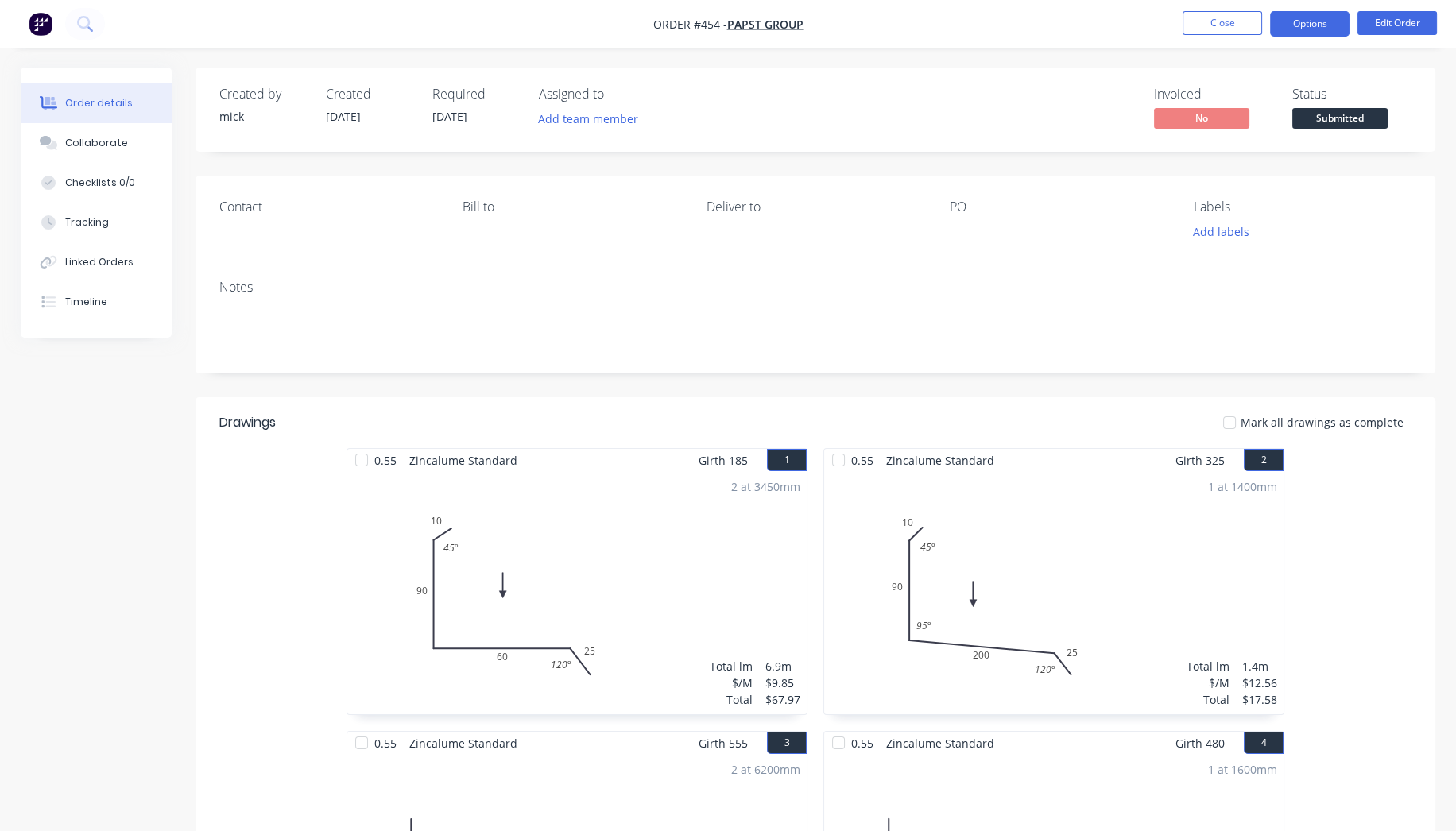
click at [1335, 17] on button "Options" at bounding box center [1309, 23] width 80 height 25
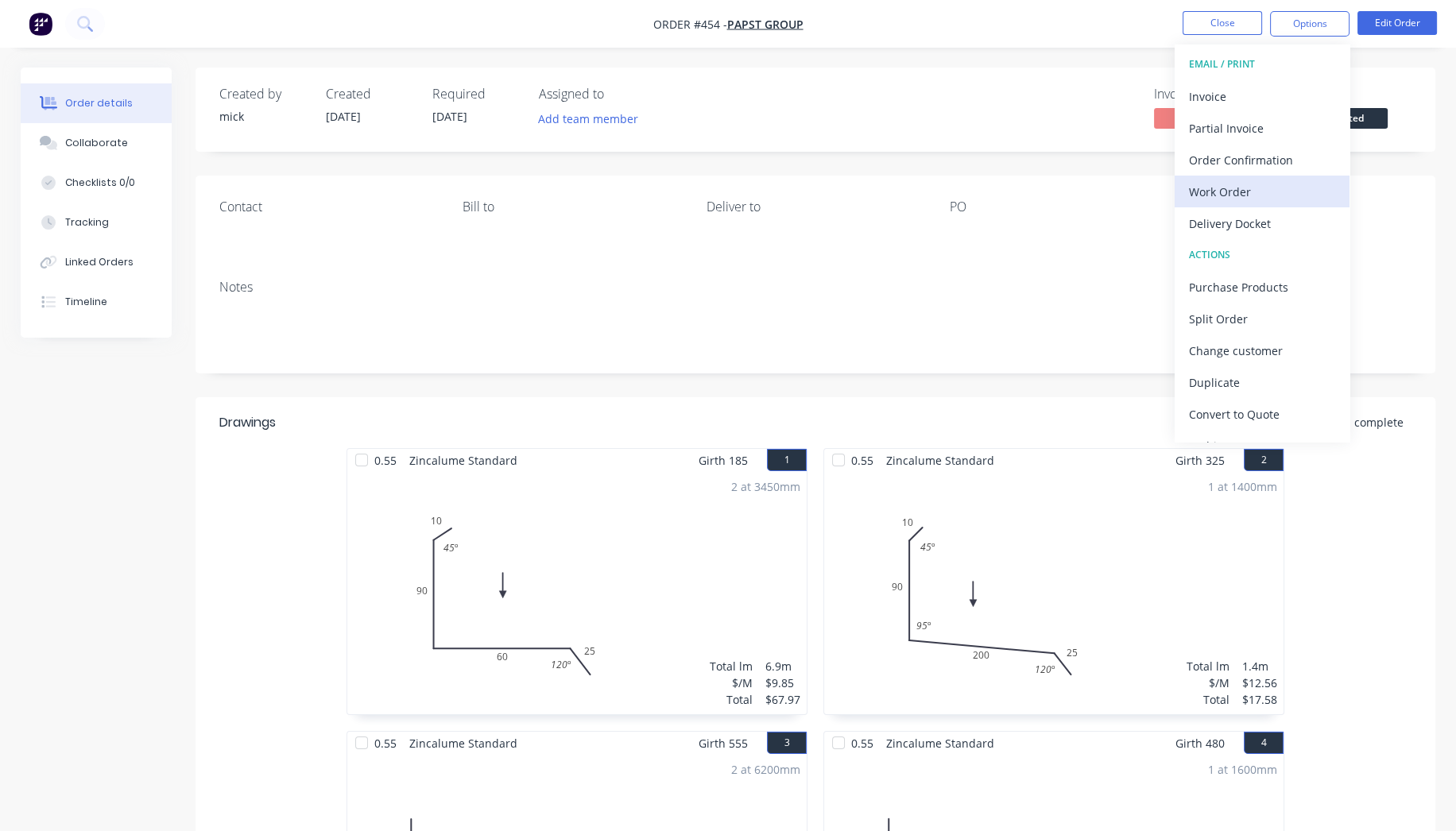
click at [1271, 176] on button "Work Order" at bounding box center [1262, 191] width 175 height 32
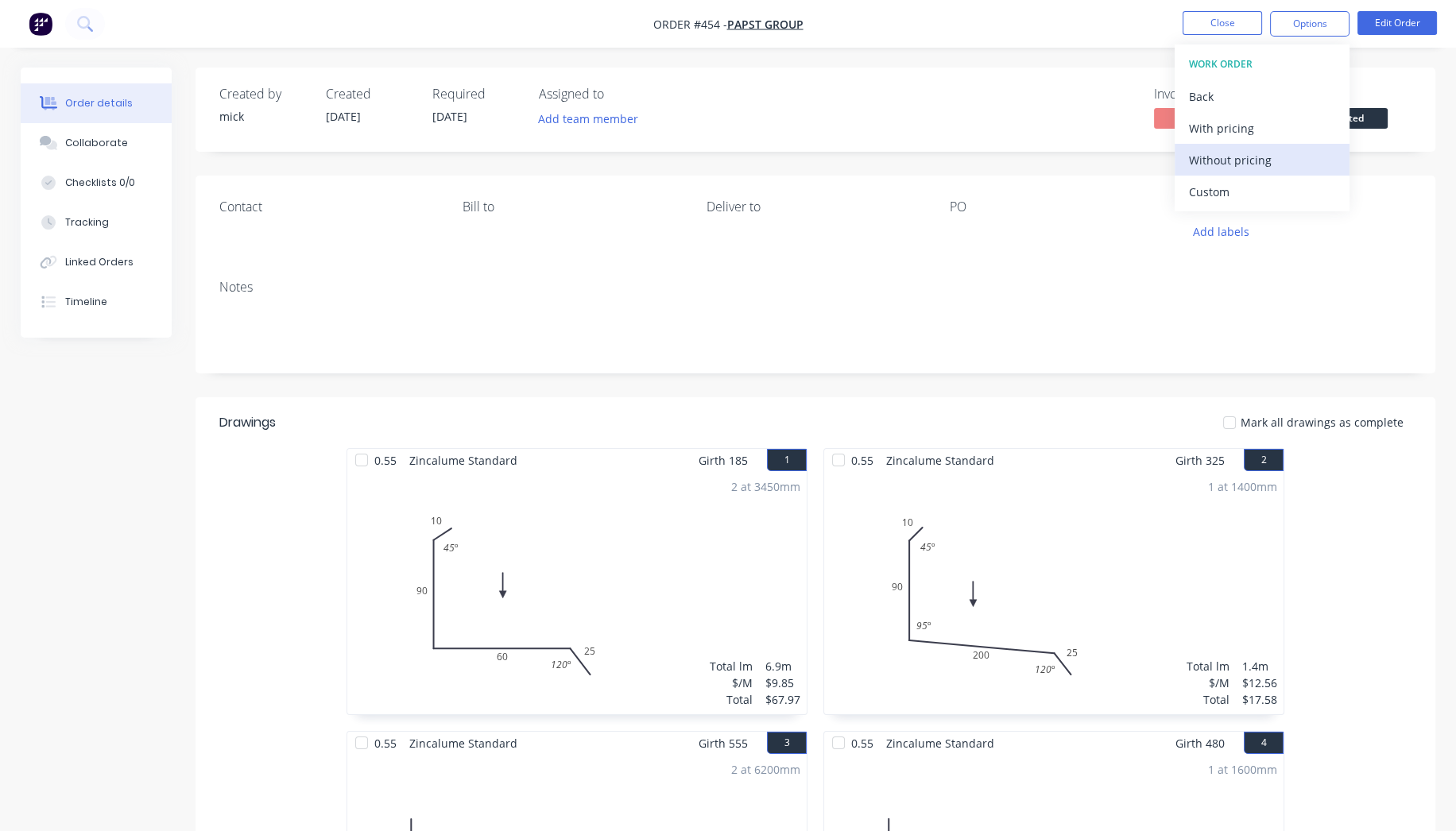
click at [1275, 157] on div "Without pricing" at bounding box center [1262, 160] width 146 height 23
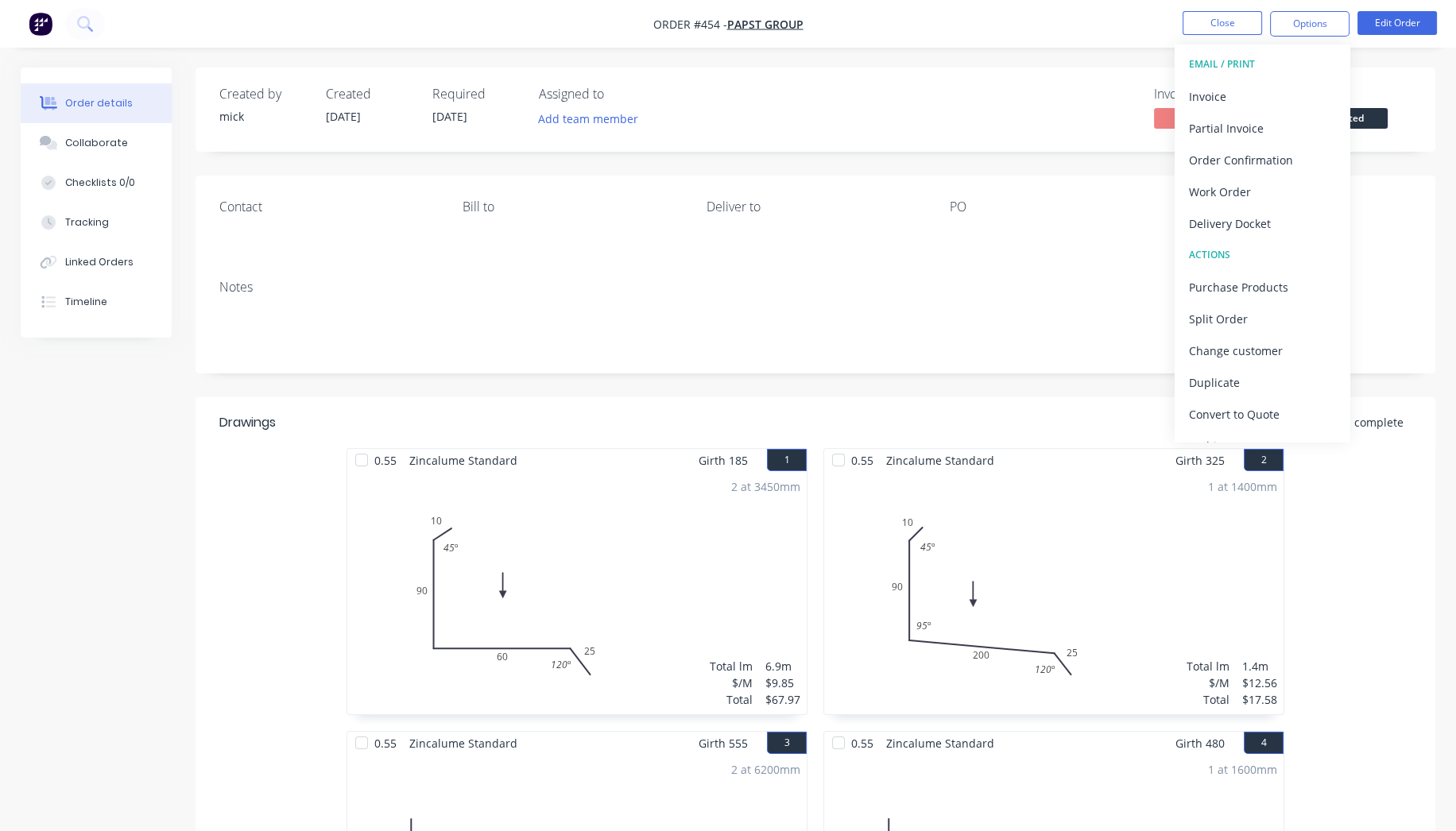
click at [1416, 116] on div "Created by [PERSON_NAME] Created [DATE] Required [DATE] Assigned to Add team me…" at bounding box center [815, 109] width 1239 height 85
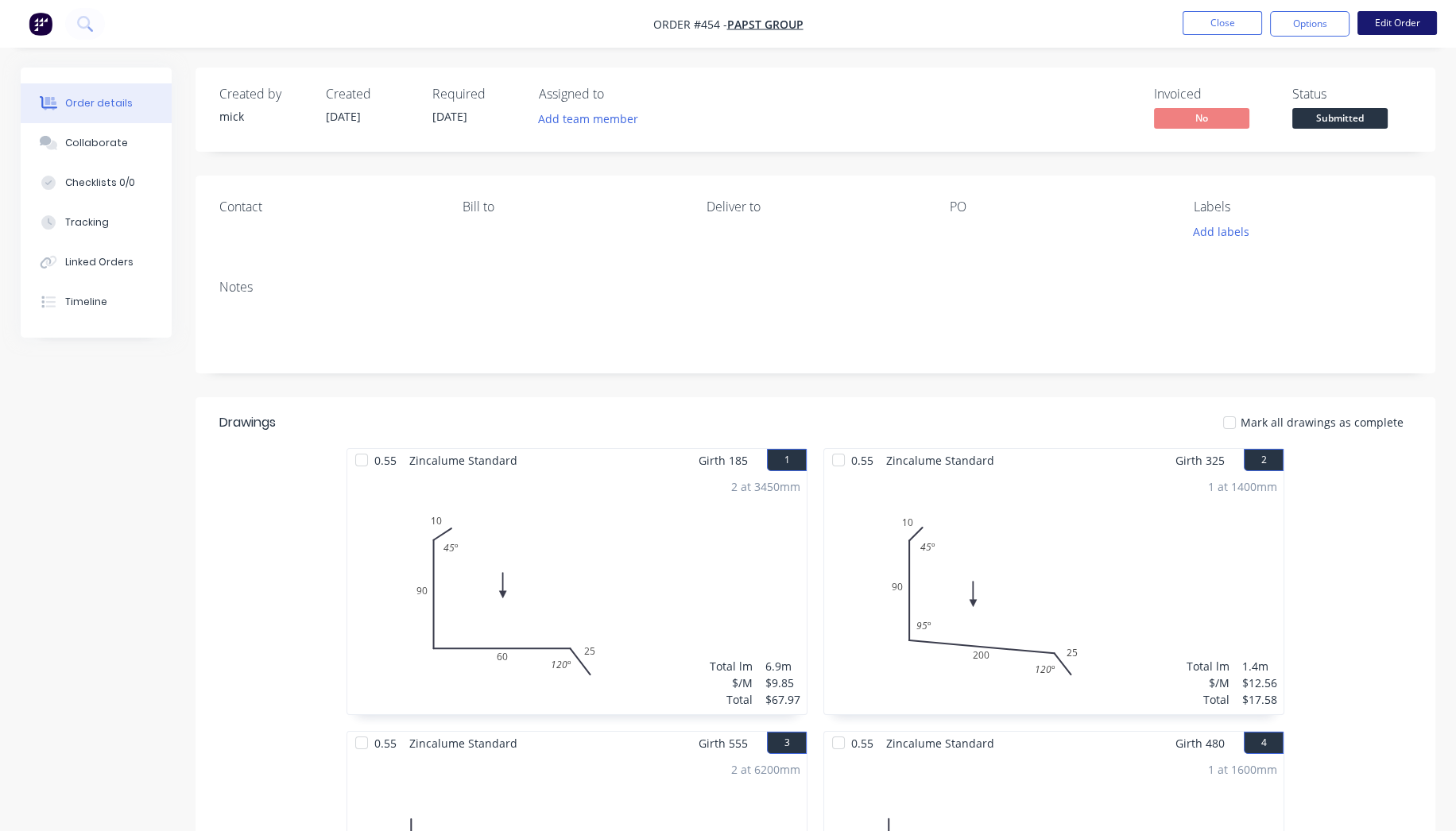
click at [1404, 28] on button "Edit Order" at bounding box center [1397, 22] width 80 height 24
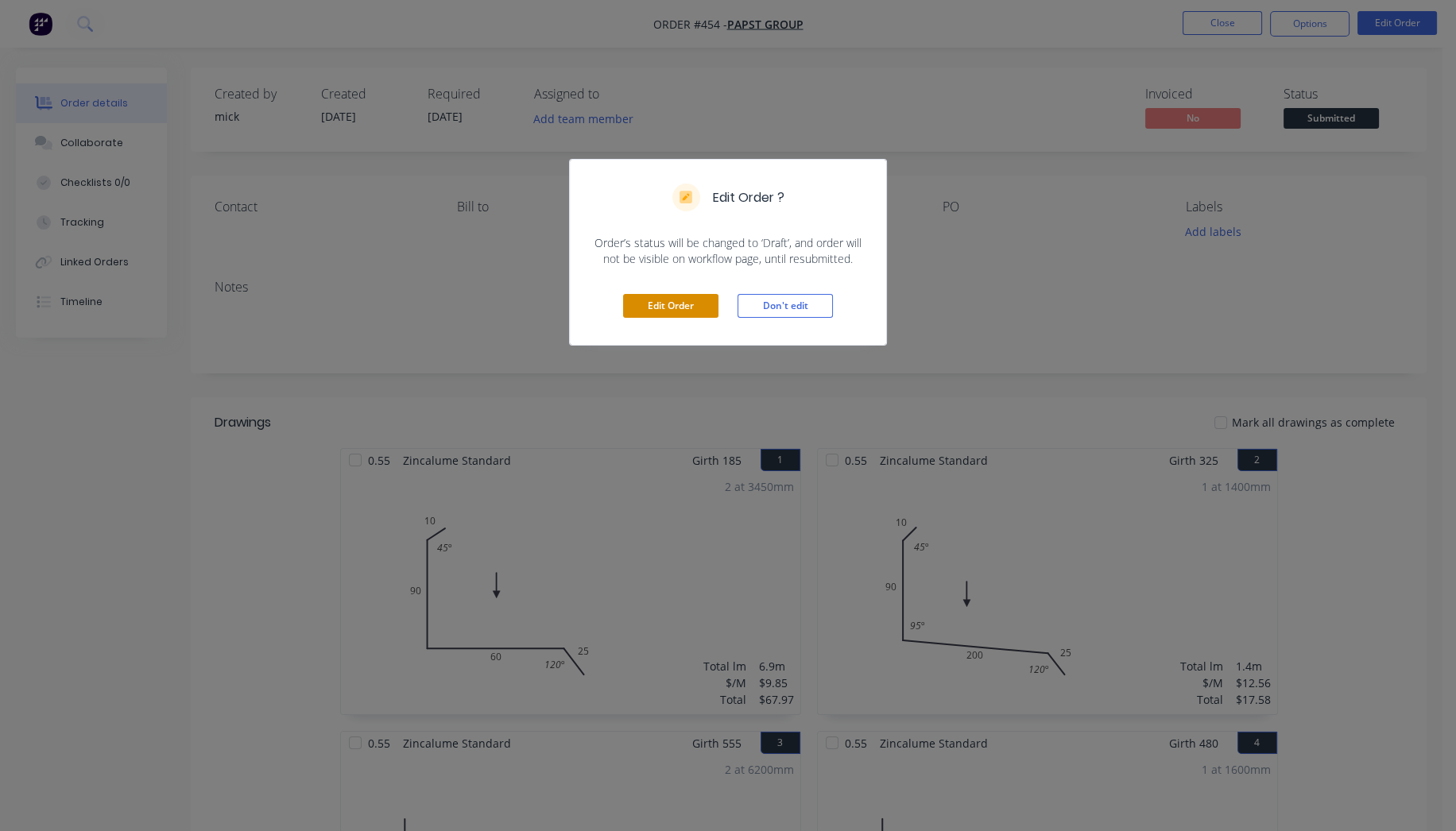
click at [715, 307] on button "Edit Order" at bounding box center [671, 305] width 95 height 24
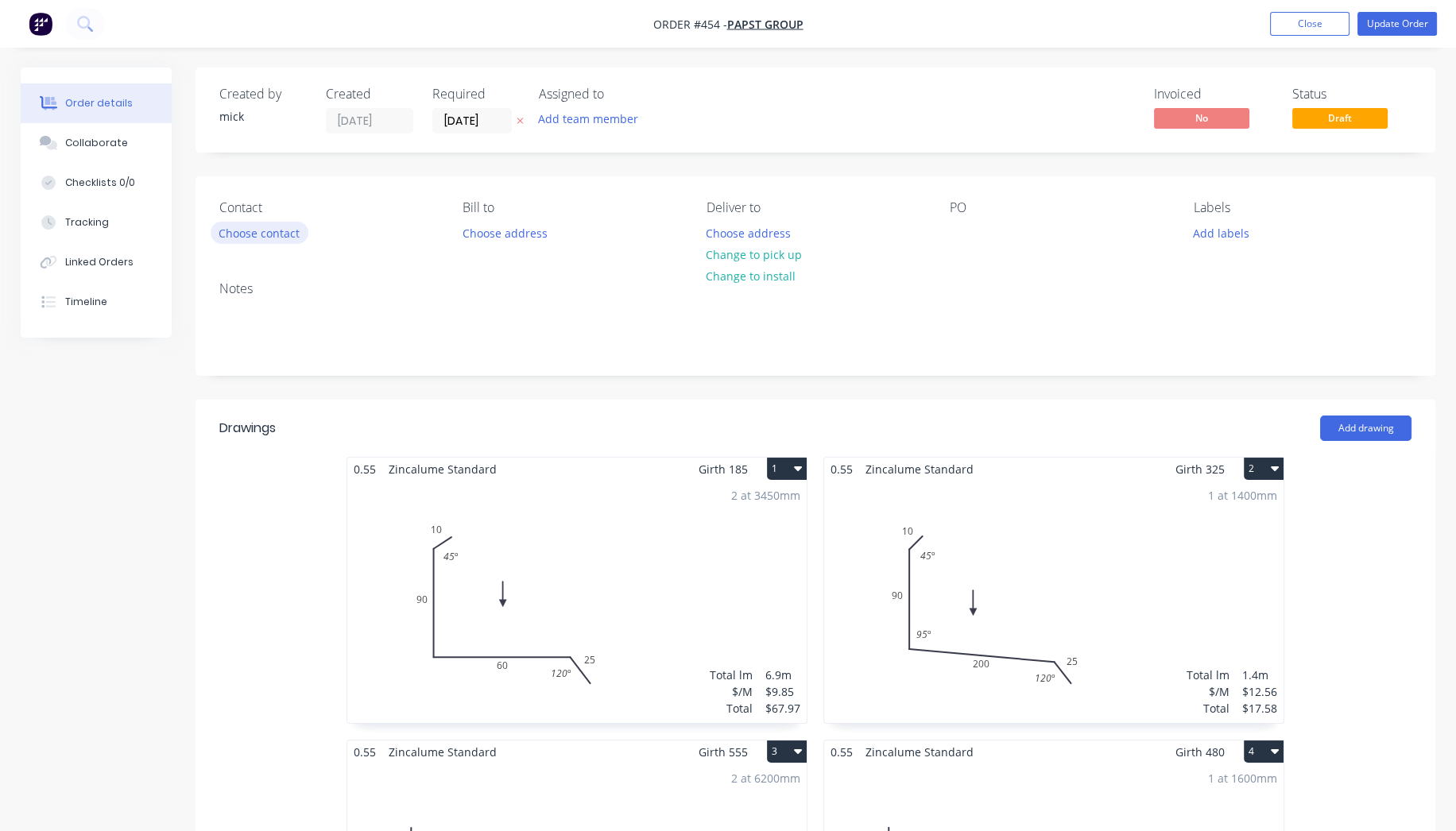
click at [297, 232] on button "Choose contact" at bounding box center [260, 232] width 98 height 21
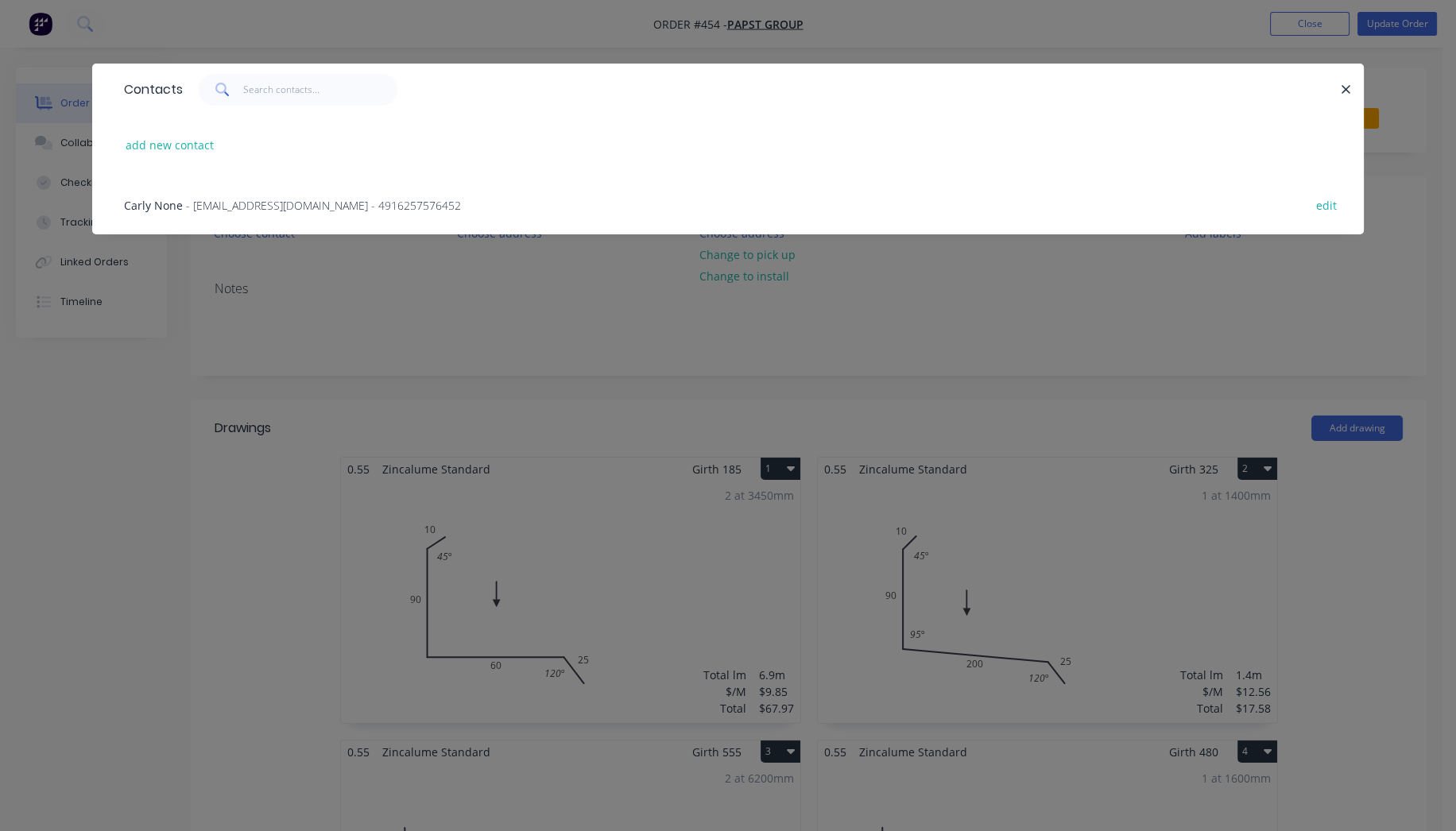
click at [425, 332] on div "Contacts add new contact [PERSON_NAME] None - [EMAIL_ADDRESS][DOMAIN_NAME] - 49…" at bounding box center [728, 415] width 1456 height 831
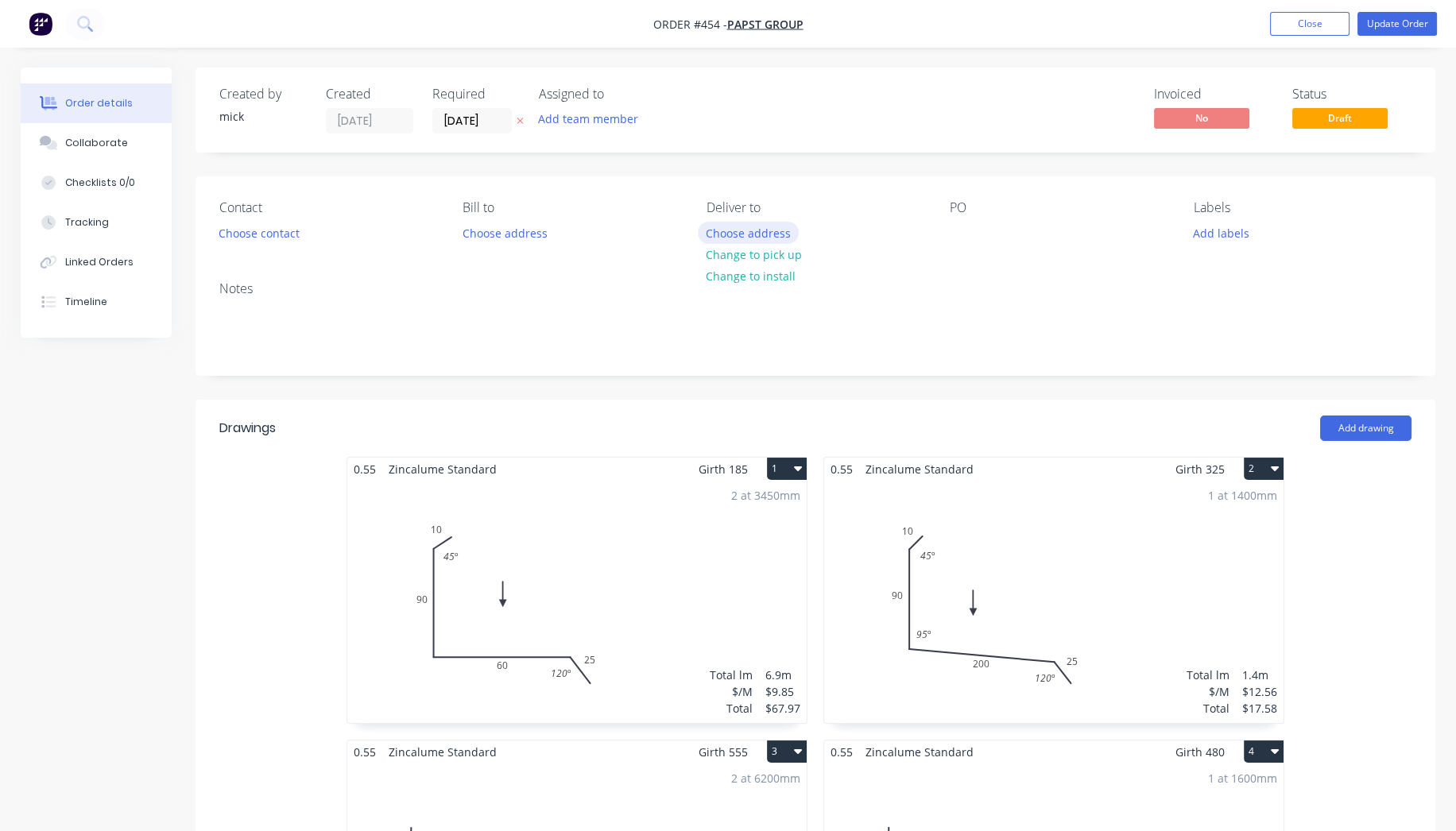
click at [747, 228] on button "Choose address" at bounding box center [748, 232] width 102 height 21
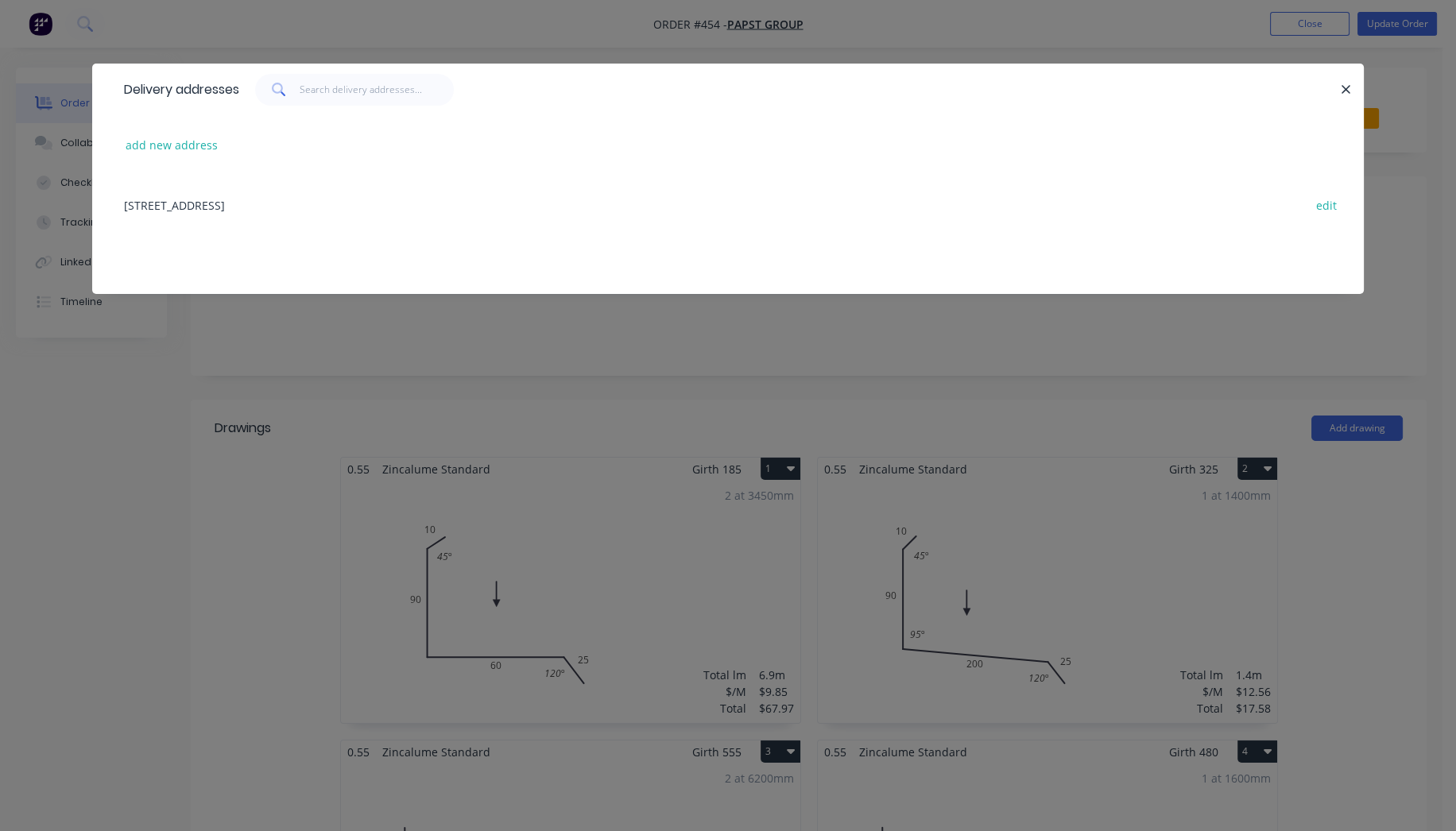
click at [228, 188] on div "[STREET_ADDRESS] edit" at bounding box center [727, 204] width 1224 height 59
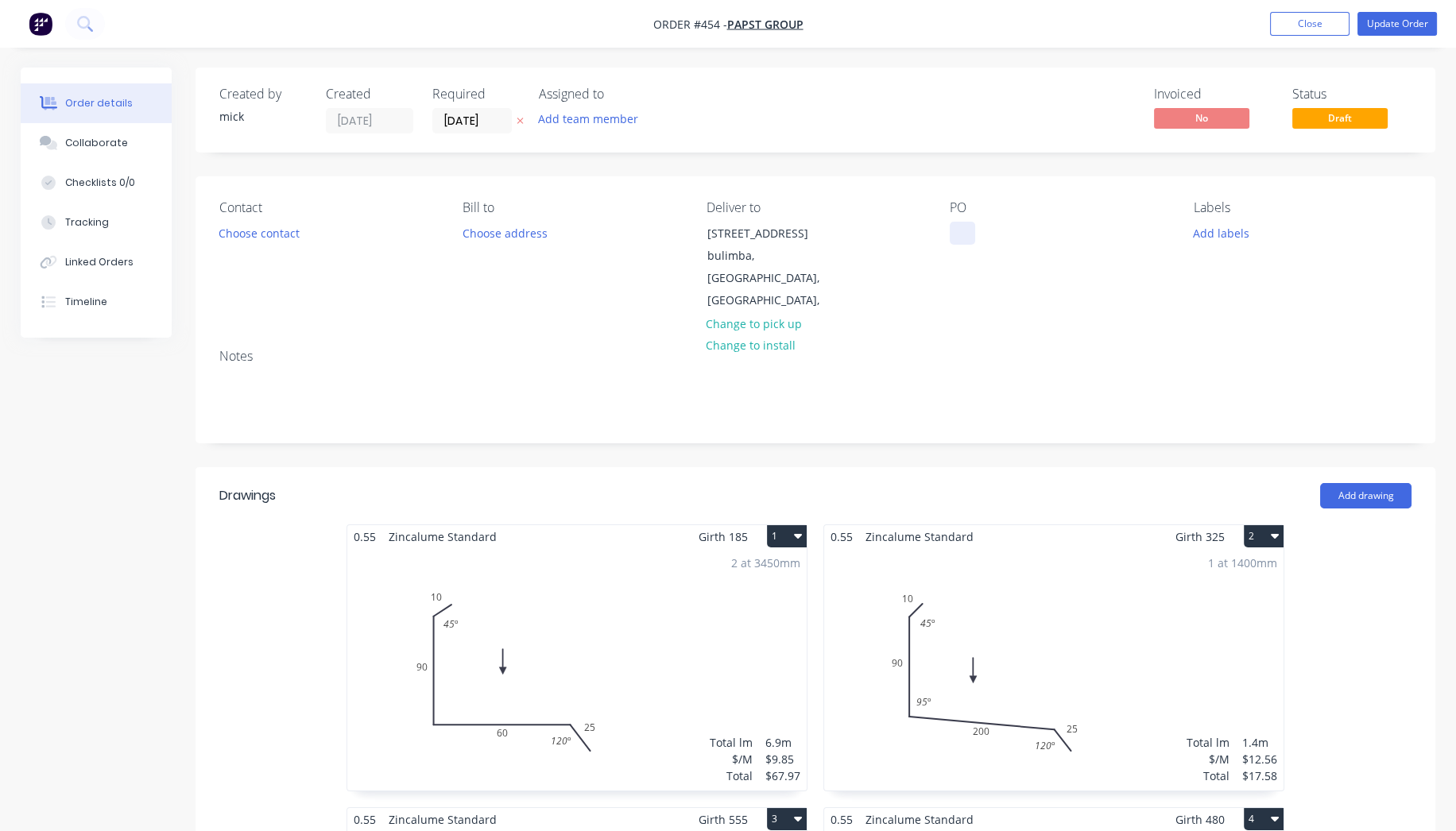
click at [967, 236] on div at bounding box center [962, 233] width 25 height 23
click at [247, 237] on button "Choose contact" at bounding box center [260, 232] width 98 height 21
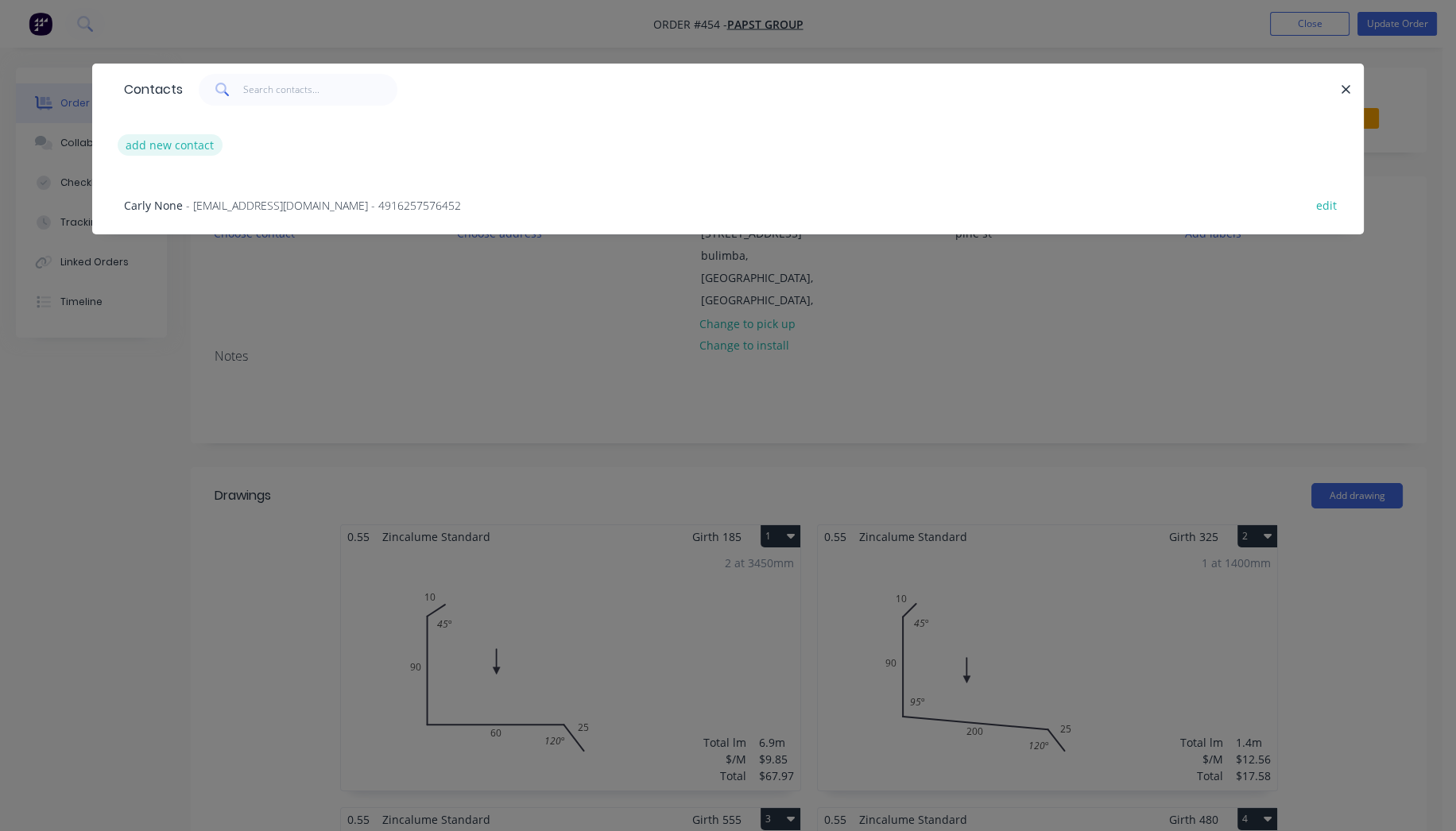
click at [198, 153] on button "add new contact" at bounding box center [170, 145] width 105 height 21
select select "AU"
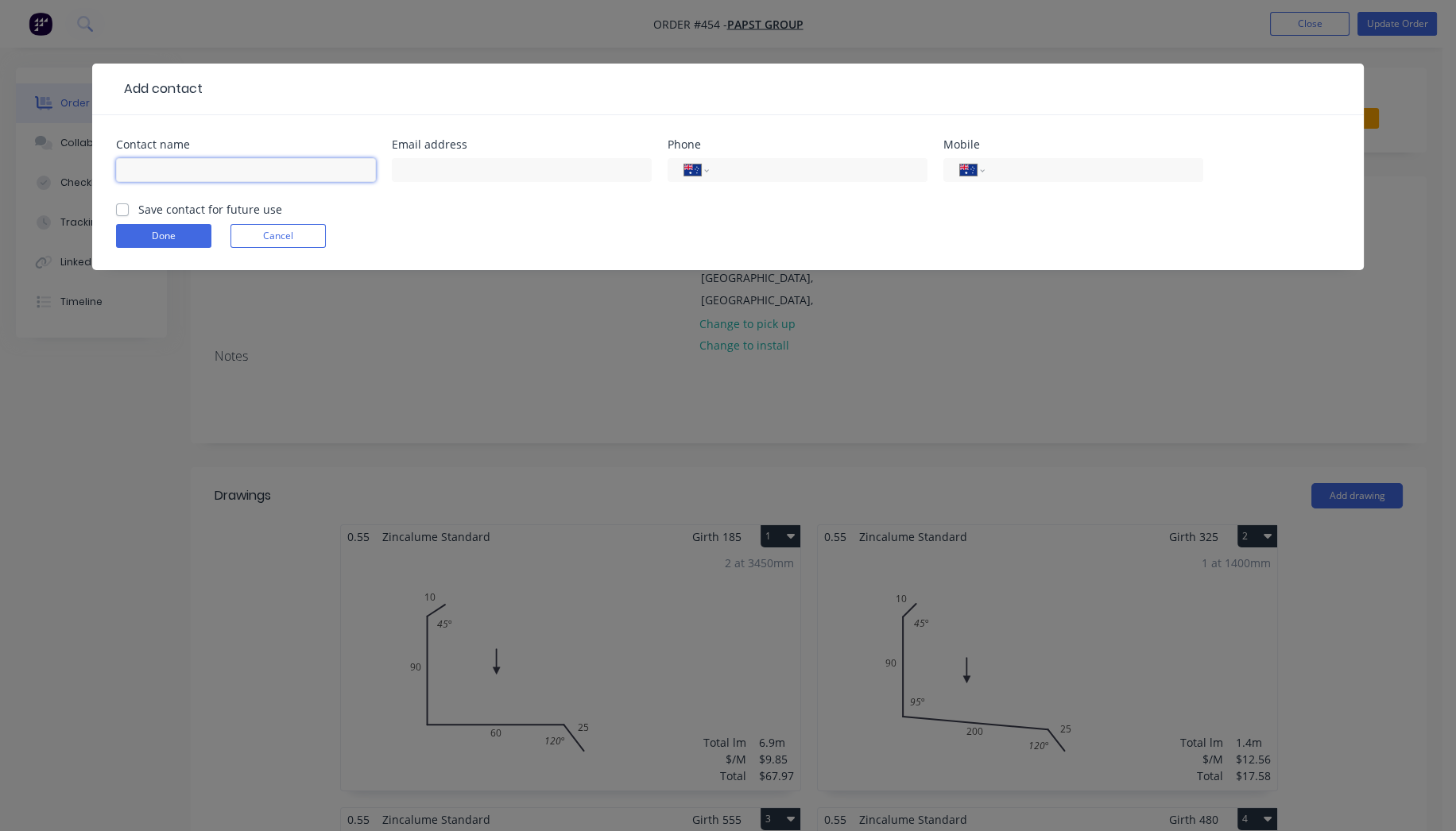
click at [225, 179] on input "text" at bounding box center [245, 170] width 260 height 24
type input "[PERSON_NAME]"
click at [769, 173] on input "tel" at bounding box center [815, 170] width 191 height 18
type input "0421 151 160"
click at [138, 209] on label "Save contact for future use" at bounding box center [210, 209] width 144 height 17
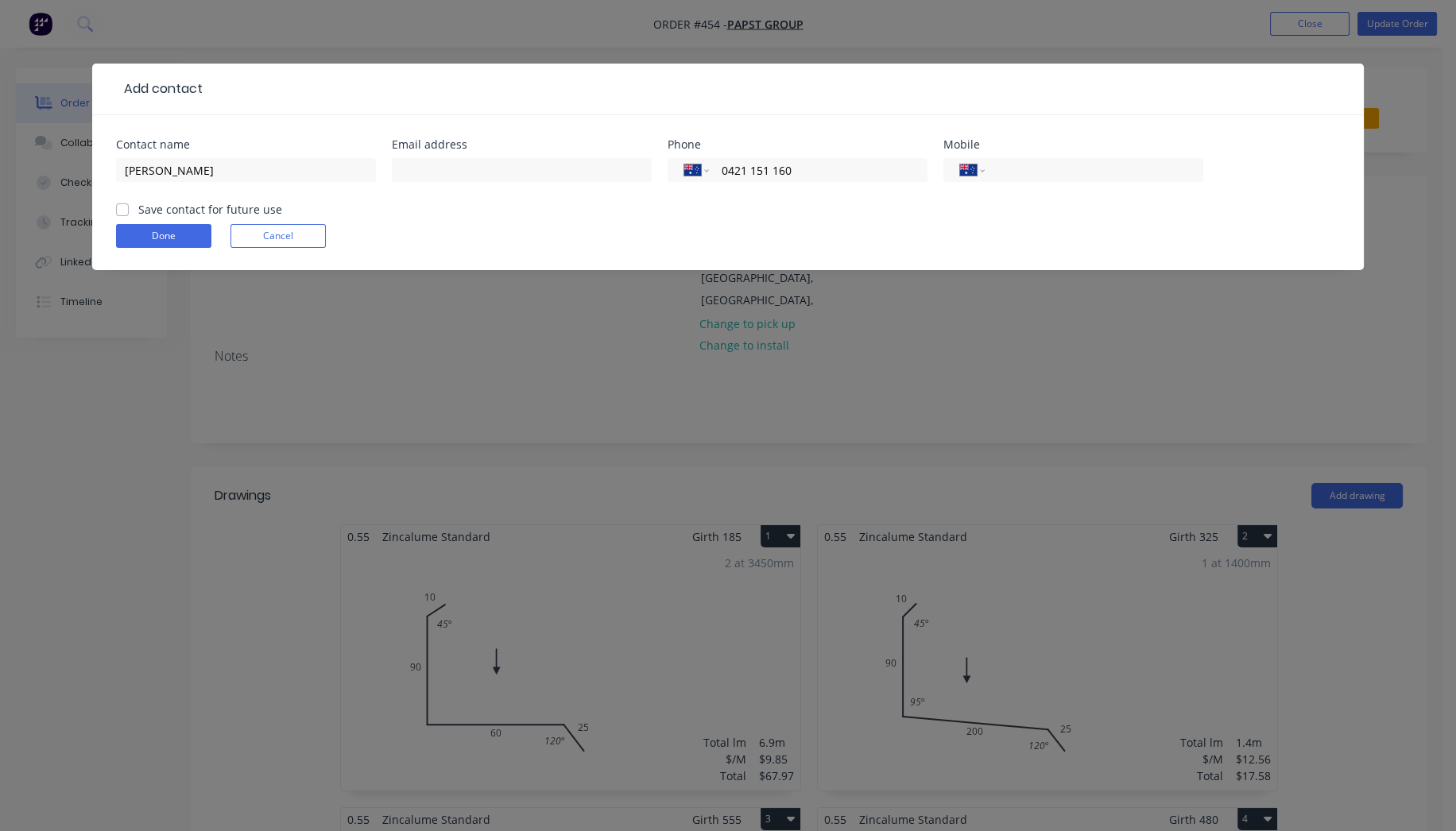
click at [120, 209] on input "Save contact for future use" at bounding box center [121, 209] width 13 height 16
checkbox input "true"
click at [162, 247] on form "Contact name [PERSON_NAME] address Phone International [GEOGRAPHIC_DATA] [GEOGR…" at bounding box center [727, 204] width 1224 height 131
click at [175, 231] on button "Done" at bounding box center [163, 236] width 95 height 24
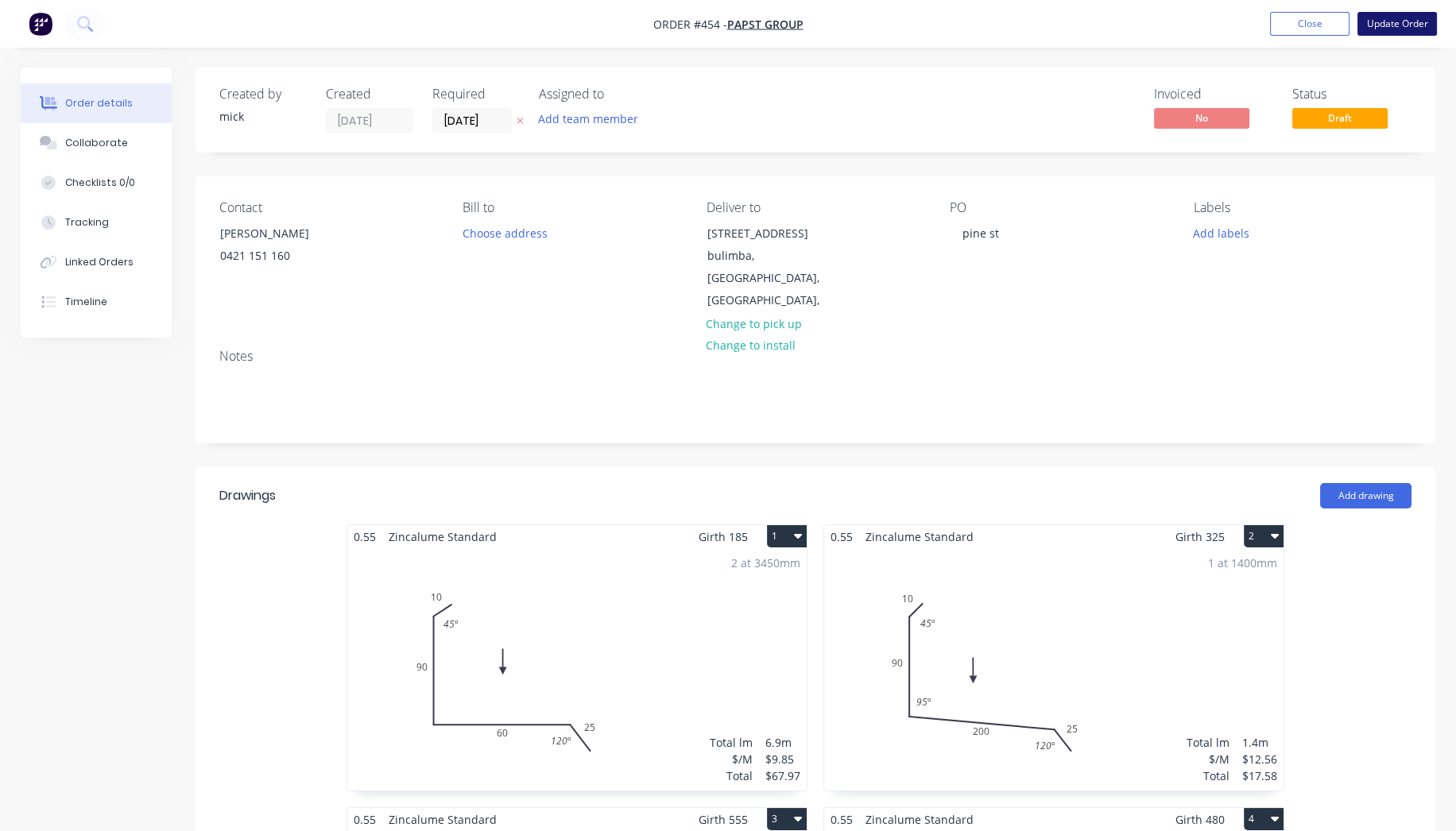
click at [1386, 15] on button "Update Order" at bounding box center [1397, 23] width 80 height 24
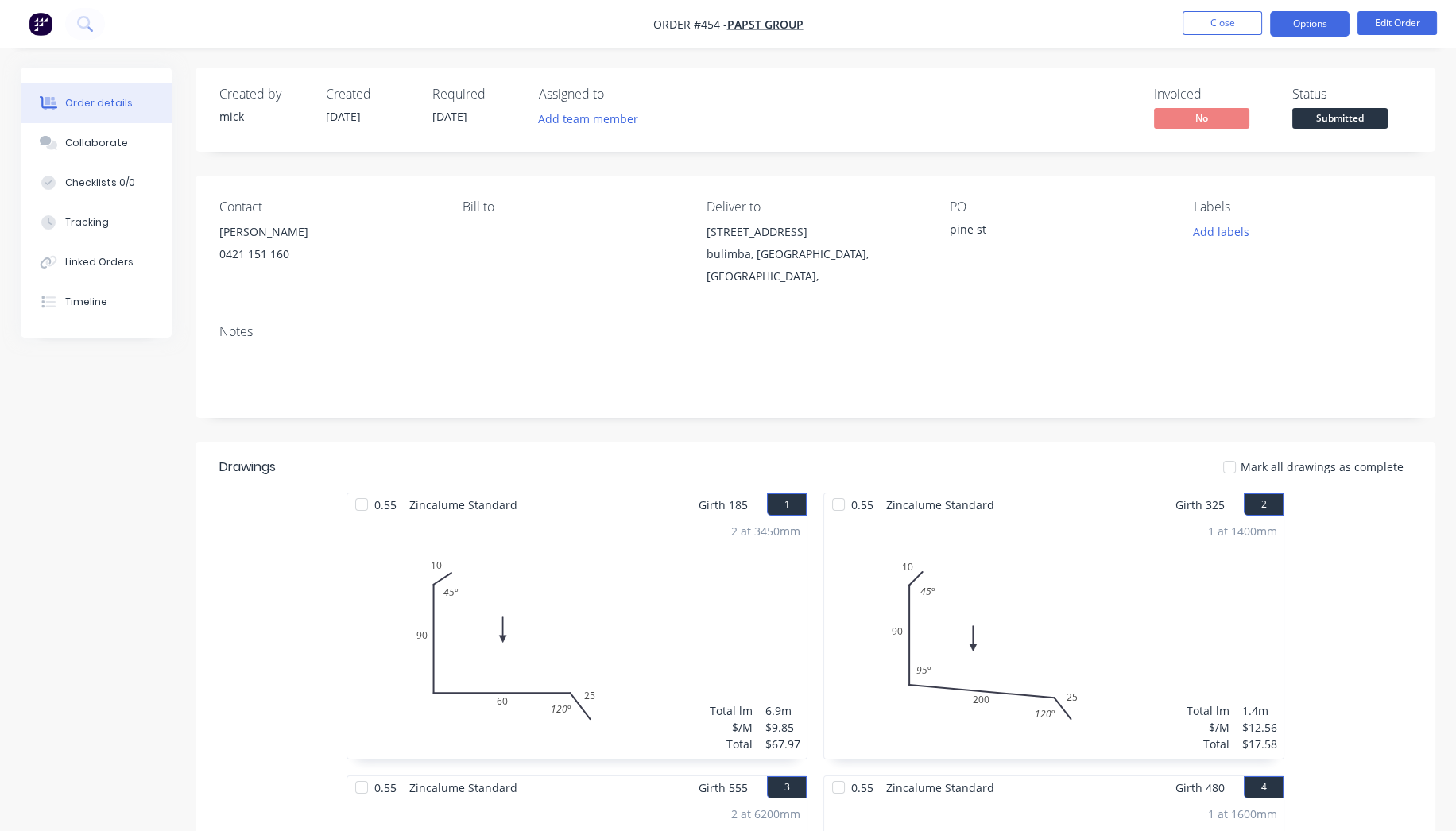
click at [1326, 29] on button "Options" at bounding box center [1309, 23] width 80 height 25
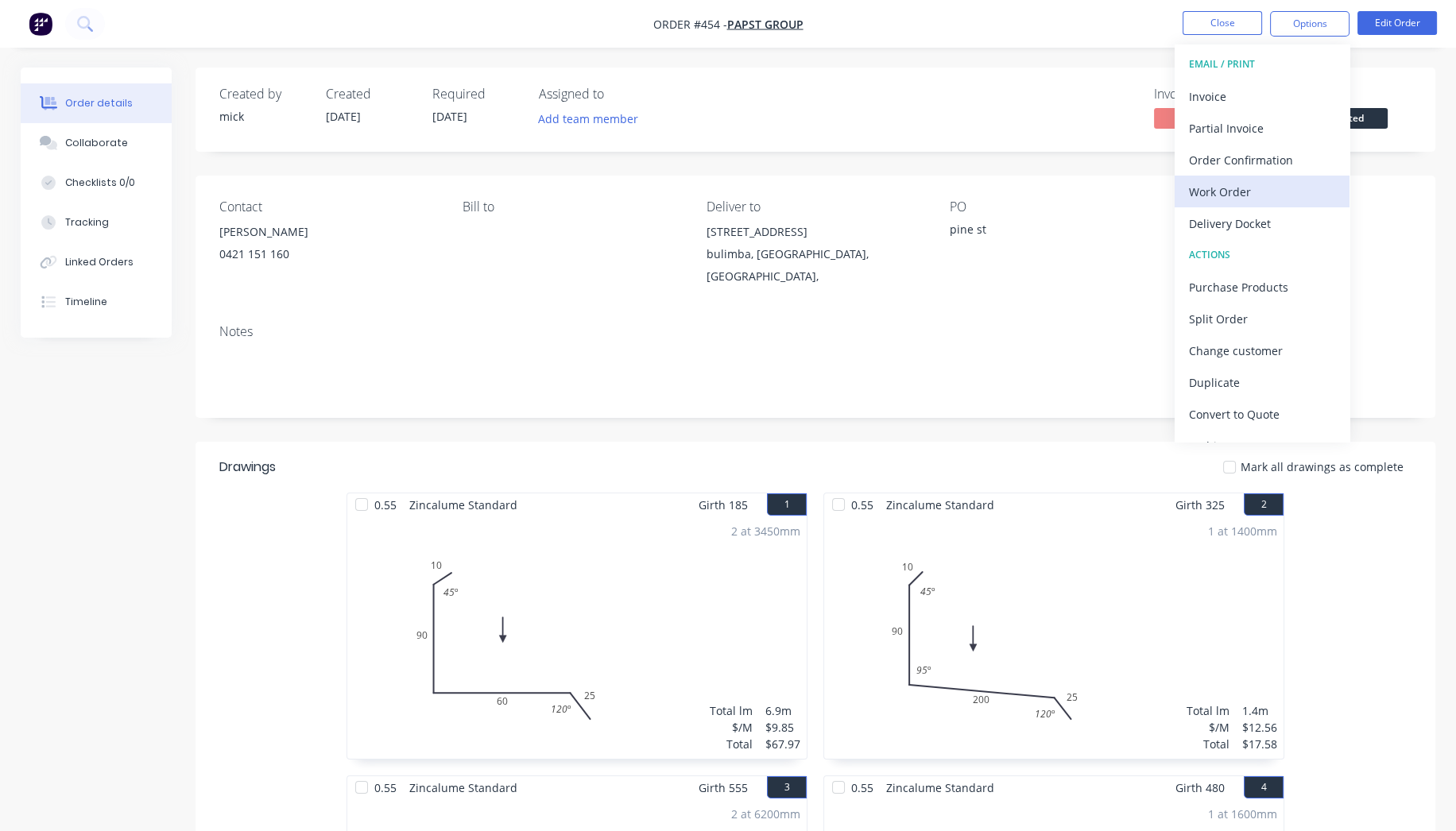
click at [1293, 186] on div "Work Order" at bounding box center [1262, 192] width 146 height 23
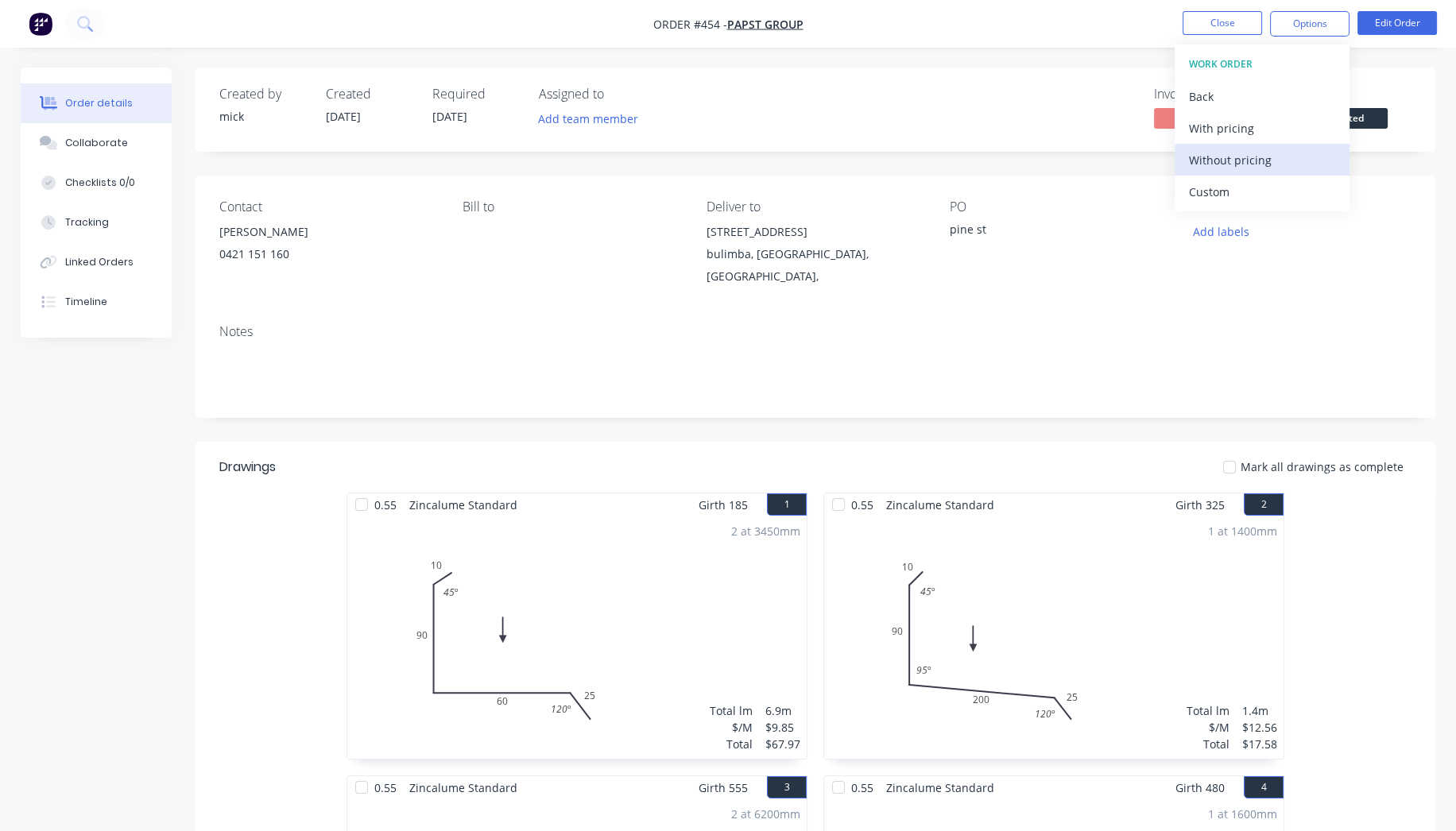
click at [1273, 146] on button "Without pricing" at bounding box center [1262, 159] width 175 height 32
